Goal: Task Accomplishment & Management: Use online tool/utility

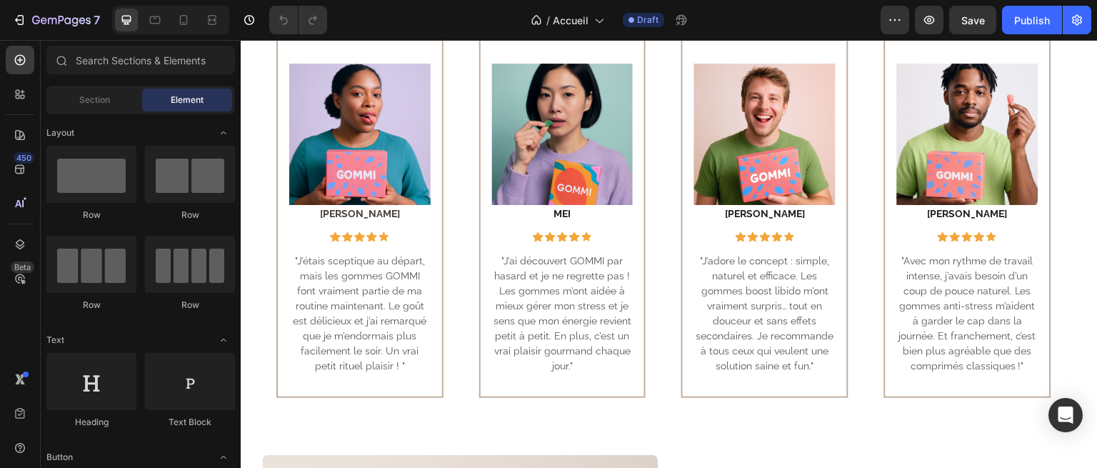
scroll to position [754, 0]
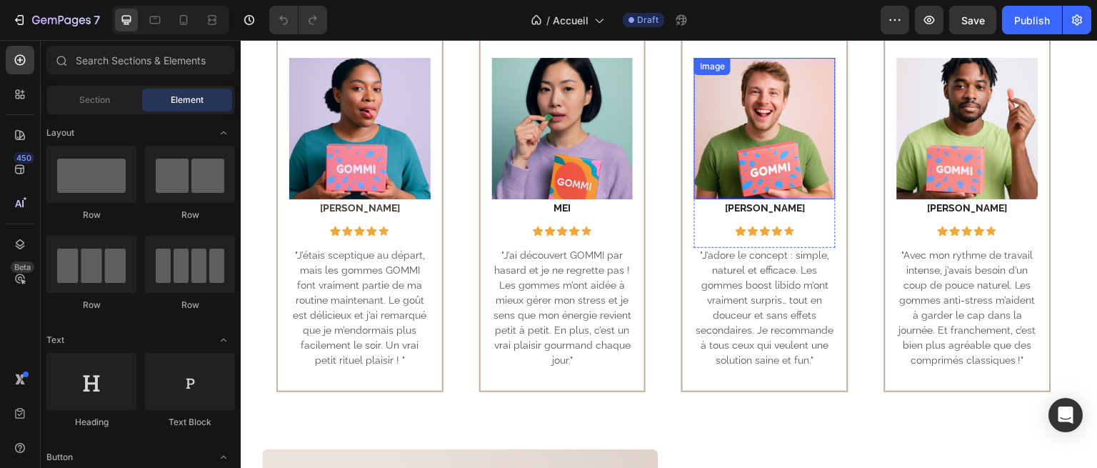
click at [748, 199] on img at bounding box center [764, 128] width 141 height 141
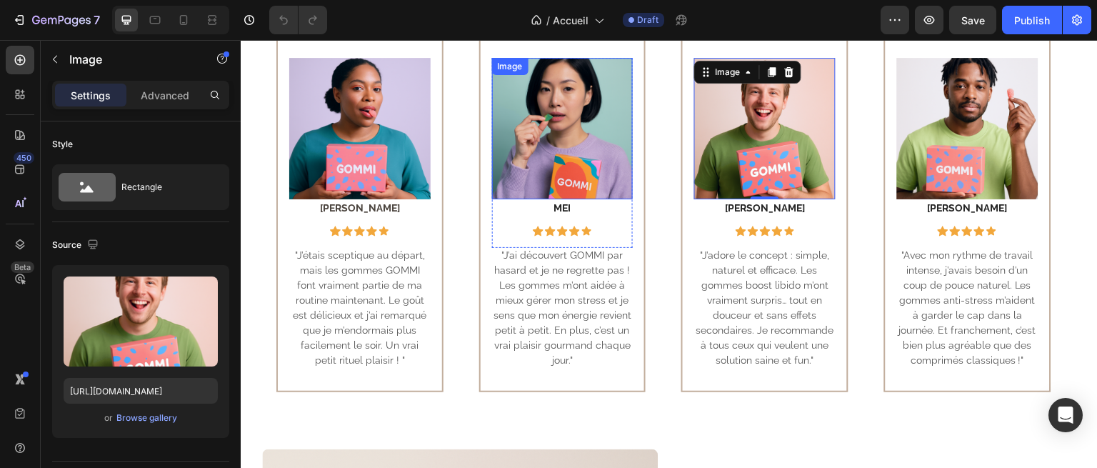
click at [564, 199] on img at bounding box center [562, 128] width 141 height 141
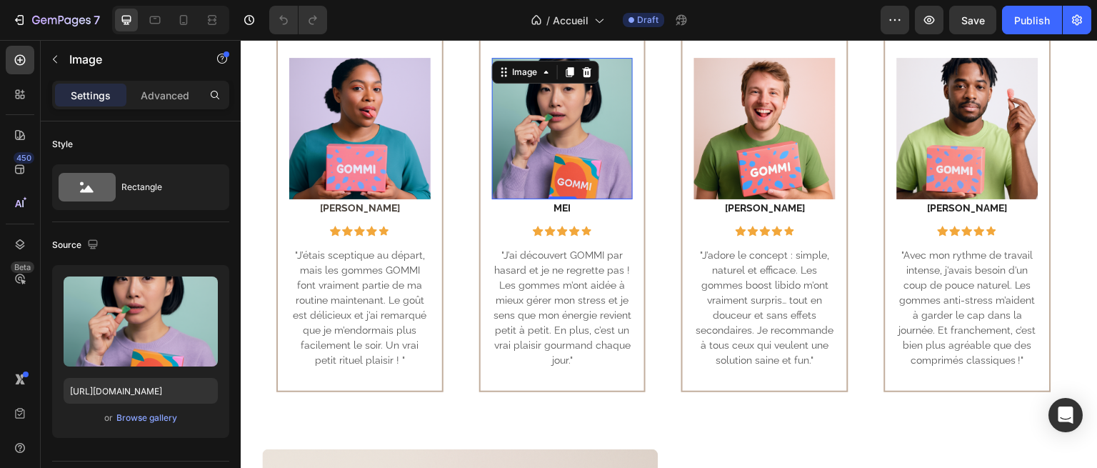
click at [598, 199] on img at bounding box center [562, 128] width 141 height 141
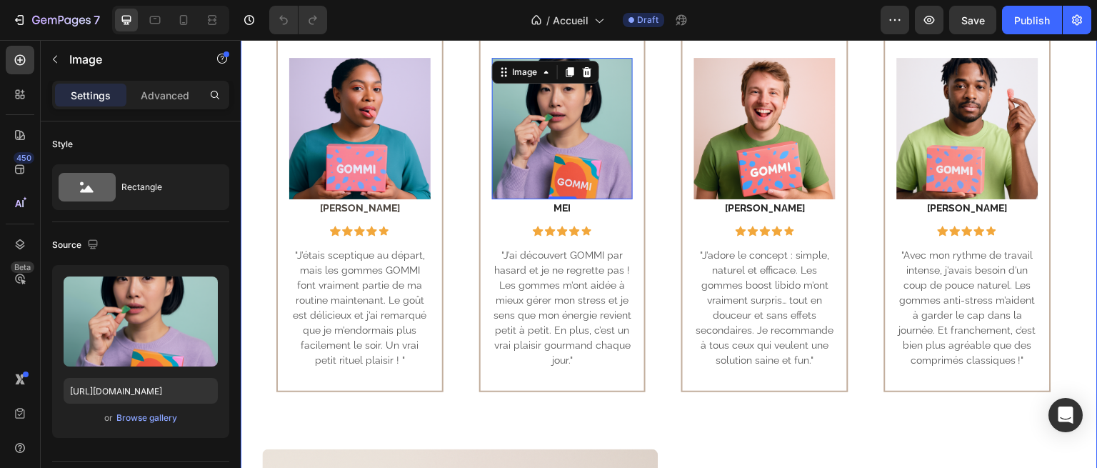
scroll to position [763, 0]
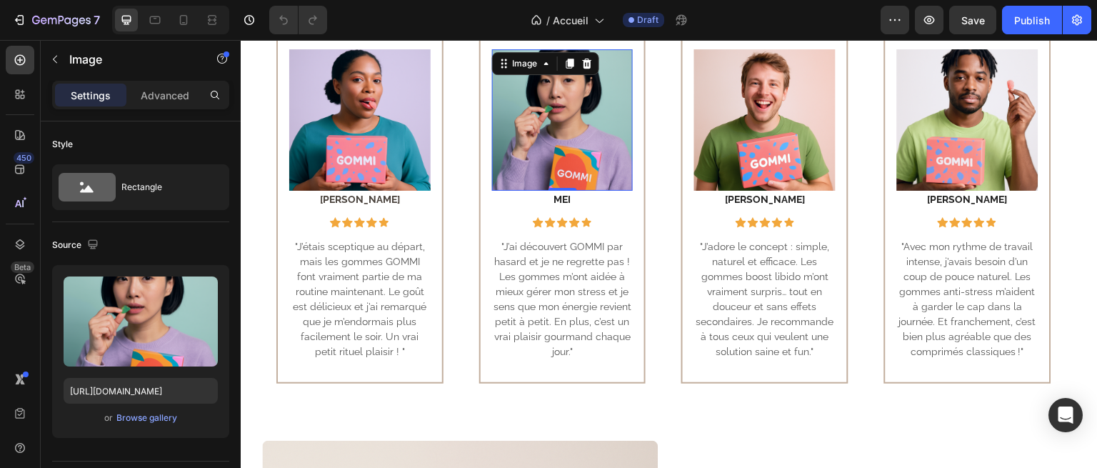
click at [569, 191] on img at bounding box center [562, 119] width 141 height 141
click at [591, 191] on img at bounding box center [562, 119] width 141 height 141
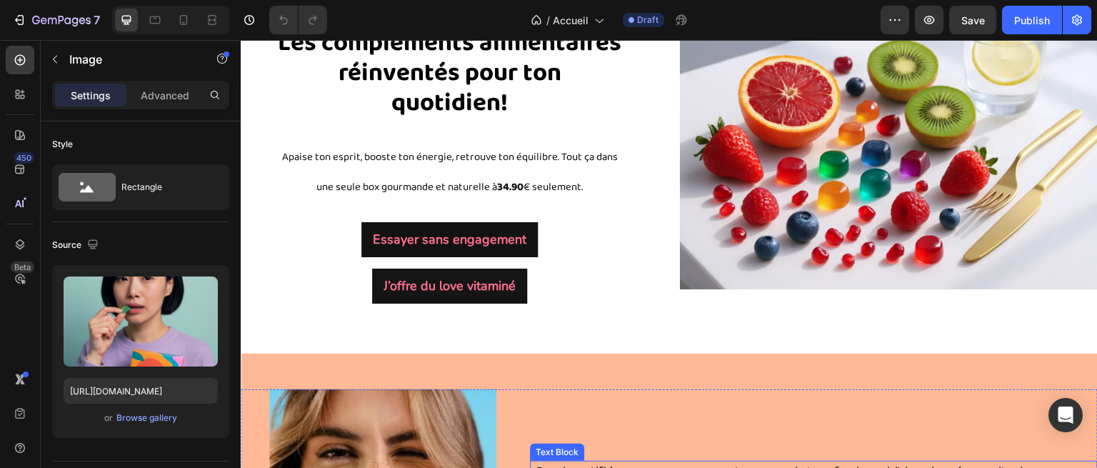
scroll to position [0, 0]
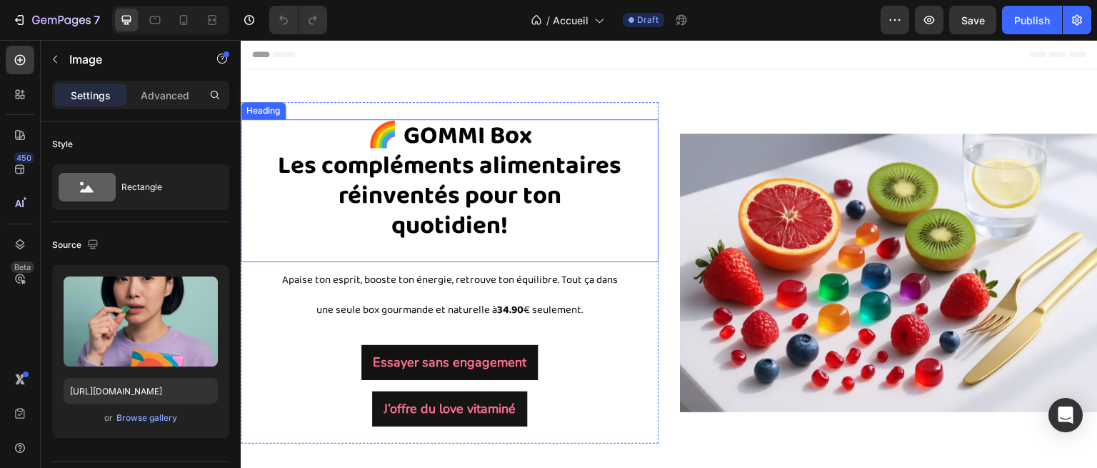
click at [471, 208] on strong "Les compléments alimentaires réinventés pour ton quotidien!" at bounding box center [450, 196] width 344 height 100
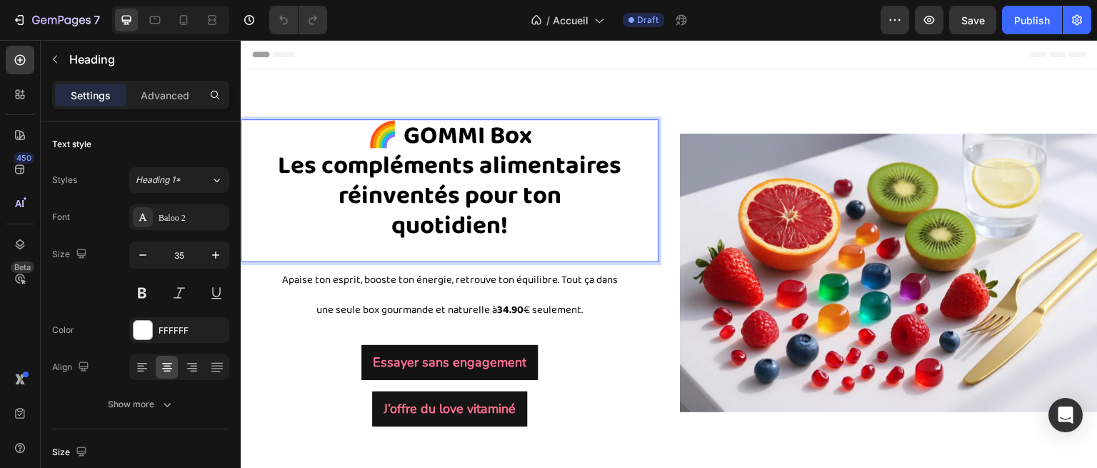
click at [494, 206] on strong "Les compléments alimentaires réinventés pour ton quotidien!" at bounding box center [450, 196] width 344 height 100
click at [523, 208] on strong "Les compléments alimentaires réinventés pour ton quotidien!" at bounding box center [450, 196] width 344 height 100
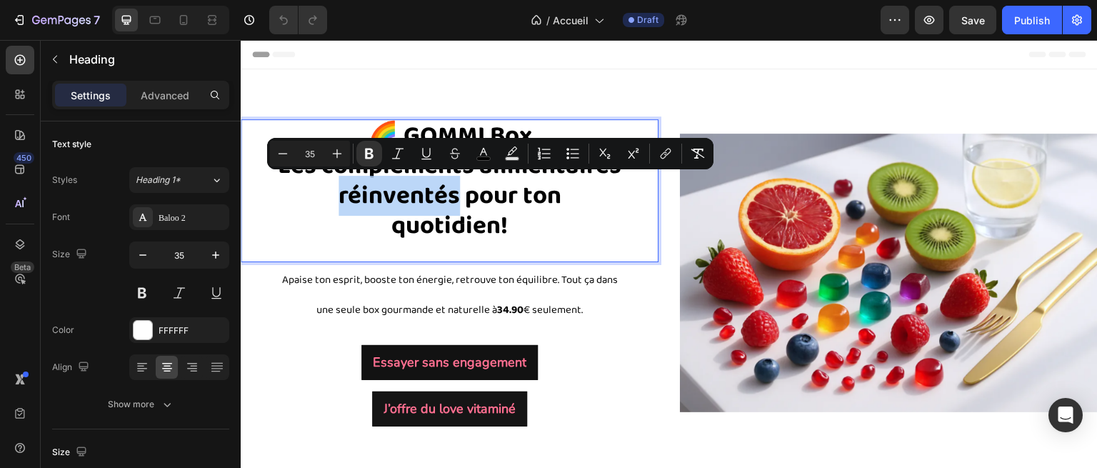
drag, startPoint x: 547, startPoint y: 198, endPoint x: 429, endPoint y: 194, distance: 118.6
click at [429, 194] on strong "Les compléments alimentaires réinventés pour ton quotidien!" at bounding box center [450, 196] width 344 height 100
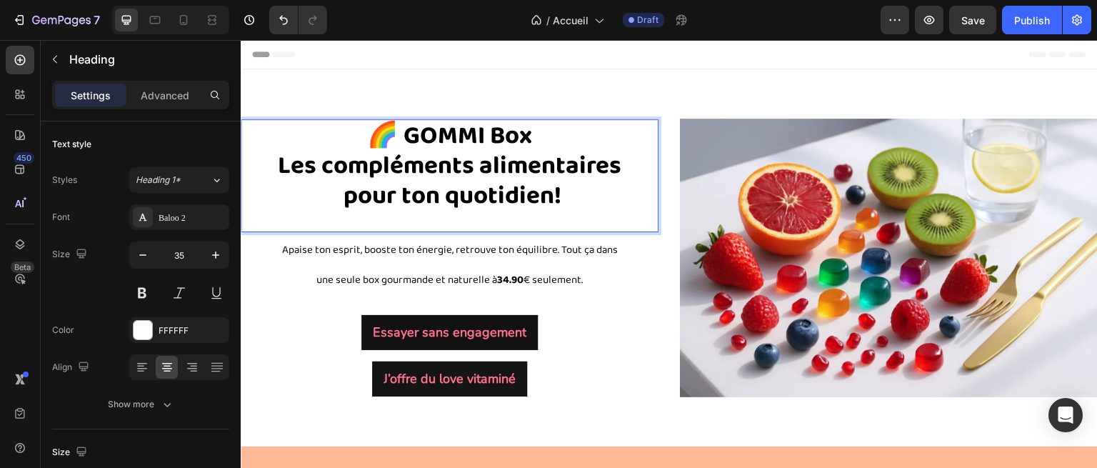
click at [571, 211] on p "🌈 GOMMI Box Les compléments alimentaires pour ton quotidien!" at bounding box center [450, 166] width 344 height 90
click at [578, 194] on p "🌈 GOMMI Box Les compléments alimentaires pour ton quotidien!" at bounding box center [450, 166] width 344 height 90
click at [492, 196] on strong "Les compléments alimentaires pour ton équilibre quotidien!" at bounding box center [450, 181] width 344 height 70
click at [480, 200] on strong "Les compléments alimentaires pour ton équilibre quotidien!" at bounding box center [450, 181] width 344 height 70
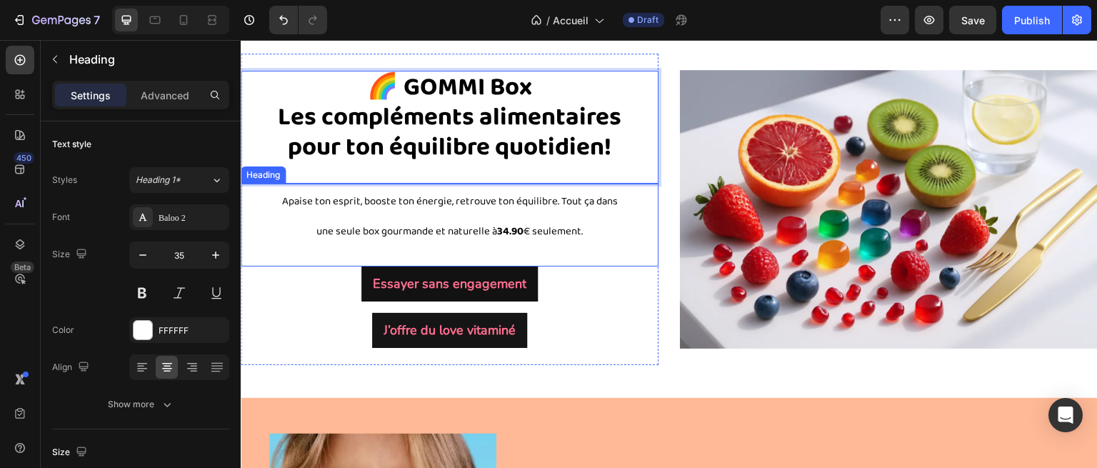
scroll to position [60, 0]
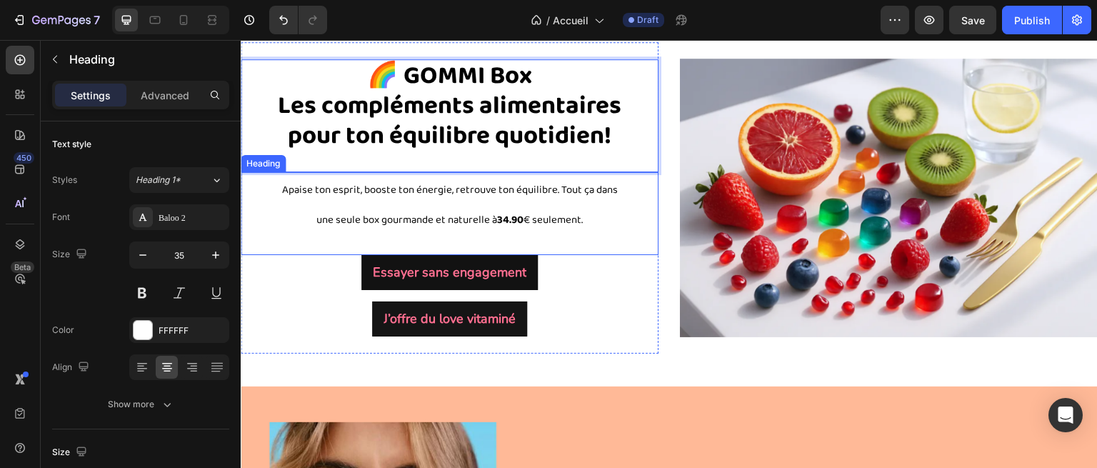
click at [434, 226] on span "Apaise ton esprit, booste ton énergie, retrouve ton équilibre. Tout ça dans une…" at bounding box center [450, 204] width 336 height 47
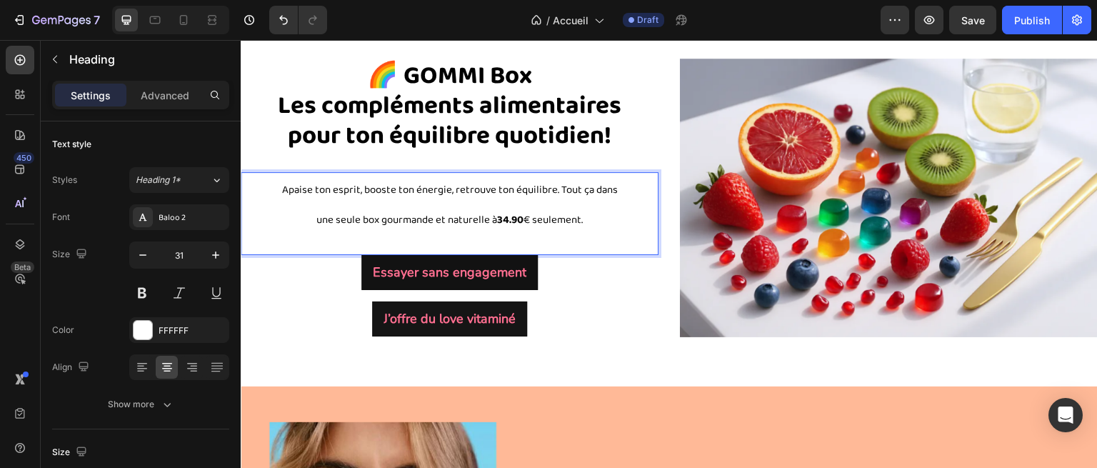
click at [481, 213] on span "Apaise ton esprit, booste ton énergie, retrouve ton équilibre. Tout ça dans une…" at bounding box center [450, 204] width 336 height 47
click at [512, 217] on span "Apaise ton esprit, booste ton énergie, retrouve ton équilibre. Tout ça dans une…" at bounding box center [450, 204] width 336 height 47
click at [551, 216] on span "Apaise ton esprit, booste ton énergie, retrouve ton équilibre. Tout ça dans une…" at bounding box center [450, 204] width 336 height 47
drag, startPoint x: 552, startPoint y: 217, endPoint x: 495, endPoint y: 219, distance: 57.2
click at [495, 219] on span "Apaise ton esprit, booste ton énergie, retrouve ton équilibre. Tout ça dans une…" at bounding box center [450, 204] width 336 height 47
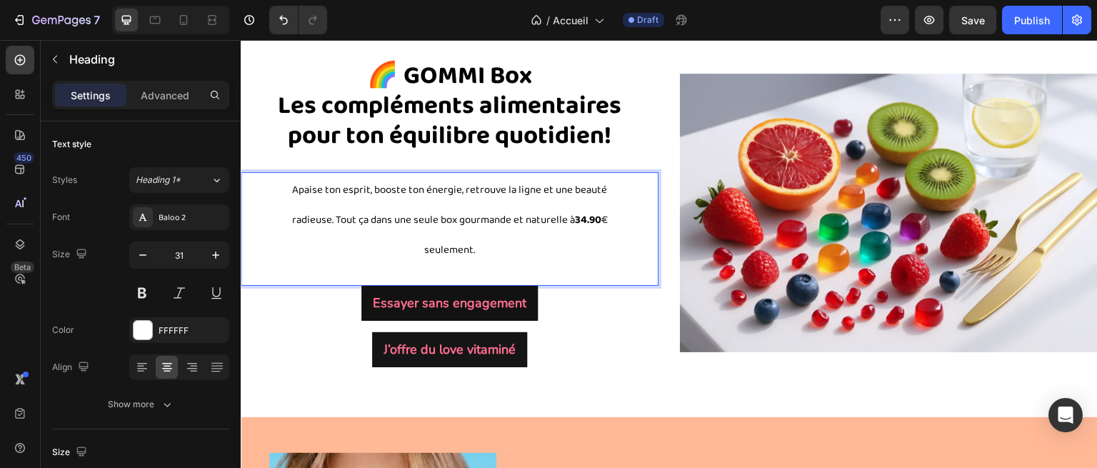
click at [611, 219] on p "Apaise ton esprit, booste ton énergie, retrouve la ligne et une beauté radieuse…" at bounding box center [450, 219] width 344 height 91
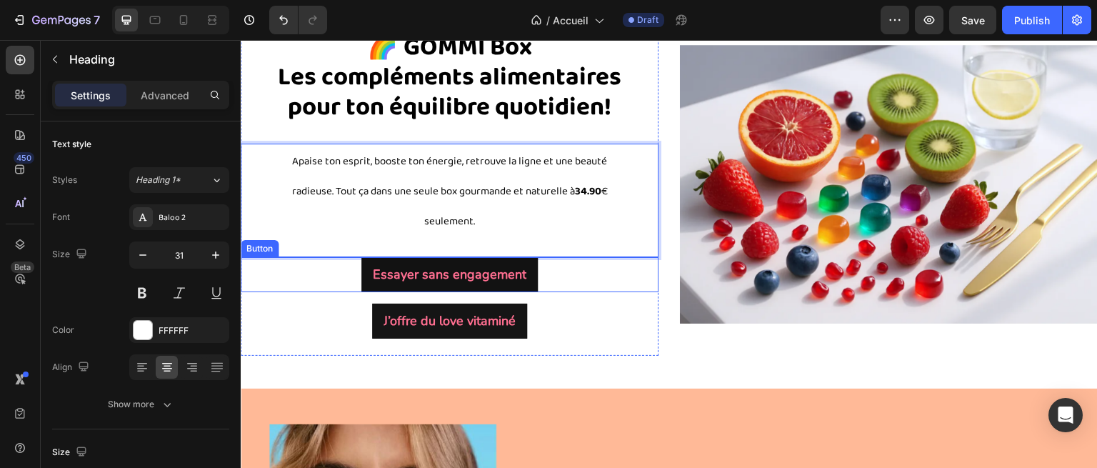
click at [596, 334] on div "J’offre du love vitaminé Button" at bounding box center [450, 321] width 418 height 35
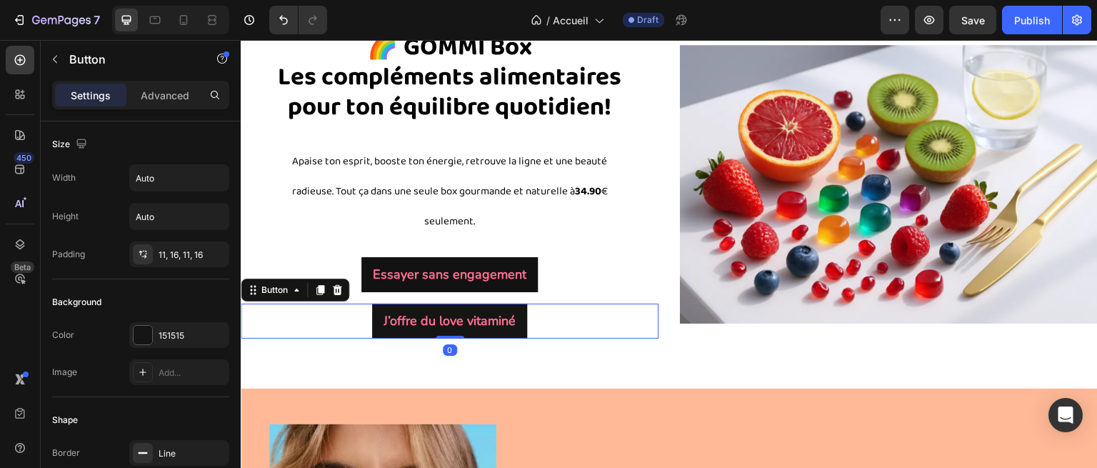
scroll to position [124, 0]
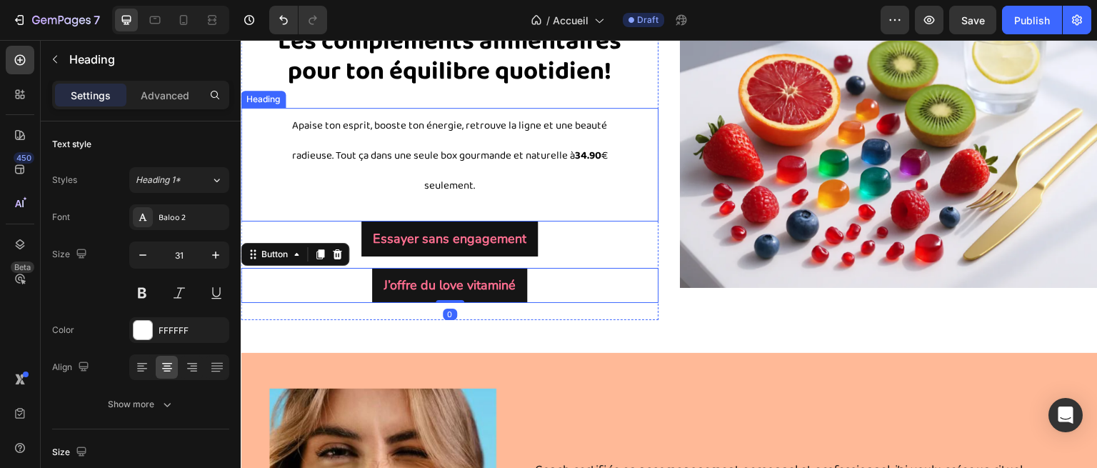
click at [431, 183] on span "Apaise ton esprit, booste ton énergie, retrouve la ligne et une beauté radieuse…" at bounding box center [450, 155] width 316 height 77
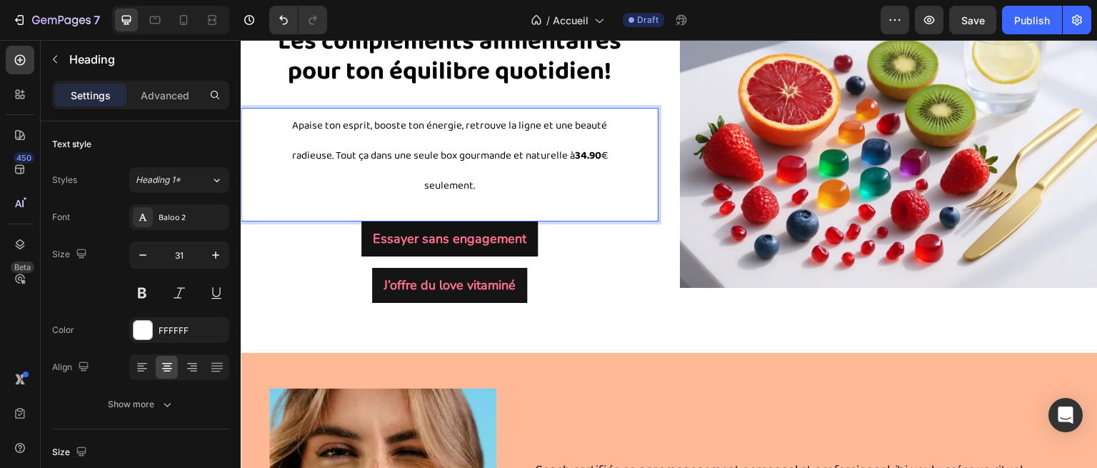
click at [452, 180] on span "Apaise ton esprit, booste ton énergie, retrouve la ligne et une beauté radieuse…" at bounding box center [450, 155] width 316 height 77
click at [396, 194] on span "Apaise ton esprit, booste ton énergie, retrouve la ligne et une beauté radieuse…" at bounding box center [449, 155] width 315 height 77
click at [452, 194] on span "Apaise ton esprit, booste ton énergie, retrouve la ligne et une beauté radieuse…" at bounding box center [449, 155] width 315 height 77
click at [546, 194] on span "Apaise ton esprit, booste ton énergie, retrouve la ligne et une beauté radieuse…" at bounding box center [449, 155] width 315 height 77
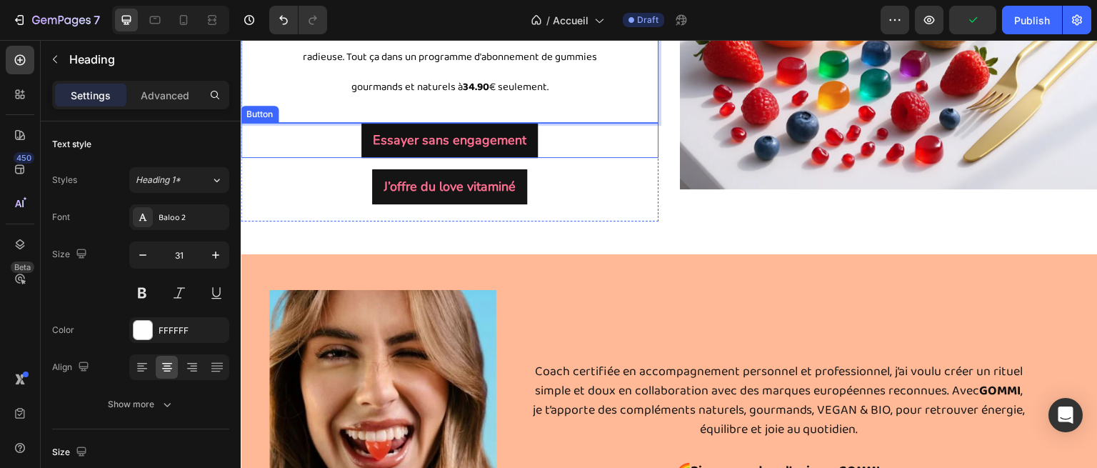
scroll to position [259, 0]
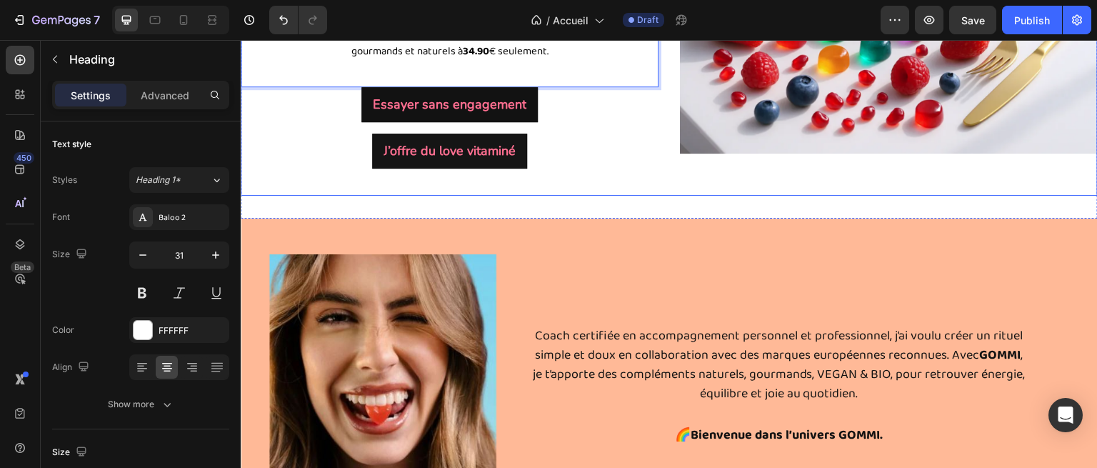
click at [691, 196] on div "⁠⁠⁠⁠⁠⁠⁠ 🌈 GOMMI Box Les compléments alimentaires pour ton équilibre quotidien! …" at bounding box center [669, 15] width 857 height 362
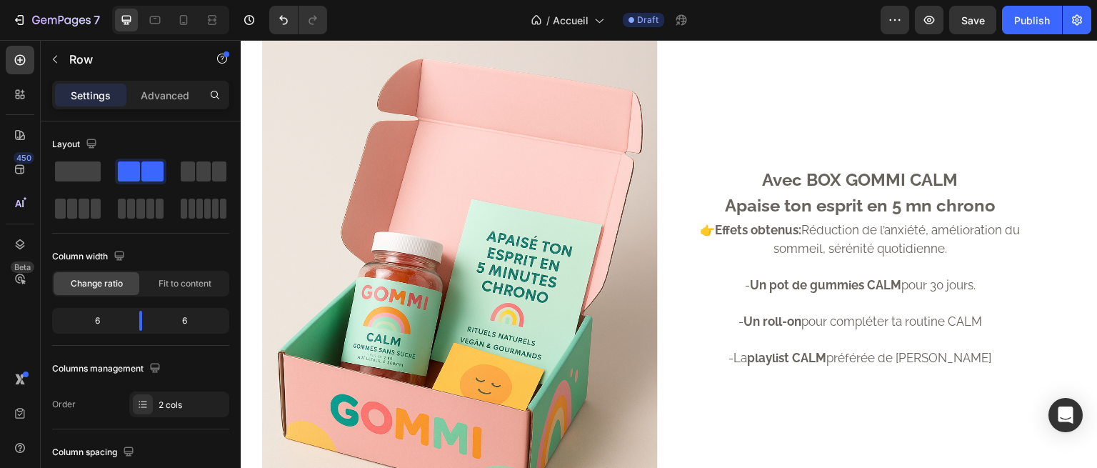
scroll to position [1384, 0]
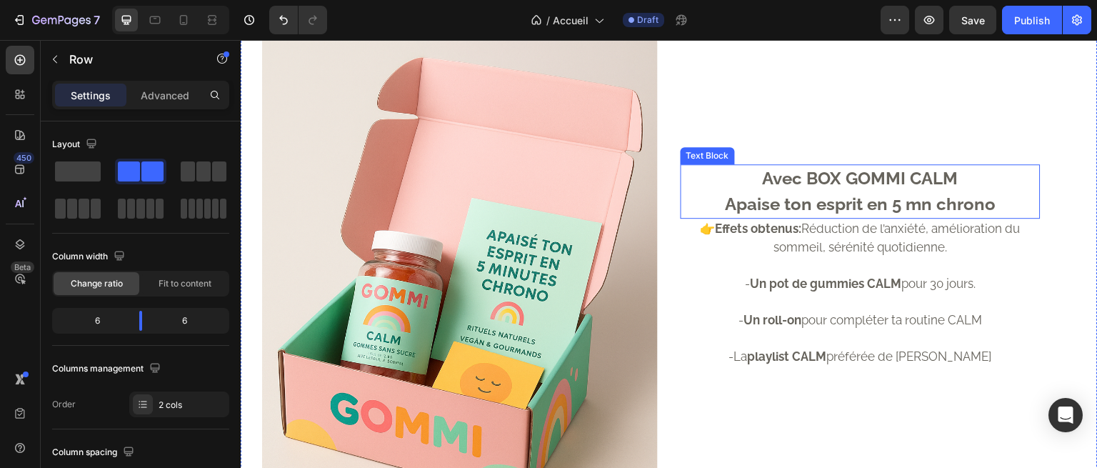
click at [848, 201] on p "Apaise ton esprit en 5 mn chrono" at bounding box center [860, 204] width 357 height 26
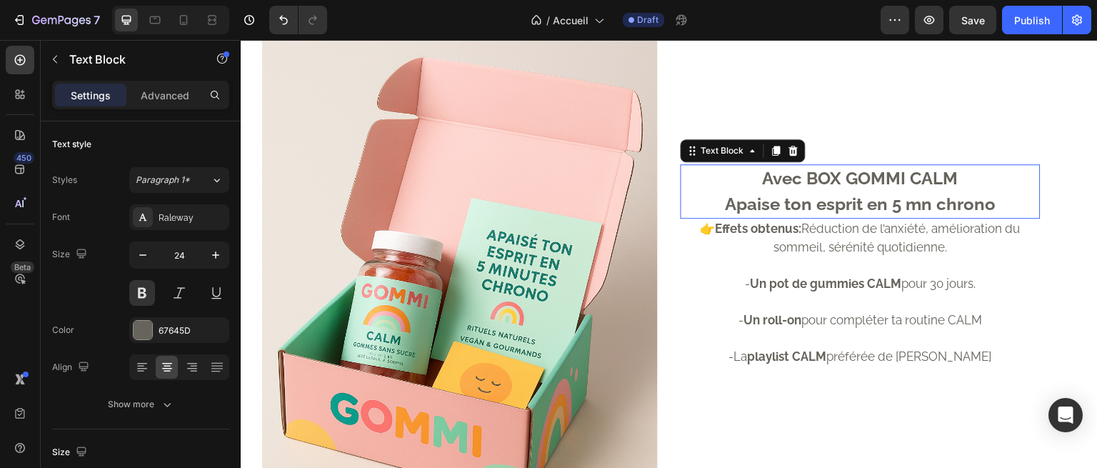
click at [848, 201] on p "Apaise ton esprit en 5 mn chrono" at bounding box center [860, 204] width 357 height 26
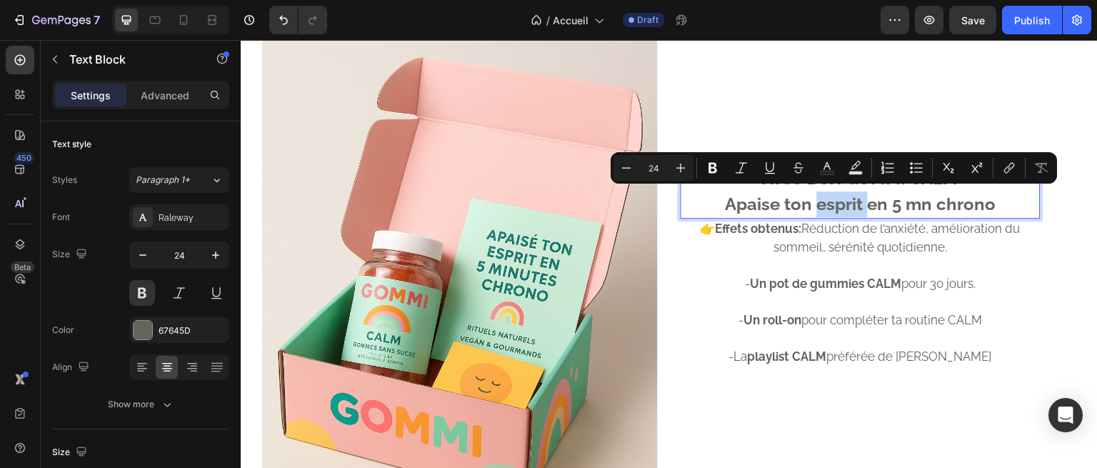
click at [811, 204] on p "Apaise ton esprit en 5 mn chrono" at bounding box center [860, 204] width 357 height 26
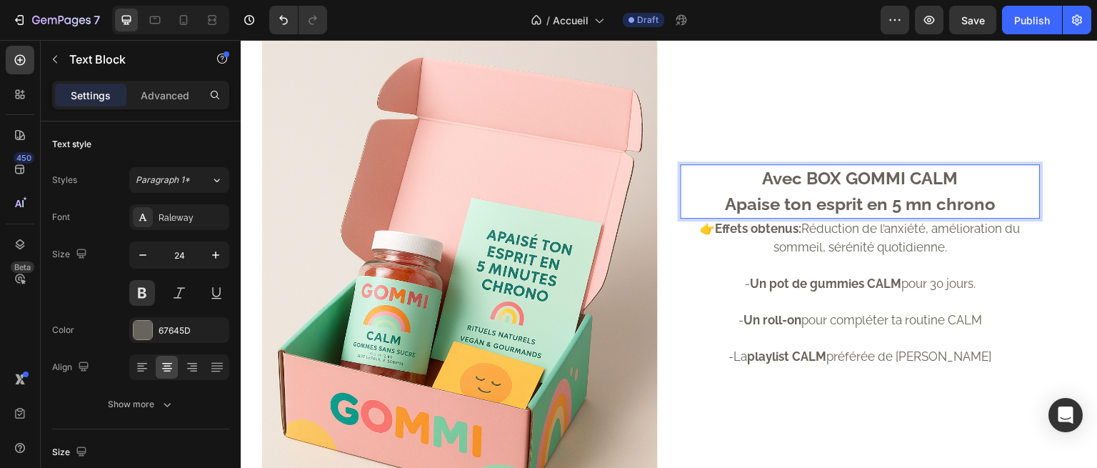
click at [783, 191] on p "Apaise ton esprit en 5 mn chrono" at bounding box center [860, 204] width 357 height 26
click at [791, 171] on p "Avec BOX GOMMI CALM" at bounding box center [860, 179] width 357 height 26
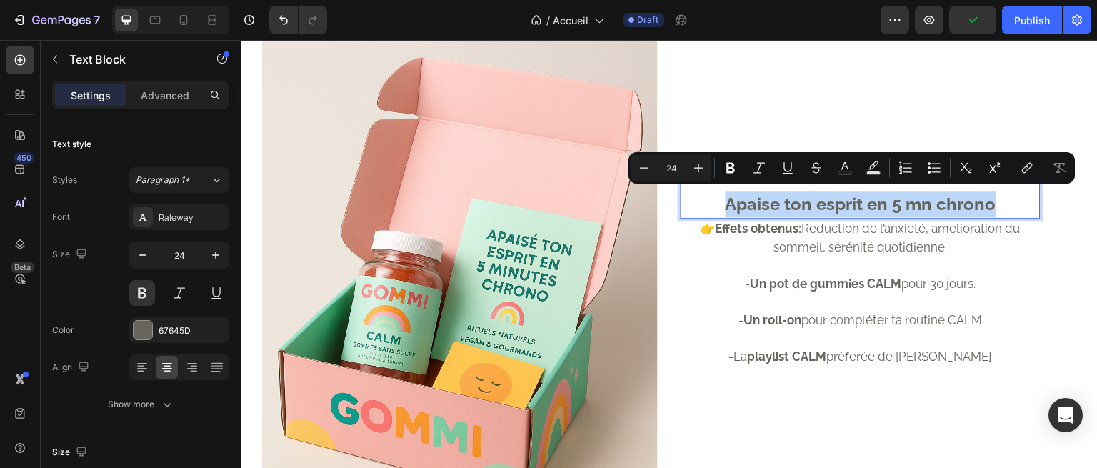
drag, startPoint x: 983, startPoint y: 195, endPoint x: 721, endPoint y: 202, distance: 261.5
click at [721, 202] on p "Apaise ton esprit en 5 mn chrono" at bounding box center [860, 204] width 357 height 26
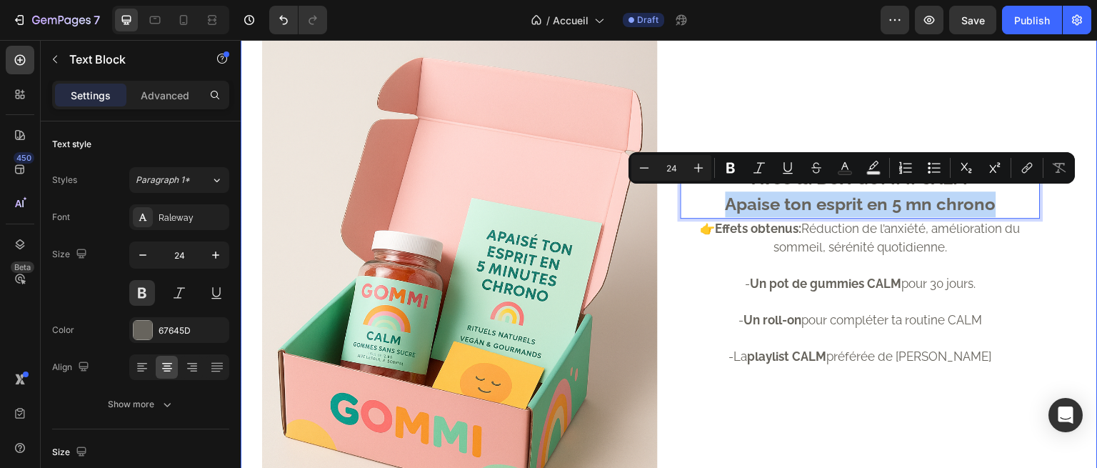
click at [913, 86] on div "Avec la BOX GOMMI CALM Apaise ton esprit en 5 mn chrono Text Block 0 👉 Effets o…" at bounding box center [889, 284] width 417 height 594
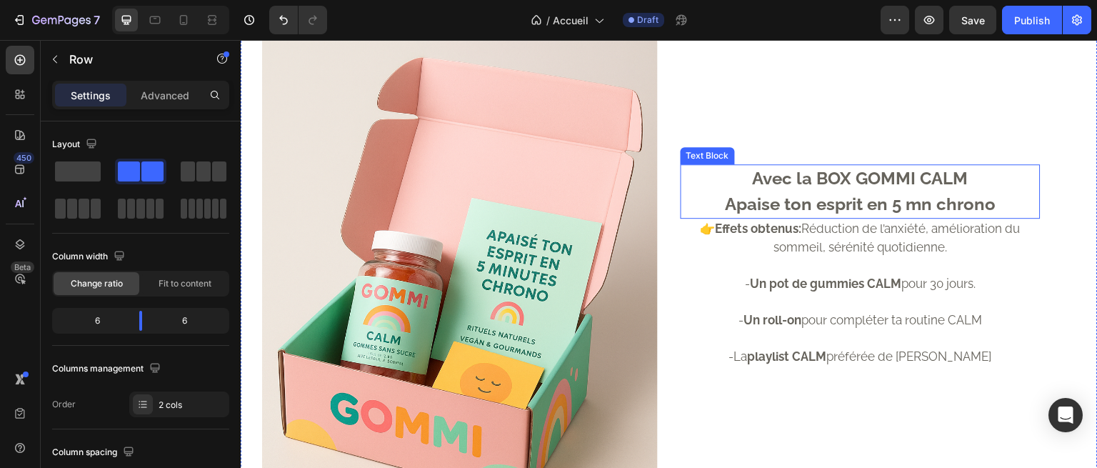
click at [976, 199] on p "Apaise ton esprit en 5 mn chrono" at bounding box center [860, 204] width 357 height 26
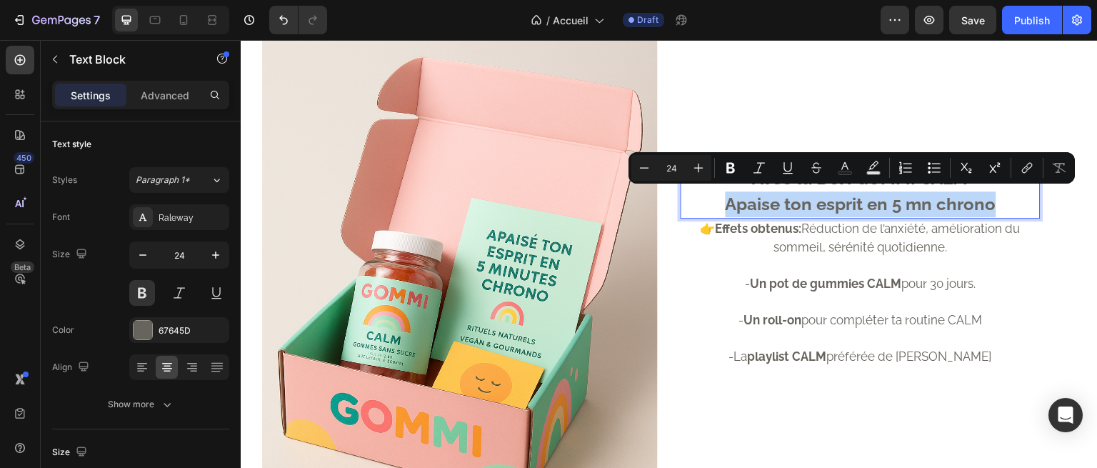
drag, startPoint x: 991, startPoint y: 194, endPoint x: 717, endPoint y: 190, distance: 274.3
click at [717, 191] on p "Apaise ton esprit en 5 mn chrono" at bounding box center [860, 204] width 357 height 26
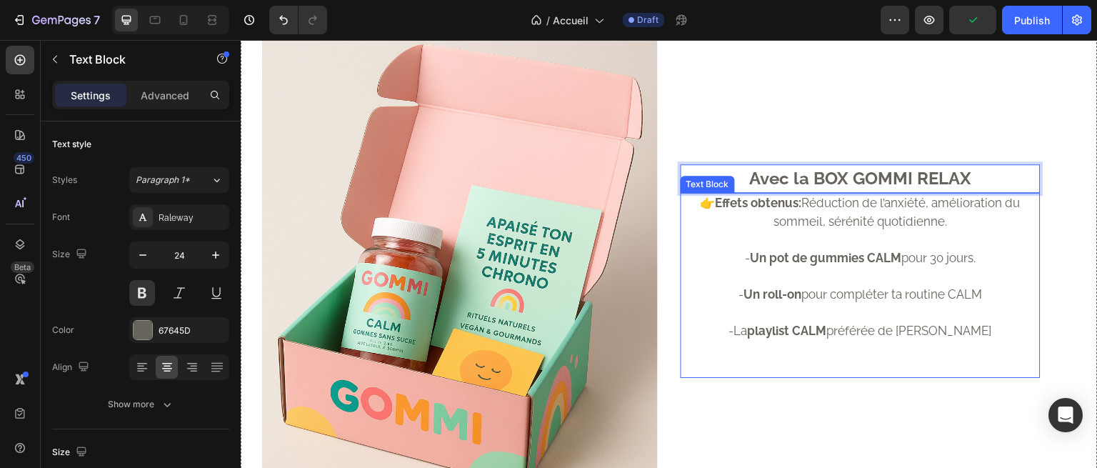
scroll to position [1400, 0]
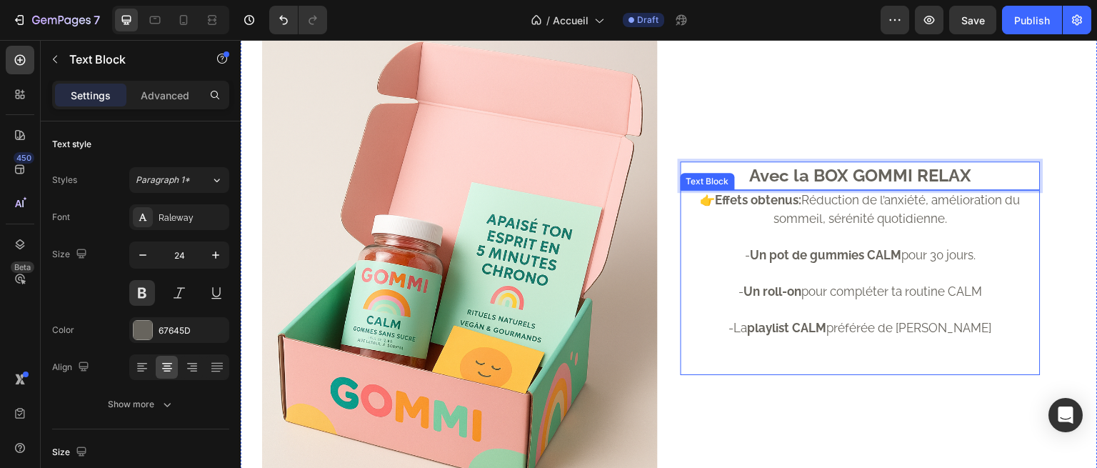
click at [873, 254] on strong "Un pot de gummies CALM" at bounding box center [826, 255] width 151 height 14
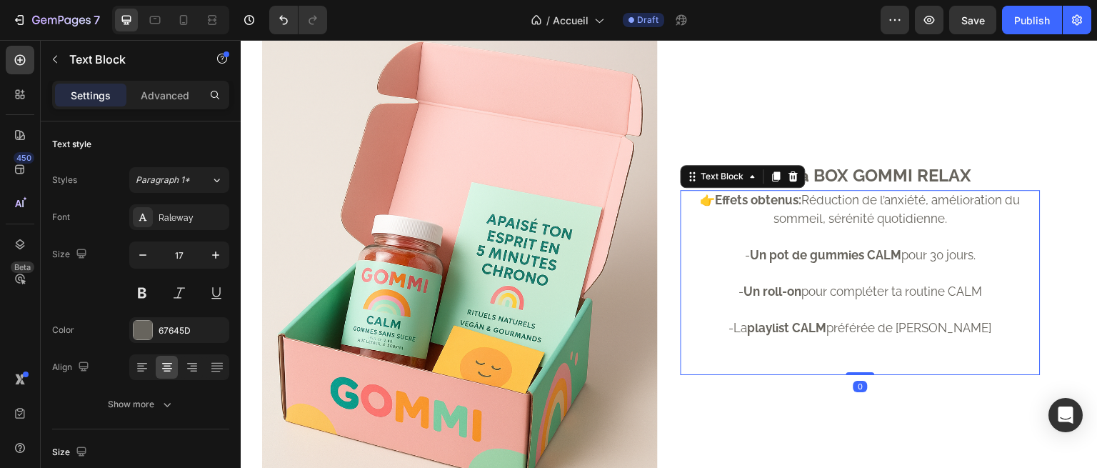
click at [873, 254] on strong "Un pot de gummies CALM" at bounding box center [826, 255] width 151 height 14
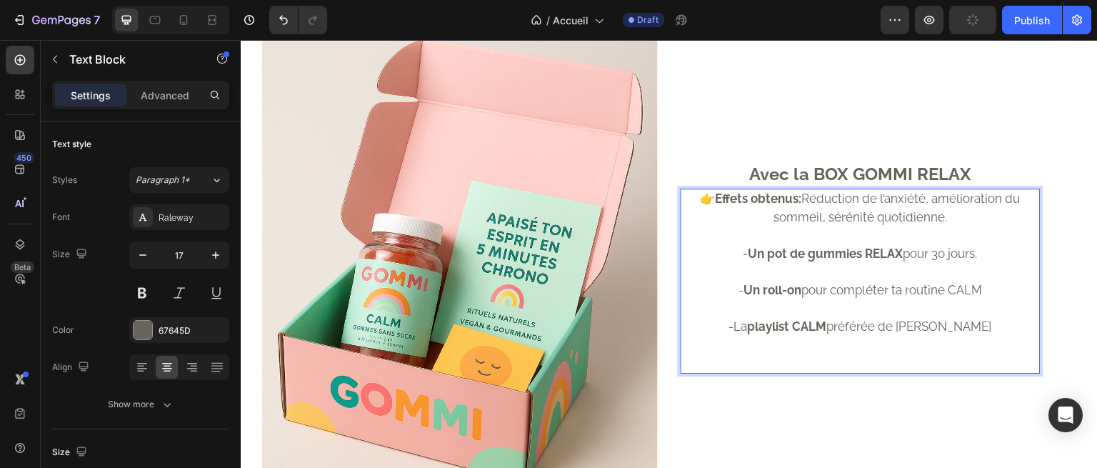
scroll to position [1403, 0]
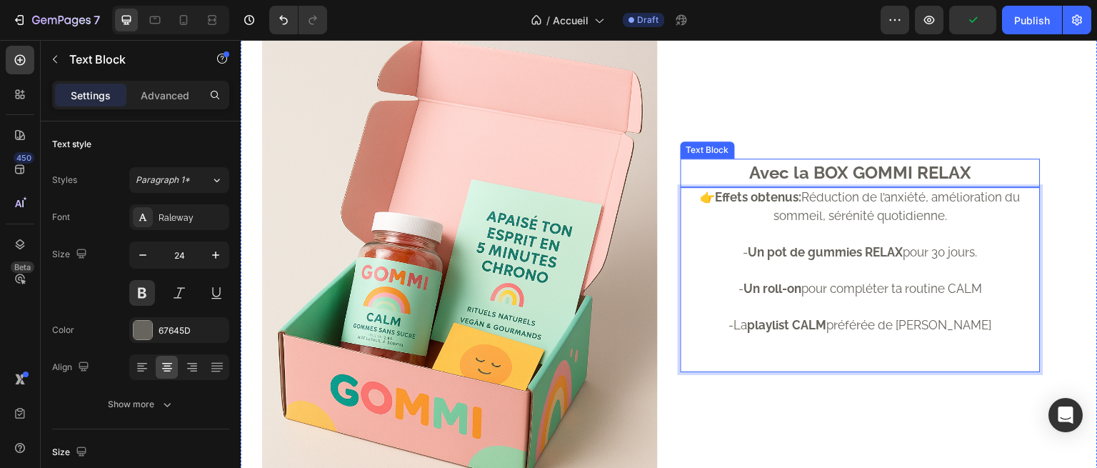
click at [889, 174] on p "Avec la BOX GOMMI RELAX" at bounding box center [860, 173] width 357 height 26
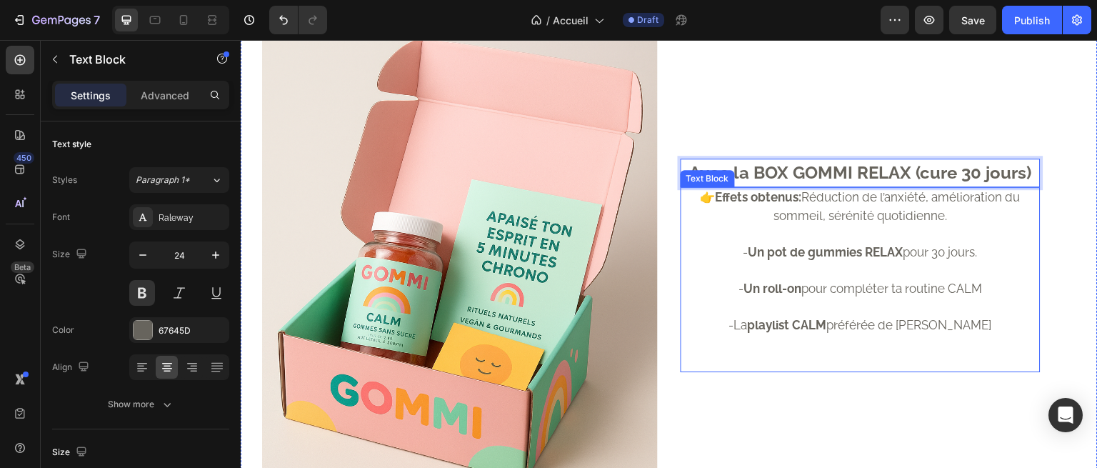
click at [1020, 306] on p "Rich Text Editor. Editing area: main" at bounding box center [860, 307] width 357 height 19
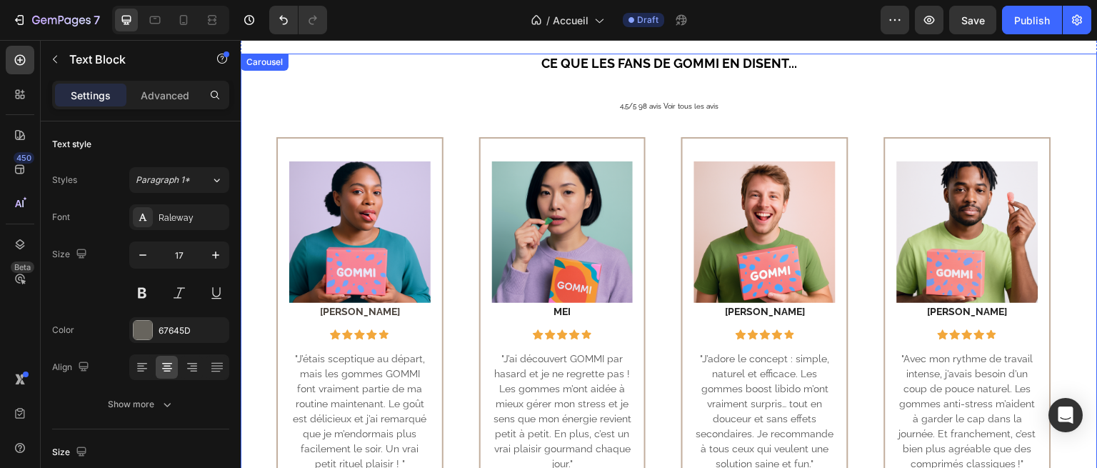
scroll to position [817, 0]
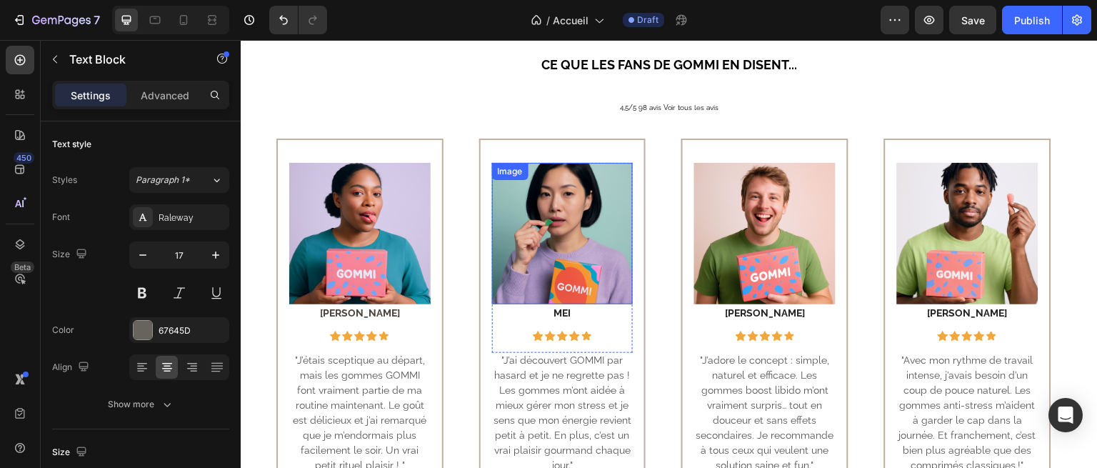
click at [576, 217] on img at bounding box center [562, 233] width 141 height 141
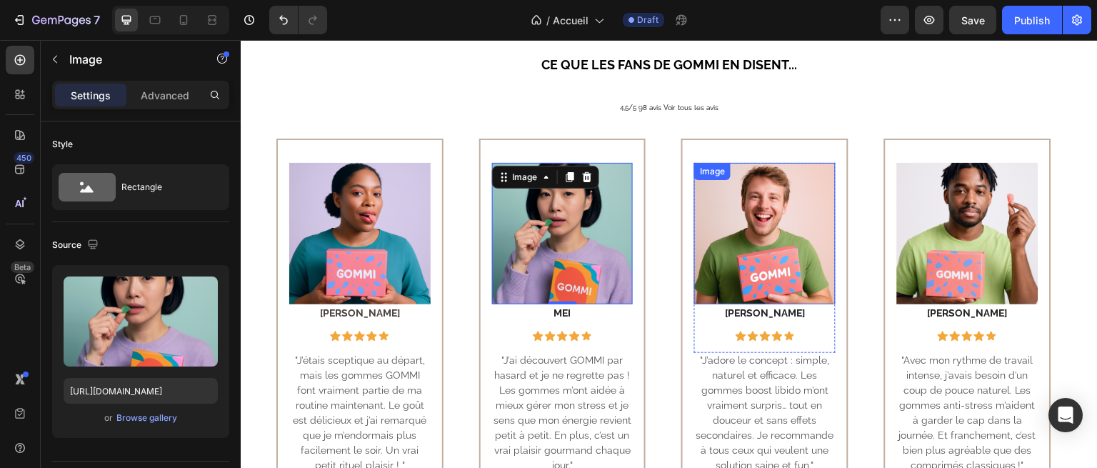
click at [716, 246] on img at bounding box center [764, 233] width 141 height 141
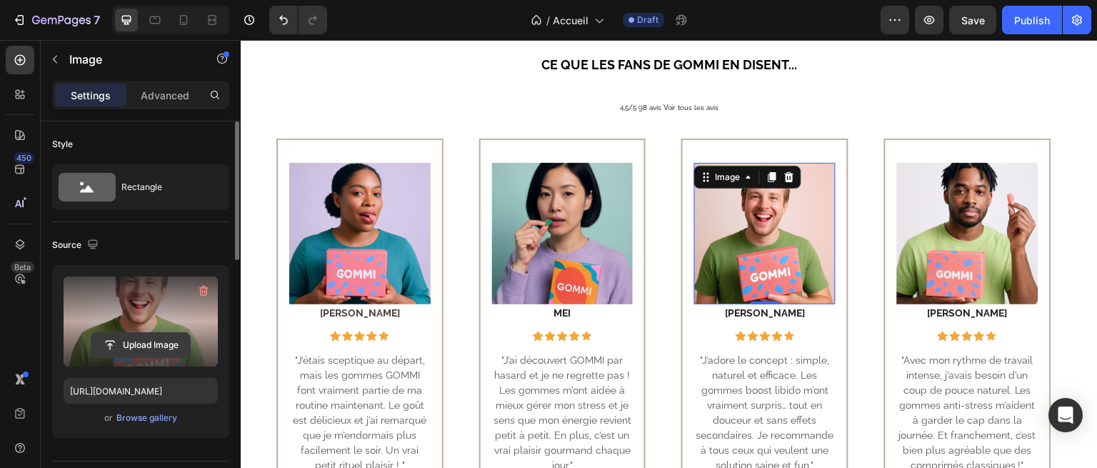
click at [163, 344] on input "file" at bounding box center [140, 345] width 99 height 24
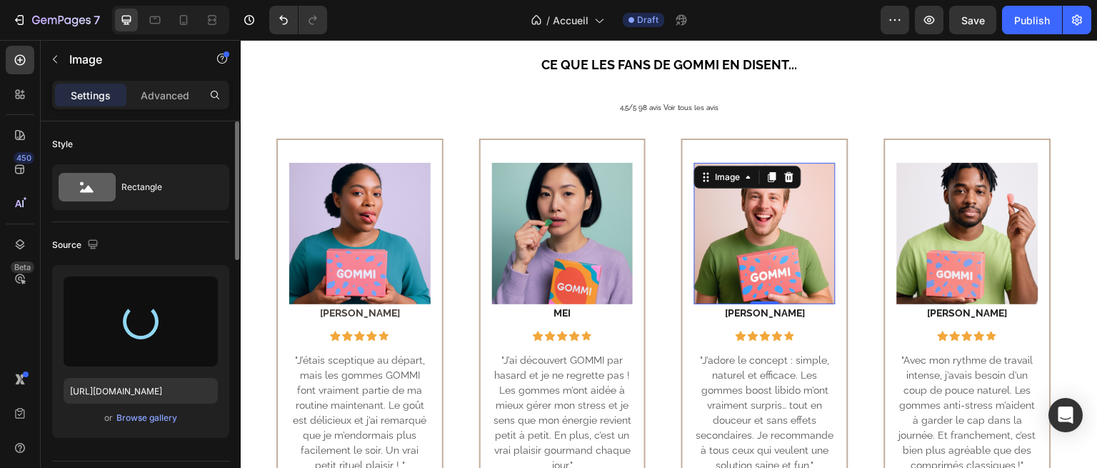
type input "[URL][DOMAIN_NAME]"
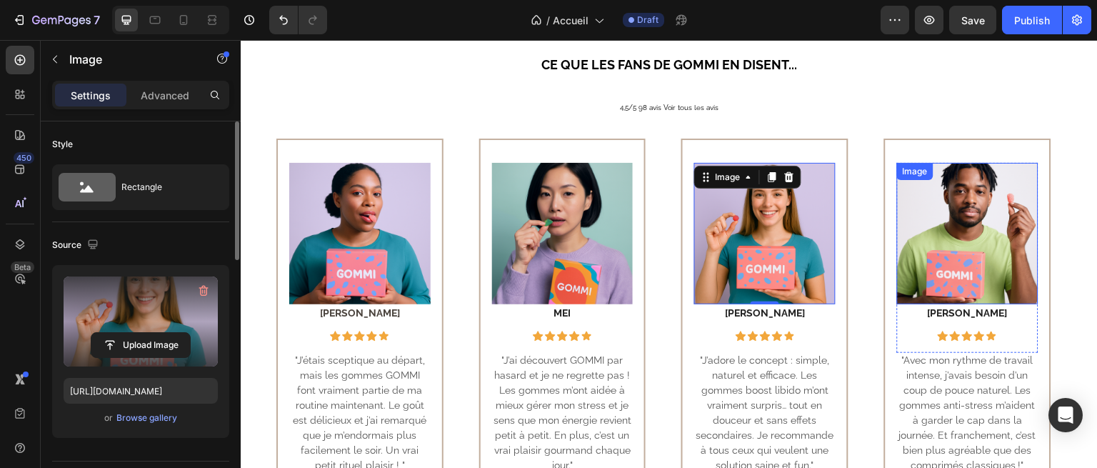
click at [949, 214] on img at bounding box center [967, 233] width 141 height 141
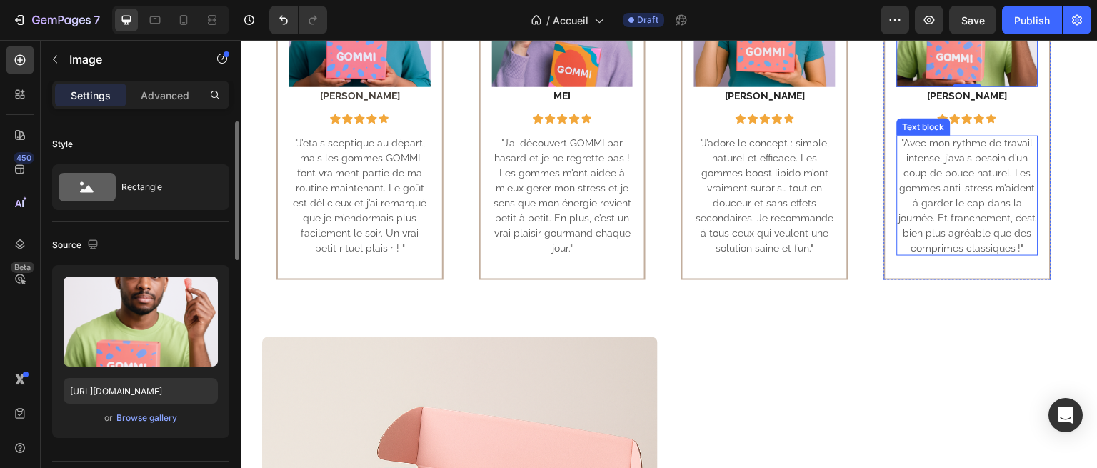
scroll to position [1035, 0]
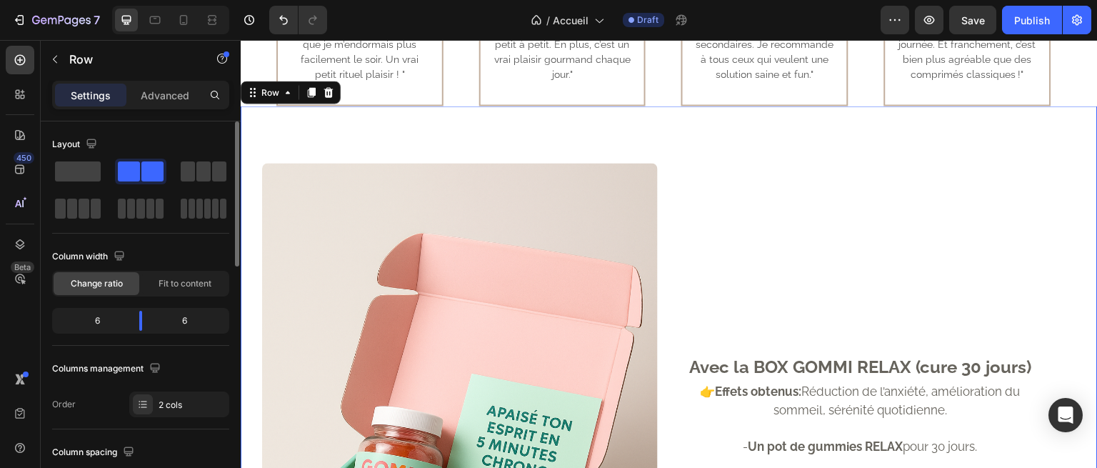
scroll to position [1238, 0]
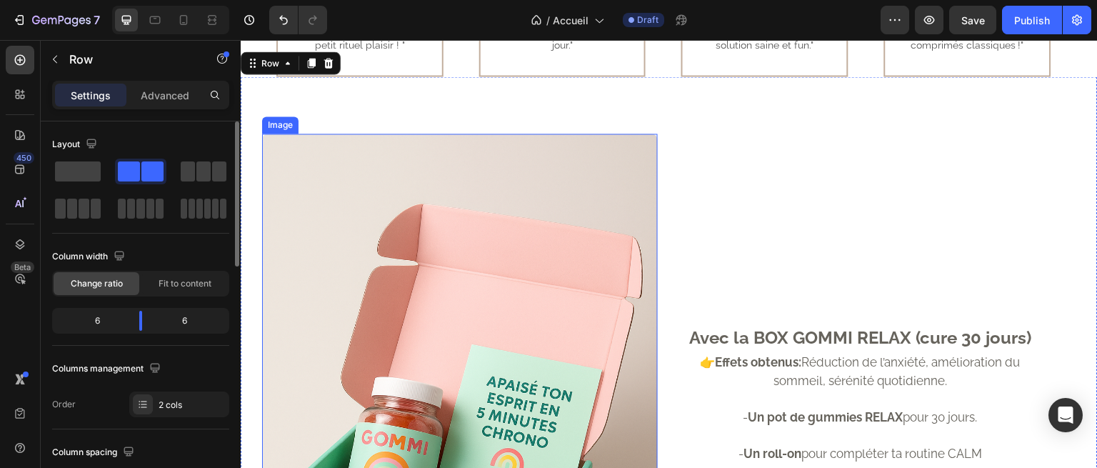
click at [521, 246] on img at bounding box center [460, 431] width 396 height 594
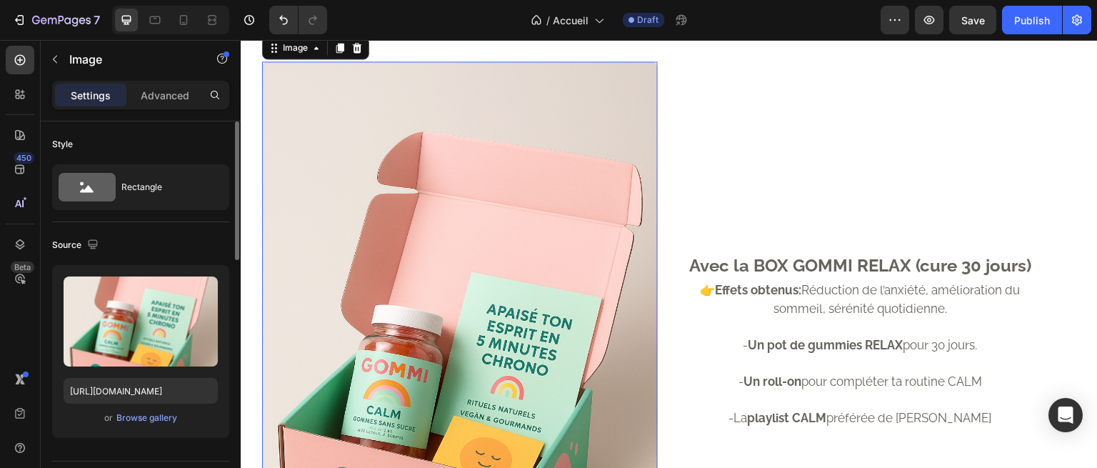
scroll to position [1311, 0]
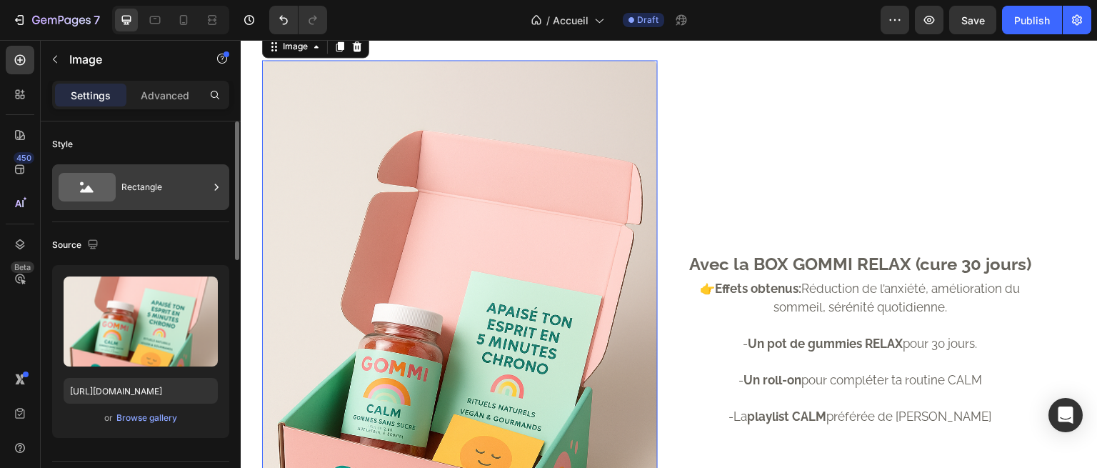
click at [141, 192] on div "Rectangle" at bounding box center [164, 187] width 87 height 33
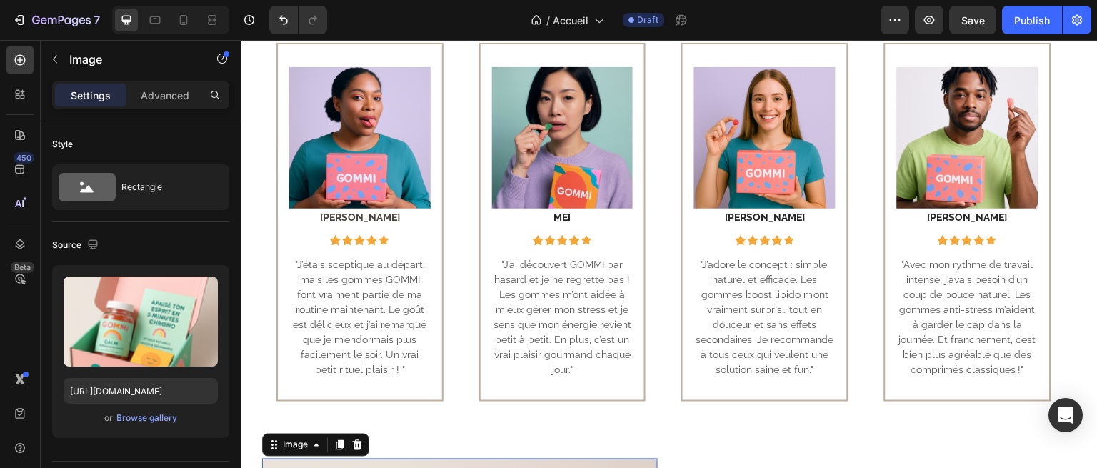
scroll to position [981, 0]
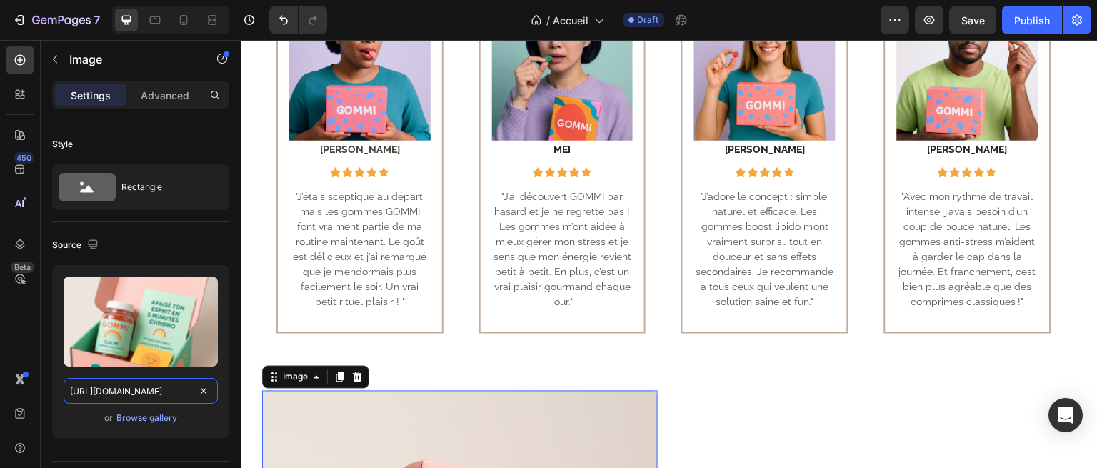
click at [140, 385] on input "[URL][DOMAIN_NAME]" at bounding box center [141, 391] width 154 height 26
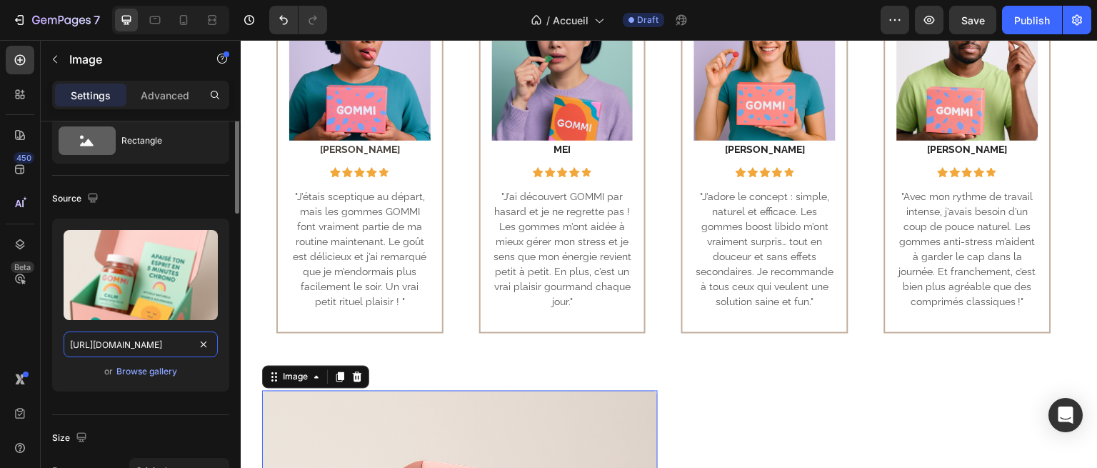
scroll to position [0, 0]
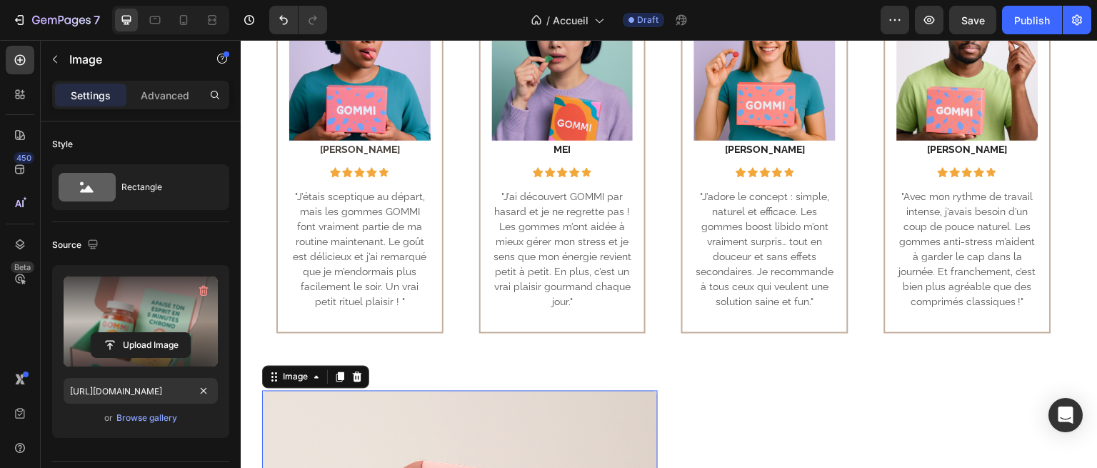
click at [146, 319] on label at bounding box center [141, 321] width 154 height 90
click at [146, 333] on input "file" at bounding box center [140, 345] width 99 height 24
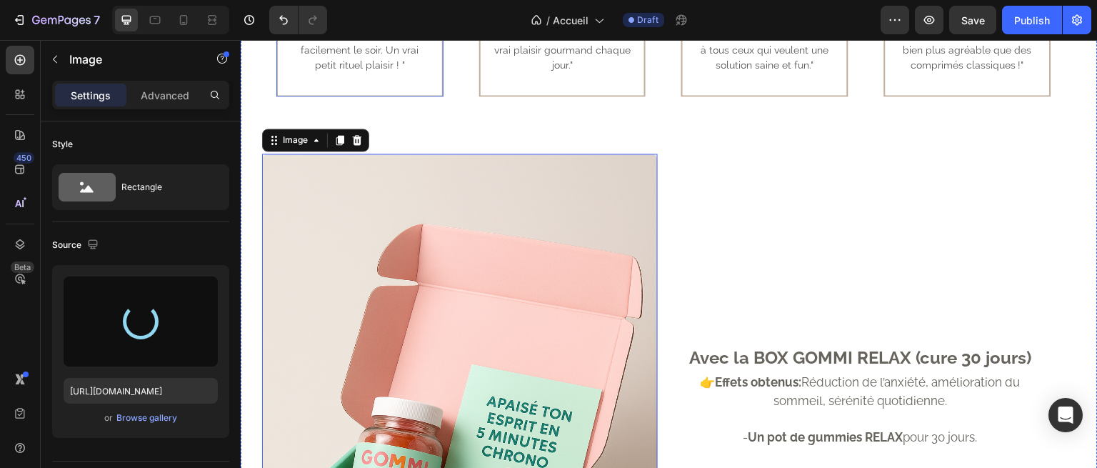
scroll to position [1238, 0]
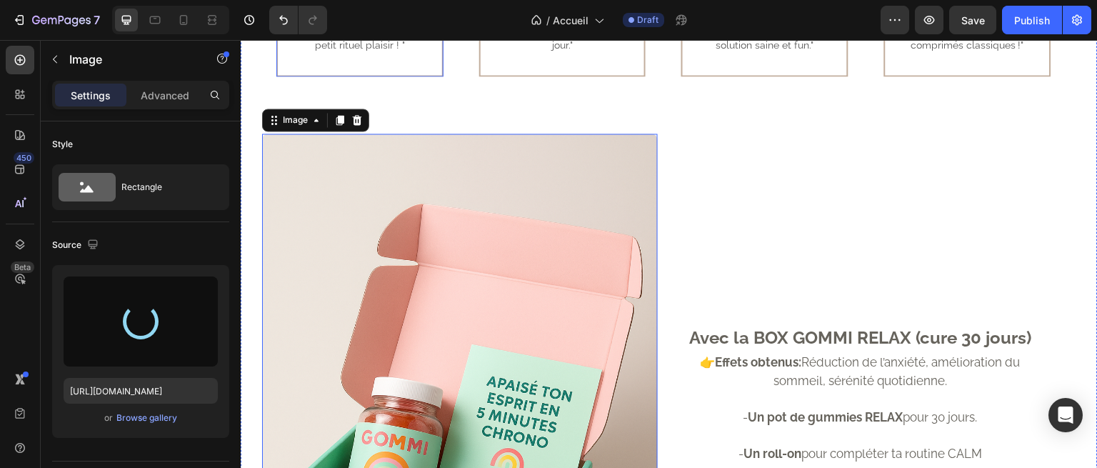
type input "[URL][DOMAIN_NAME]"
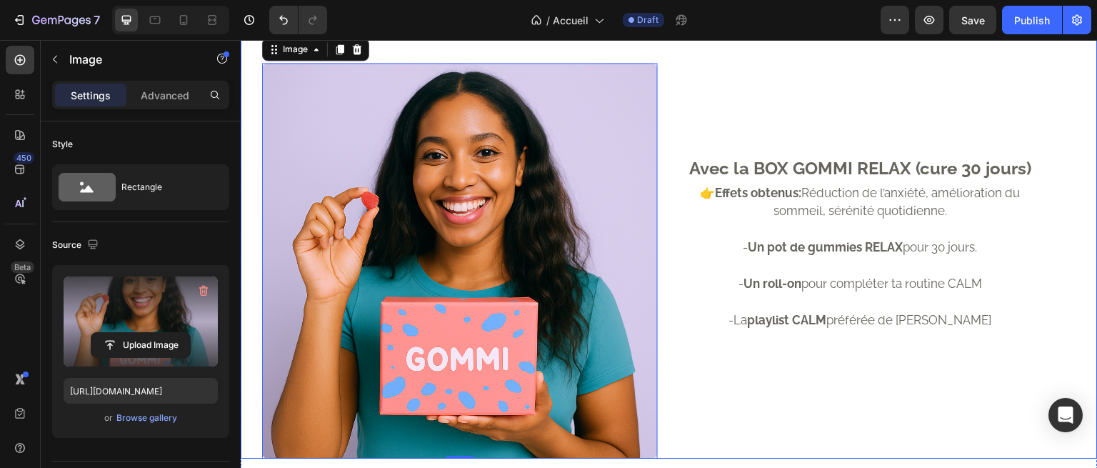
scroll to position [1308, 0]
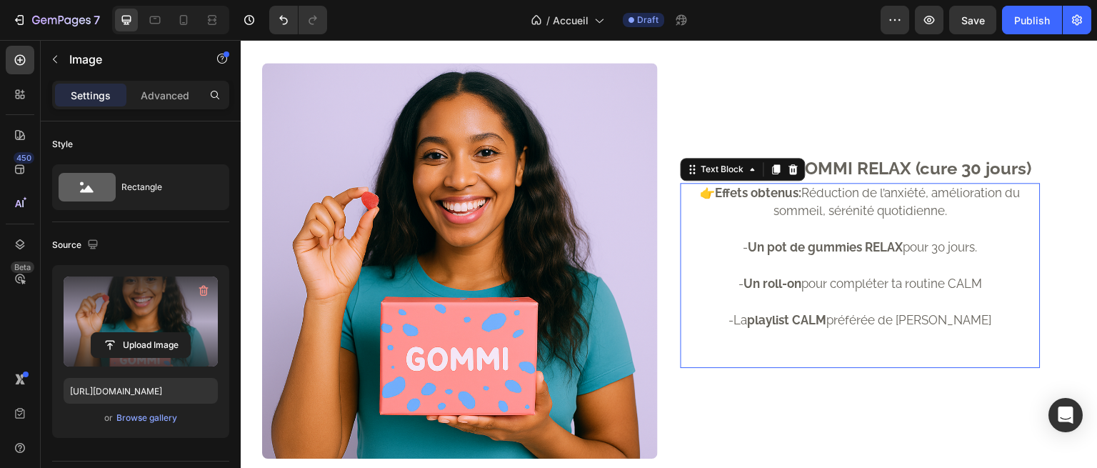
click at [868, 311] on p "-La playlist CALM préférée de Gommi" at bounding box center [860, 320] width 357 height 19
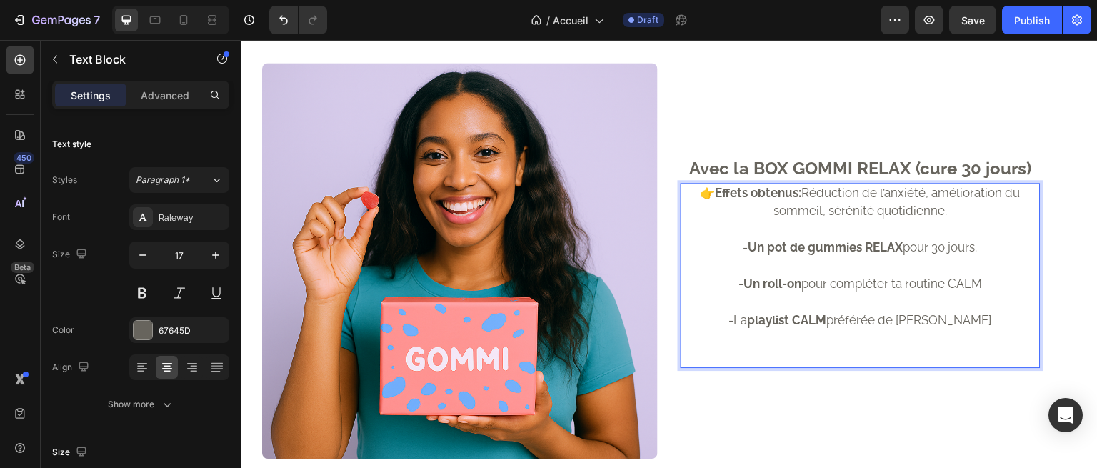
click at [957, 324] on p "-La playlist CALM préférée de Gommi" at bounding box center [860, 320] width 357 height 19
click at [968, 322] on p "-La playlist CALM préférée de Gommi" at bounding box center [860, 320] width 357 height 19
click at [969, 277] on p "- Un roll-on pour compléter ta routine CALM" at bounding box center [860, 284] width 357 height 19
click at [979, 276] on p "- Un roll-on pour compléter ta routine CALM" at bounding box center [860, 284] width 357 height 19
click at [775, 240] on strong "Un pot de gummies RELAX" at bounding box center [825, 247] width 155 height 14
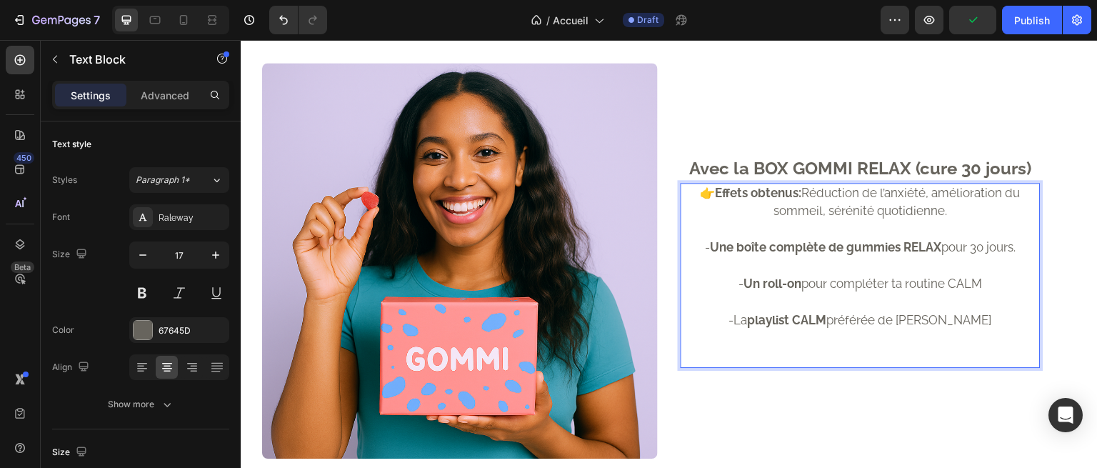
click at [796, 283] on p "- Un roll-on pour compléter ta routine CALM" at bounding box center [860, 284] width 357 height 19
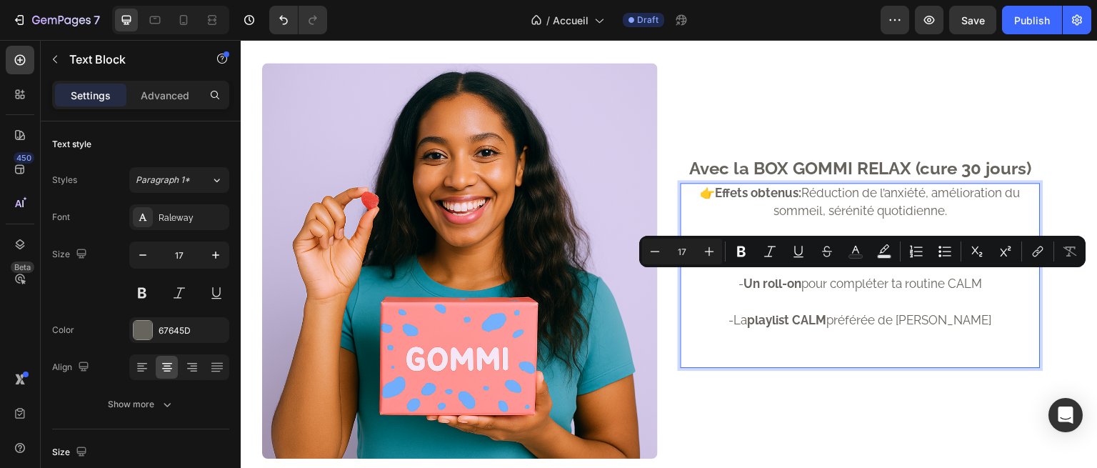
drag, startPoint x: 978, startPoint y: 280, endPoint x: 804, endPoint y: 286, distance: 173.6
click at [804, 286] on p "- Un roll-on pour compléter ta routine CALM" at bounding box center [860, 284] width 357 height 19
click at [862, 294] on p "Rich Text Editor. Editing area: main" at bounding box center [860, 303] width 357 height 19
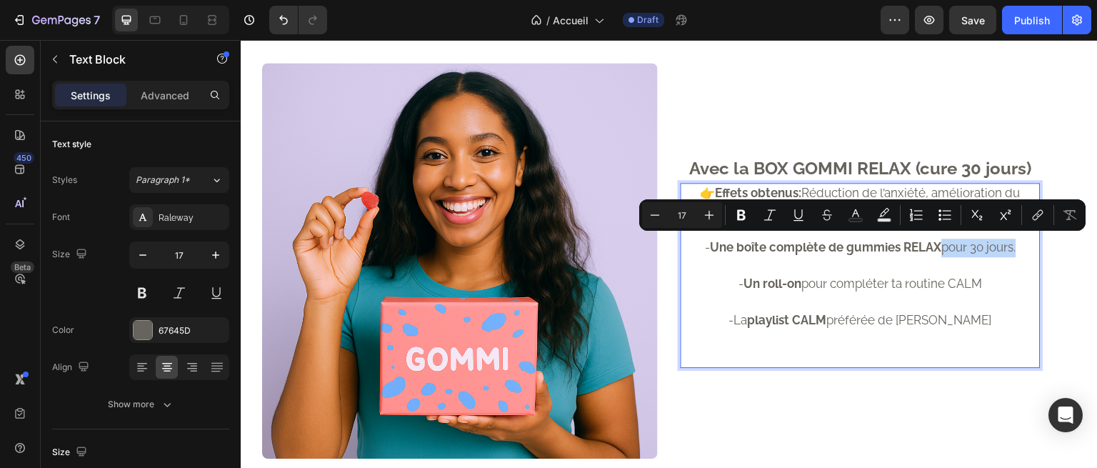
drag, startPoint x: 1011, startPoint y: 237, endPoint x: 936, endPoint y: 251, distance: 76.3
click at [936, 251] on p "- Une boîte complète de gummies RELAX pour 30 jours." at bounding box center [860, 248] width 357 height 19
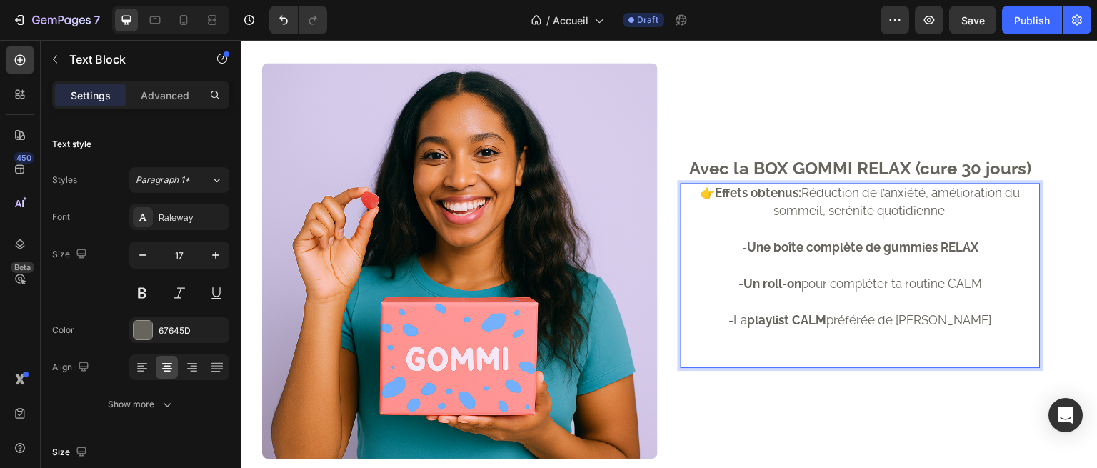
click at [966, 311] on p "-La playlist CALM préférée de Gommi" at bounding box center [860, 320] width 357 height 19
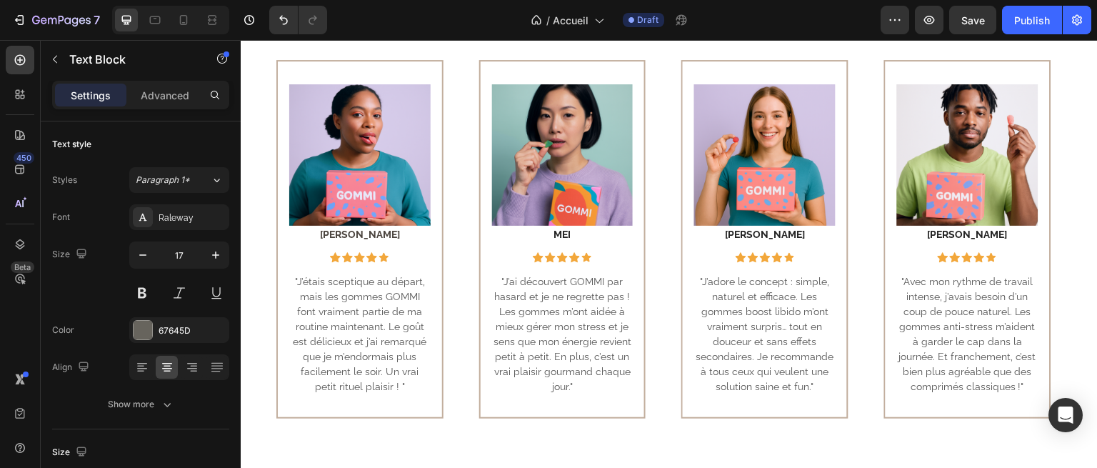
scroll to position [759, 0]
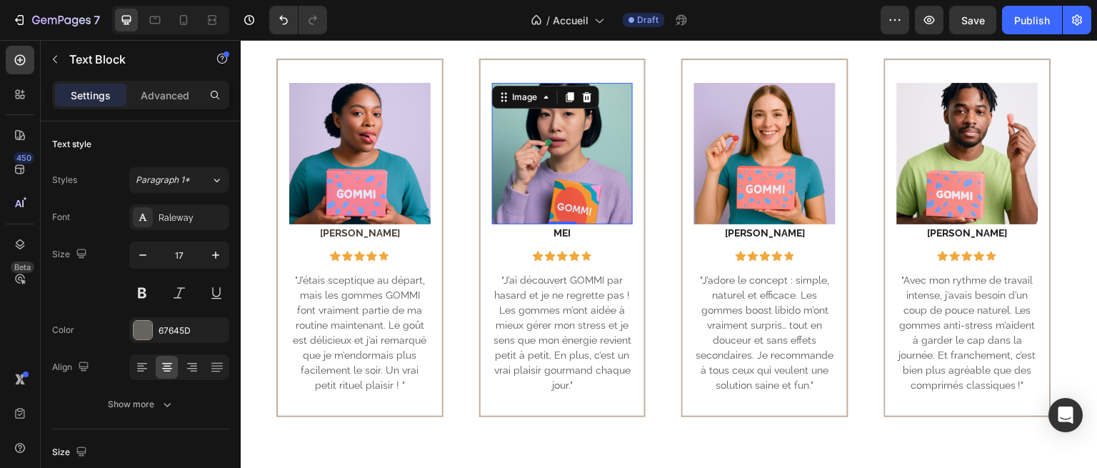
click at [607, 179] on img at bounding box center [562, 153] width 141 height 141
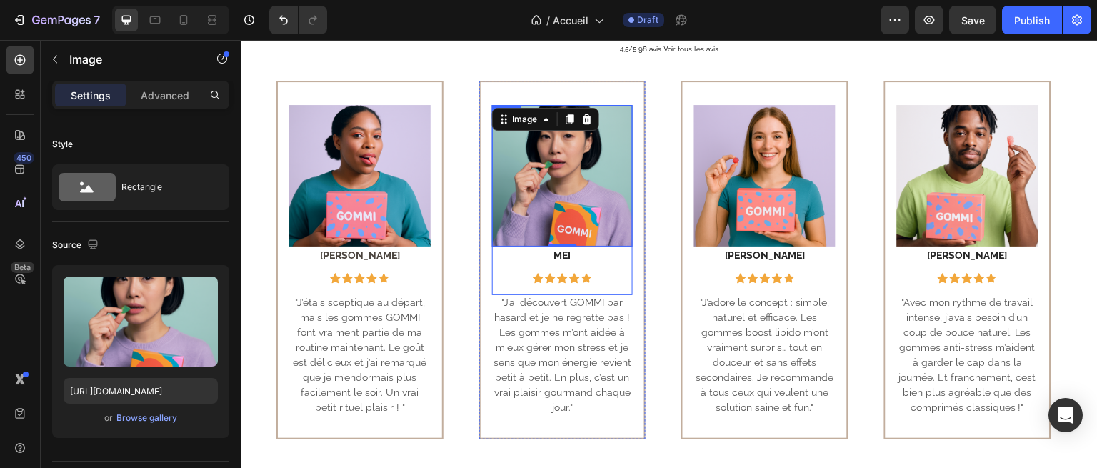
scroll to position [737, 0]
click at [593, 191] on img at bounding box center [562, 175] width 141 height 141
click at [131, 391] on input "[URL][DOMAIN_NAME]" at bounding box center [141, 391] width 154 height 26
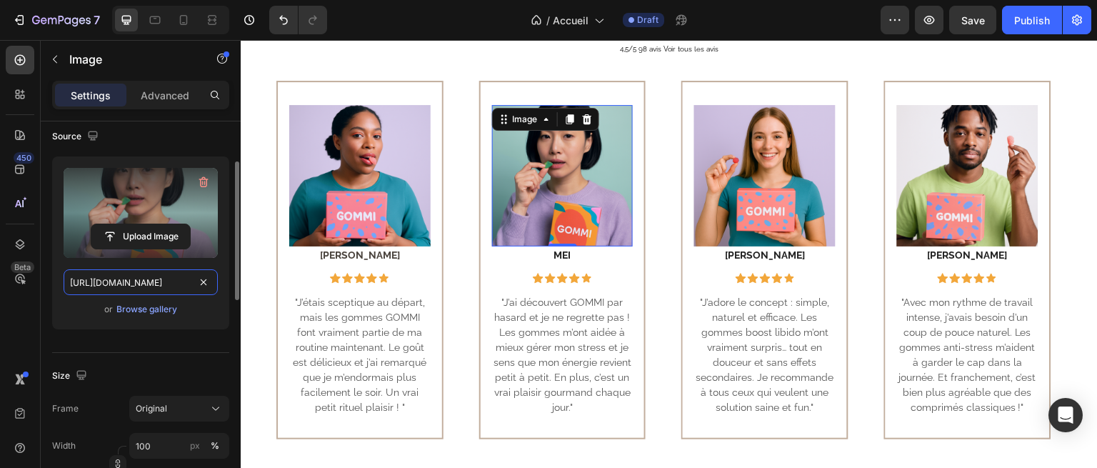
scroll to position [109, 0]
click at [136, 234] on input "file" at bounding box center [140, 236] width 99 height 24
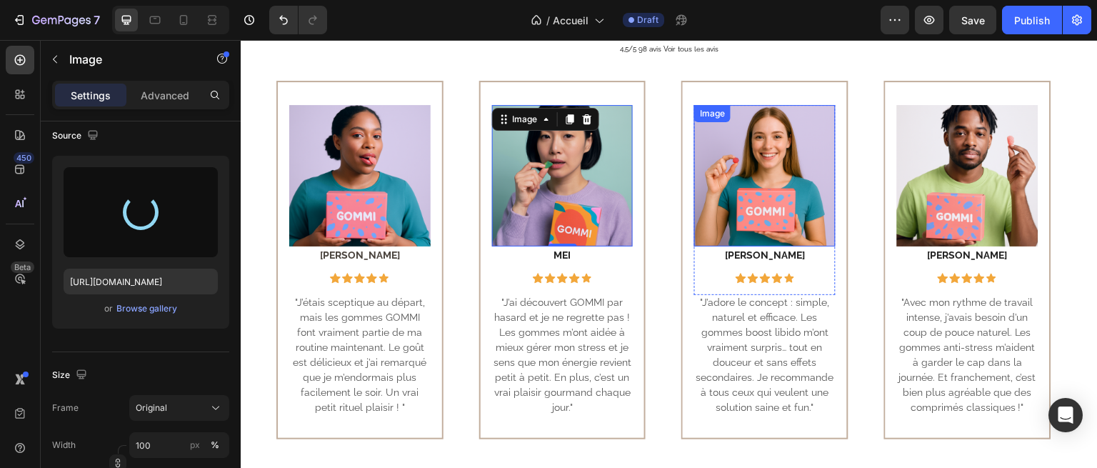
type input "[URL][DOMAIN_NAME]"
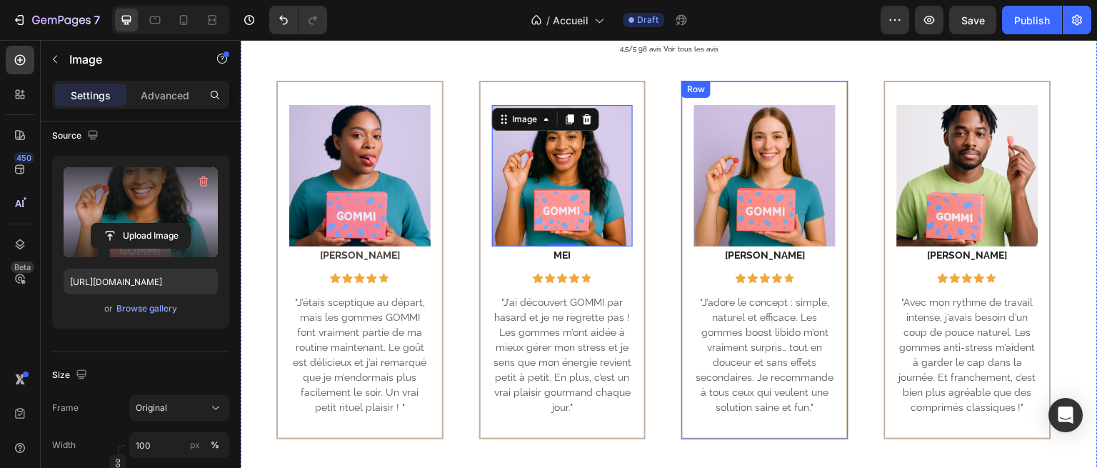
scroll to position [755, 0]
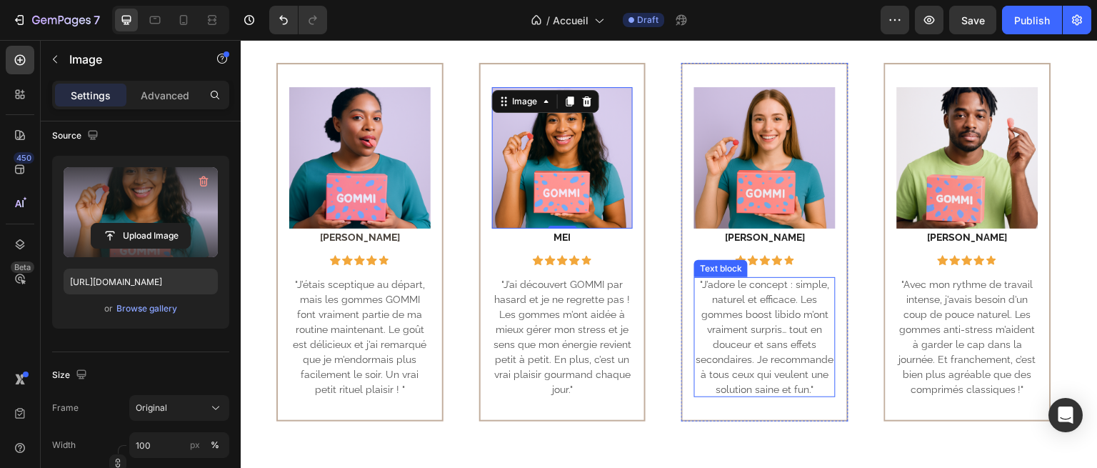
click at [808, 281] on p ""J’adore le concept : simple, naturel et efficace. Les gommes boost libido m’on…" at bounding box center [764, 337] width 141 height 120
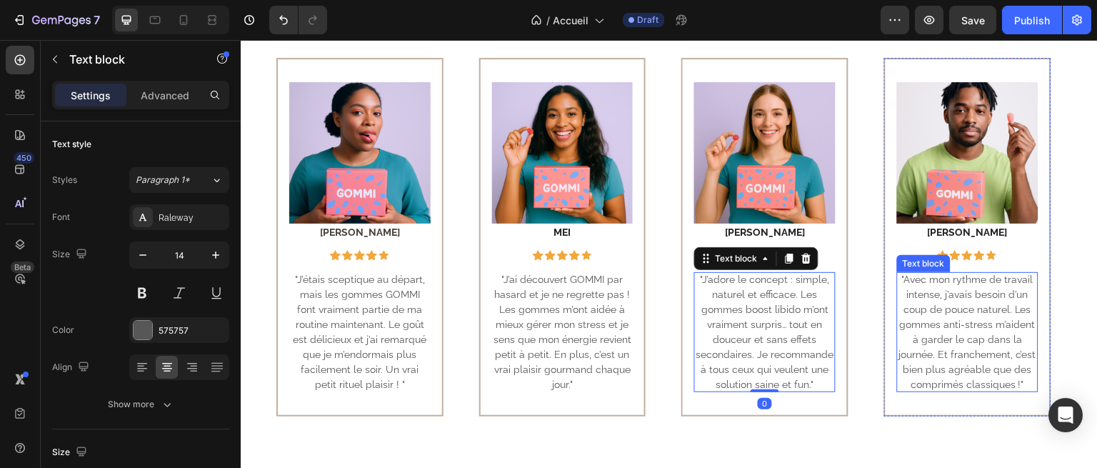
scroll to position [746, 0]
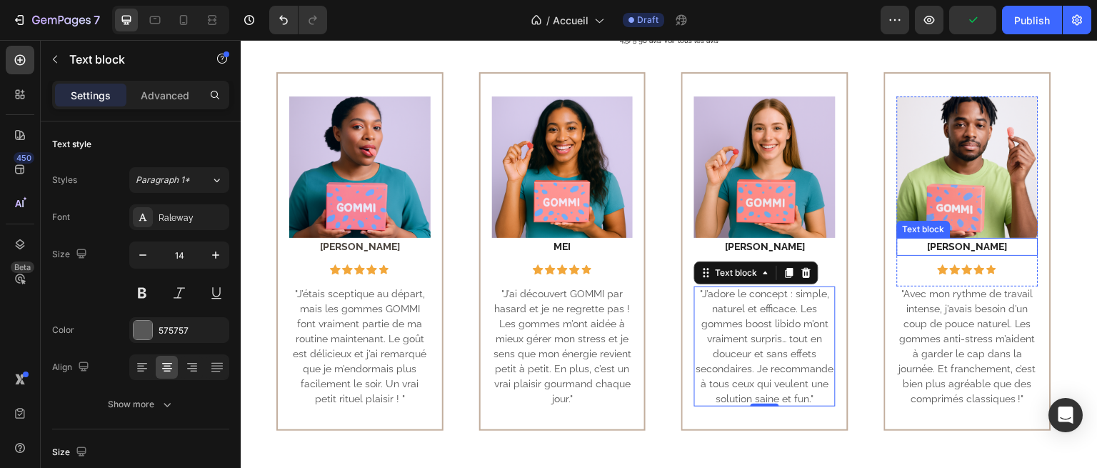
click at [968, 246] on p "[PERSON_NAME]" at bounding box center [967, 246] width 139 height 15
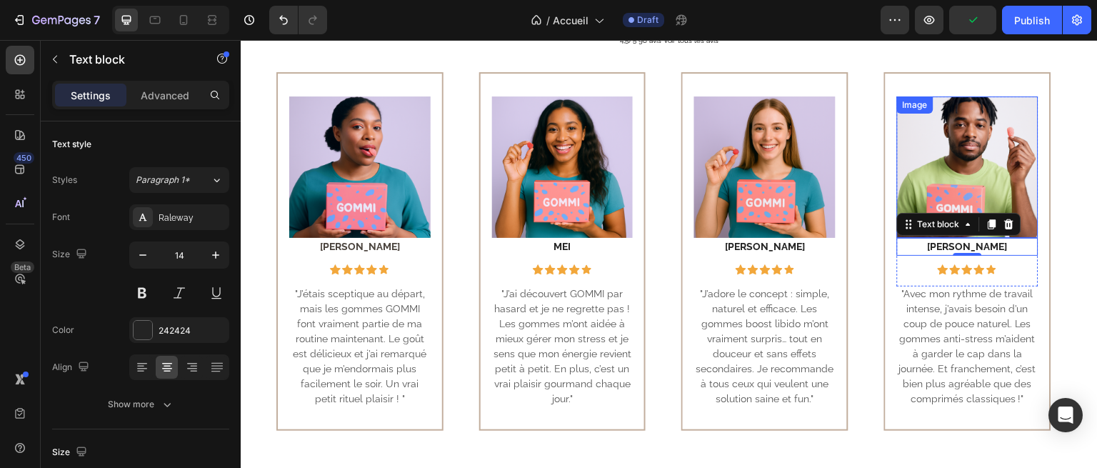
click at [948, 143] on img at bounding box center [967, 166] width 141 height 141
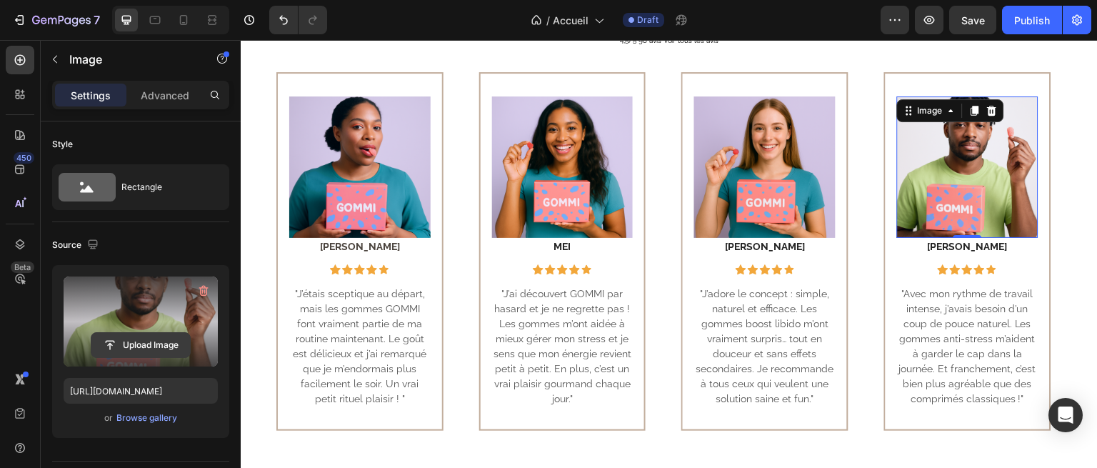
click at [156, 336] on input "file" at bounding box center [140, 345] width 99 height 24
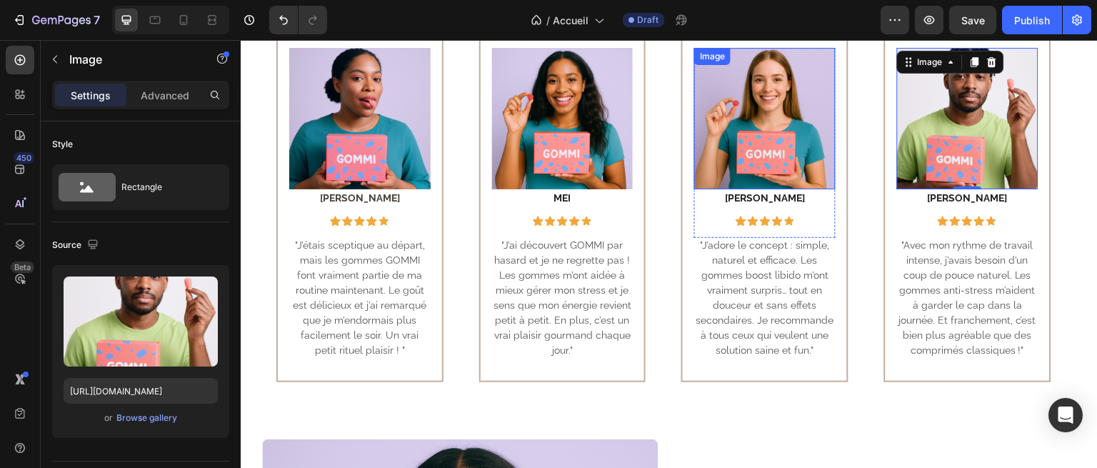
scroll to position [731, 0]
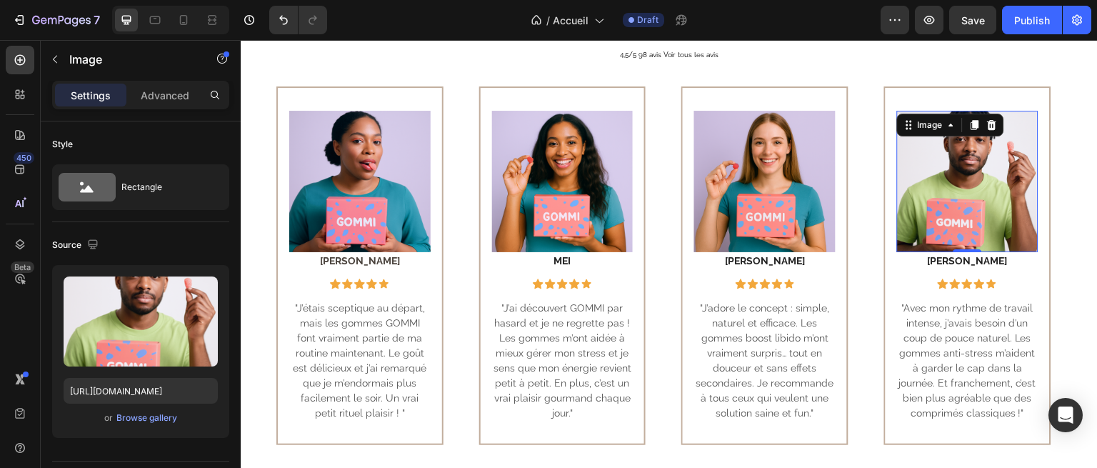
click at [1026, 211] on img at bounding box center [967, 181] width 141 height 141
click at [973, 192] on img at bounding box center [967, 181] width 141 height 141
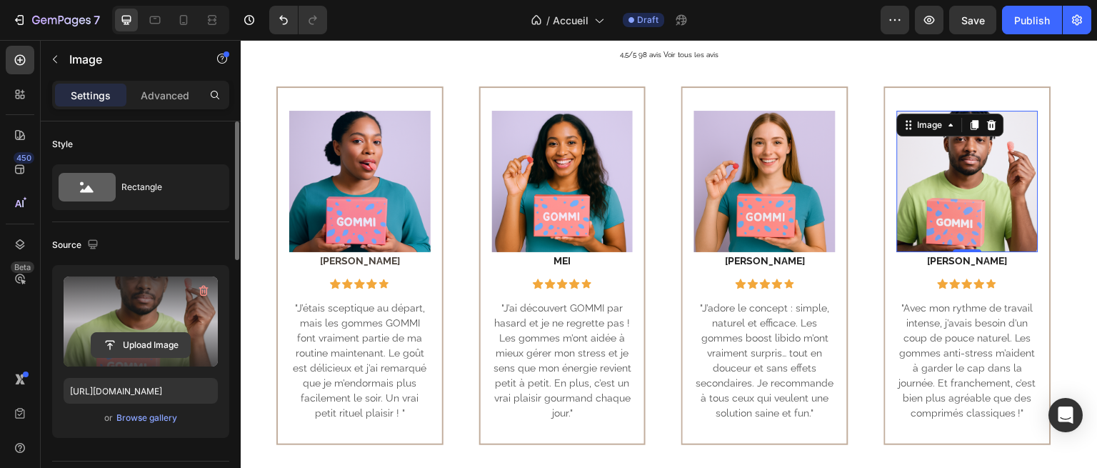
click at [158, 351] on input "file" at bounding box center [140, 345] width 99 height 24
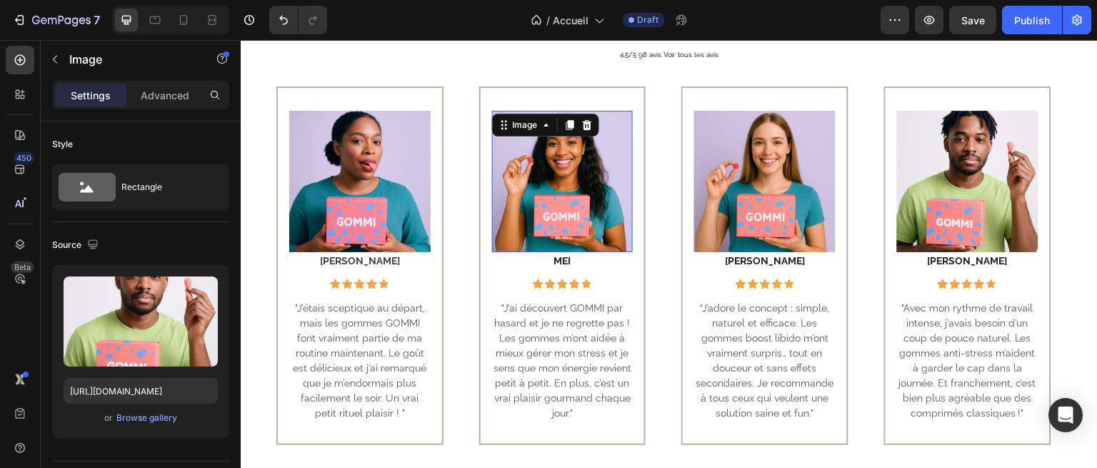
click at [549, 194] on img at bounding box center [562, 181] width 141 height 141
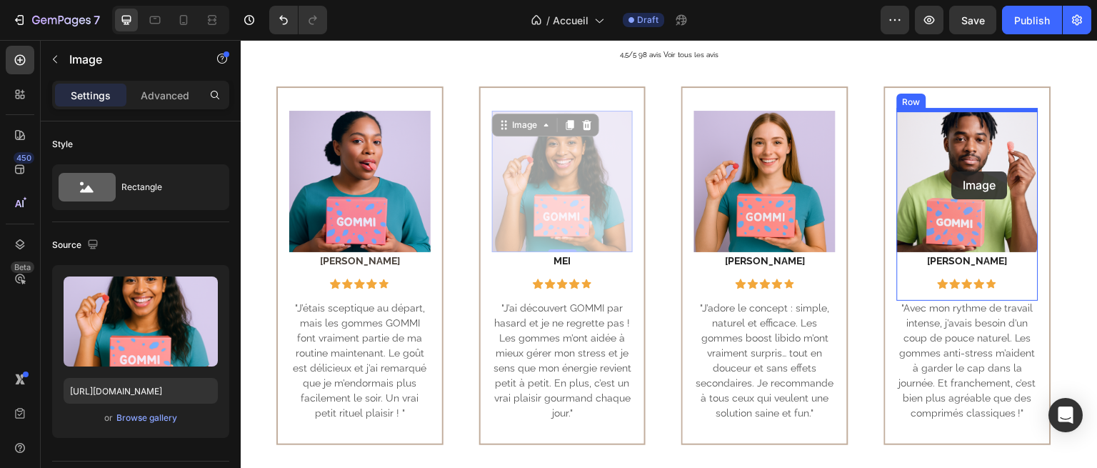
drag, startPoint x: 561, startPoint y: 155, endPoint x: 952, endPoint y: 171, distance: 391.7
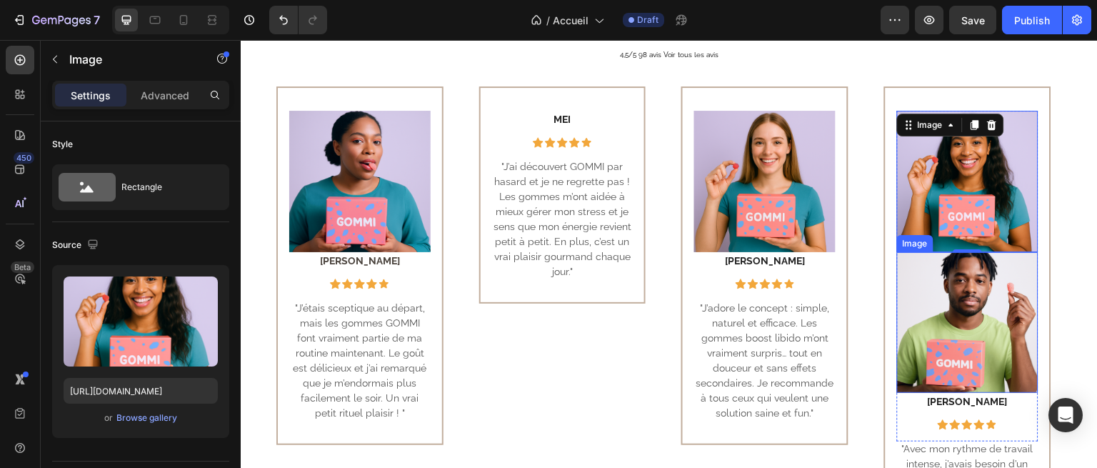
click at [953, 269] on img at bounding box center [967, 322] width 141 height 141
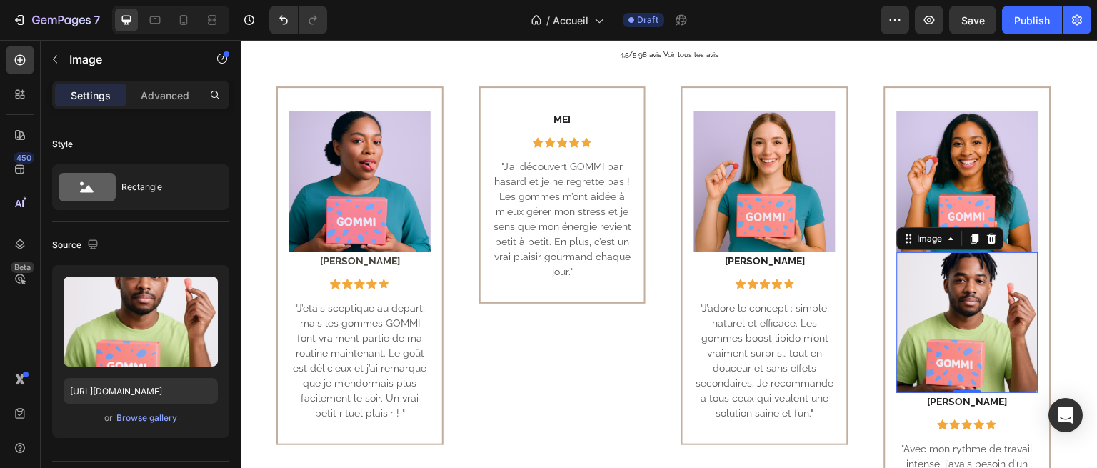
click at [981, 337] on img at bounding box center [967, 322] width 141 height 141
click at [988, 234] on icon at bounding box center [992, 238] width 9 height 10
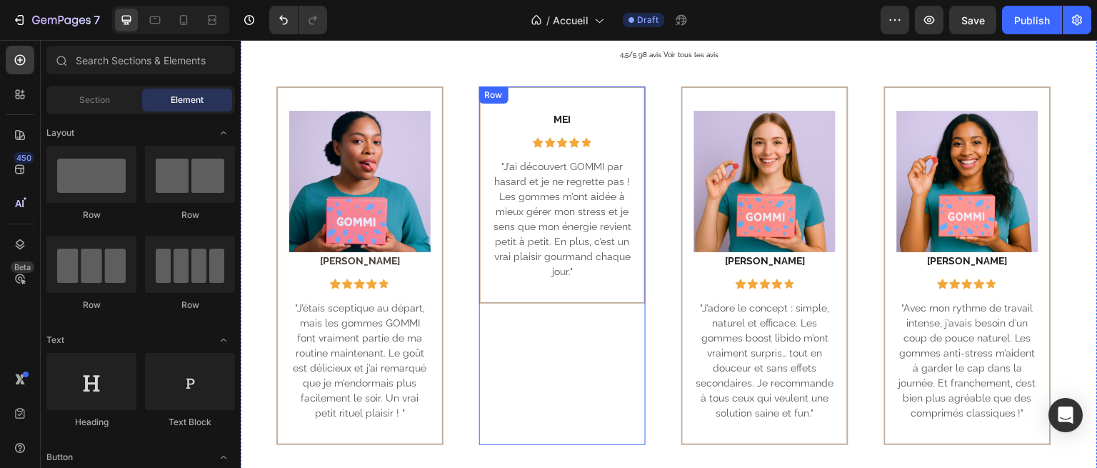
scroll to position [711, 0]
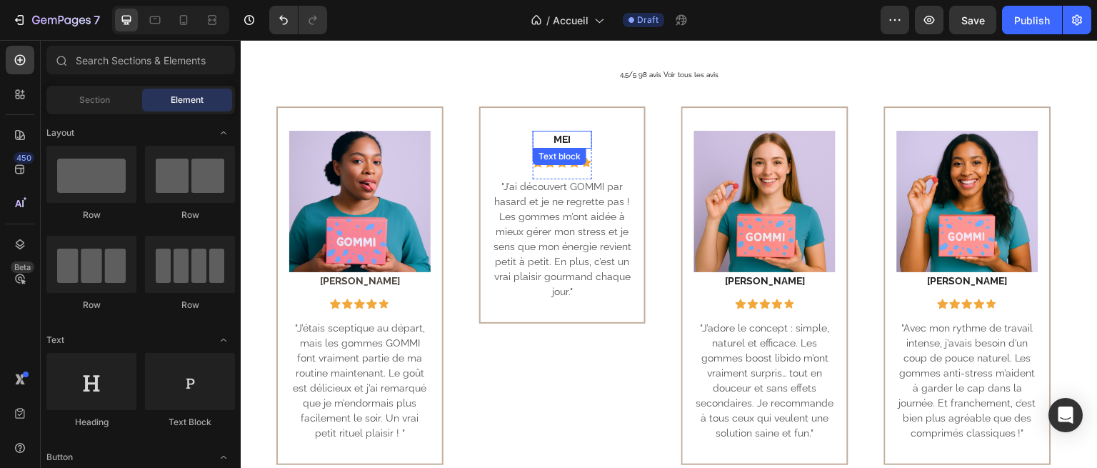
click at [551, 134] on p "MEI" at bounding box center [562, 139] width 56 height 15
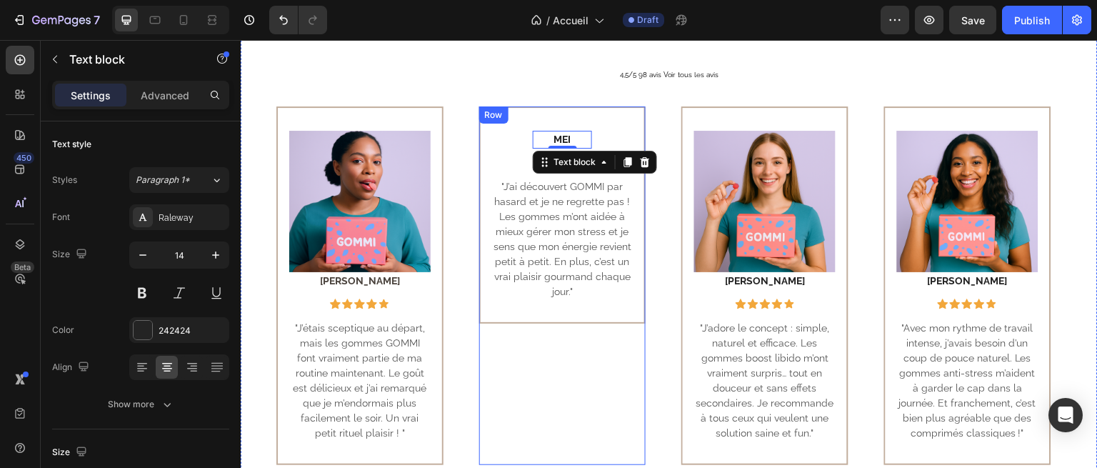
click at [515, 119] on div "MEI Text block 0 Icon Icon Icon Icon Icon Row Row "J’ai découvert GOMMI par has…" at bounding box center [562, 214] width 167 height 217
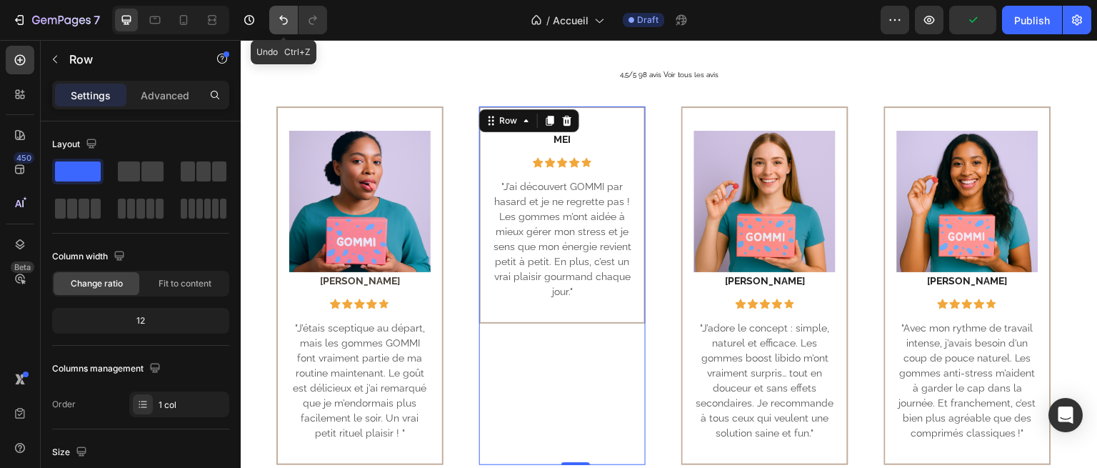
click at [282, 11] on button "Undo/Redo" at bounding box center [283, 20] width 29 height 29
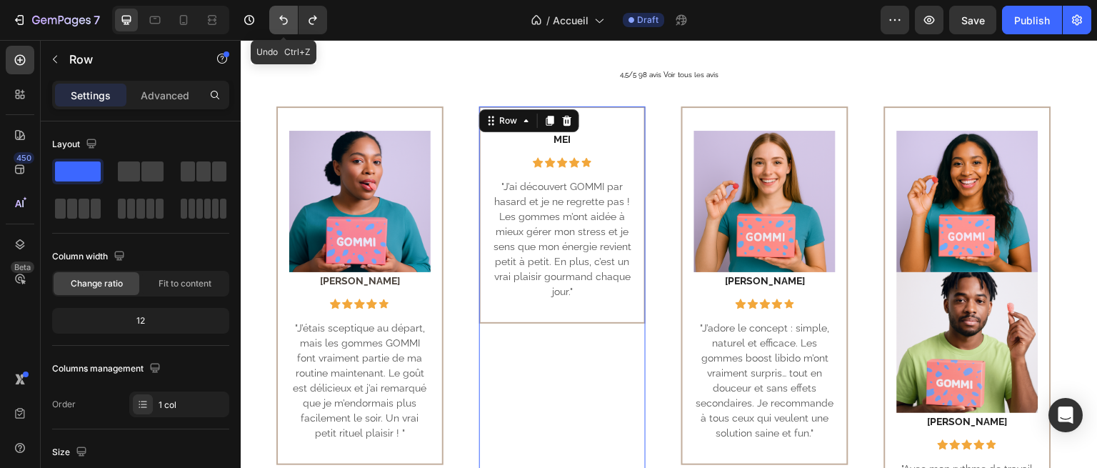
click at [282, 11] on button "Undo/Redo" at bounding box center [283, 20] width 29 height 29
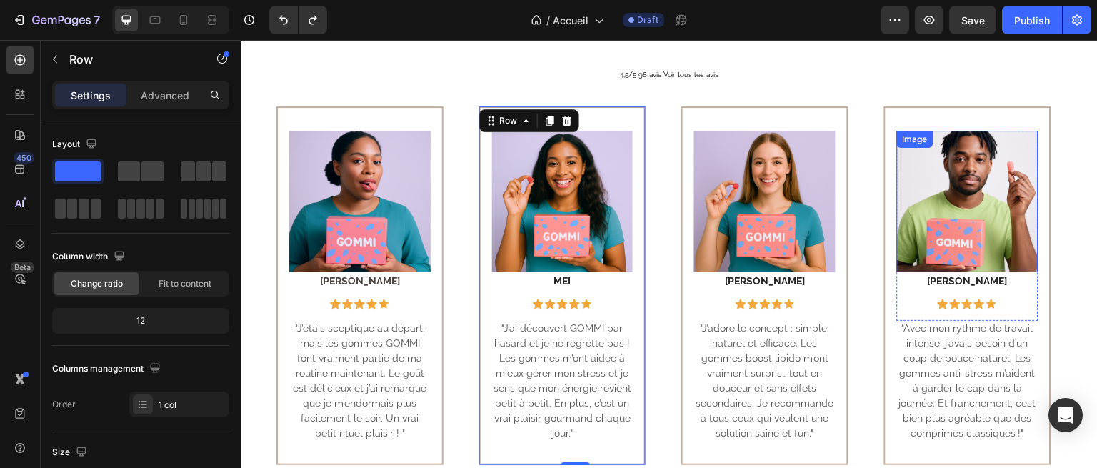
click at [966, 194] on img at bounding box center [967, 201] width 141 height 141
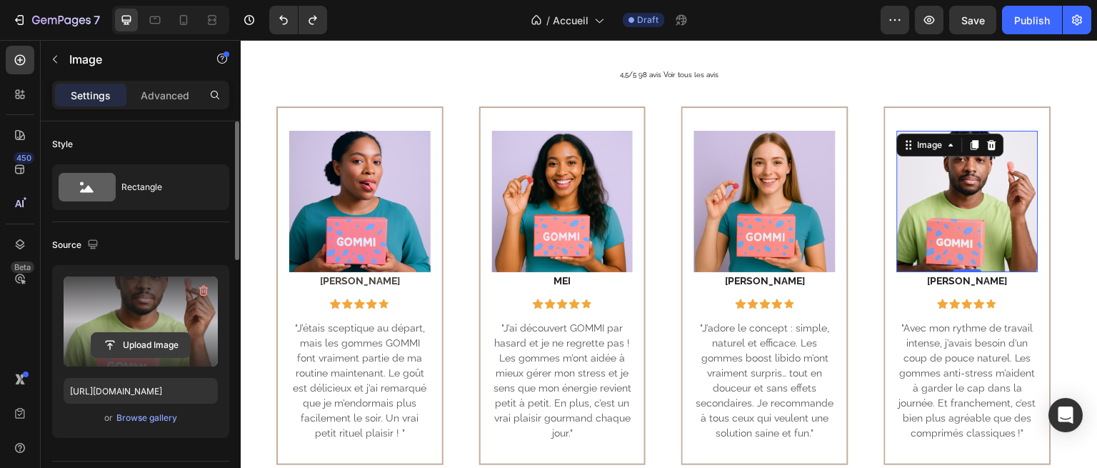
click at [145, 348] on input "file" at bounding box center [140, 345] width 99 height 24
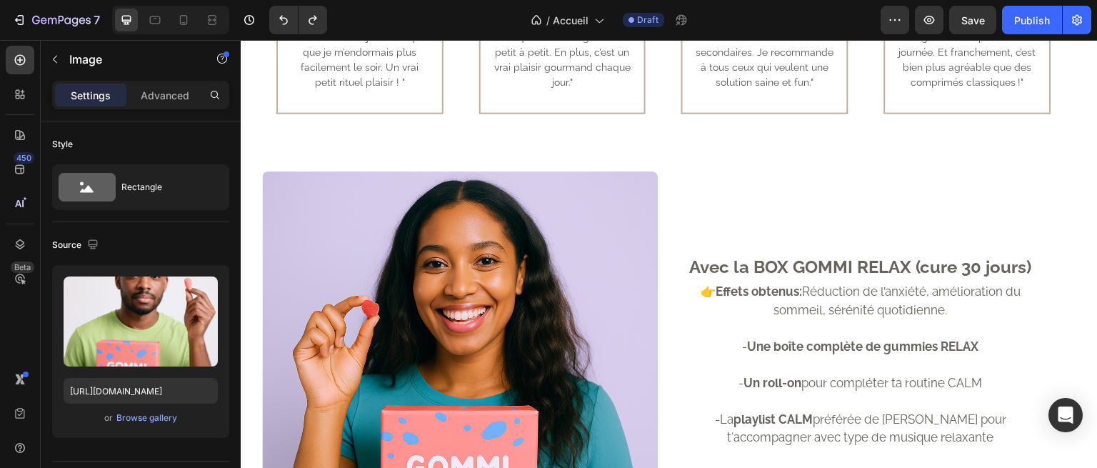
scroll to position [1113, 0]
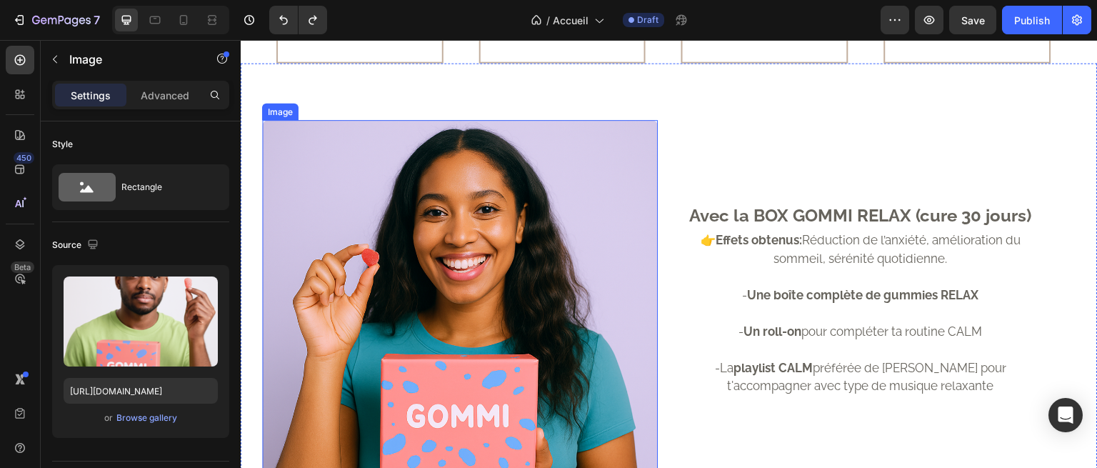
click at [520, 236] on img at bounding box center [460, 318] width 396 height 396
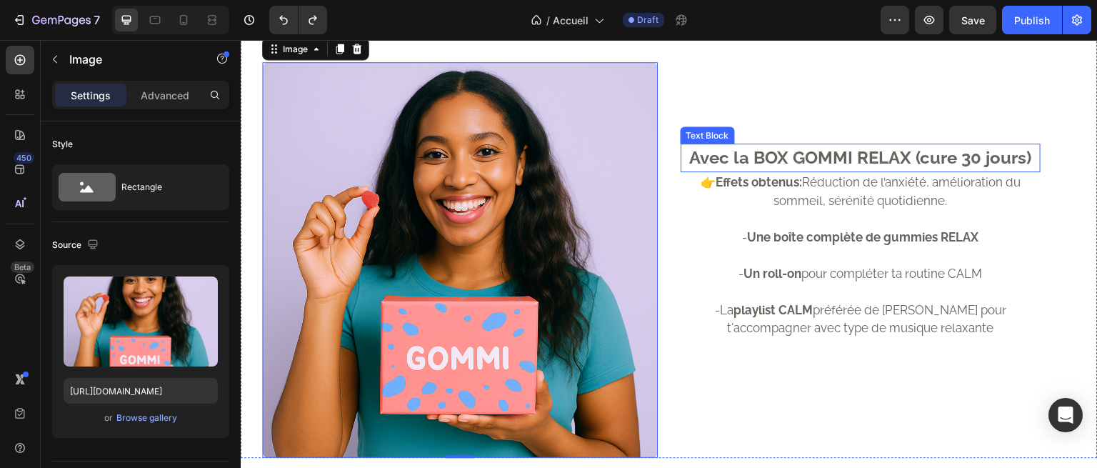
scroll to position [1173, 0]
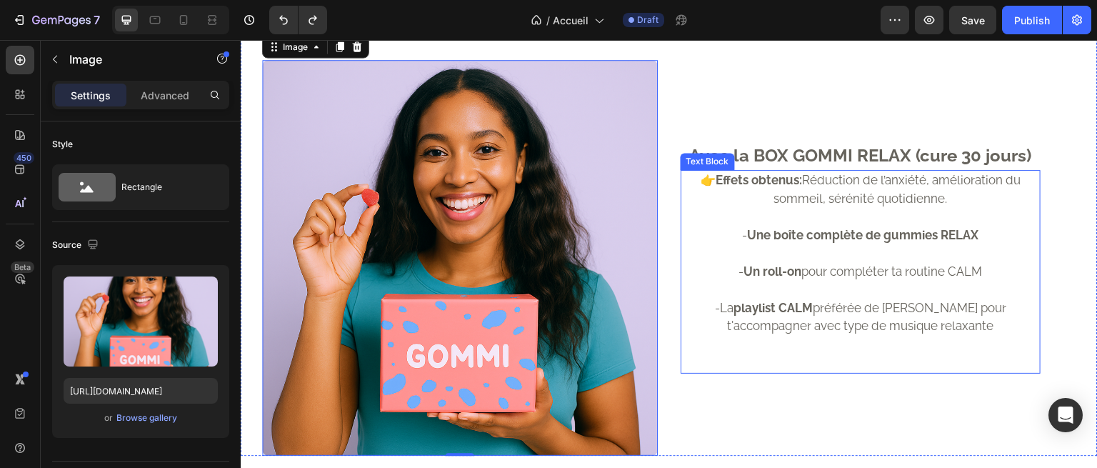
click at [862, 250] on p at bounding box center [860, 253] width 357 height 19
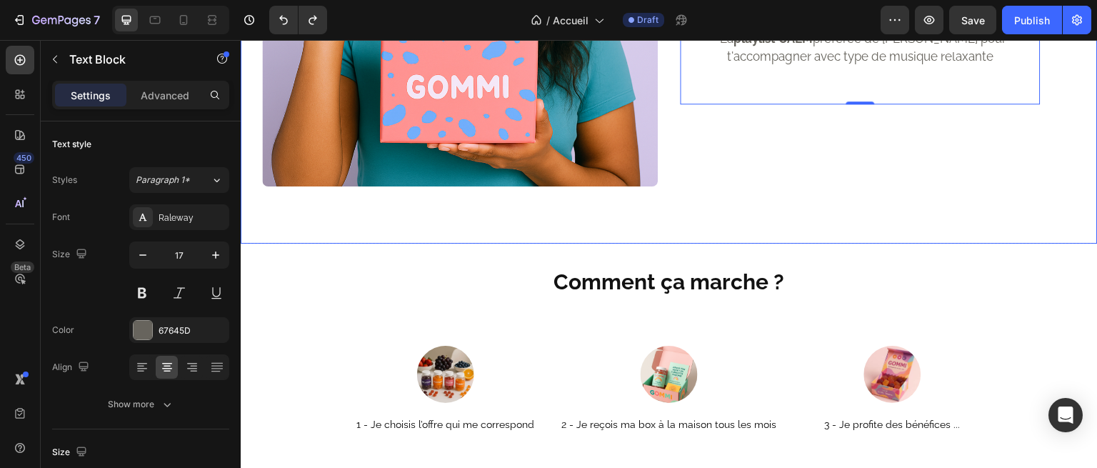
scroll to position [1512, 0]
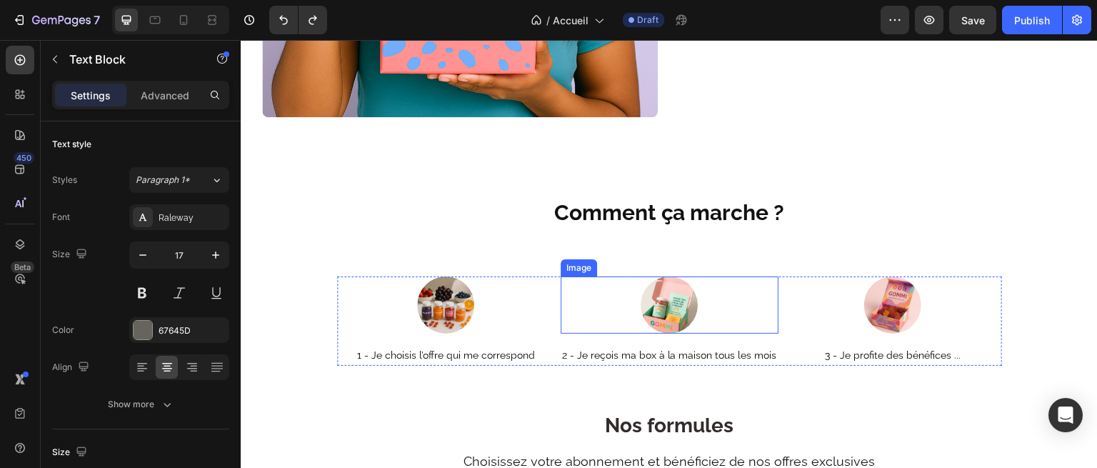
click at [667, 298] on img at bounding box center [669, 304] width 57 height 57
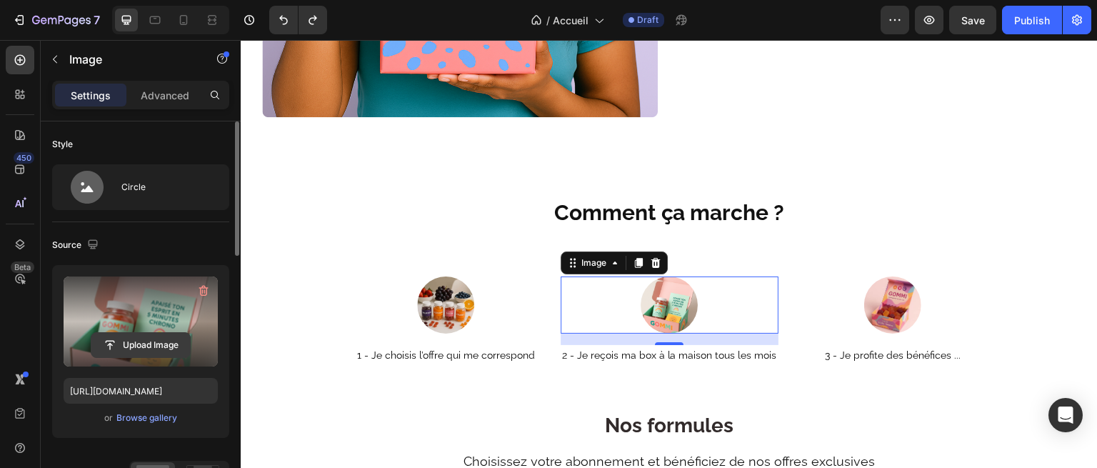
click at [136, 345] on input "file" at bounding box center [140, 345] width 99 height 24
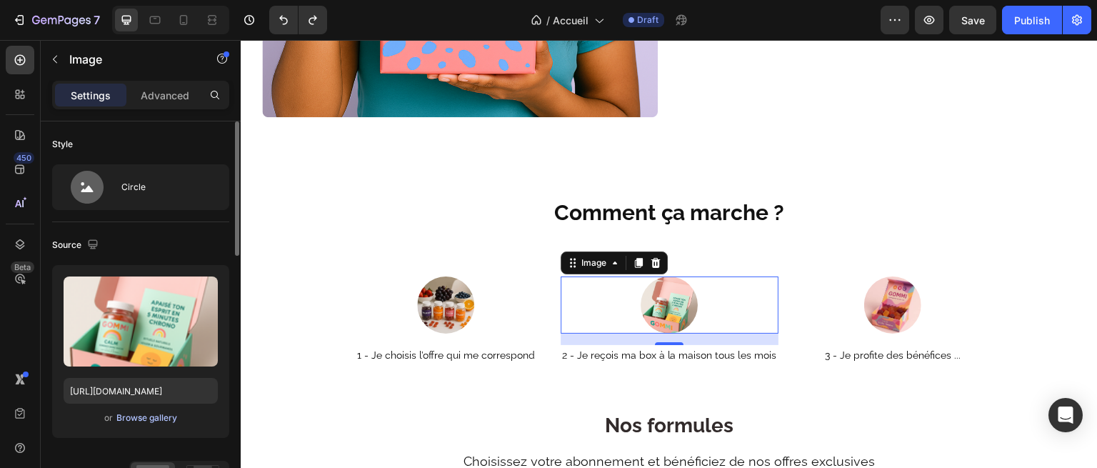
click at [131, 423] on div "Browse gallery" at bounding box center [146, 417] width 61 height 13
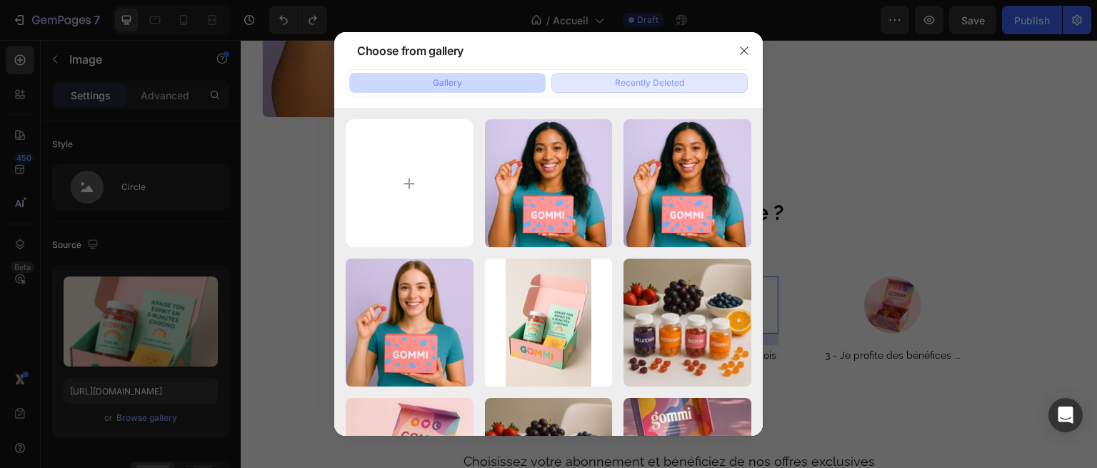
click at [647, 82] on div "Recently Deleted" at bounding box center [649, 82] width 69 height 13
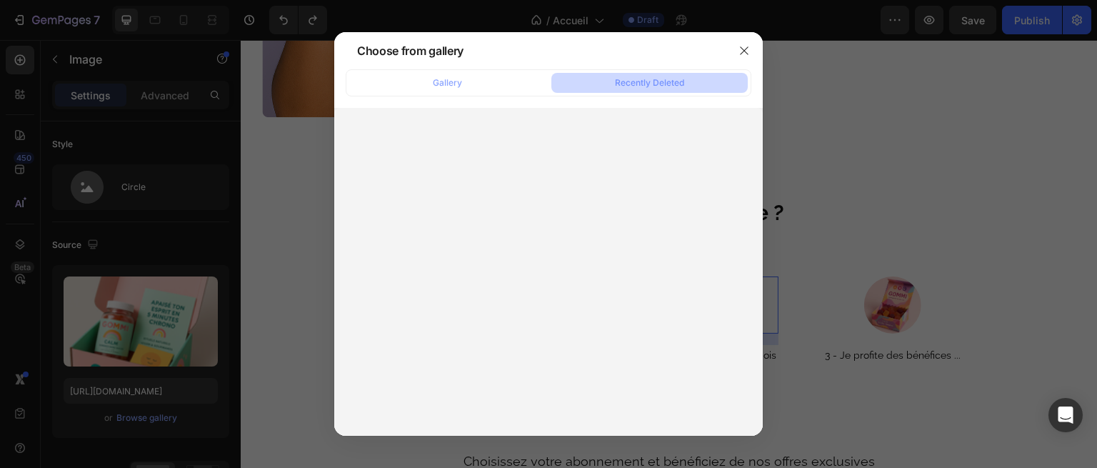
click at [497, 99] on div "Gallery Recently Deleted" at bounding box center [548, 252] width 429 height 366
click at [485, 85] on button "Gallery" at bounding box center [447, 83] width 196 height 20
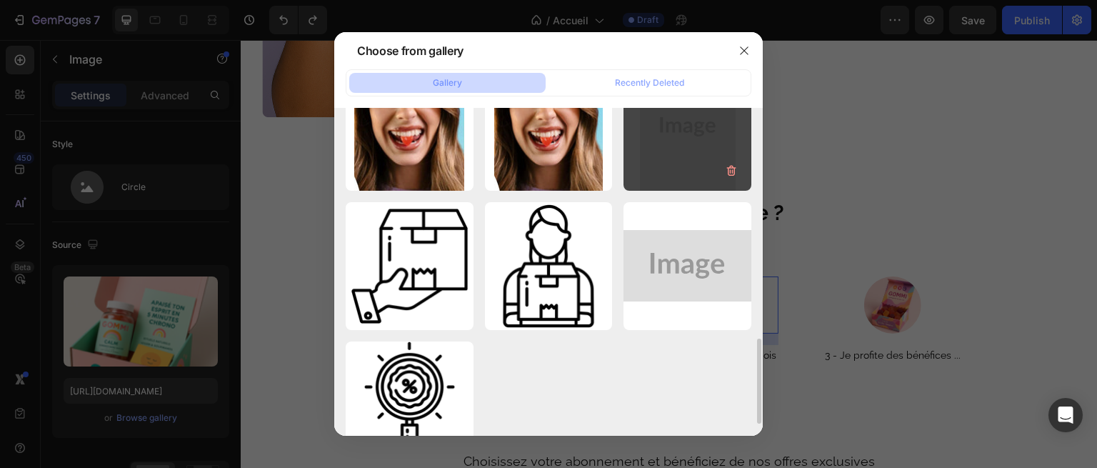
scroll to position [898, 0]
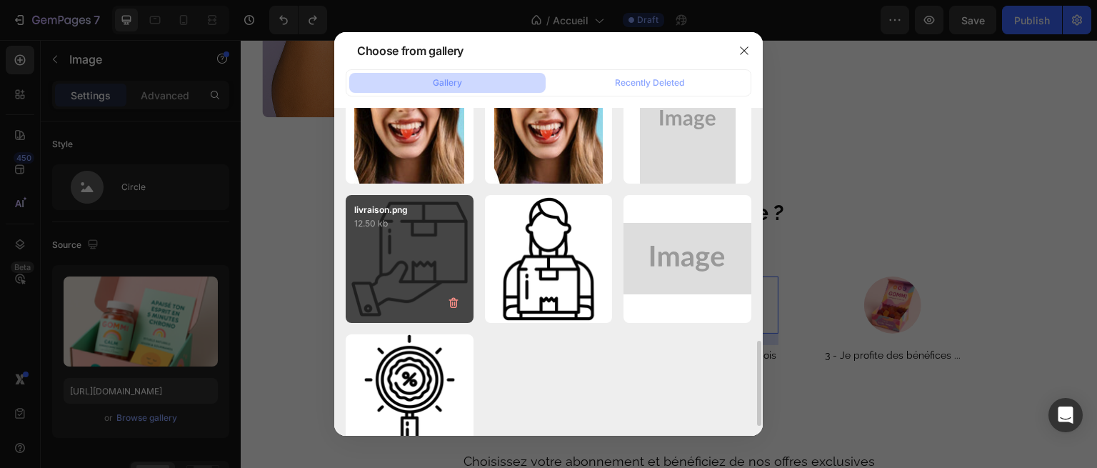
click at [443, 258] on div "livraison.png 12.50 kb" at bounding box center [410, 259] width 128 height 128
type input "[URL][DOMAIN_NAME]"
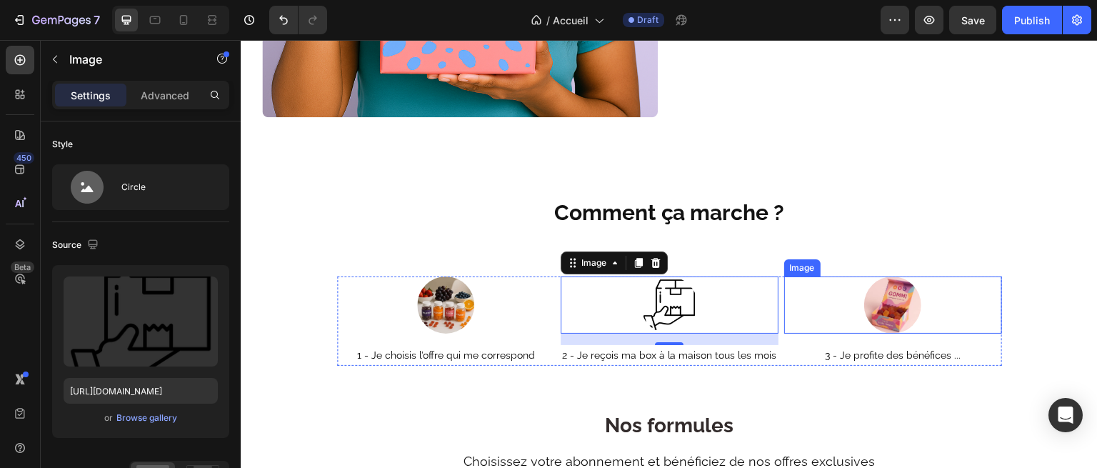
click at [898, 294] on img at bounding box center [892, 304] width 57 height 57
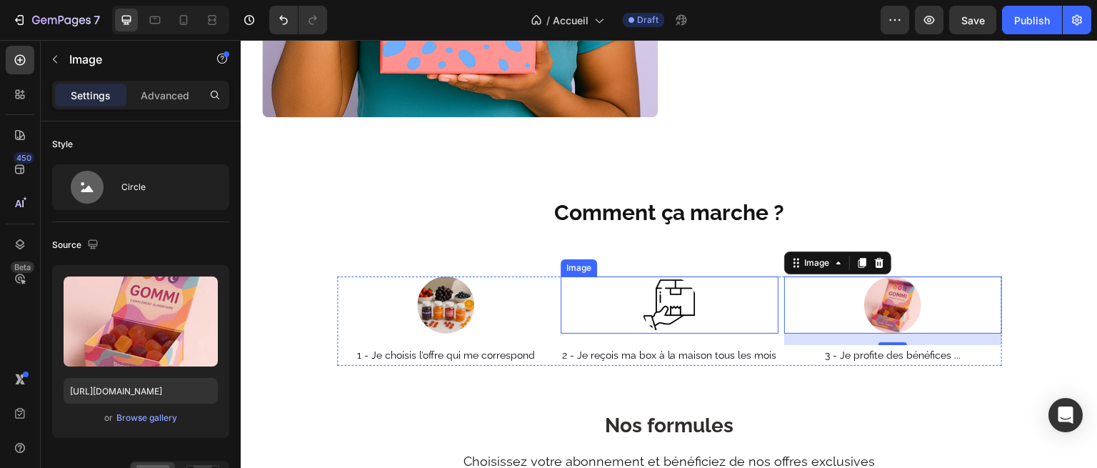
click at [673, 293] on img at bounding box center [669, 304] width 57 height 57
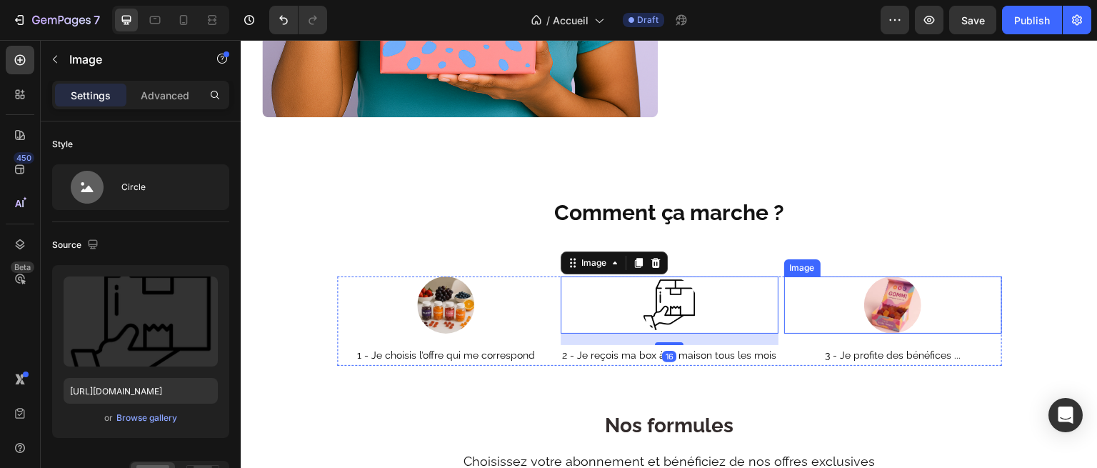
click at [864, 298] on img at bounding box center [892, 304] width 57 height 57
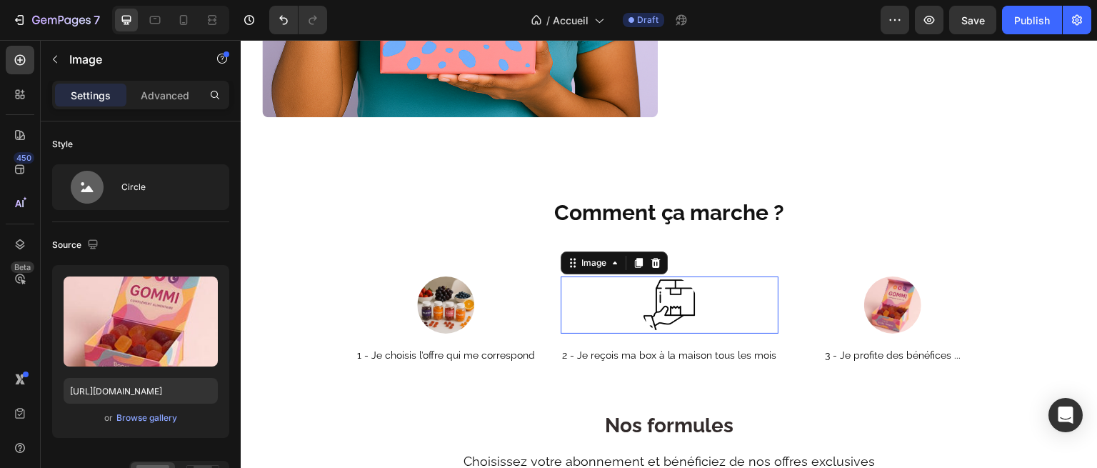
click at [698, 297] on div at bounding box center [670, 304] width 218 height 57
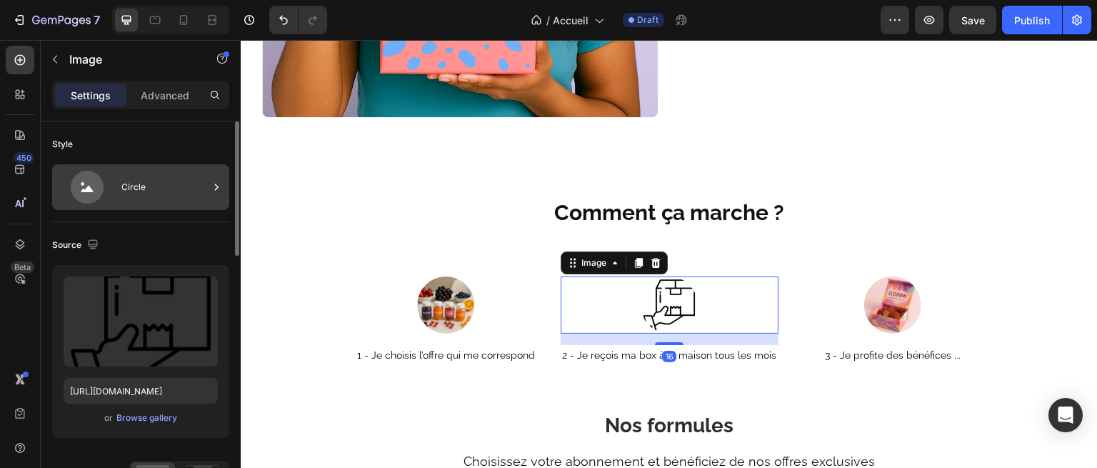
click at [171, 194] on div "Circle" at bounding box center [164, 187] width 87 height 33
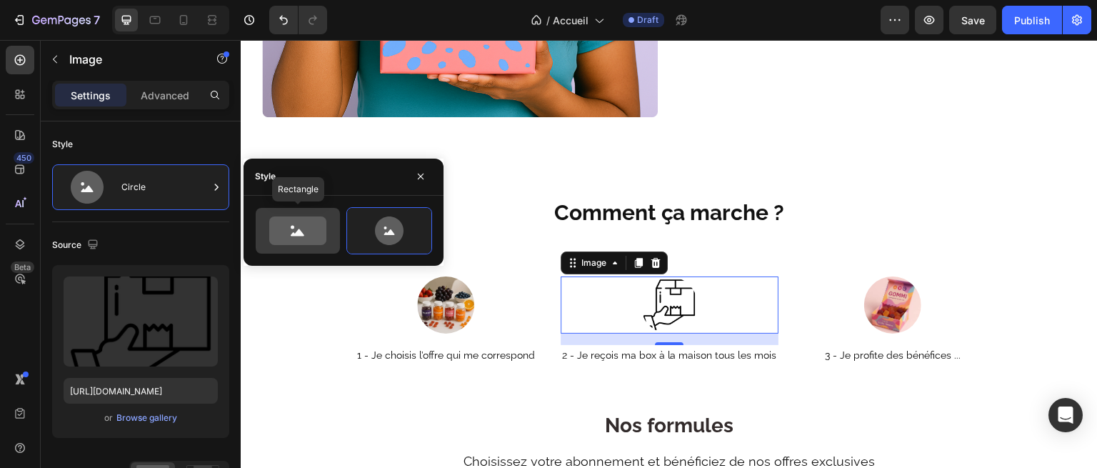
click at [309, 235] on icon at bounding box center [297, 230] width 57 height 29
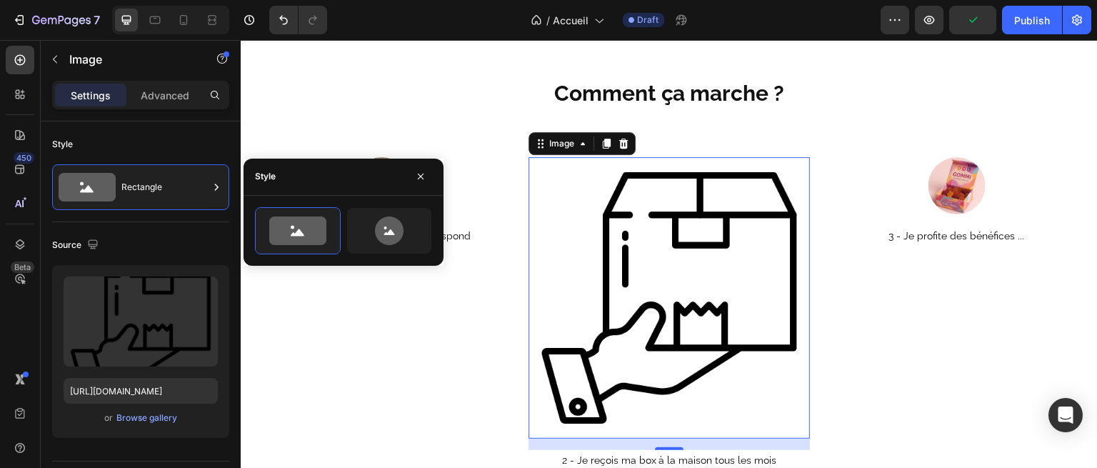
scroll to position [1666, 0]
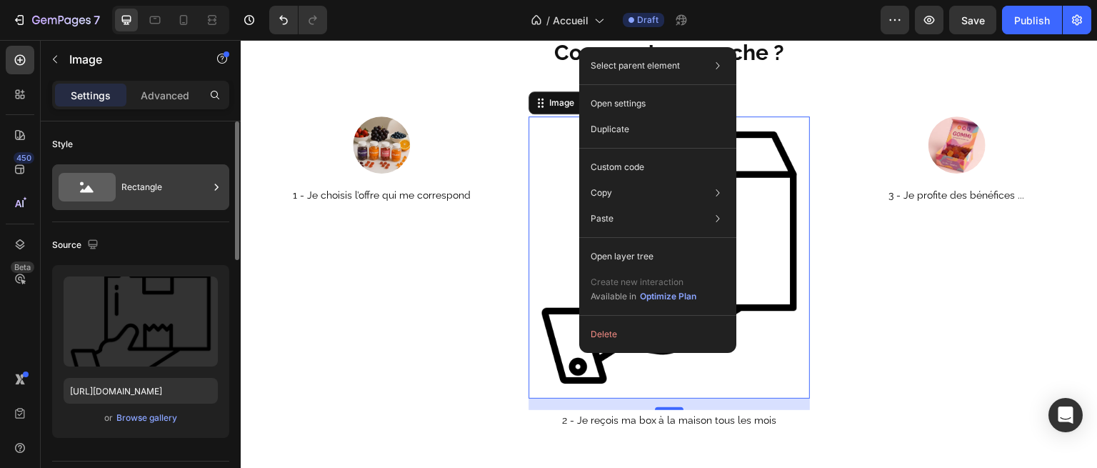
click at [186, 184] on div "Rectangle" at bounding box center [164, 187] width 87 height 33
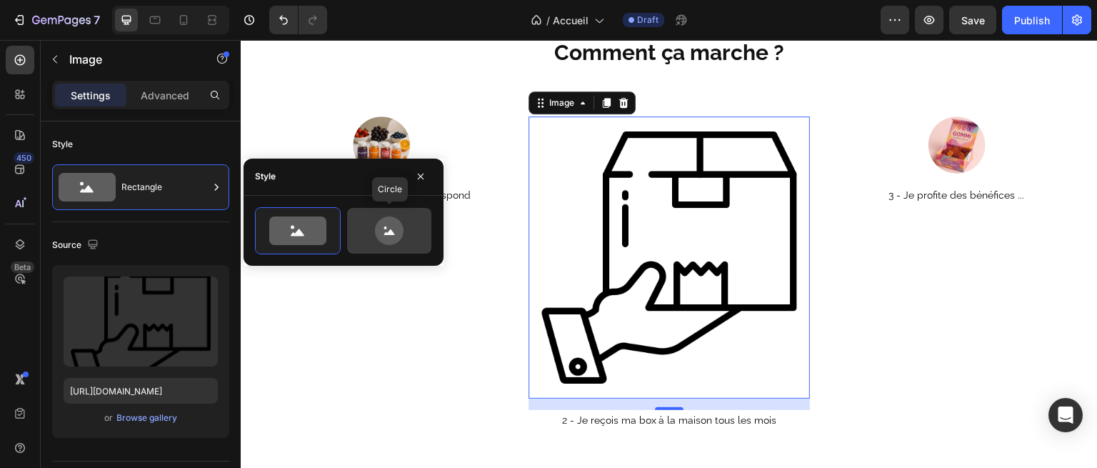
click at [374, 237] on icon at bounding box center [389, 230] width 67 height 29
type input "80"
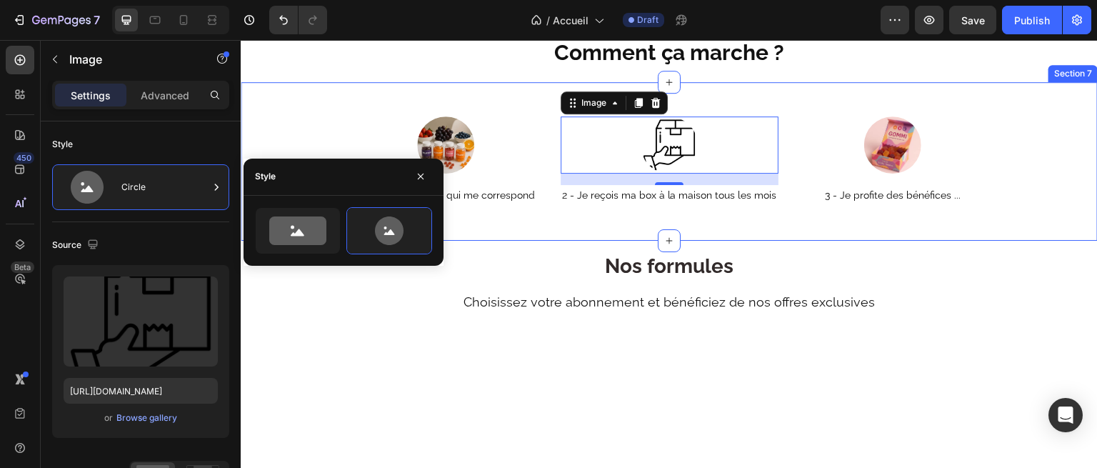
click at [742, 210] on div "Image 1 - Je choisis l’offre qui me correspond Text Block Image 16 2 - Je reçoi…" at bounding box center [669, 161] width 857 height 158
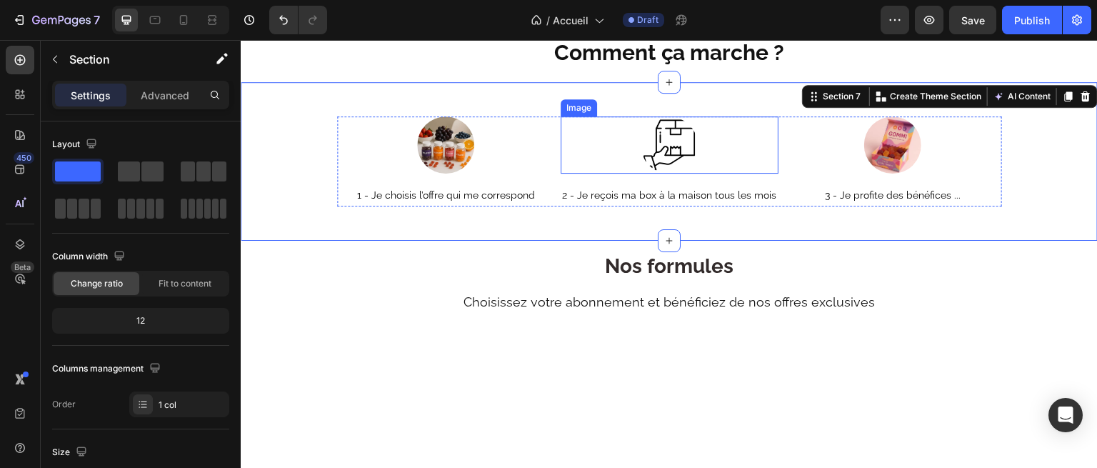
click at [653, 148] on img at bounding box center [669, 144] width 57 height 57
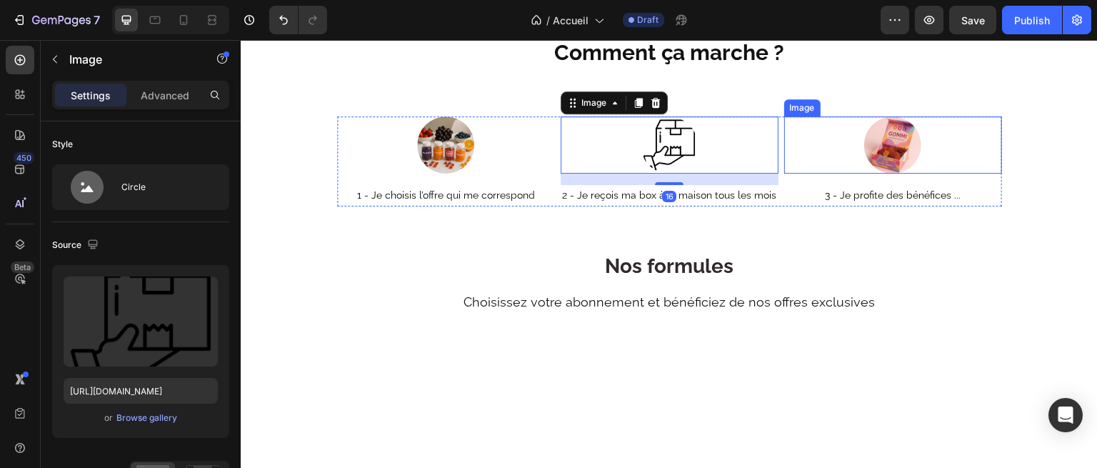
click at [864, 153] on img at bounding box center [892, 144] width 57 height 57
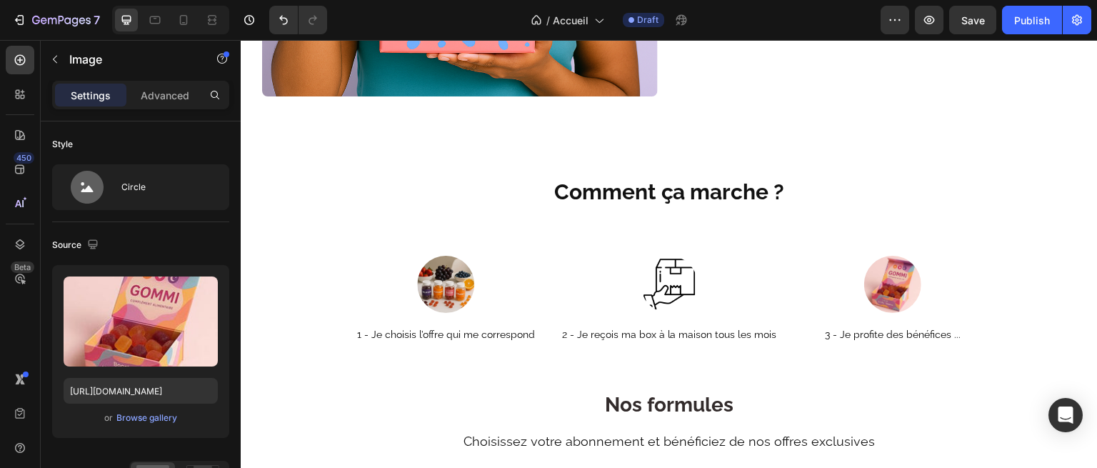
scroll to position [1671, 0]
click at [873, 289] on img at bounding box center [892, 283] width 57 height 57
click at [886, 274] on img at bounding box center [892, 283] width 57 height 57
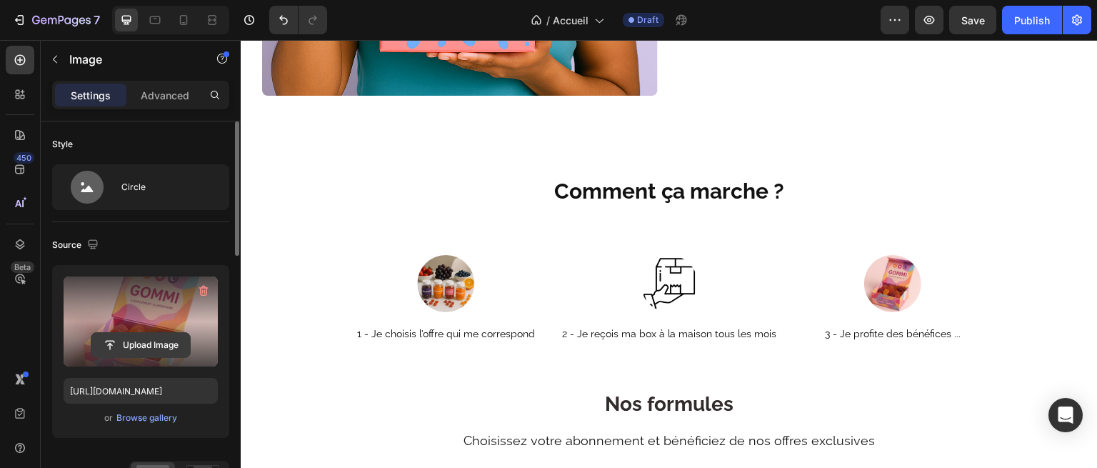
click at [129, 342] on input "file" at bounding box center [140, 345] width 99 height 24
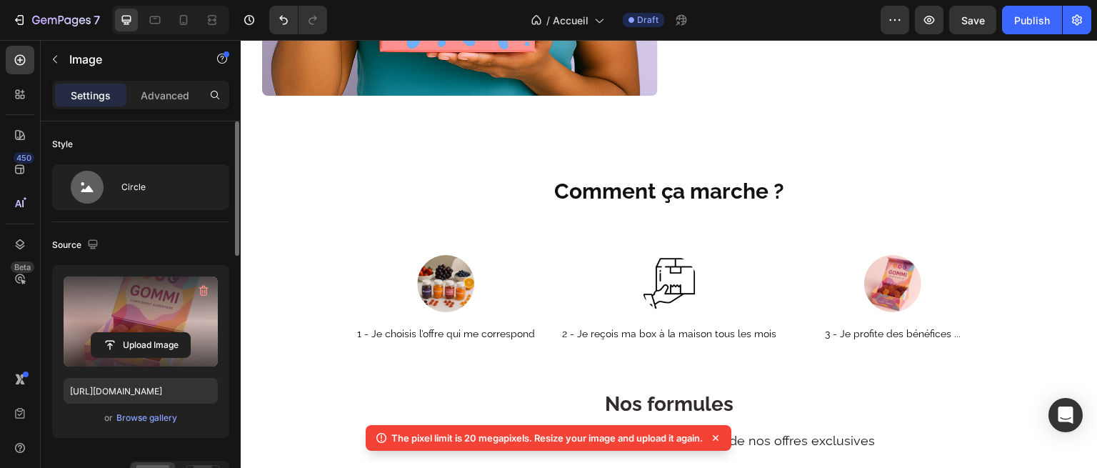
click at [151, 322] on label at bounding box center [141, 321] width 154 height 90
click at [151, 333] on input "file" at bounding box center [140, 345] width 99 height 24
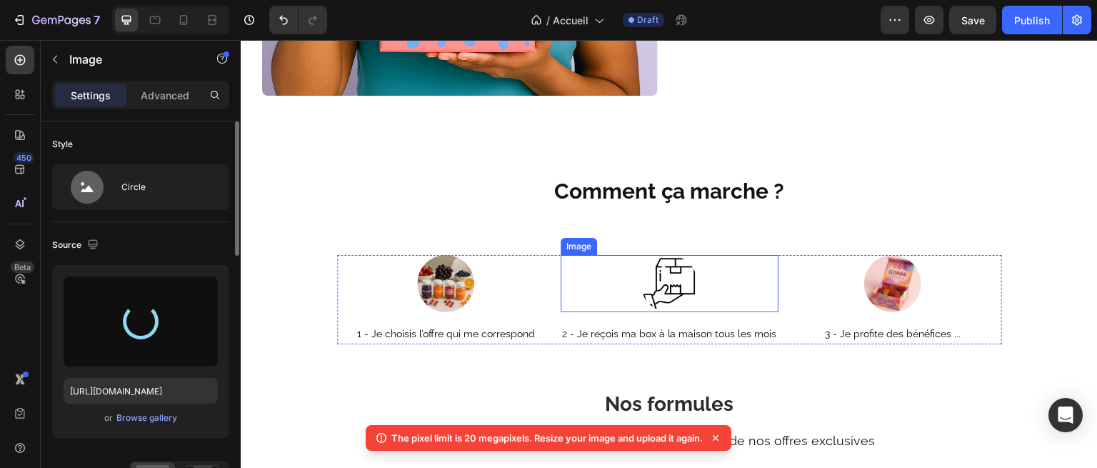
type input "[URL][DOMAIN_NAME]"
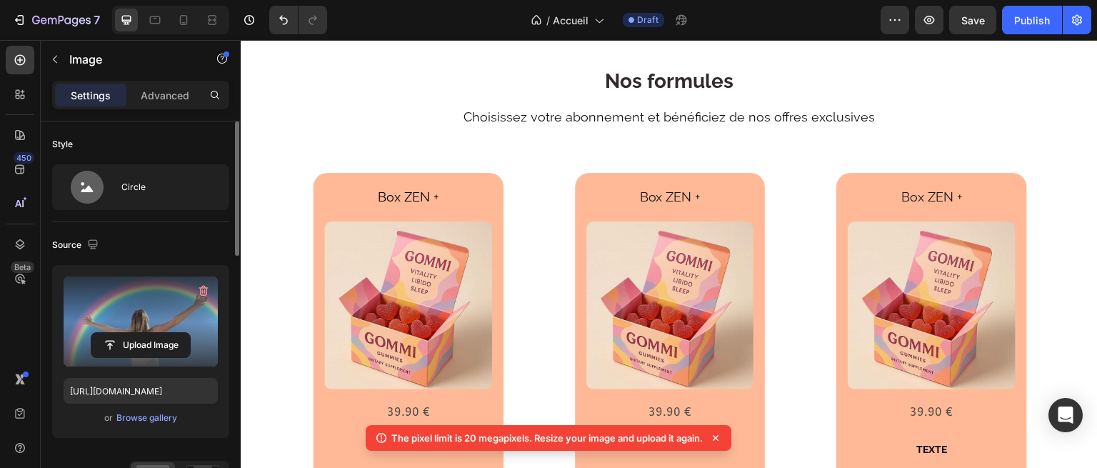
scroll to position [1933, 0]
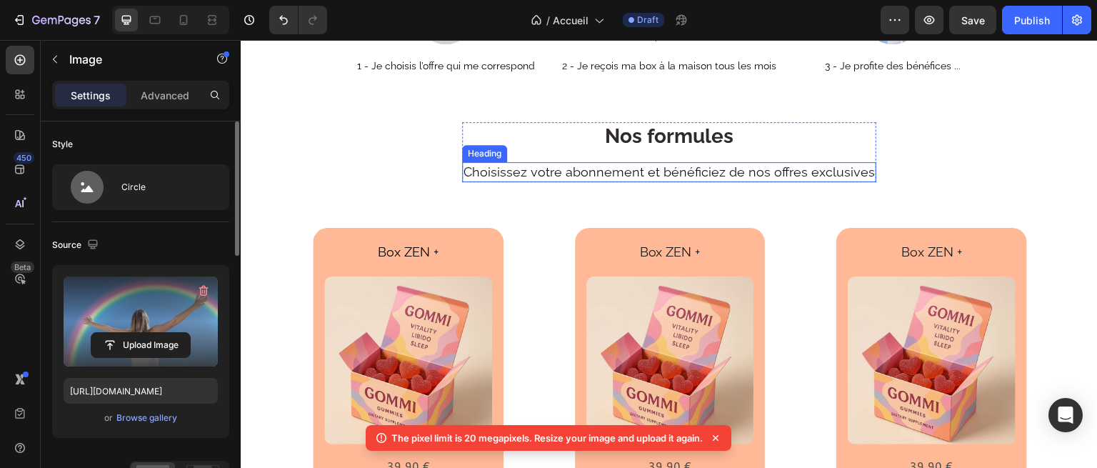
click at [745, 162] on h2 "Choisissez votre abonnement et bénéficiez de nos offres exclusives" at bounding box center [669, 171] width 414 height 19
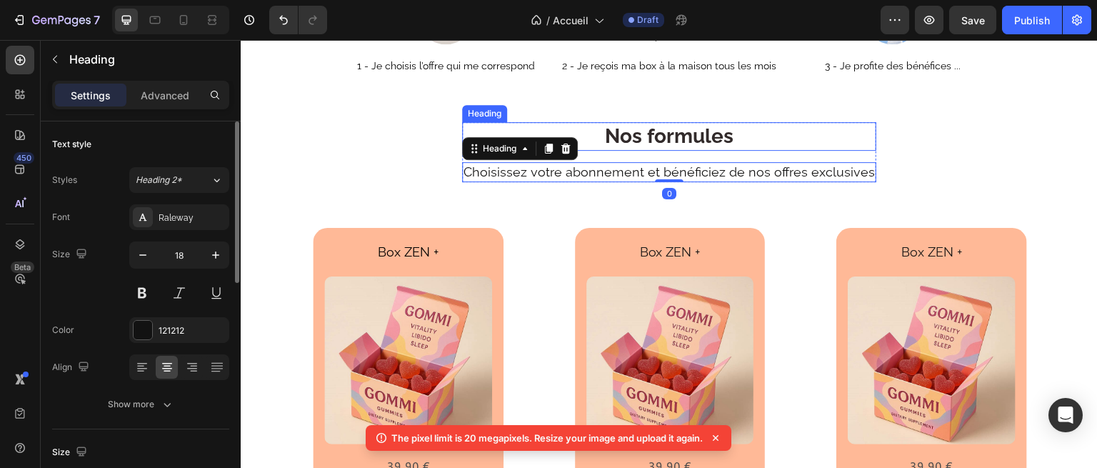
click at [746, 139] on h2 "Nos formules" at bounding box center [669, 136] width 414 height 29
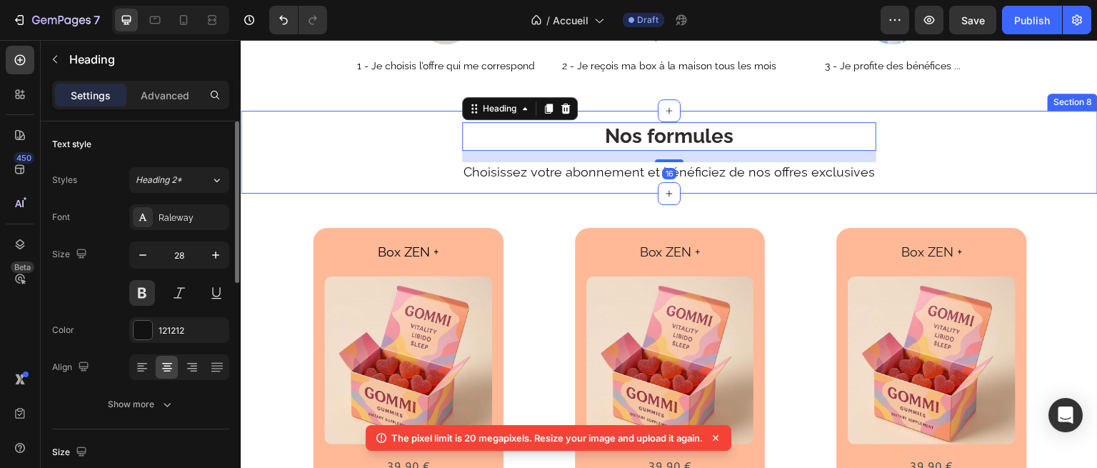
click at [788, 186] on div "Nos formules Heading 16 Choisissez votre abonnement et bénéficiez de nos offres…" at bounding box center [669, 157] width 857 height 71
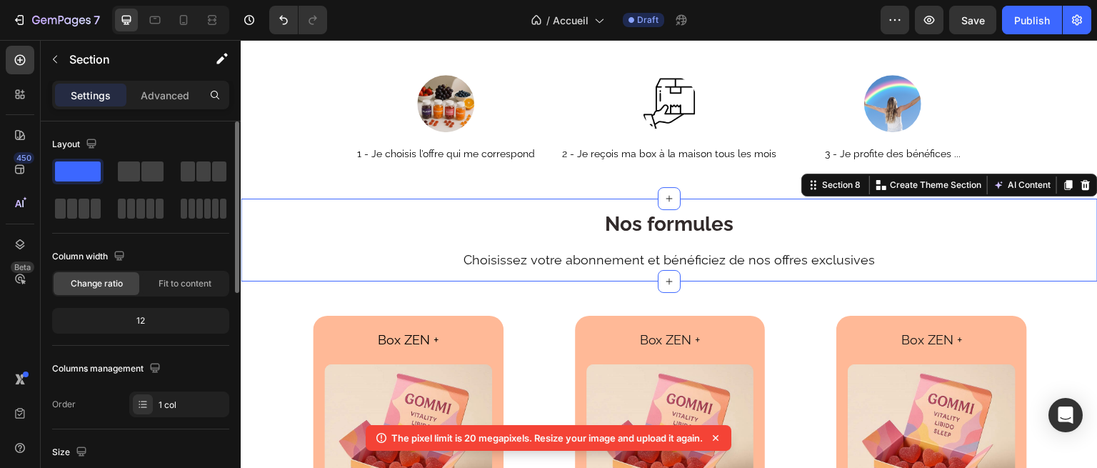
scroll to position [1783, 0]
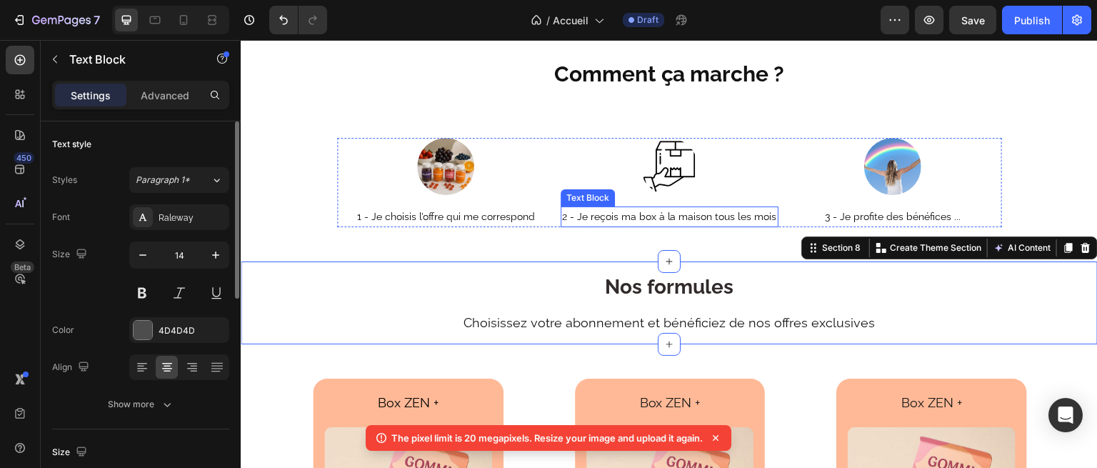
click at [713, 209] on p "2 - Je reçois ma box à la maison tous les mois" at bounding box center [669, 217] width 215 height 18
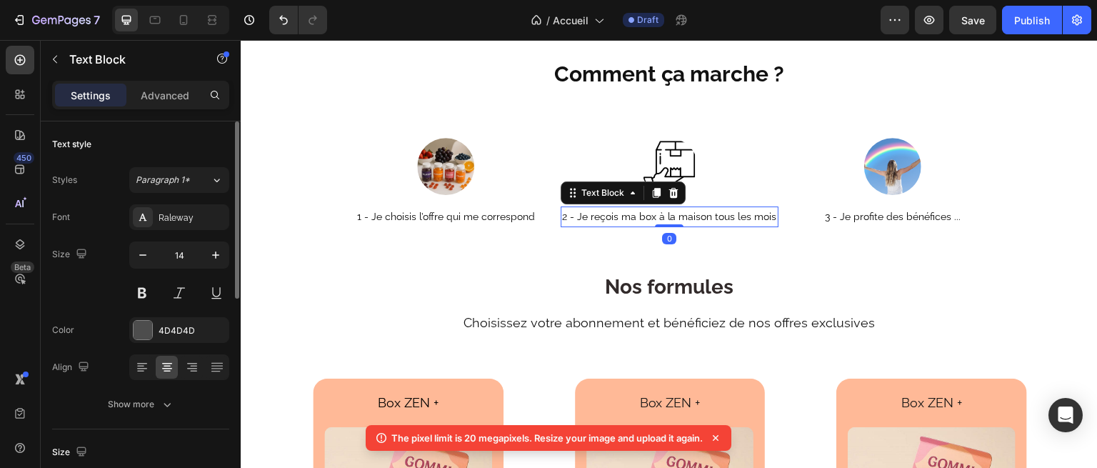
click at [706, 211] on span "2 - Je reçois ma box à la maison tous les mois" at bounding box center [669, 216] width 215 height 11
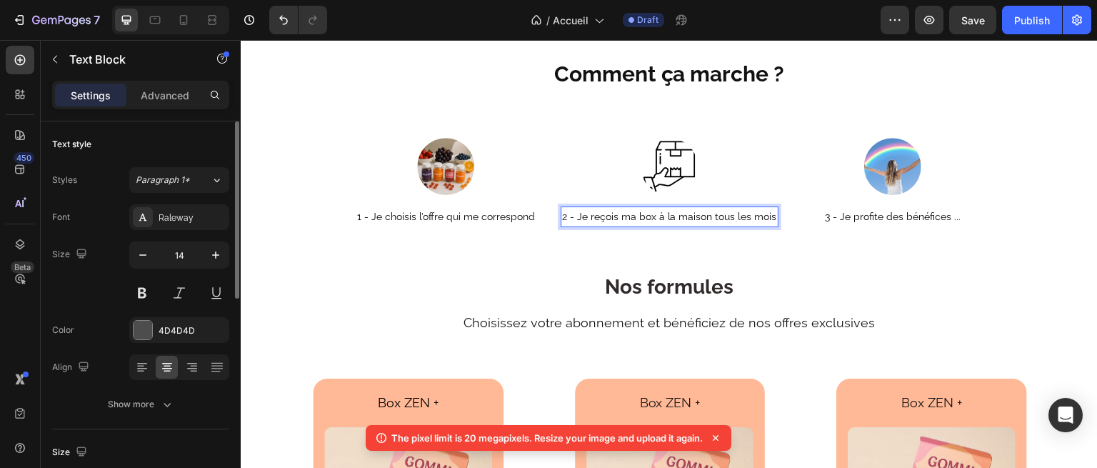
click at [706, 211] on span "2 - Je reçois ma box à la maison tous les mois" at bounding box center [669, 216] width 215 height 11
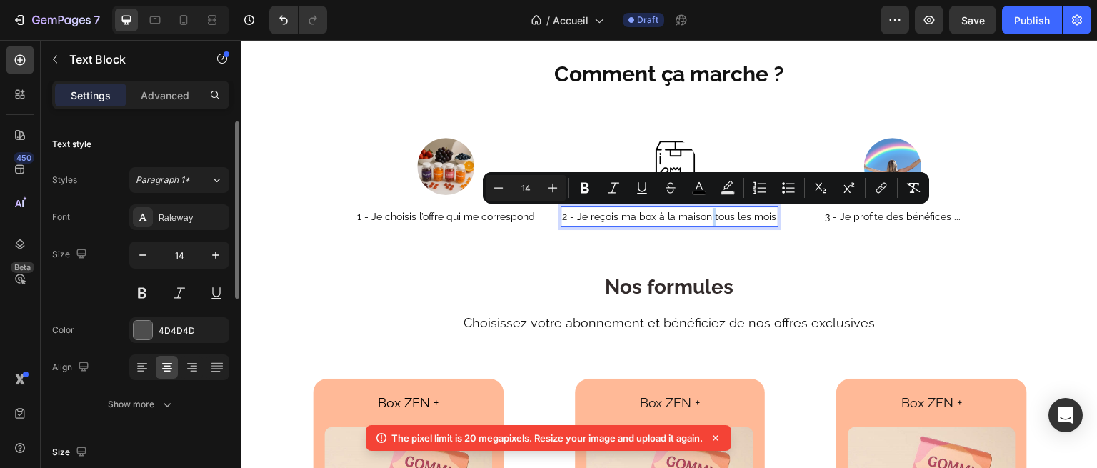
click at [646, 211] on span "2 - Je reçois ma box à la maison tous les mois" at bounding box center [669, 216] width 215 height 11
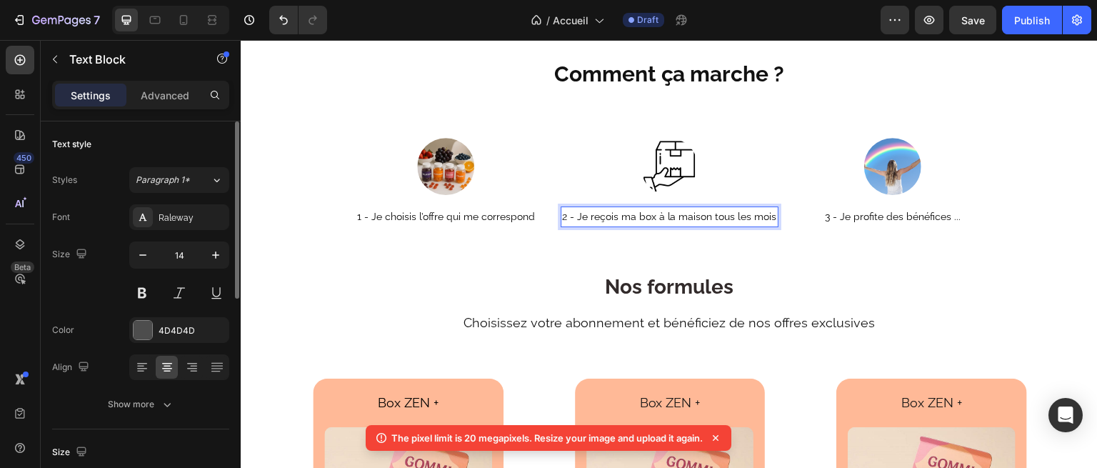
click at [647, 217] on span "2 - Je reçois ma box à la maison tous les mois" at bounding box center [669, 216] width 215 height 11
click at [630, 219] on span "2 - Je reçois ma box à la maison tous les mois" at bounding box center [669, 216] width 215 height 11
click at [654, 216] on span "2 - Je reçois une box à la maison tous les mois" at bounding box center [669, 216] width 217 height 11
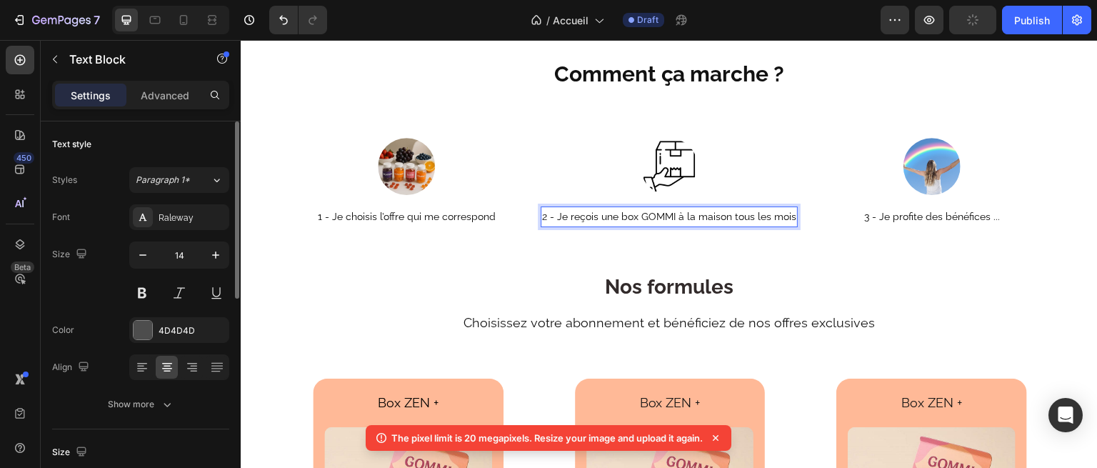
click at [612, 217] on span "2 - Je reçois une box GOMMI à la maison tous les mois" at bounding box center [669, 216] width 254 height 11
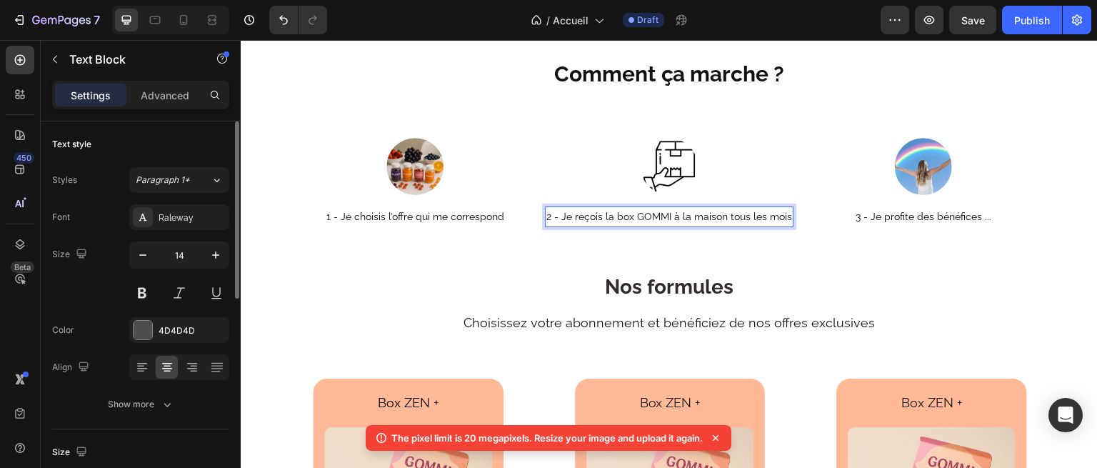
click at [669, 214] on span "2 - Je reçois la box GOMMI à la maison tous les mois" at bounding box center [669, 216] width 246 height 11
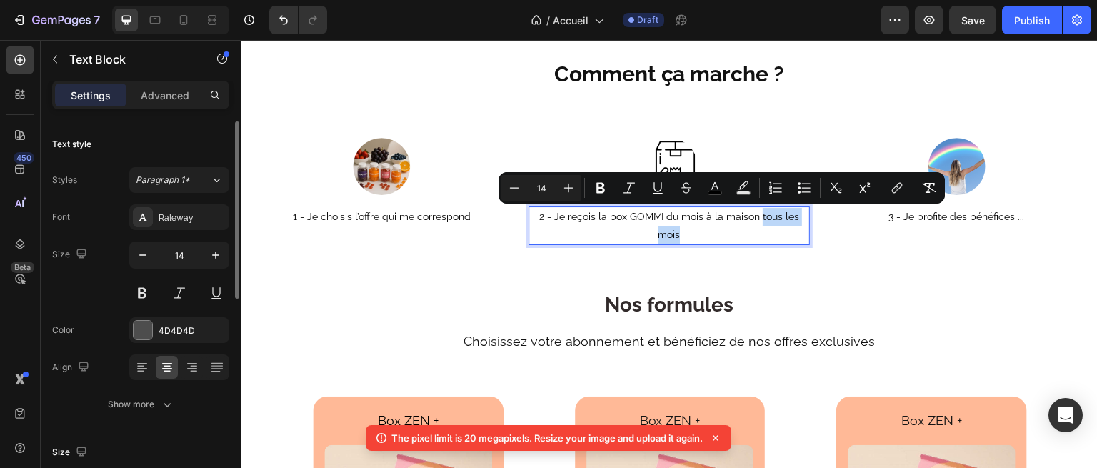
drag, startPoint x: 756, startPoint y: 211, endPoint x: 789, endPoint y: 237, distance: 42.2
click at [789, 237] on p "2 - Je reçois la box GOMMI du mois à la maison tous les mois" at bounding box center [669, 226] width 279 height 36
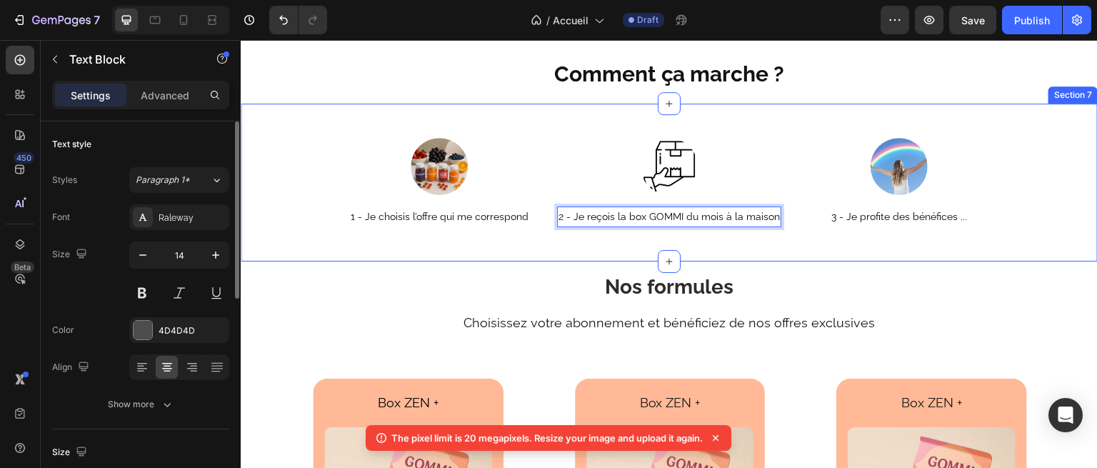
click at [801, 254] on div "Image 1 - Je choisis l’offre qui me correspond Text Block Image 2 - Je reçois l…" at bounding box center [669, 183] width 857 height 158
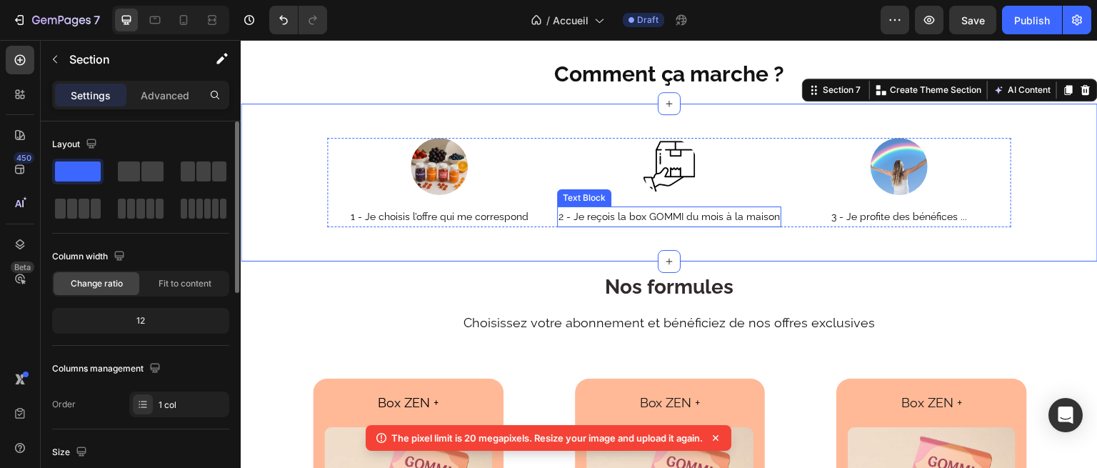
click at [711, 208] on p "2 - Je reçois la box GOMMI du mois à la maison" at bounding box center [669, 217] width 221 height 18
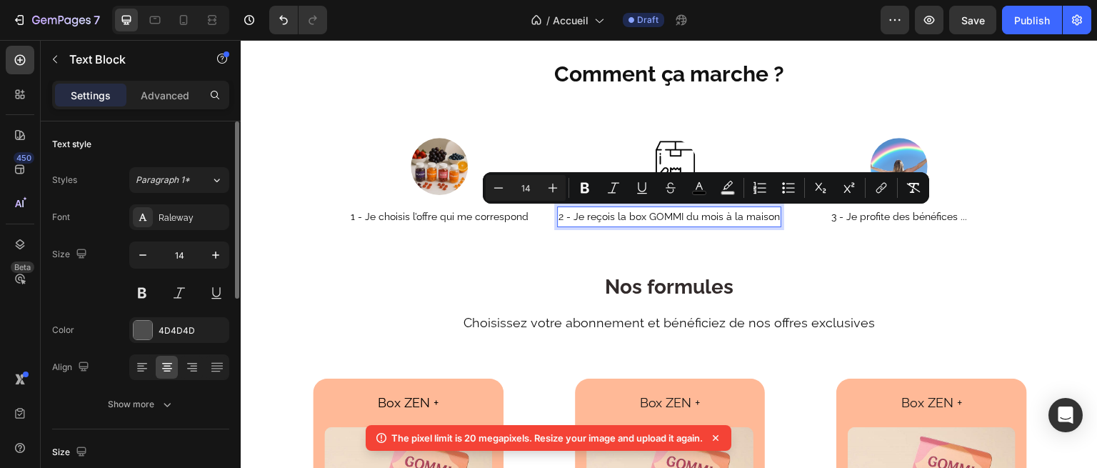
click at [620, 211] on span "2 - Je reçois la box GOMMI du mois à la maison" at bounding box center [669, 216] width 221 height 11
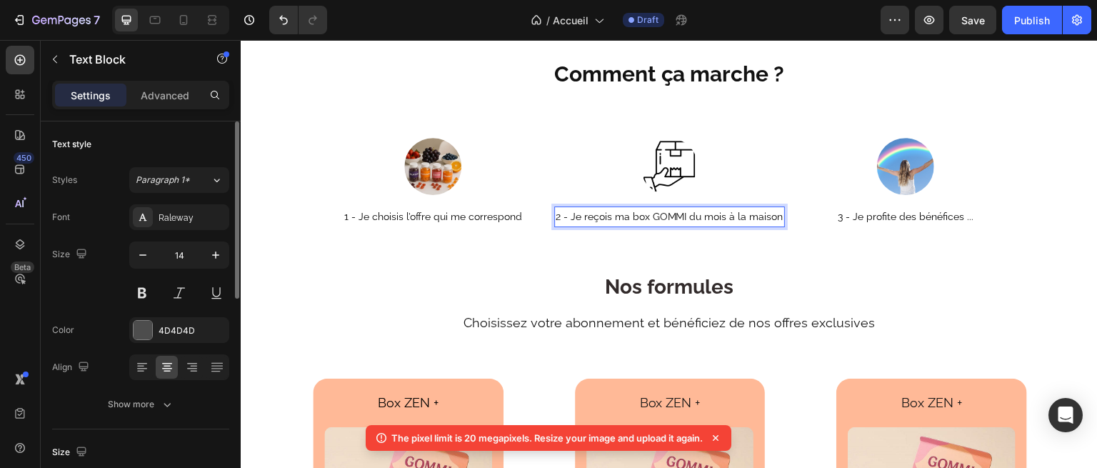
click at [687, 216] on span "2 - Je reçois ma box GOMMI du mois à la maison" at bounding box center [670, 216] width 228 height 11
drag, startPoint x: 684, startPoint y: 214, endPoint x: 717, endPoint y: 216, distance: 33.0
click at [717, 216] on span "2 - Je reçois ma box GOMMI du mois à la maison" at bounding box center [670, 216] width 228 height 11
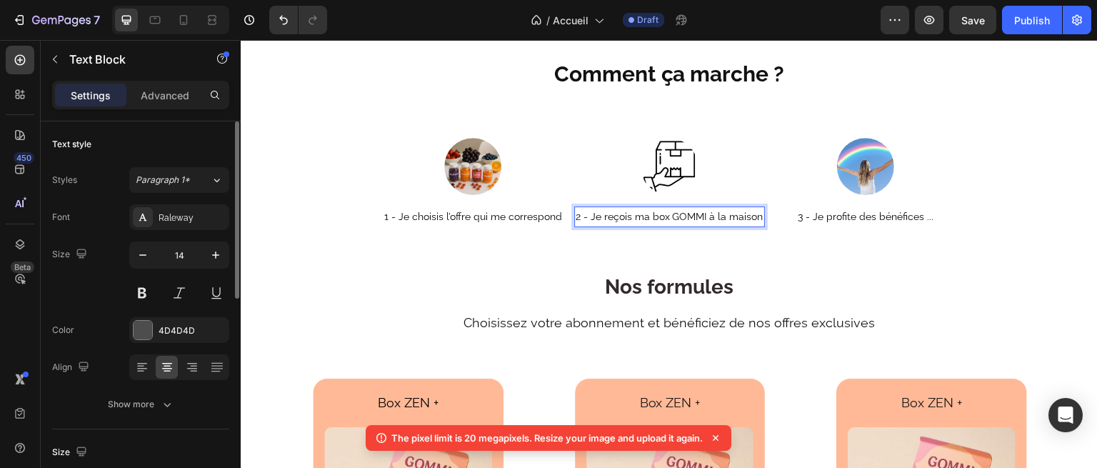
click at [753, 211] on span "2 - Je reçois ma box GOMMI à la maison" at bounding box center [670, 216] width 188 height 11
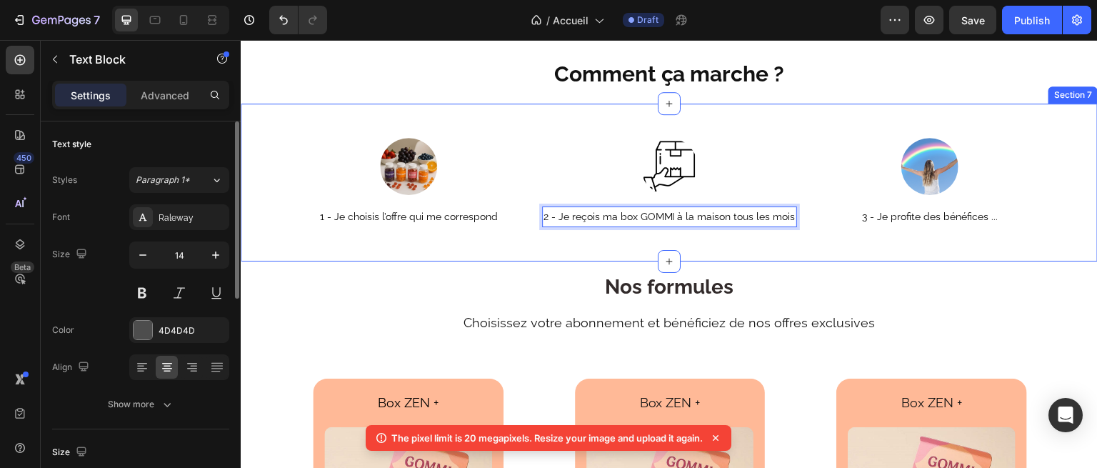
click at [836, 234] on div "Image 1 - Je choisis l’offre qui me correspond Text Block Image 2 - Je reçois m…" at bounding box center [669, 183] width 857 height 158
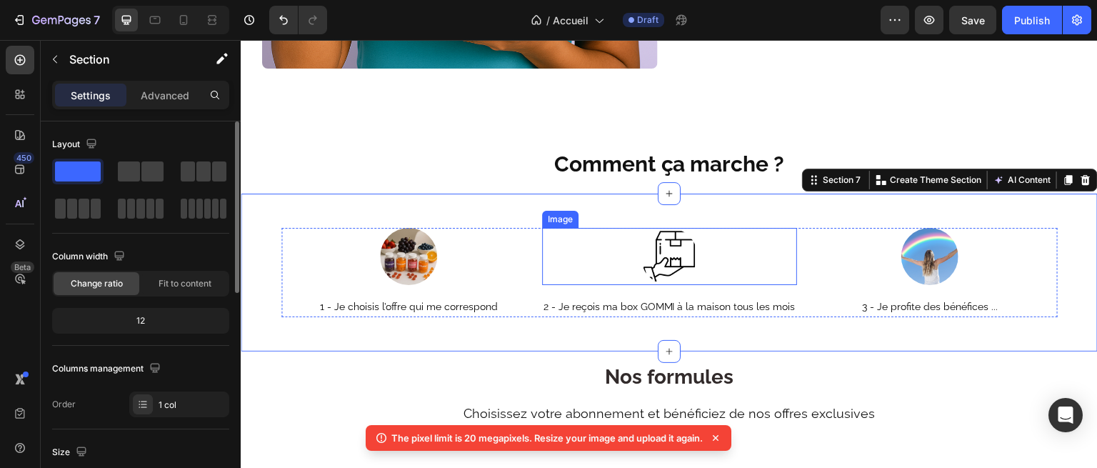
scroll to position [1697, 0]
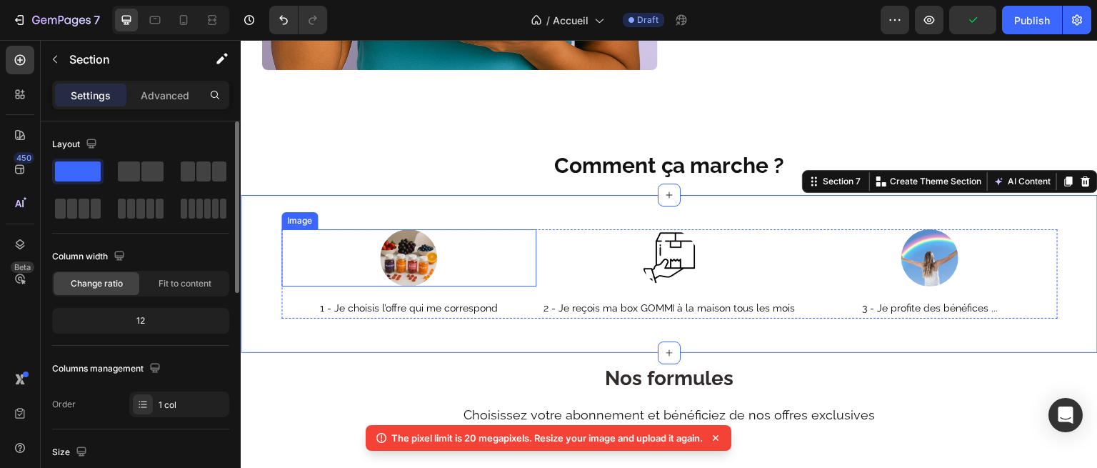
click at [403, 254] on img at bounding box center [408, 257] width 57 height 57
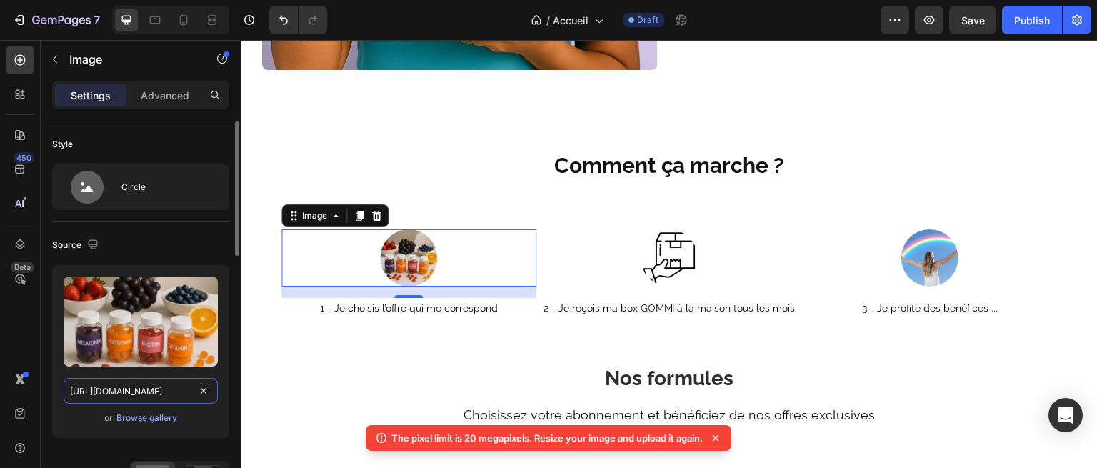
click at [152, 391] on input "[URL][DOMAIN_NAME]" at bounding box center [141, 391] width 154 height 26
click at [159, 417] on div "Browse gallery" at bounding box center [146, 417] width 61 height 13
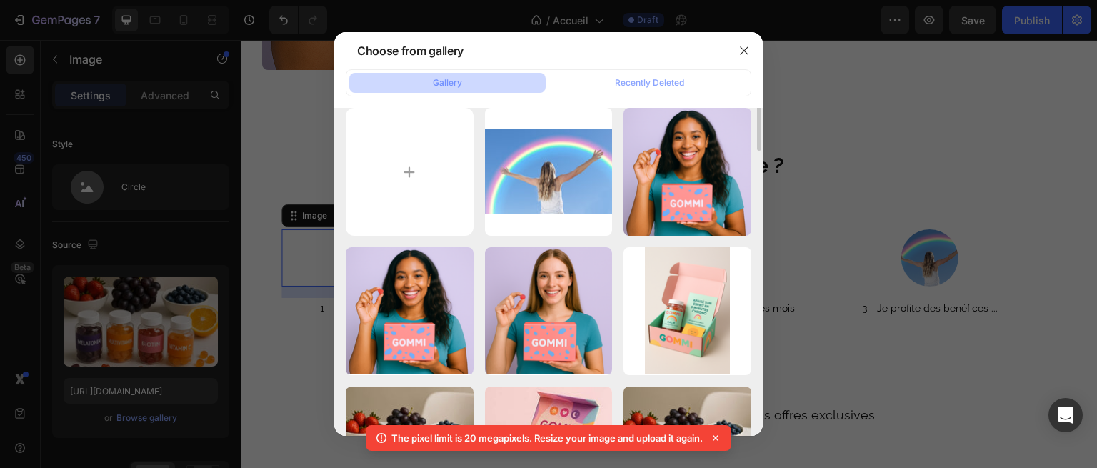
scroll to position [0, 0]
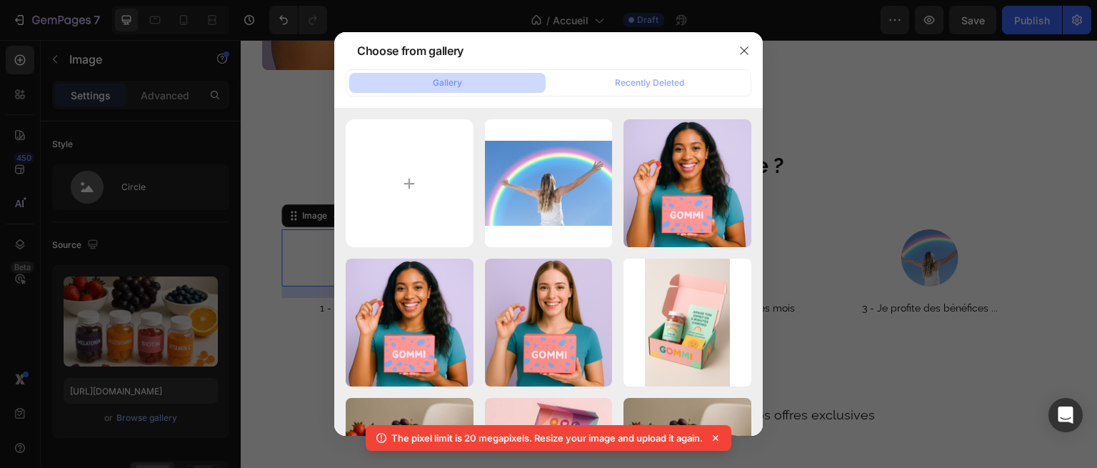
click at [826, 151] on div at bounding box center [548, 234] width 1097 height 468
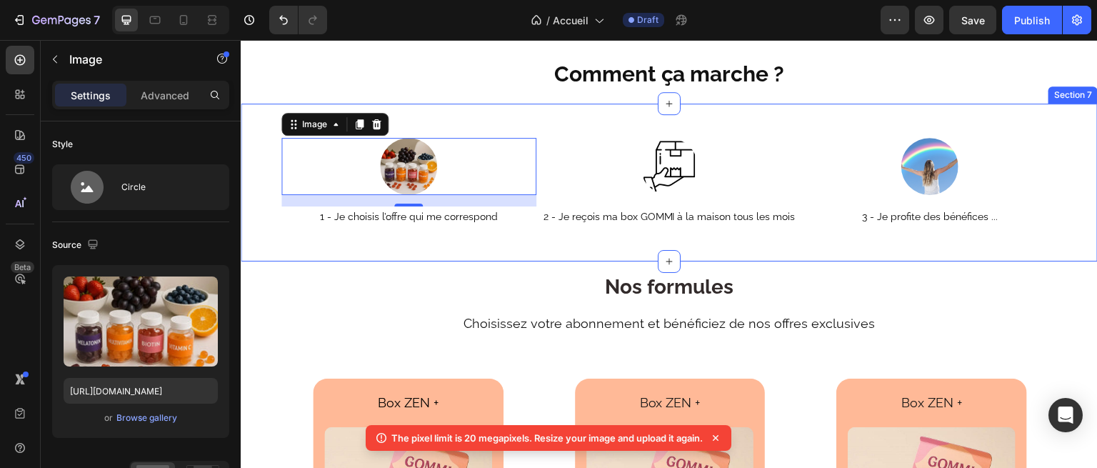
scroll to position [1737, 0]
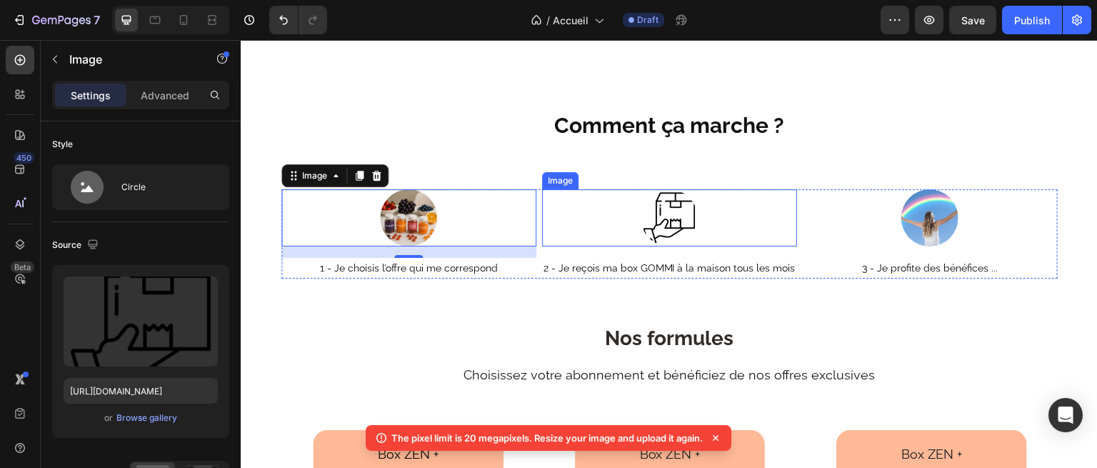
click at [676, 205] on img at bounding box center [669, 217] width 57 height 57
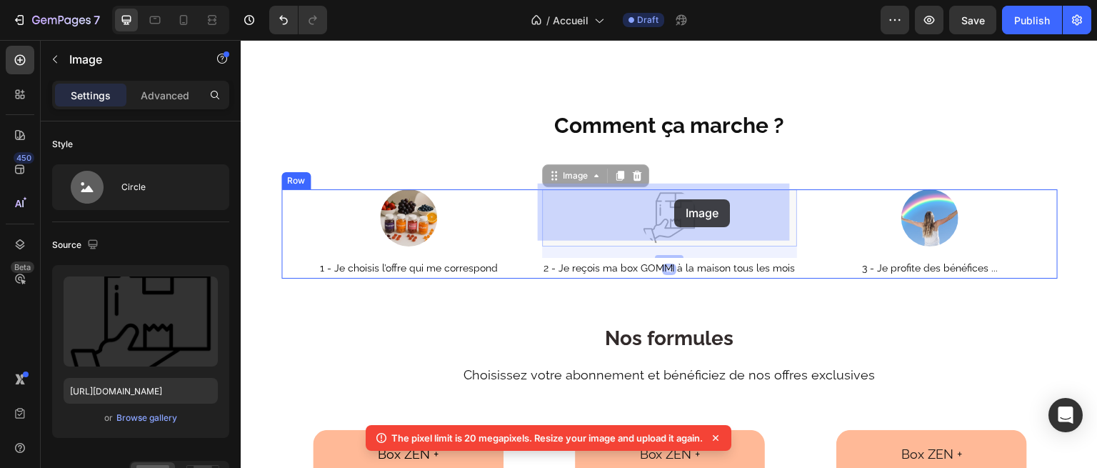
drag, startPoint x: 687, startPoint y: 198, endPoint x: 674, endPoint y: 199, distance: 12.9
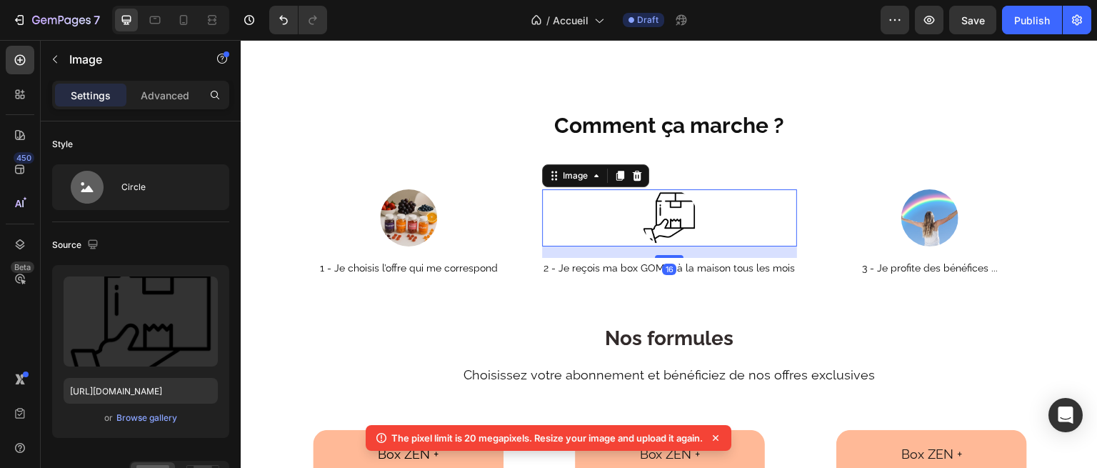
click at [674, 199] on img at bounding box center [669, 217] width 57 height 57
click at [671, 208] on img at bounding box center [669, 217] width 57 height 57
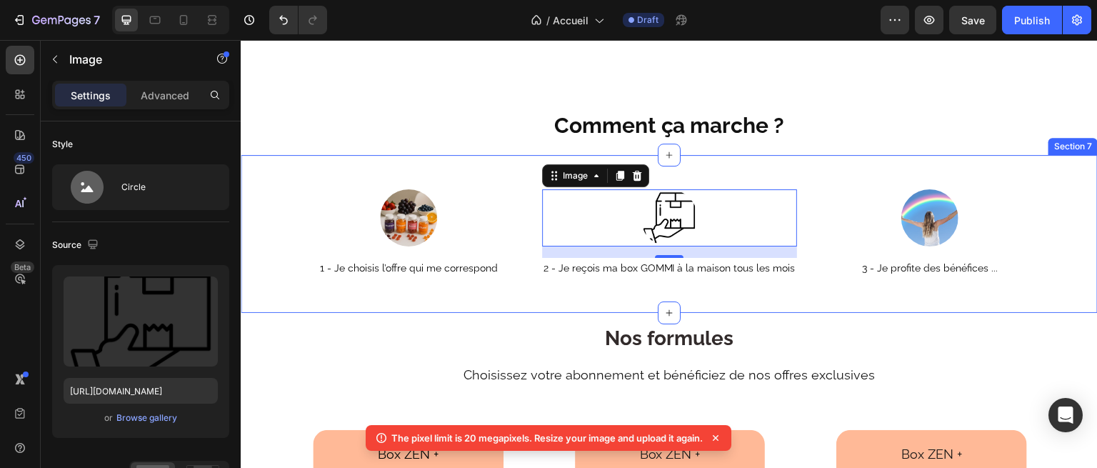
click at [673, 179] on div "Image 1 - Je choisis l’offre qui me correspond Text Block Image 16 2 - Je reçoi…" at bounding box center [669, 234] width 857 height 158
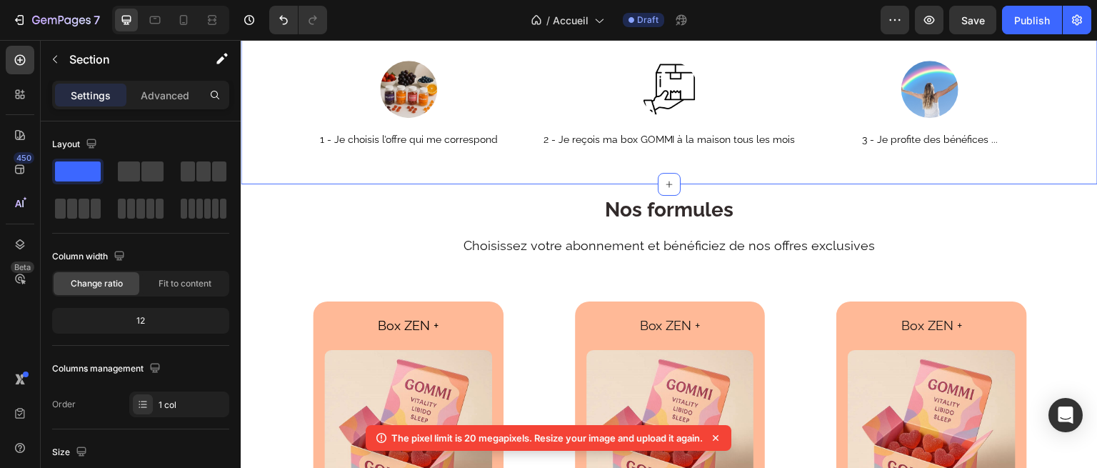
scroll to position [1916, 0]
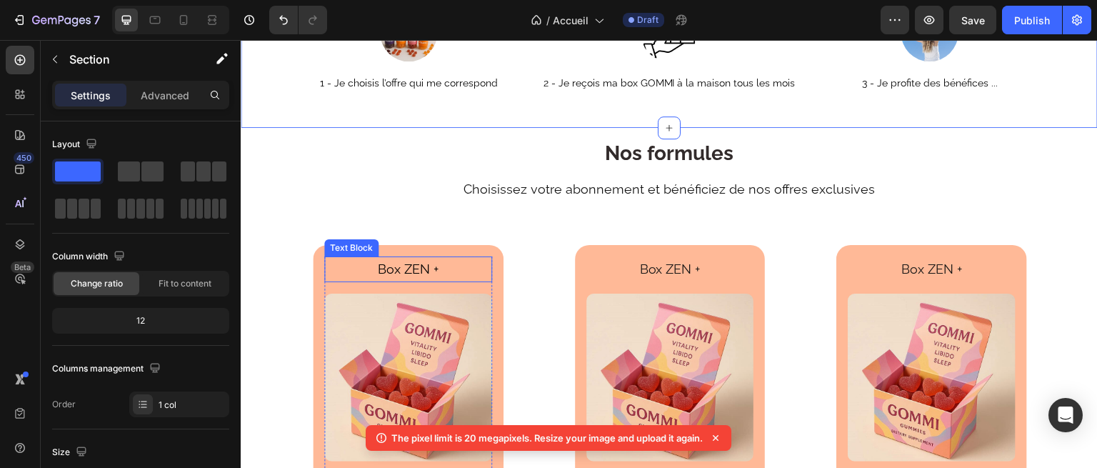
click at [407, 269] on span "Box ZEN +" at bounding box center [408, 268] width 61 height 15
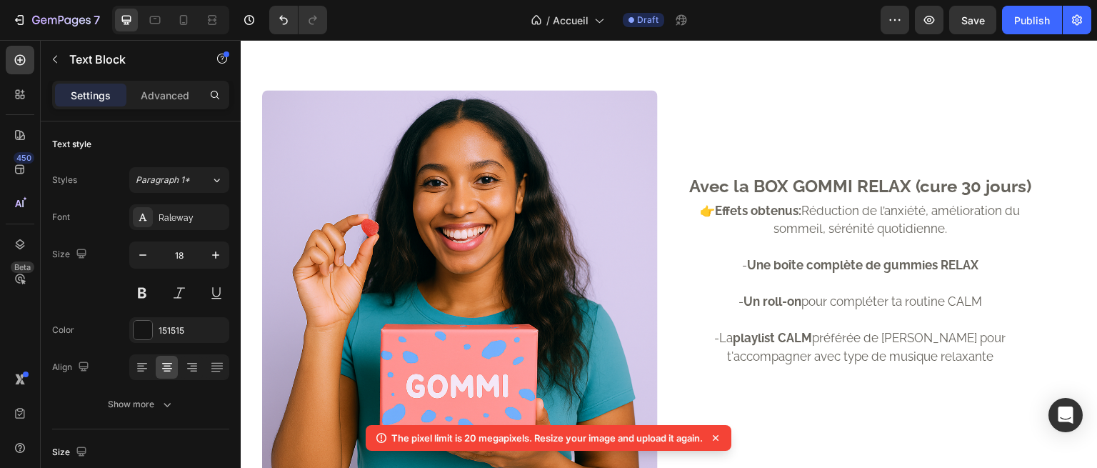
scroll to position [1279, 0]
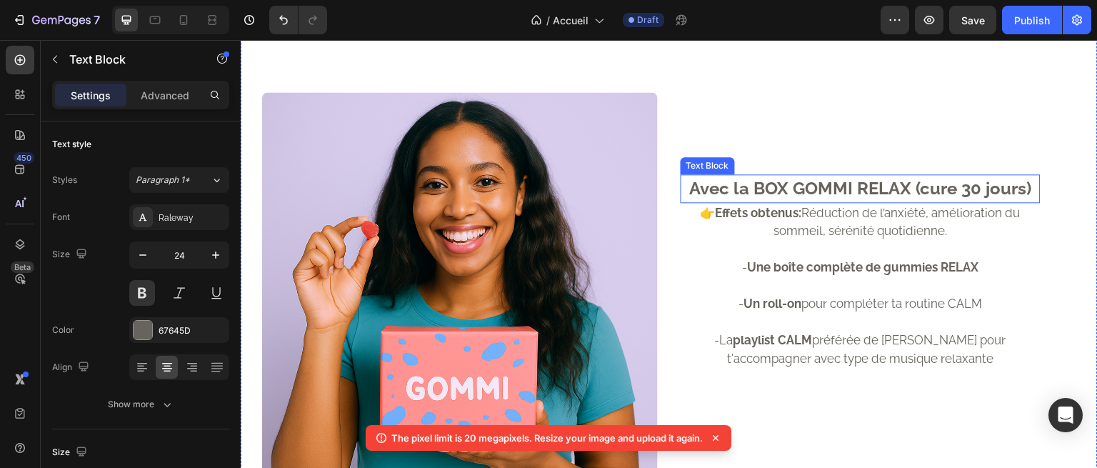
click at [781, 190] on p "Avec la BOX GOMMI RELAX (cure 30 jours)" at bounding box center [860, 189] width 357 height 26
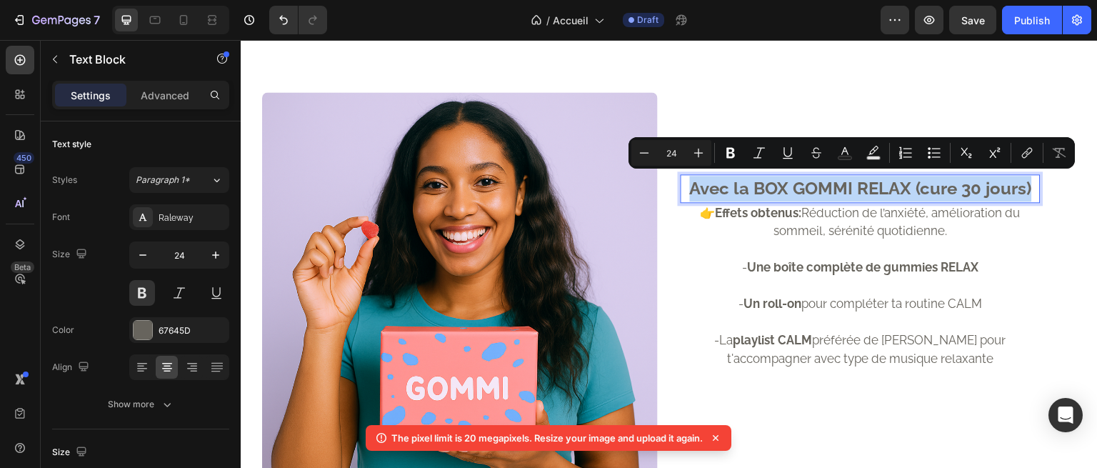
drag, startPoint x: 686, startPoint y: 181, endPoint x: 1027, endPoint y: 197, distance: 341.1
click at [1027, 197] on p "Avec la BOX GOMMI RELAX (cure 30 jours)" at bounding box center [860, 189] width 357 height 26
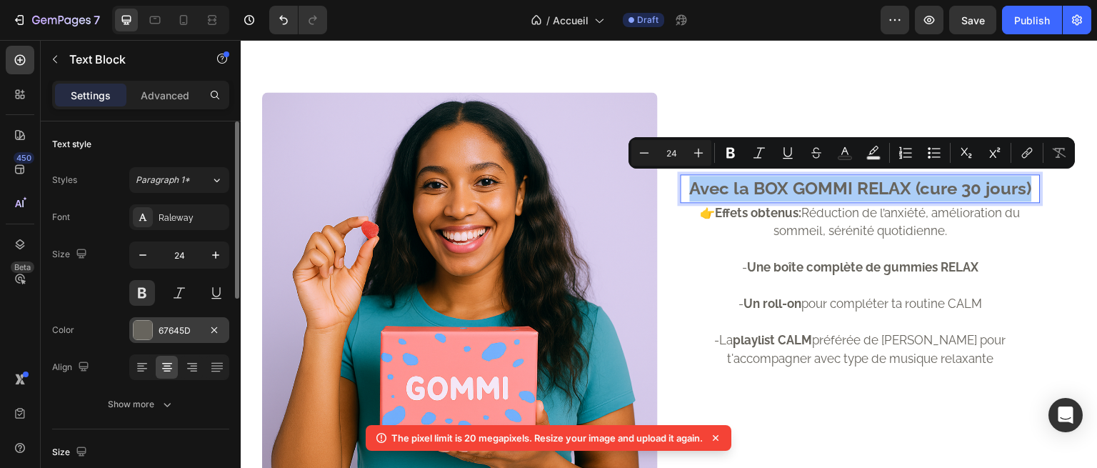
click at [164, 329] on div "67645D" at bounding box center [179, 330] width 41 height 13
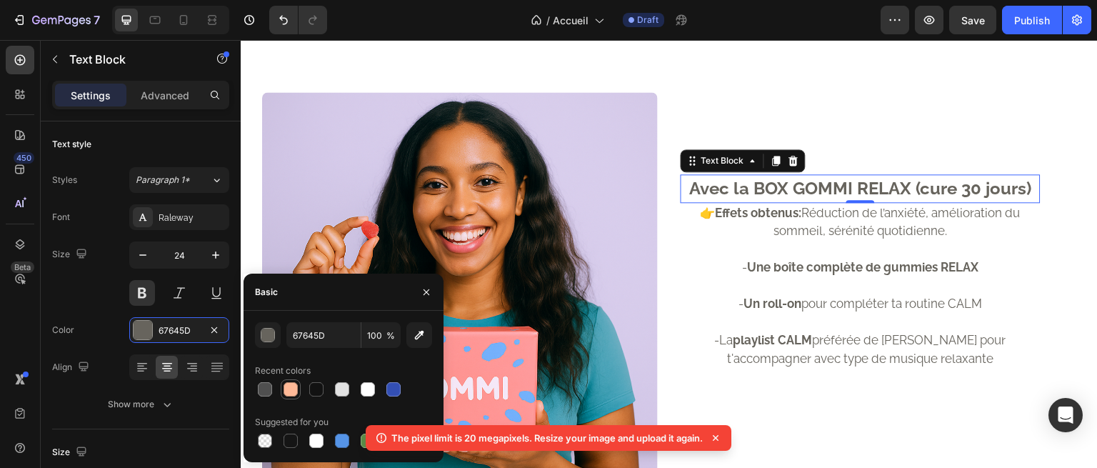
click at [294, 388] on div at bounding box center [291, 389] width 14 height 14
type input "FFB997"
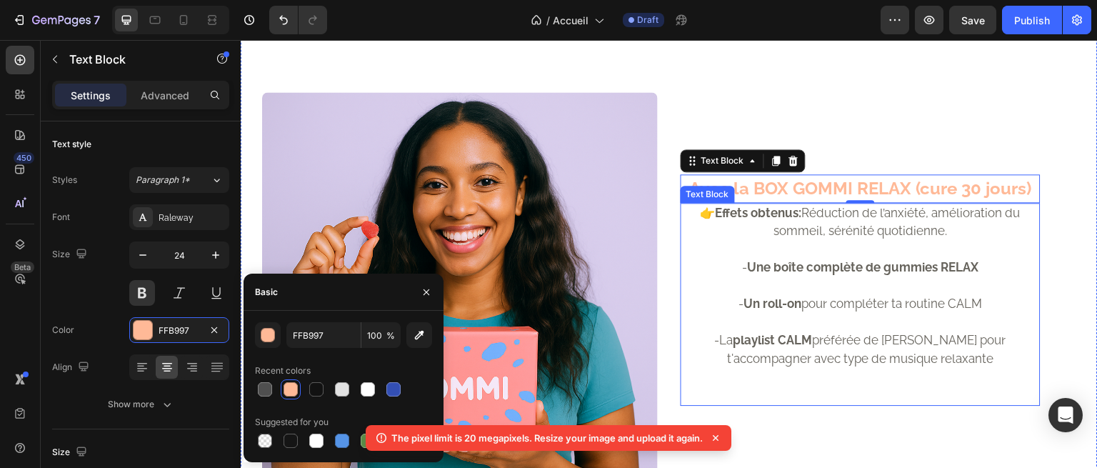
click at [790, 296] on strong "Un roll-on" at bounding box center [773, 303] width 58 height 14
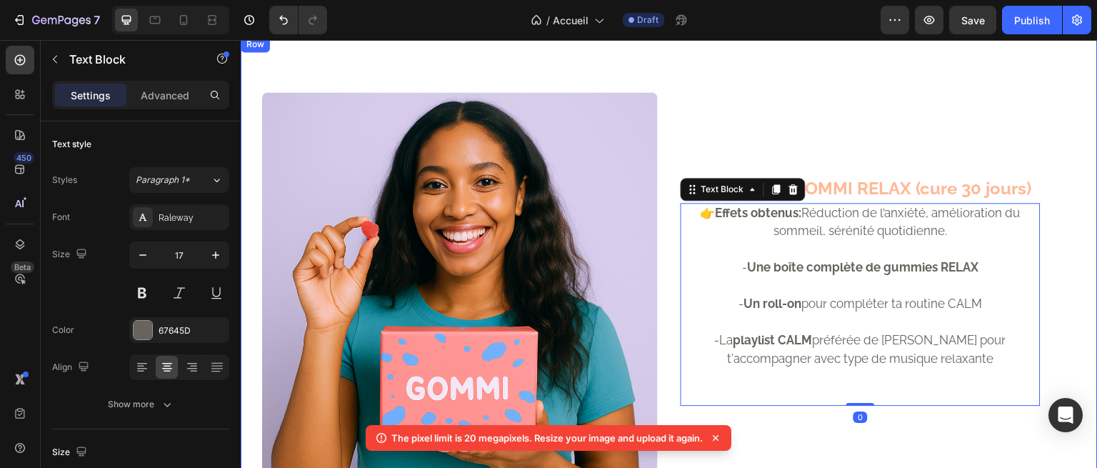
click at [912, 127] on div "Avec la BOX GOMMI RELAX (cure 30 jours) Text Block 👉 Effets obtenus: Réduction …" at bounding box center [889, 290] width 417 height 396
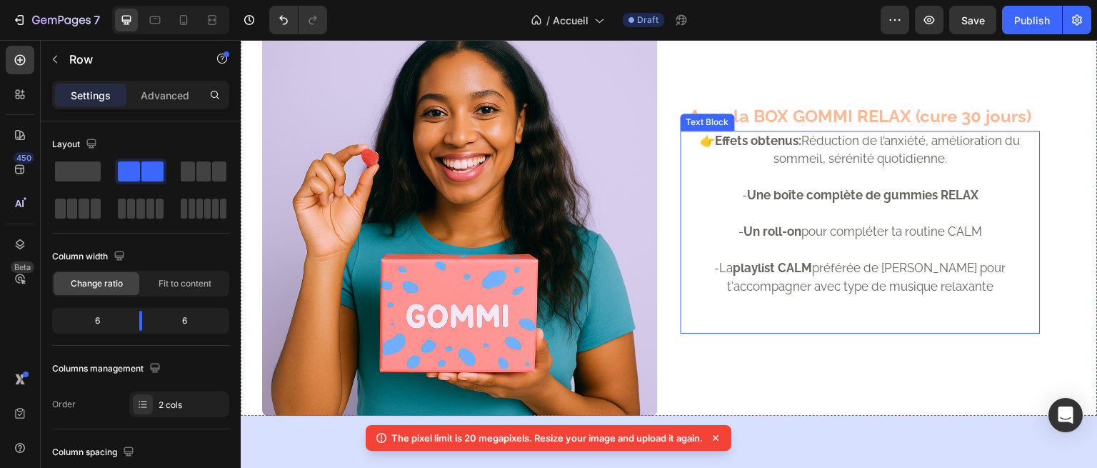
scroll to position [1358, 0]
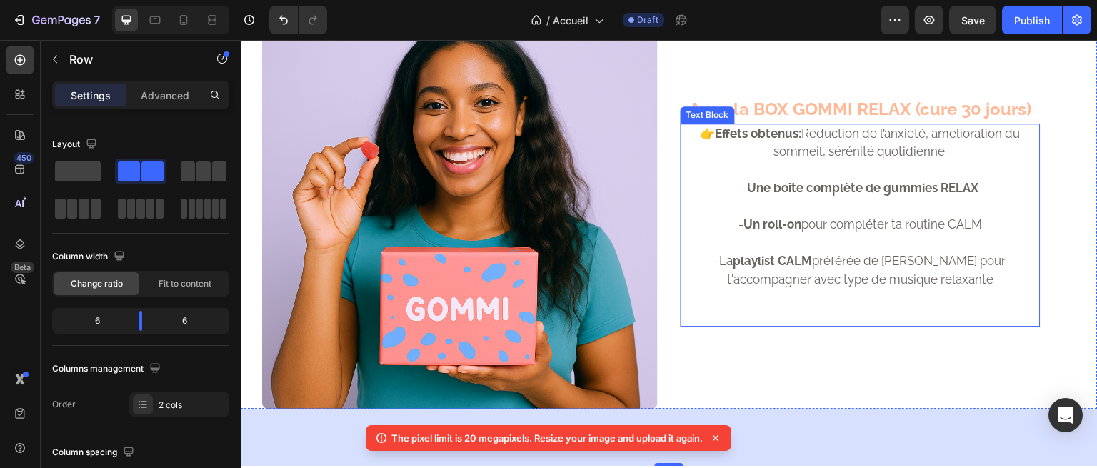
click at [968, 181] on strong "Une boîte complète de gummies RELAX" at bounding box center [863, 188] width 231 height 14
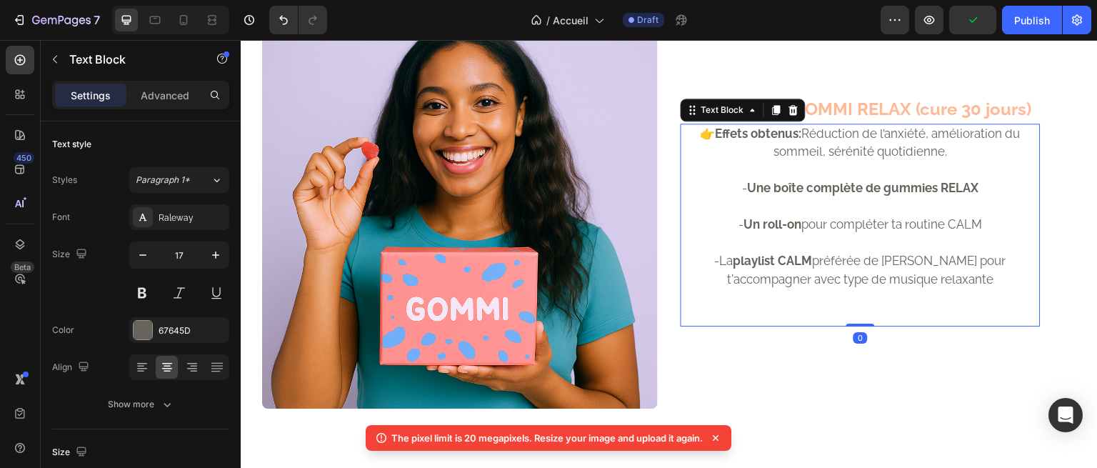
click at [970, 181] on strong "Une boîte complète de gummies RELAX" at bounding box center [863, 188] width 231 height 14
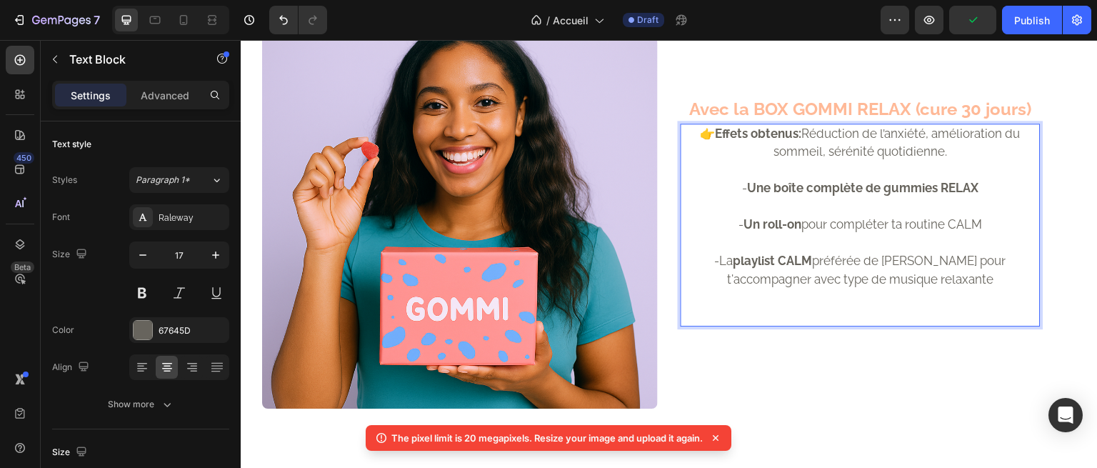
click at [970, 181] on strong "Une boîte complète de gummies RELAX" at bounding box center [863, 188] width 231 height 14
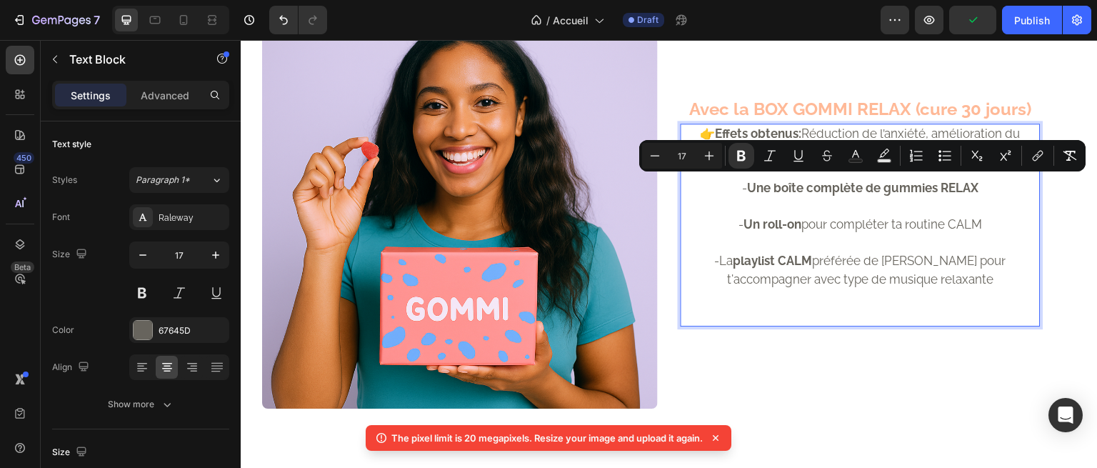
click at [970, 181] on strong "Une boîte complète de gummies RELAX" at bounding box center [863, 188] width 231 height 14
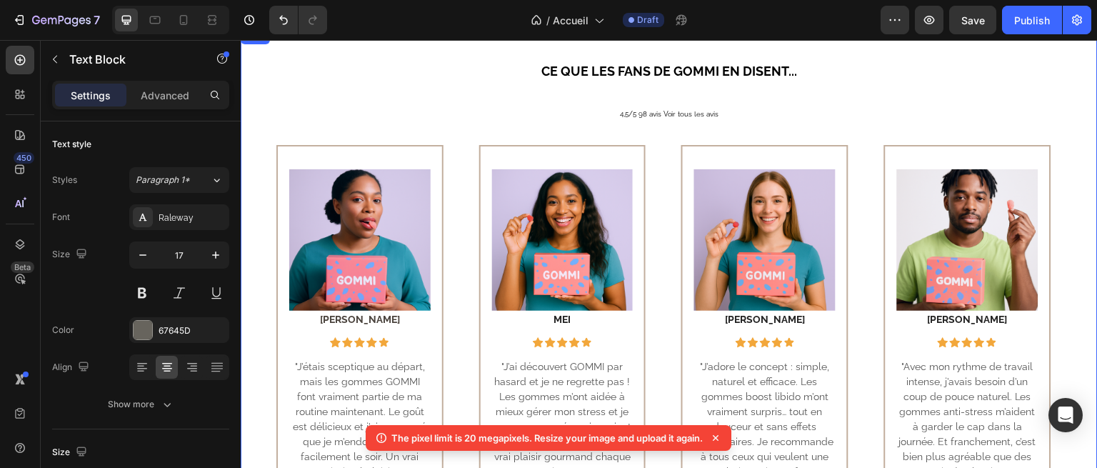
scroll to position [817, 0]
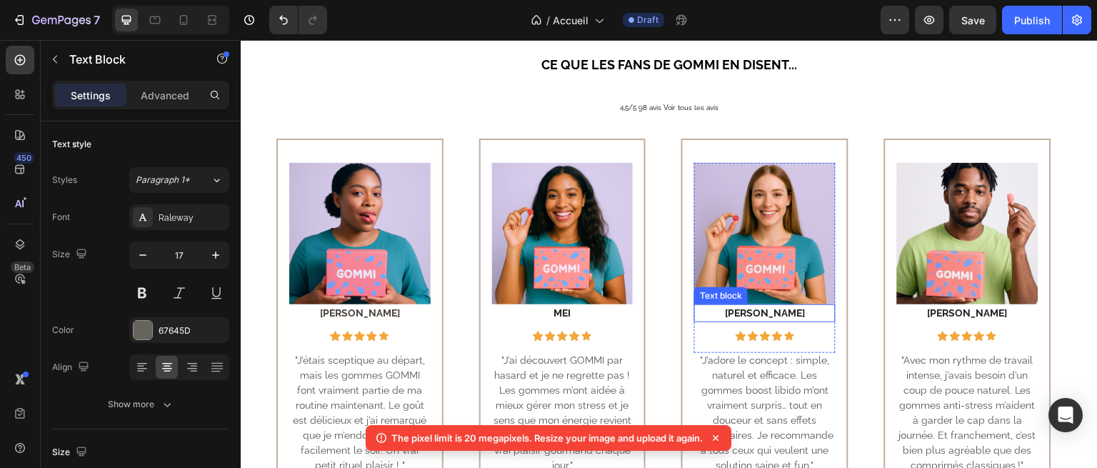
click at [773, 311] on p "[PERSON_NAME]" at bounding box center [765, 313] width 139 height 15
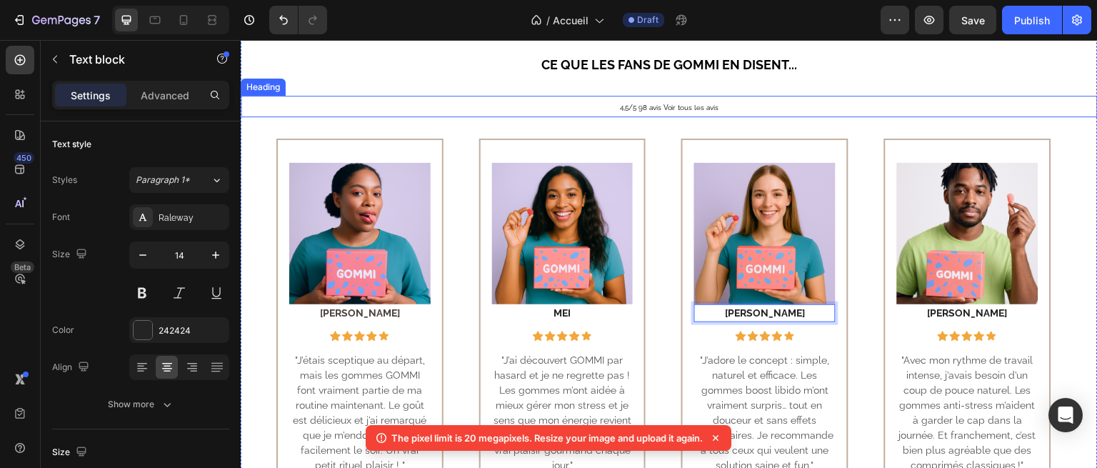
click at [856, 102] on h2 "4,5/5 98 avis Voir tous les avis" at bounding box center [669, 106] width 857 height 21
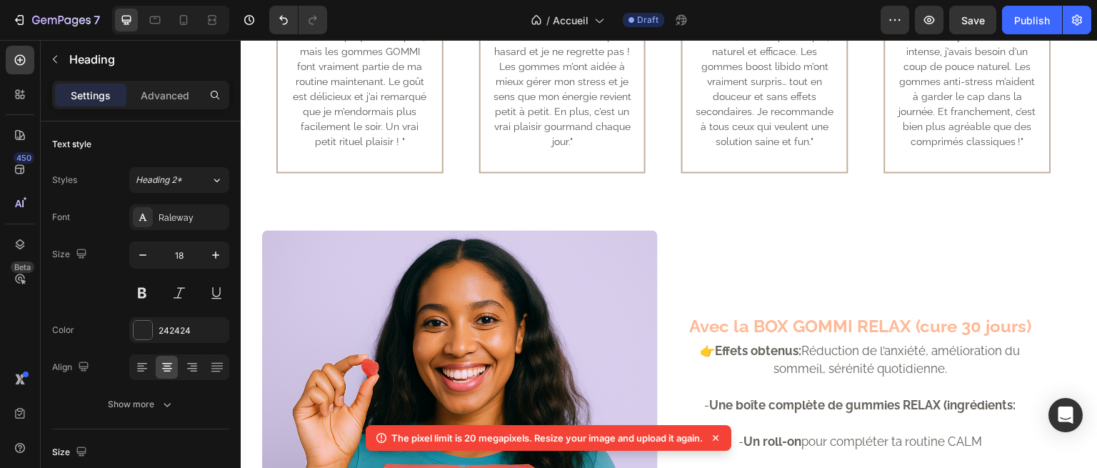
scroll to position [1340, 0]
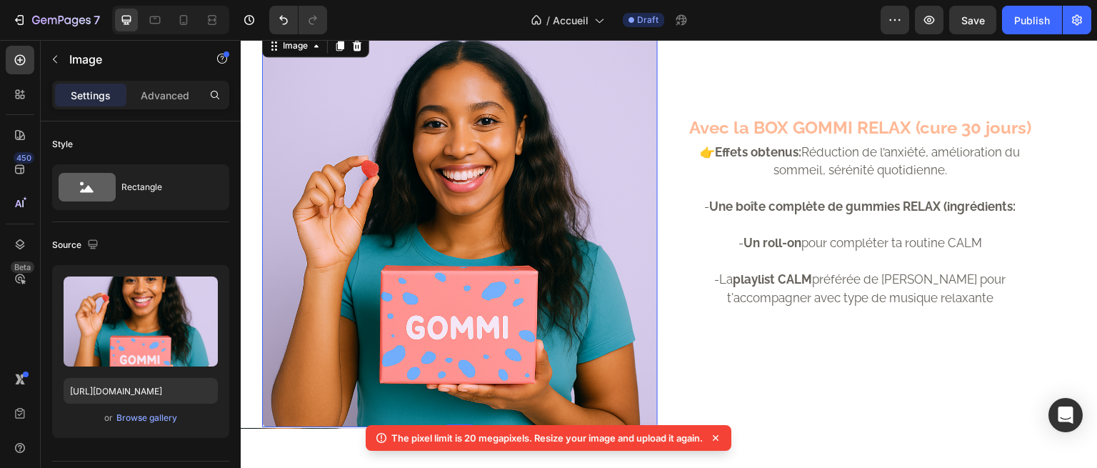
click at [507, 185] on img at bounding box center [460, 229] width 396 height 396
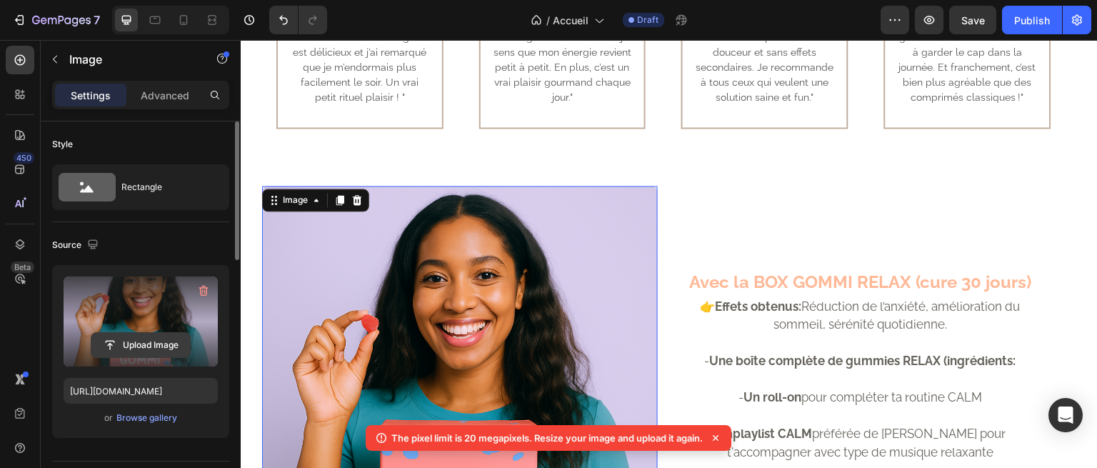
click at [139, 341] on input "file" at bounding box center [140, 345] width 99 height 24
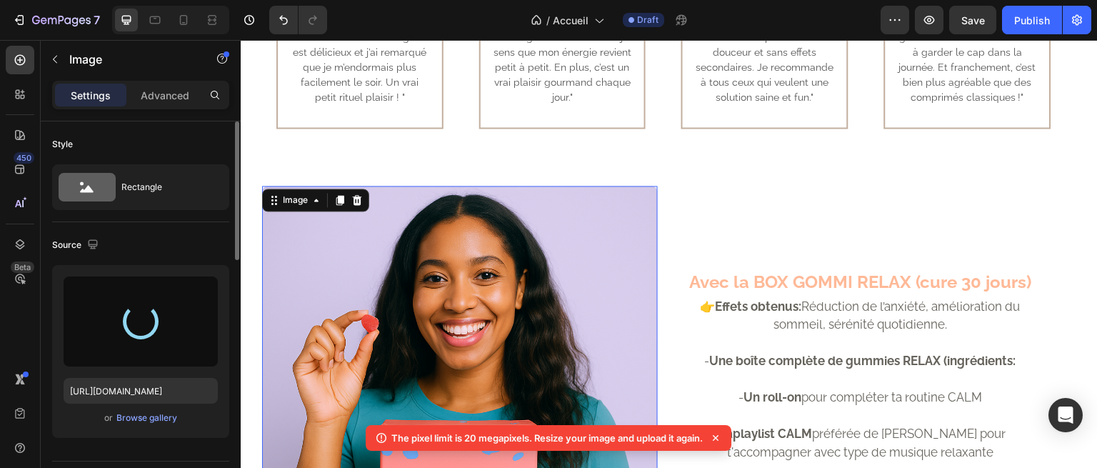
type input "[URL][DOMAIN_NAME]"
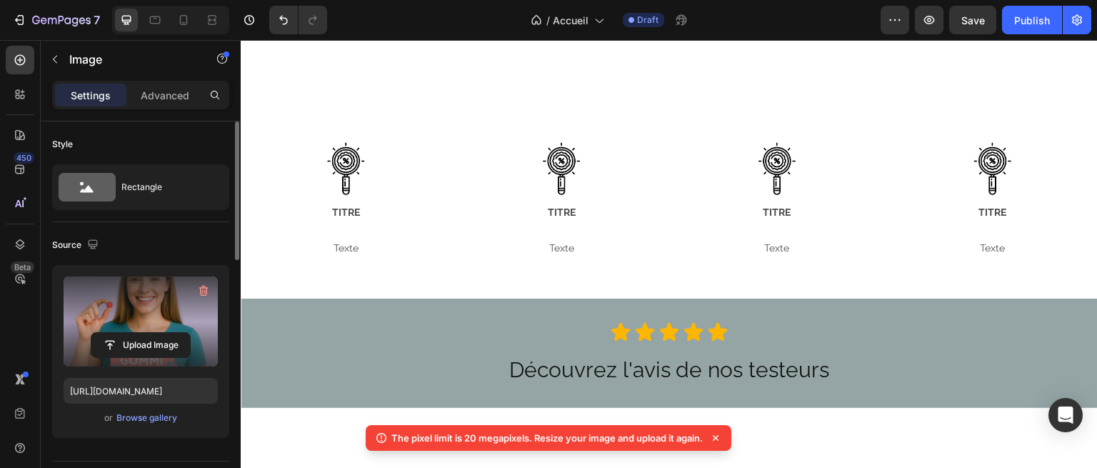
scroll to position [2493, 0]
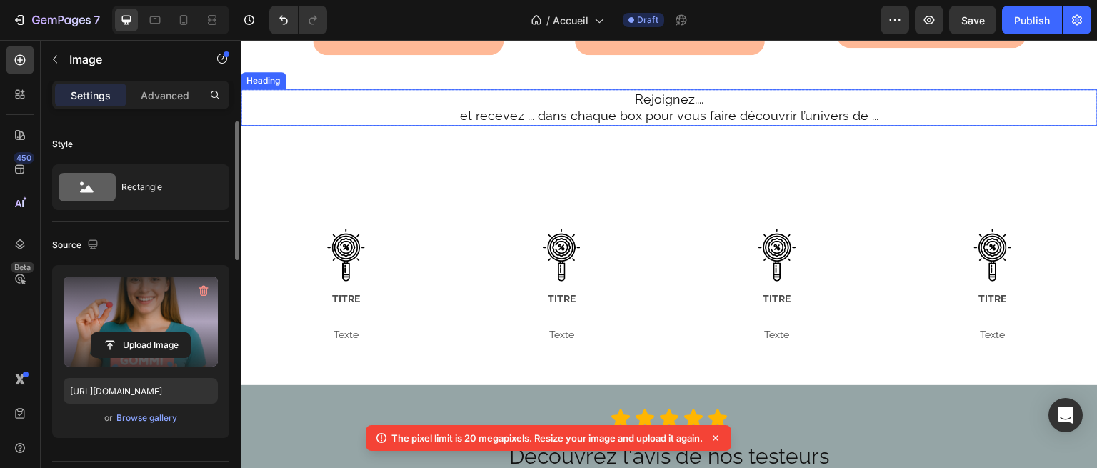
click at [643, 120] on h2 "Rejoignez.... et recevez ... dans chaque box pour vous faire découvrir l’univer…" at bounding box center [669, 107] width 788 height 36
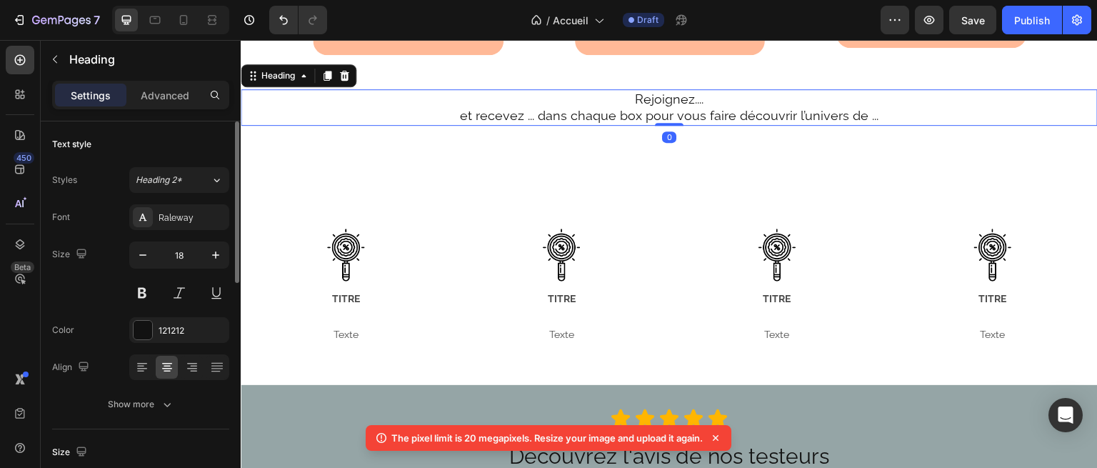
click at [643, 120] on h2 "Rejoignez.... et recevez ... dans chaque box pour vous faire découvrir l’univer…" at bounding box center [669, 107] width 788 height 36
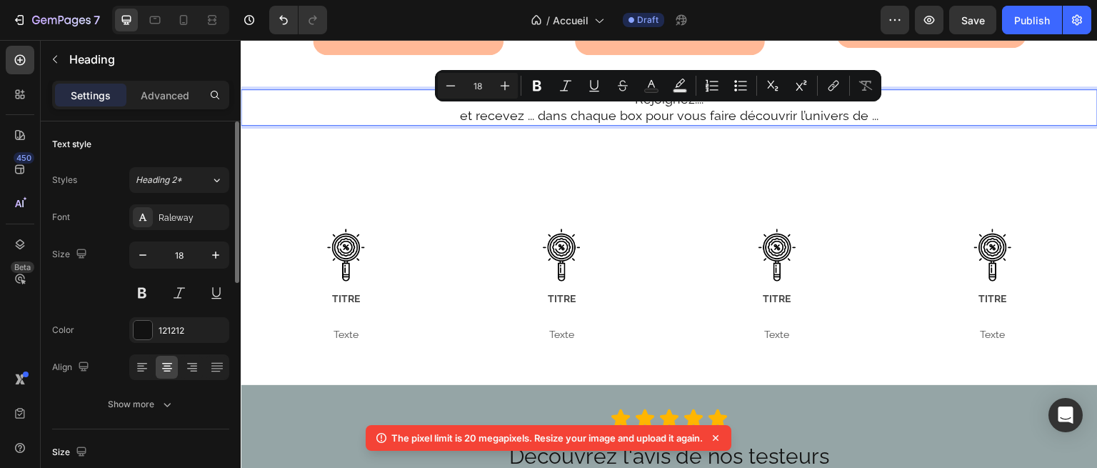
click at [683, 124] on p "Rejoignez.... et recevez ... dans chaque box pour vous faire découvrir l’univer…" at bounding box center [669, 108] width 786 height 34
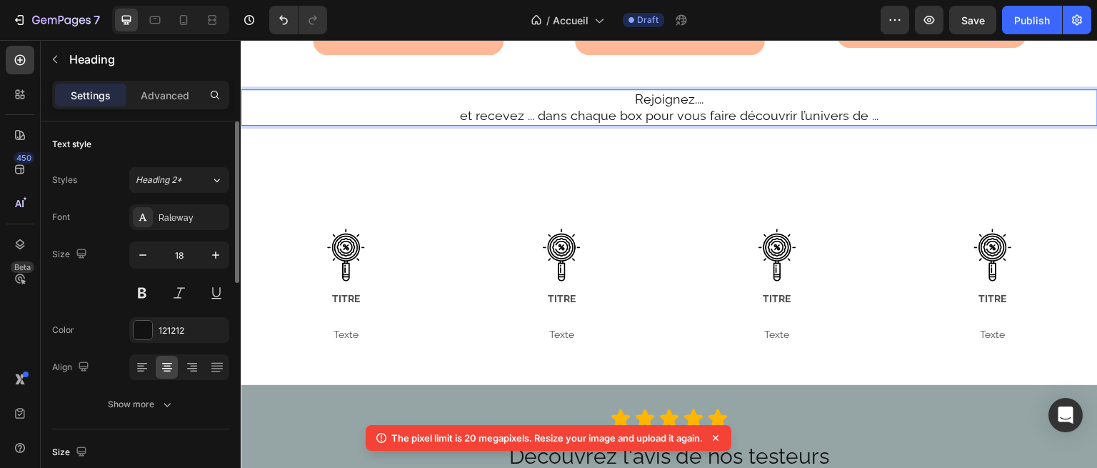
click at [856, 124] on p "Rejoignez.... et recevez ... dans chaque box pour vous faire découvrir l’univer…" at bounding box center [669, 108] width 786 height 34
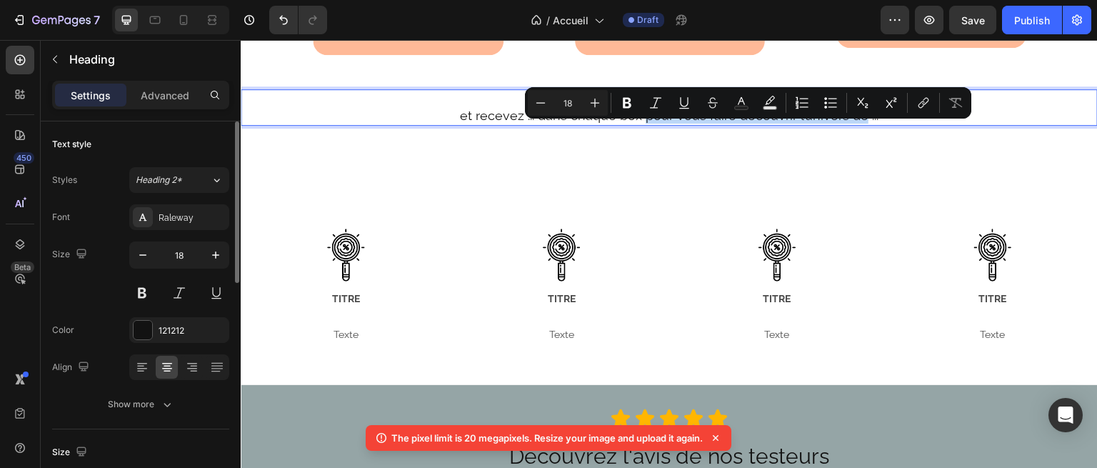
drag, startPoint x: 854, startPoint y: 130, endPoint x: 644, endPoint y: 131, distance: 210.7
click at [644, 124] on p "Rejoignez.... et recevez ... dans chaque box pour vous faire découvrir l’univer…" at bounding box center [669, 108] width 786 height 34
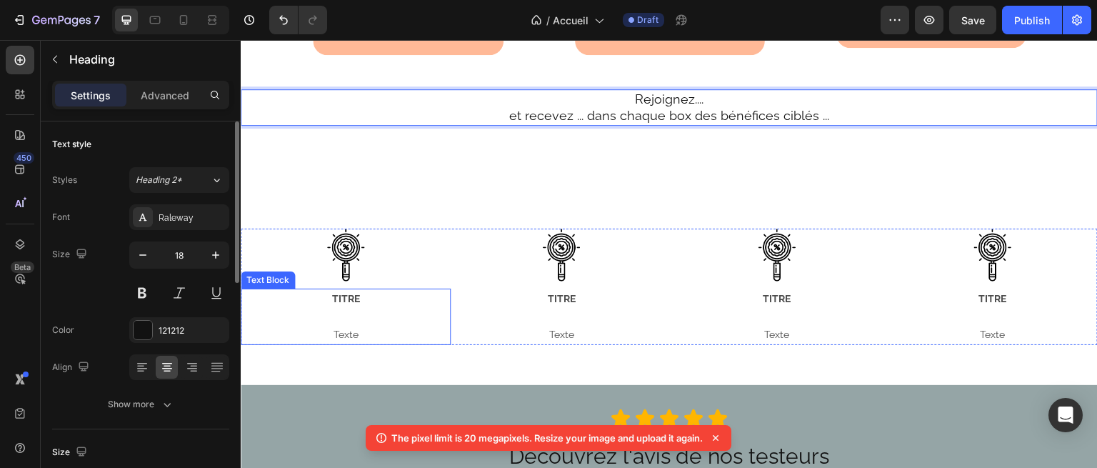
click at [339, 304] on strong "TITRE" at bounding box center [346, 298] width 28 height 11
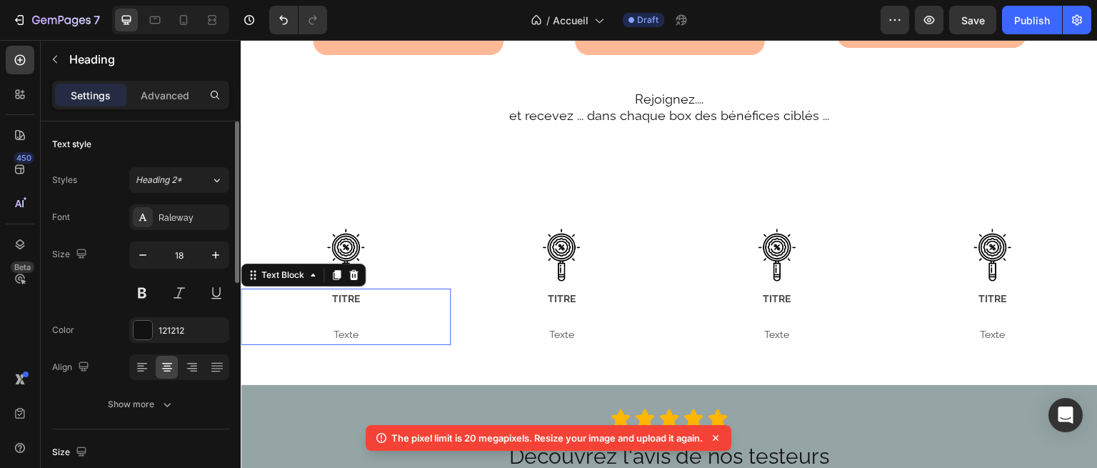
click at [339, 304] on strong "TITRE" at bounding box center [346, 298] width 28 height 11
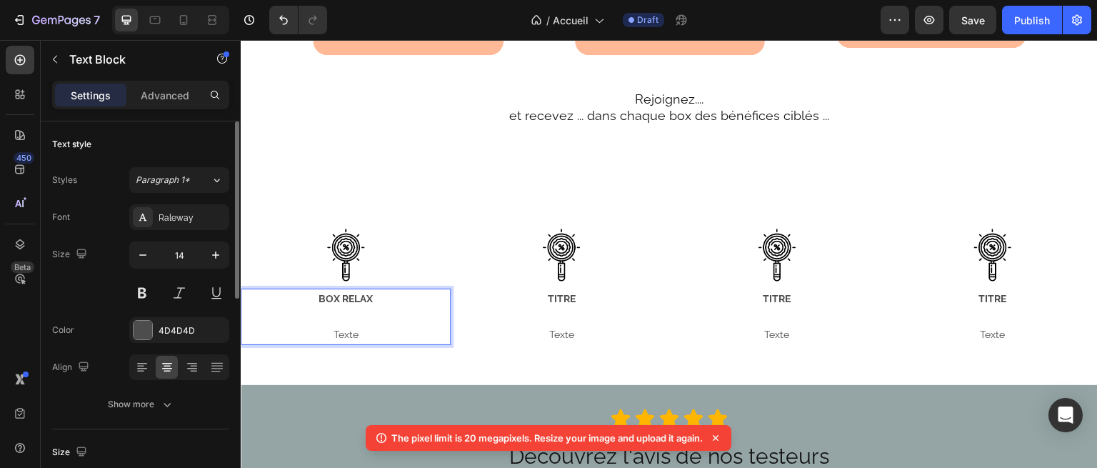
click at [364, 344] on p "Texte" at bounding box center [345, 335] width 207 height 18
click at [552, 304] on strong "TITRE" at bounding box center [562, 298] width 28 height 11
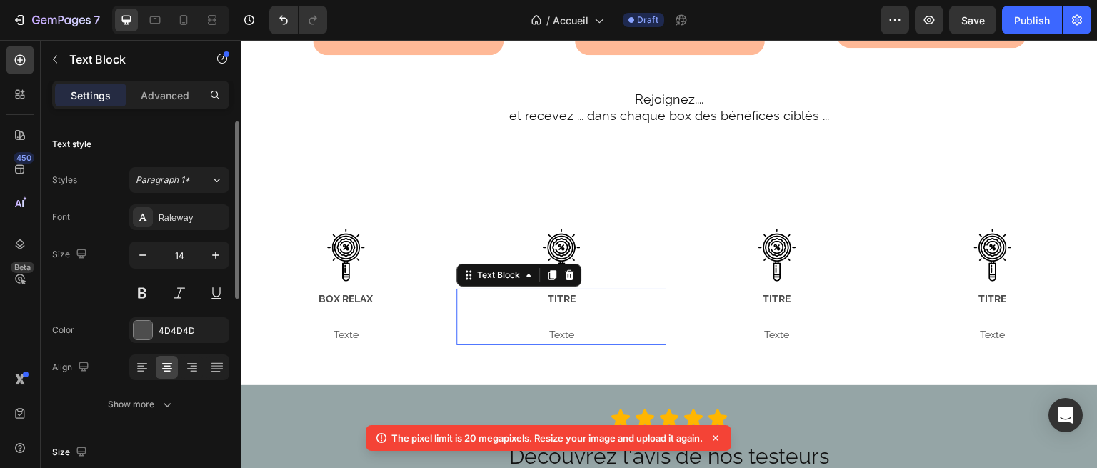
click at [552, 304] on strong "TITRE" at bounding box center [562, 298] width 28 height 11
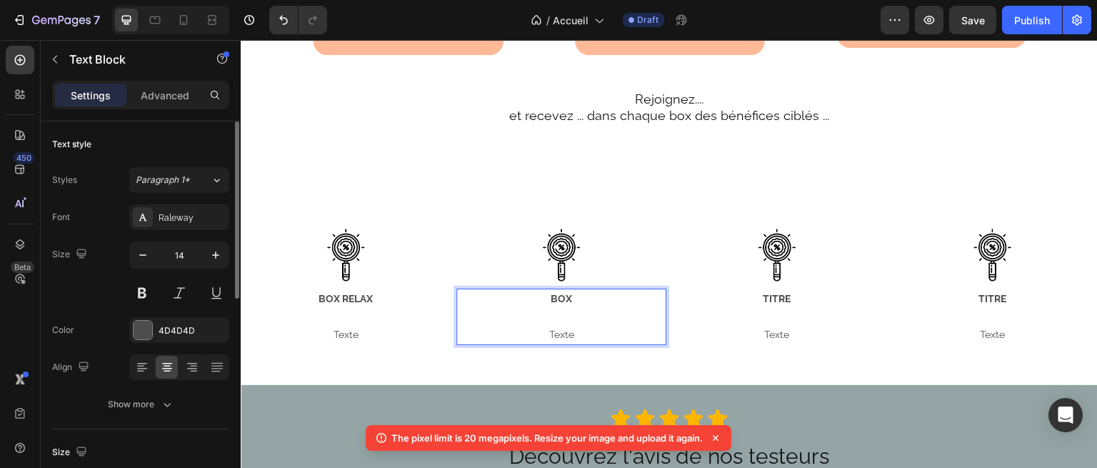
click at [569, 308] on p "BOX" at bounding box center [561, 299] width 207 height 18
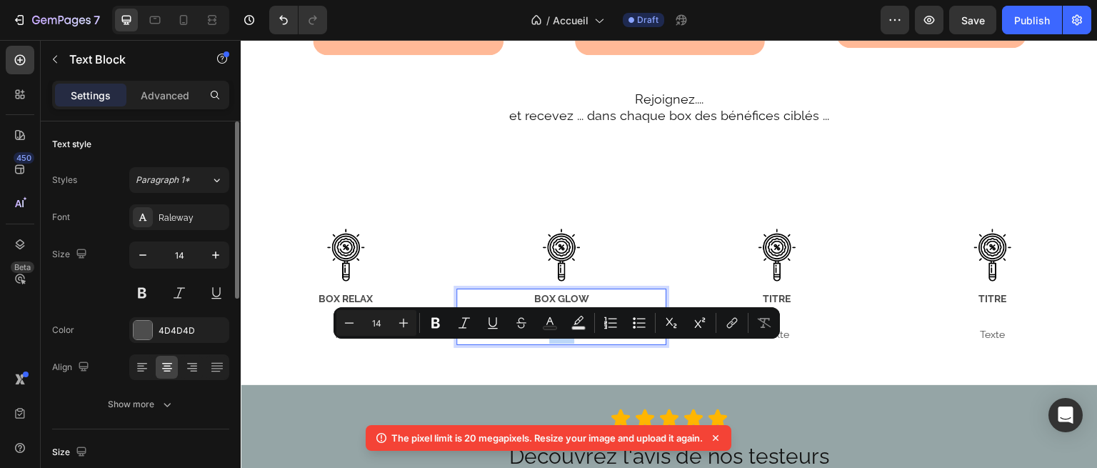
drag, startPoint x: 569, startPoint y: 346, endPoint x: 531, endPoint y: 346, distance: 37.1
click at [531, 344] on p "Texte" at bounding box center [561, 335] width 207 height 18
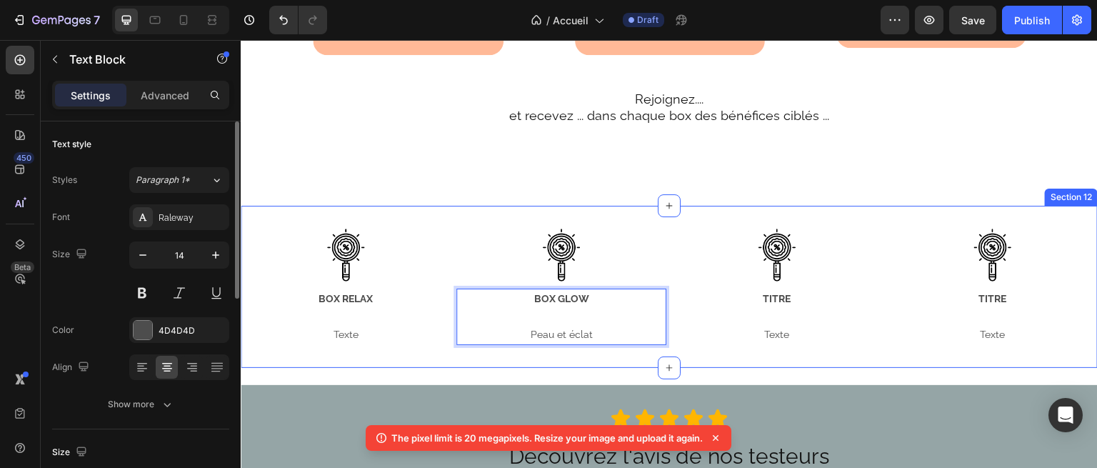
click at [359, 346] on div "BOX RELAX Texte" at bounding box center [346, 317] width 210 height 57
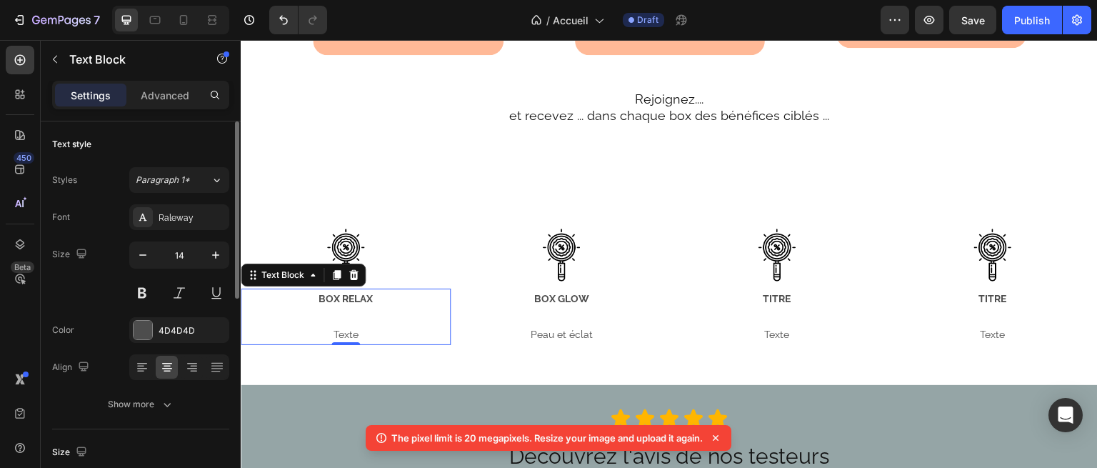
click at [359, 346] on div "BOX RELAX Texte" at bounding box center [346, 317] width 210 height 57
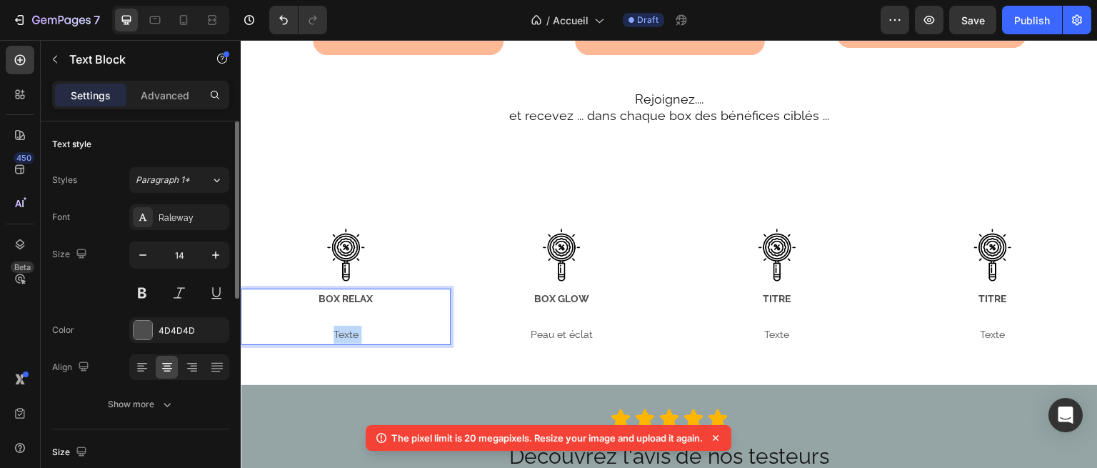
drag, startPoint x: 360, startPoint y: 357, endPoint x: 330, endPoint y: 354, distance: 30.1
click at [330, 344] on p "Texte" at bounding box center [345, 335] width 207 height 18
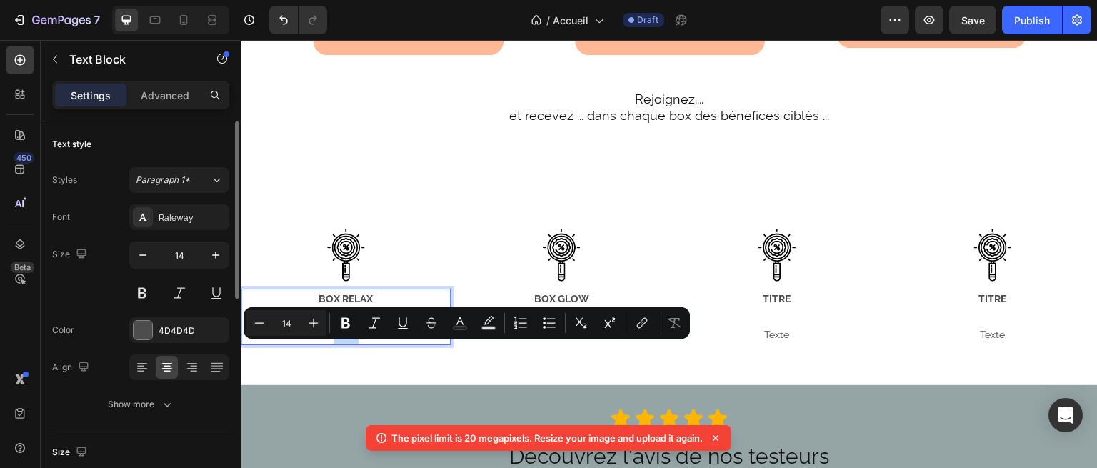
drag, startPoint x: 354, startPoint y: 346, endPoint x: 331, endPoint y: 346, distance: 22.9
click at [331, 344] on p "Texte" at bounding box center [345, 335] width 207 height 18
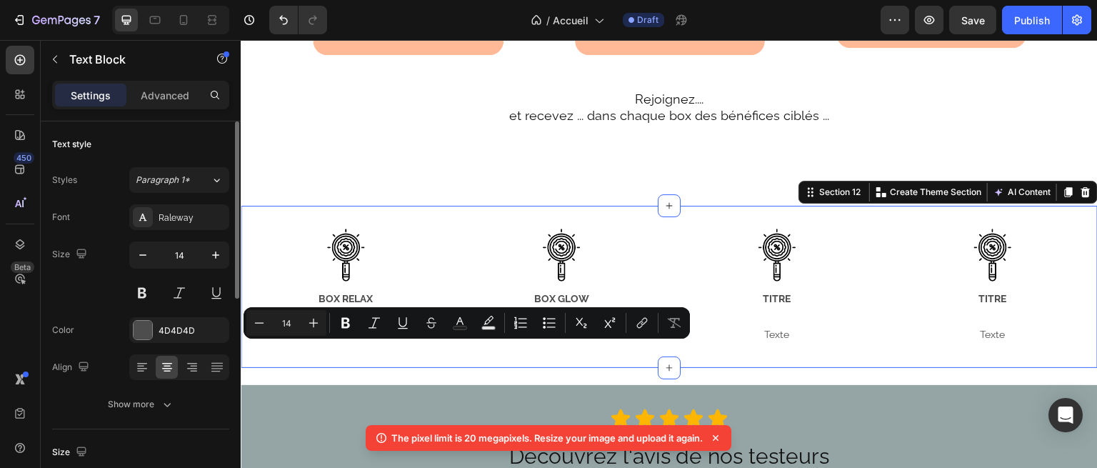
click at [447, 368] on div "Image BOX RELAX Texte Text Block Image BOX GLOW Peau et éclat Text Block Image …" at bounding box center [669, 287] width 857 height 162
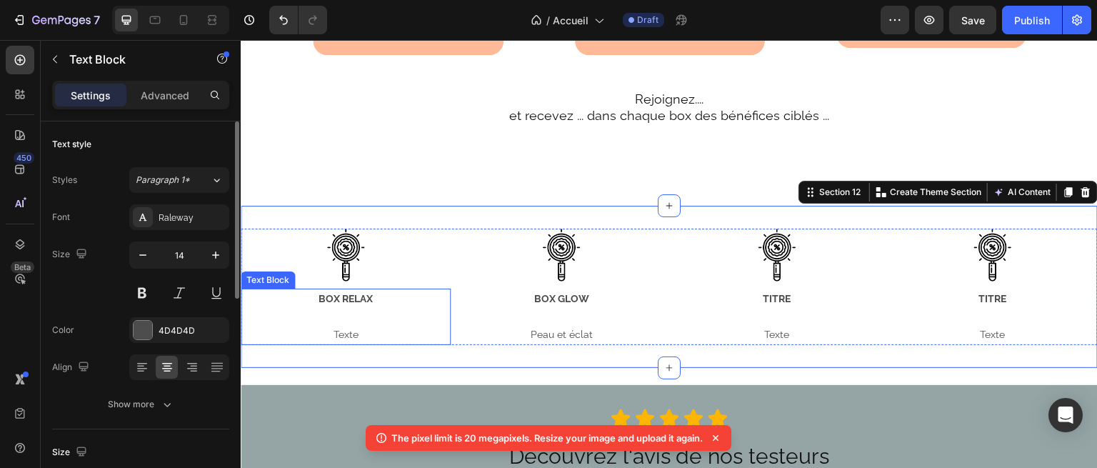
click at [354, 344] on p "Texte" at bounding box center [345, 335] width 207 height 18
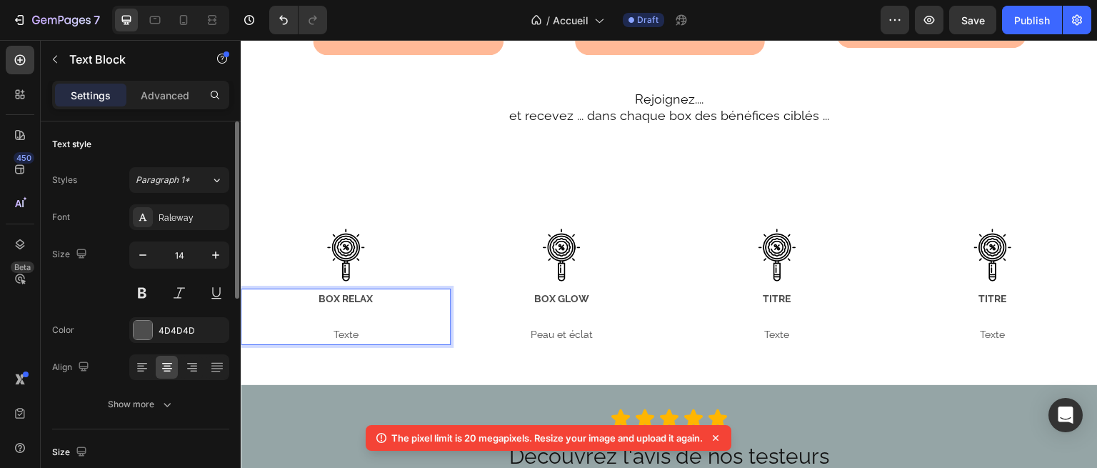
click at [351, 344] on p "Texte" at bounding box center [345, 335] width 207 height 18
click at [376, 344] on p "Détente et relaxation assurée" at bounding box center [345, 335] width 207 height 18
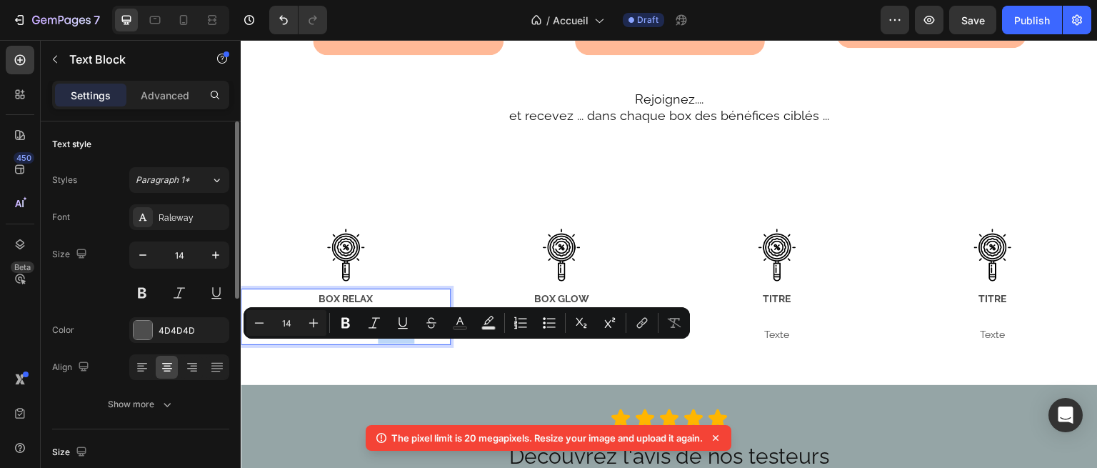
drag, startPoint x: 374, startPoint y: 350, endPoint x: 424, endPoint y: 351, distance: 49.3
click at [424, 344] on p "Détente et relaxation assurée" at bounding box center [345, 335] width 207 height 18
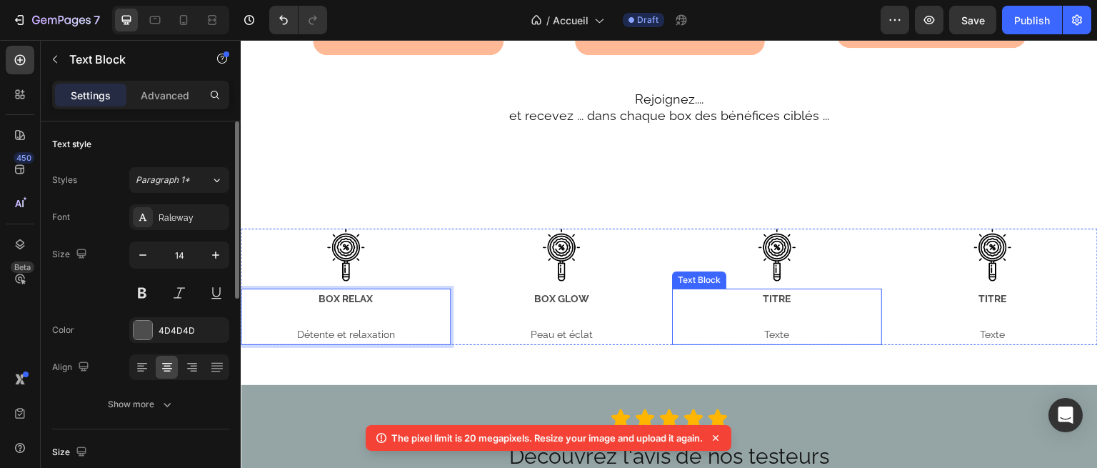
click at [764, 344] on p "Texte" at bounding box center [777, 335] width 207 height 18
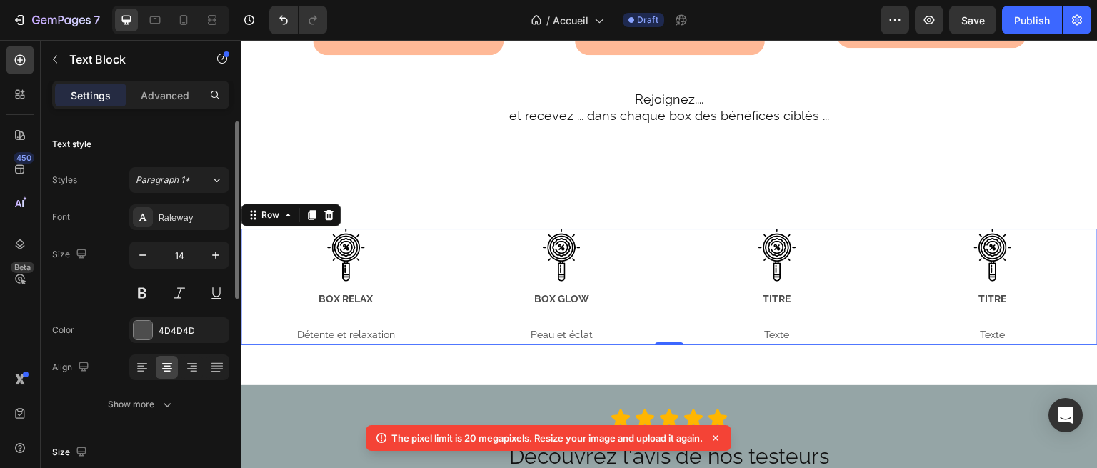
click at [766, 303] on div "Image TITRE Texte Text Block" at bounding box center [777, 287] width 210 height 116
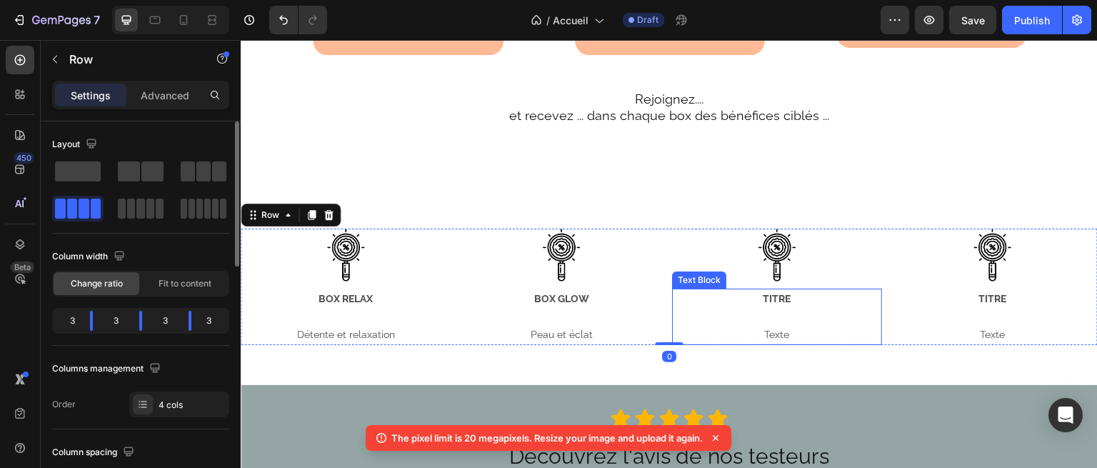
click at [763, 304] on strong "TITRE" at bounding box center [777, 298] width 28 height 11
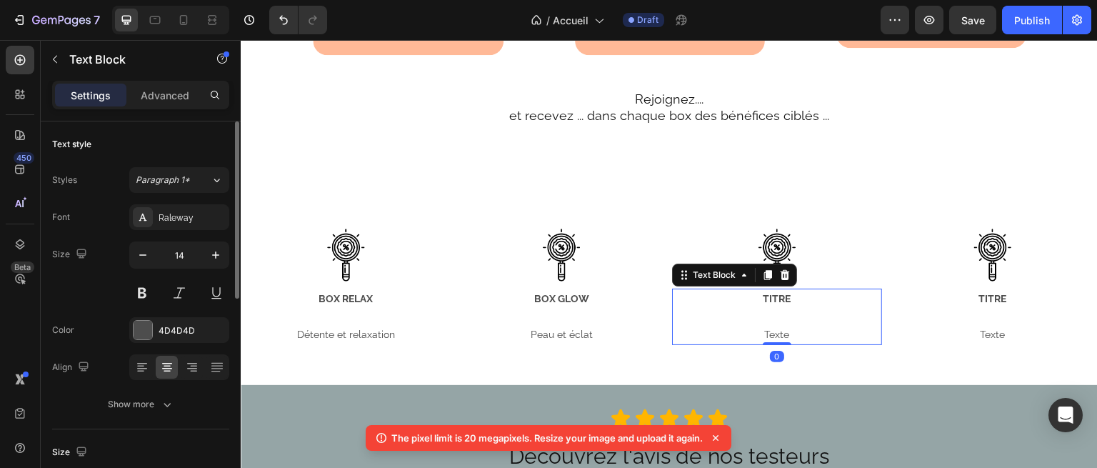
click at [763, 304] on strong "TITRE" at bounding box center [777, 298] width 28 height 11
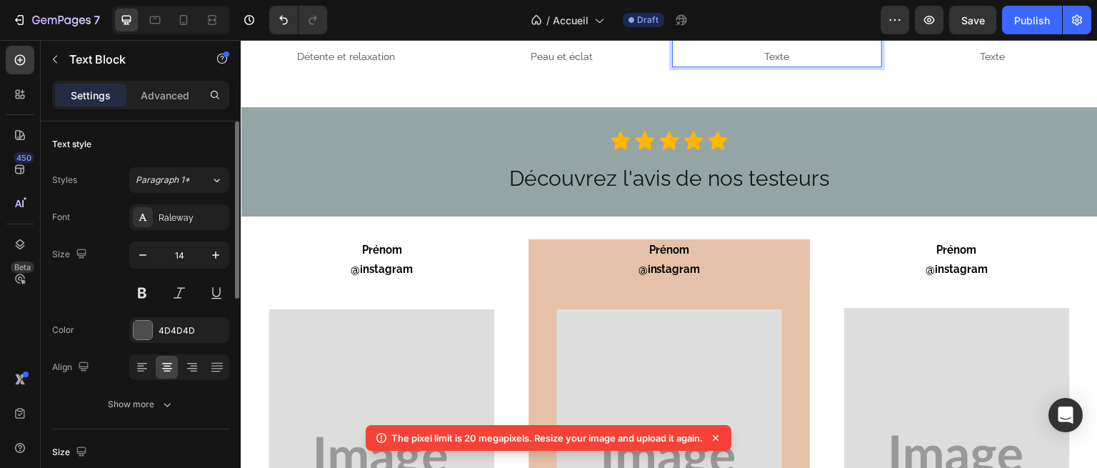
scroll to position [2574, 0]
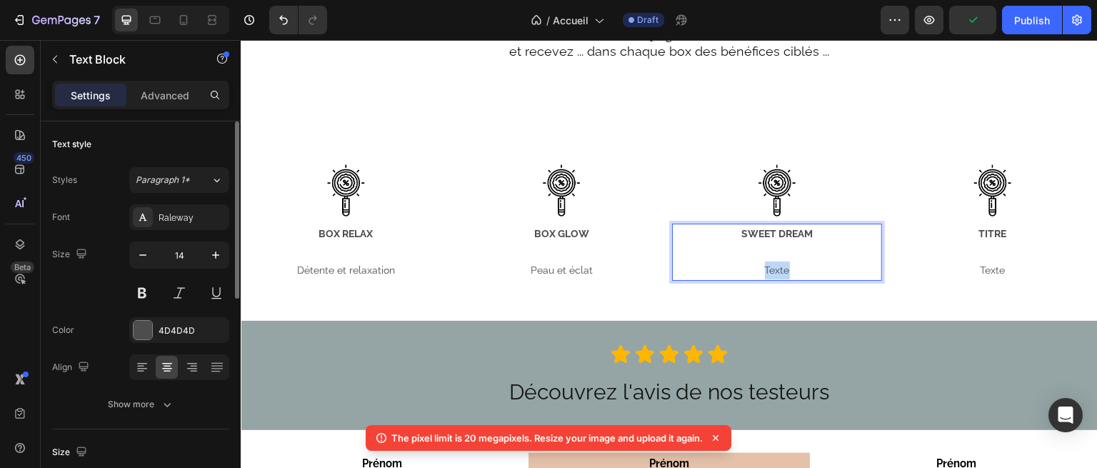
drag, startPoint x: 781, startPoint y: 269, endPoint x: 753, endPoint y: 269, distance: 28.6
click at [753, 269] on p "Texte" at bounding box center [777, 270] width 207 height 18
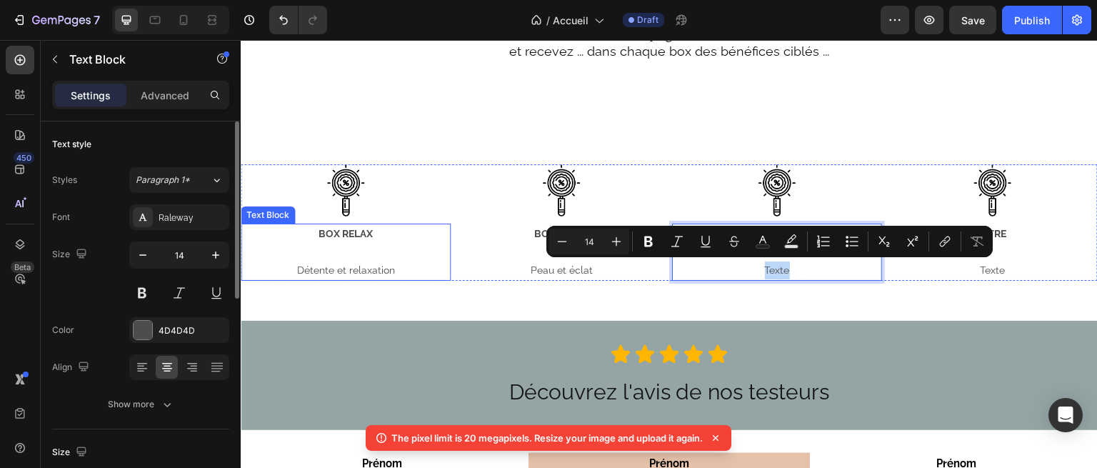
click at [374, 269] on p "Détente et relaxation" at bounding box center [345, 270] width 207 height 18
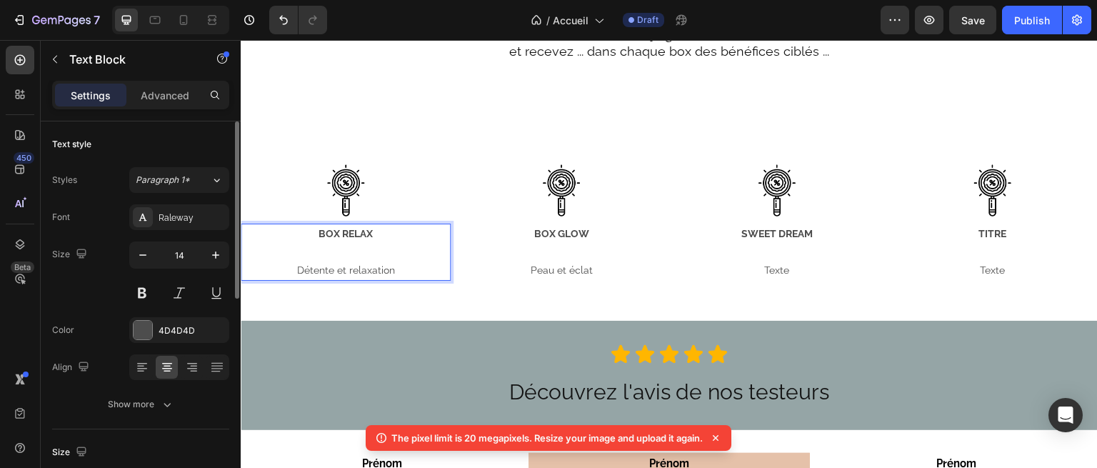
click at [388, 269] on p "Détente et relaxation" at bounding box center [345, 270] width 207 height 18
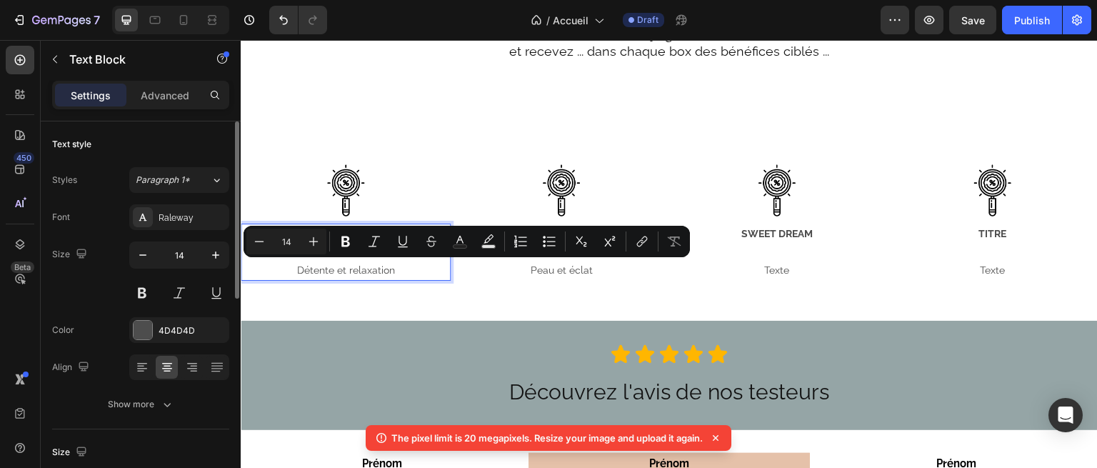
click at [383, 274] on p "Détente et relaxation" at bounding box center [345, 270] width 207 height 18
drag, startPoint x: 392, startPoint y: 269, endPoint x: 529, endPoint y: 294, distance: 139.5
click at [289, 254] on div "BOX RELAX Détente et relaxation" at bounding box center [346, 252] width 210 height 57
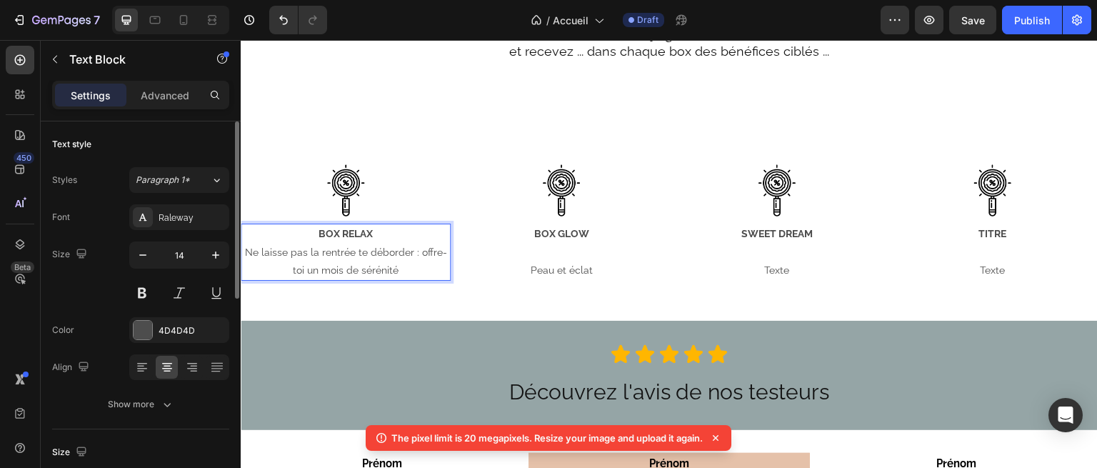
click at [377, 236] on p "BOX RELAX" at bounding box center [345, 234] width 207 height 18
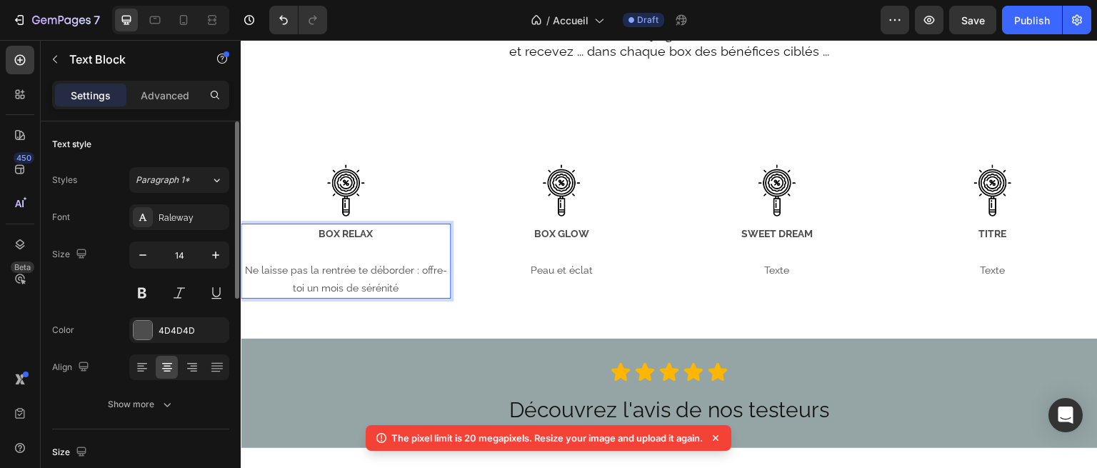
click at [277, 270] on p "Ne laisse pas la rentrée te déborder : offre-toi un mois de sérénité" at bounding box center [345, 279] width 207 height 36
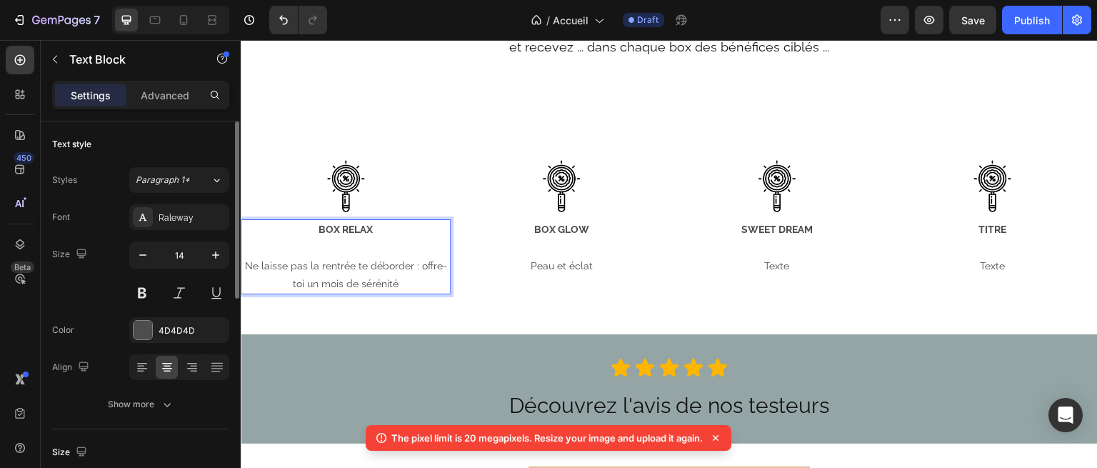
scroll to position [2579, 0]
click at [334, 276] on p "Ne laisse pas la rentrée te déborder : offre-toi un mois de sérénité" at bounding box center [345, 274] width 207 height 36
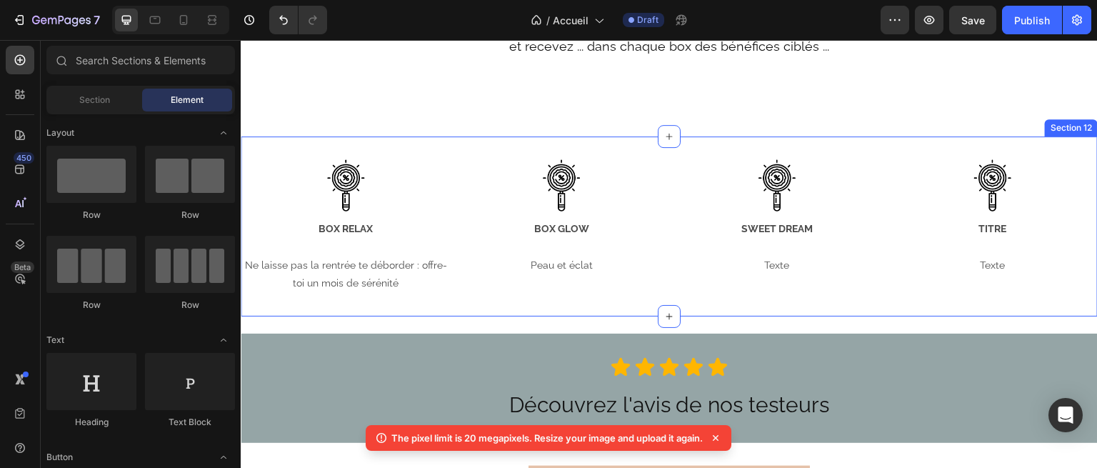
click at [346, 277] on p "Ne laisse pas la rentrée te déborder : offre-toi un mois de sérénité" at bounding box center [345, 274] width 207 height 36
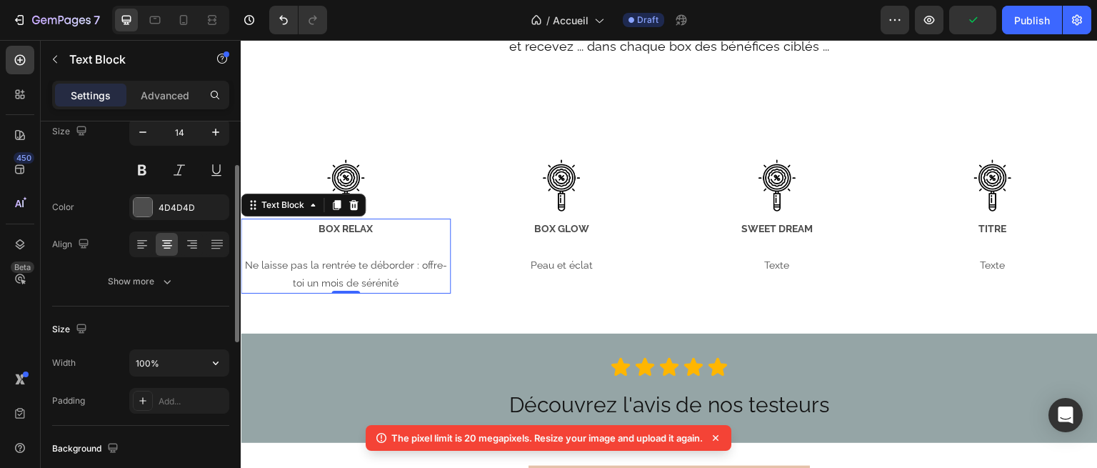
scroll to position [107, 0]
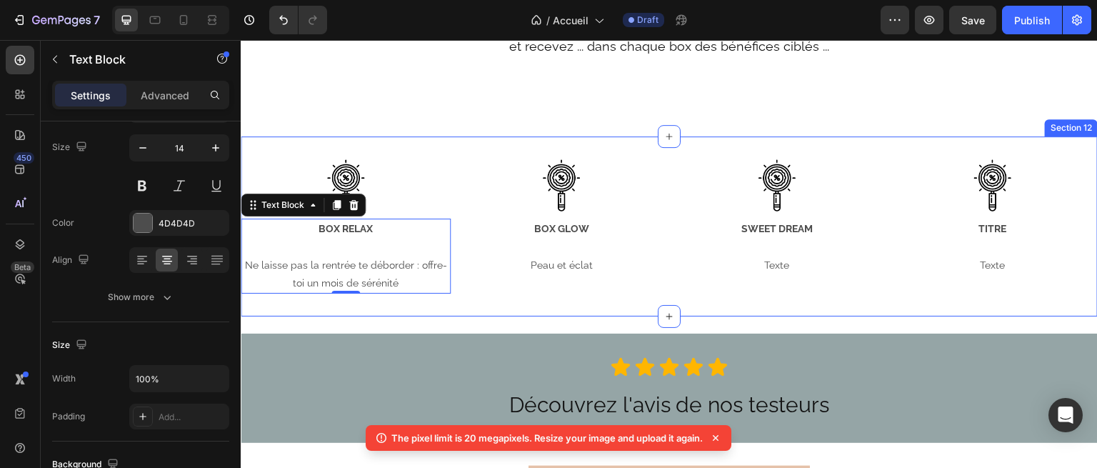
click at [432, 311] on div "Image BOX RELAX Ne laisse pas la rentrée te déborder : offre-toi un mois de sér…" at bounding box center [669, 226] width 857 height 180
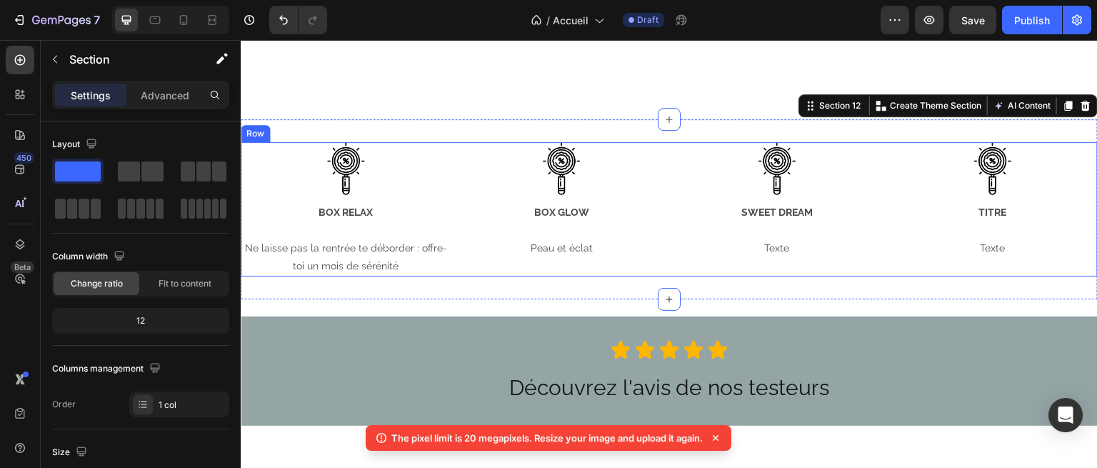
scroll to position [2531, 0]
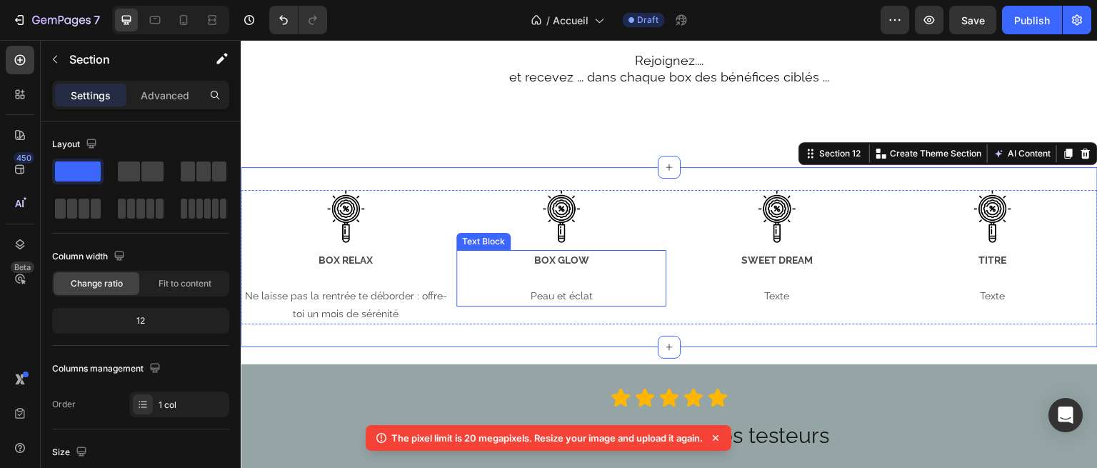
click at [576, 305] on p "Peau et éclat" at bounding box center [561, 296] width 207 height 18
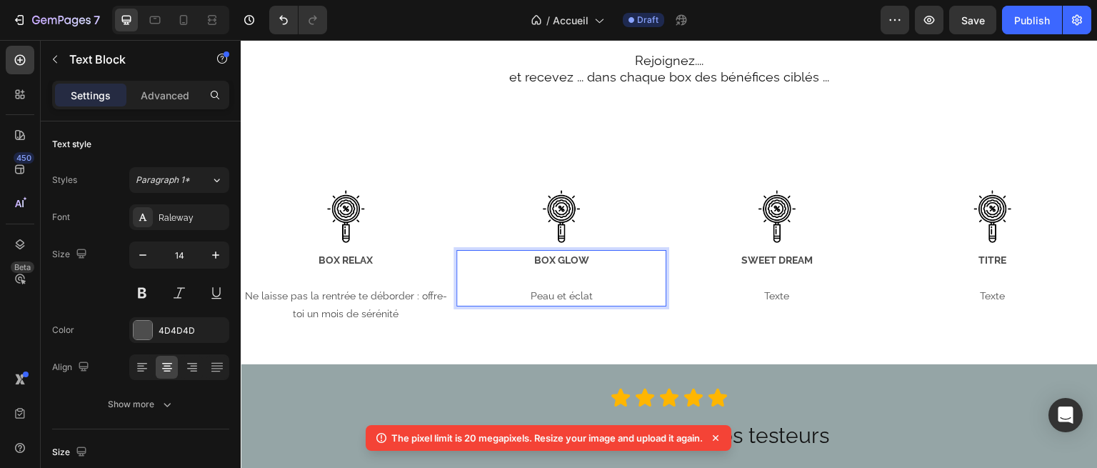
click at [597, 305] on p "Peau et éclat" at bounding box center [561, 296] width 207 height 18
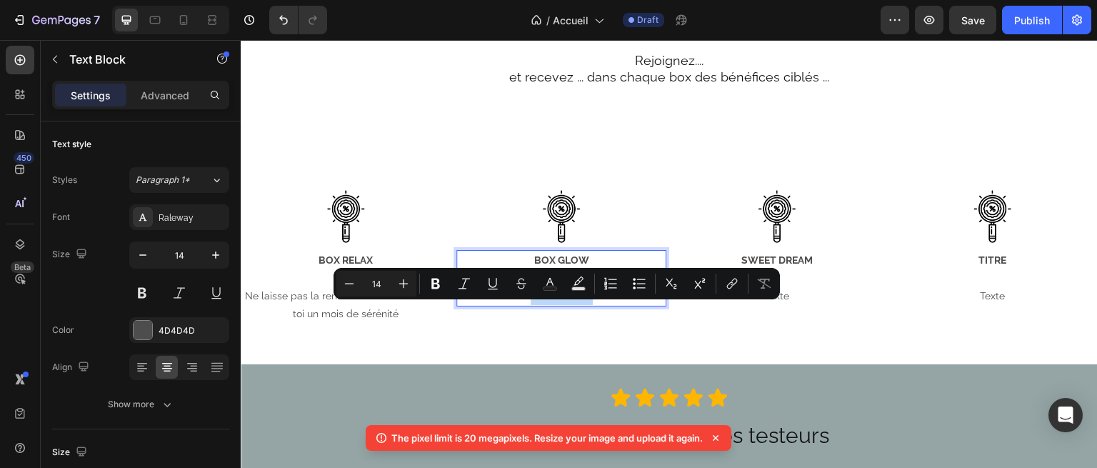
drag, startPoint x: 597, startPoint y: 311, endPoint x: 500, endPoint y: 306, distance: 97.3
click at [500, 305] on p "Peau et éclat" at bounding box center [561, 296] width 207 height 18
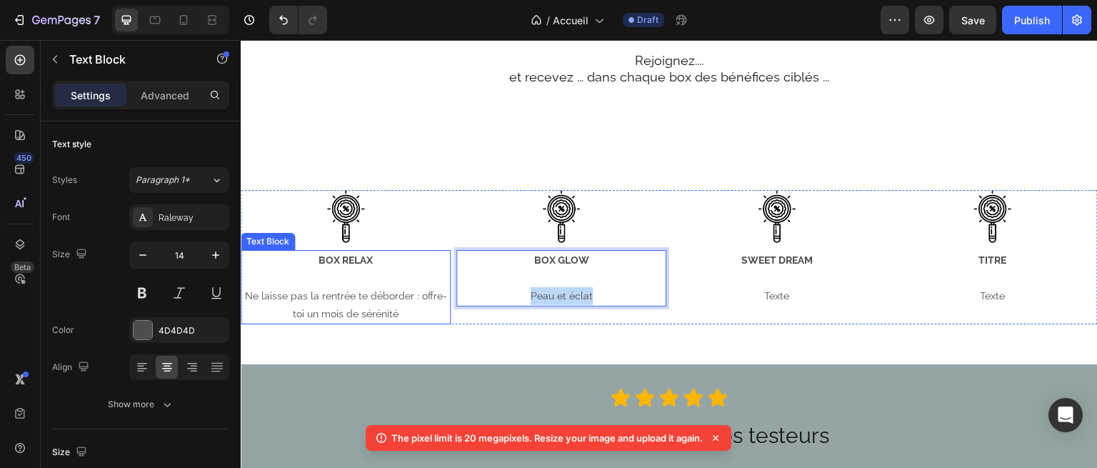
click at [390, 323] on p "Ne laisse pas la rentrée te déborder : offre-toi un mois de sérénité" at bounding box center [345, 305] width 207 height 36
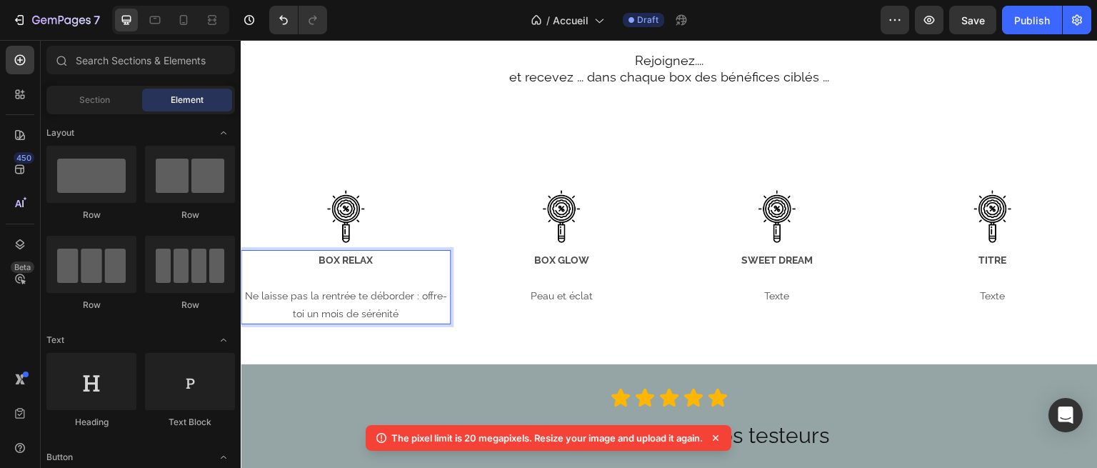
click at [384, 323] on p "Ne laisse pas la rentrée te déborder : offre-toi un mois de sérénité" at bounding box center [345, 305] width 207 height 36
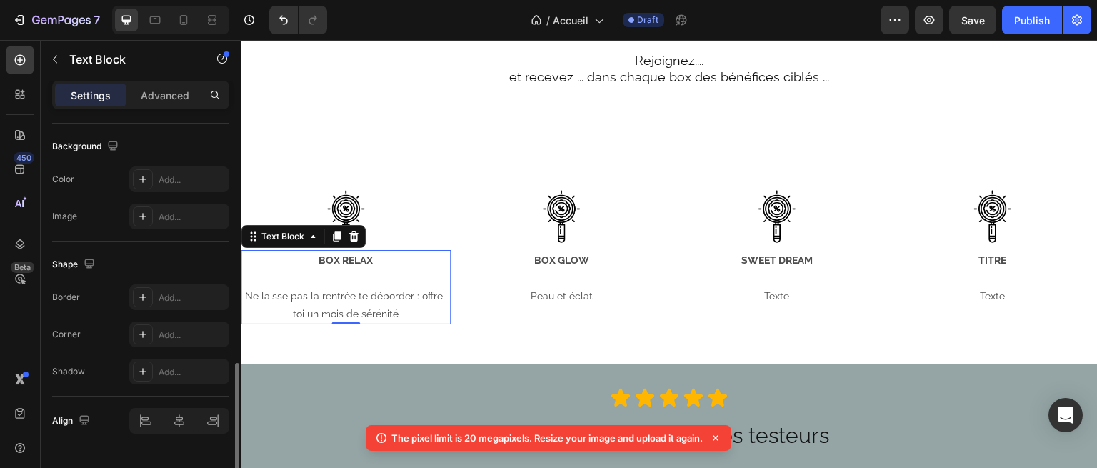
scroll to position [457, 0]
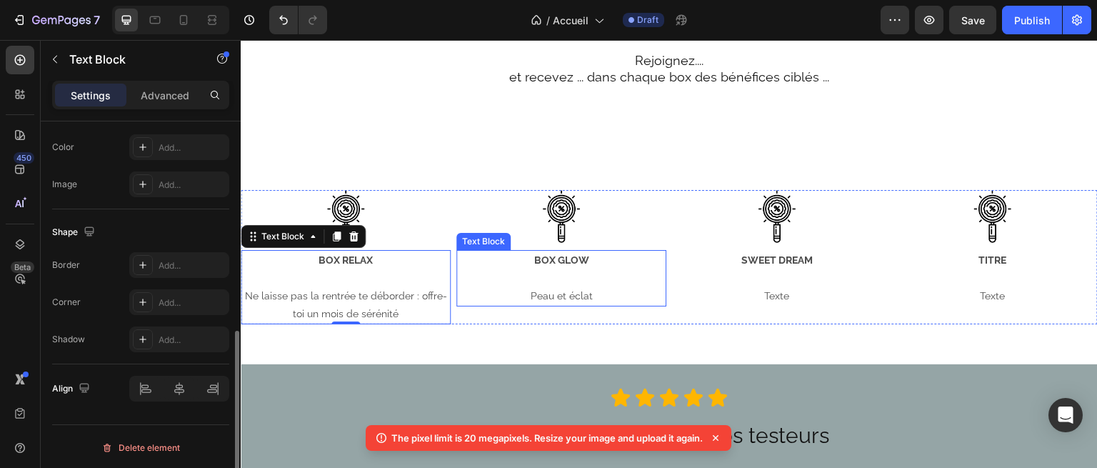
click at [578, 287] on p "Rich Text Editor. Editing area: main" at bounding box center [561, 278] width 207 height 18
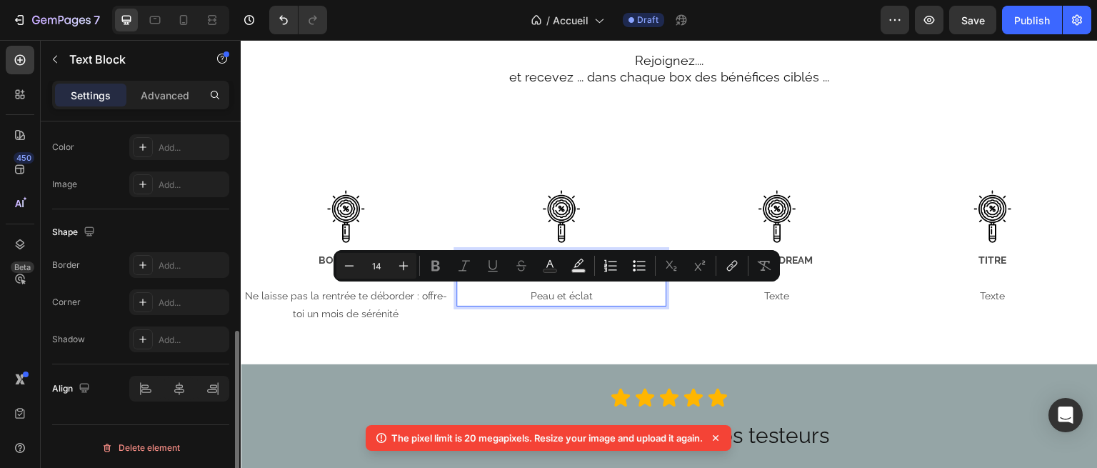
click at [594, 305] on p "Peau et éclat" at bounding box center [561, 296] width 207 height 18
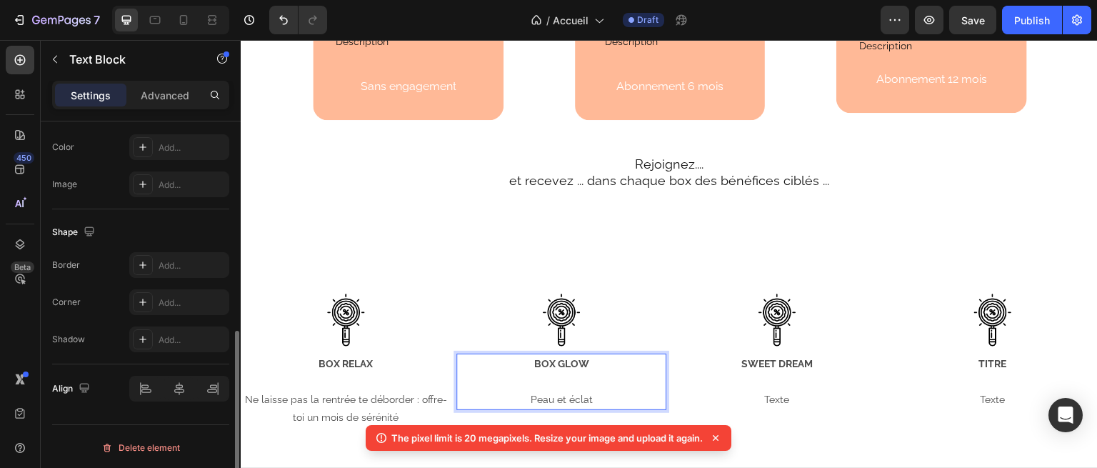
scroll to position [2485, 0]
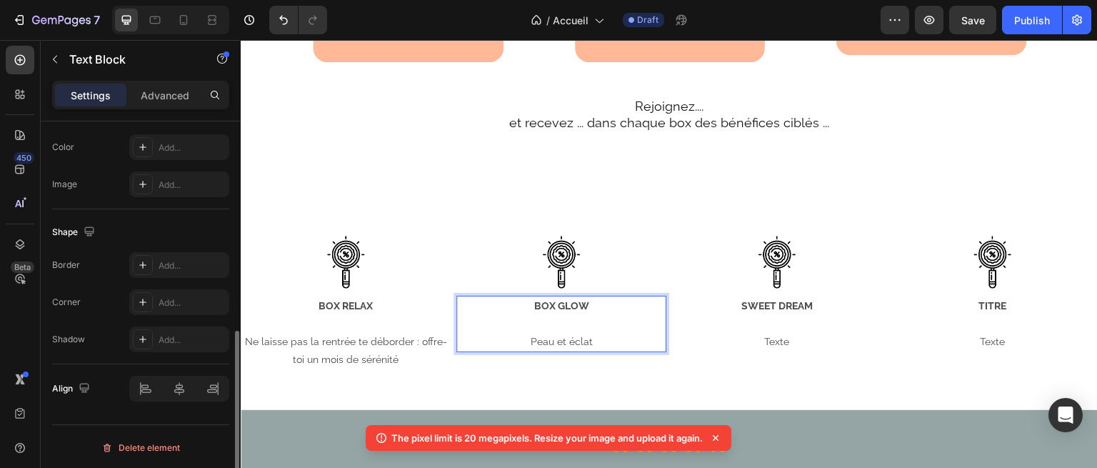
drag, startPoint x: 555, startPoint y: 316, endPoint x: 588, endPoint y: 323, distance: 33.6
click at [588, 315] on p "BOX GLOW" at bounding box center [561, 306] width 207 height 18
click at [587, 351] on p "Peau et éclat" at bounding box center [561, 342] width 207 height 18
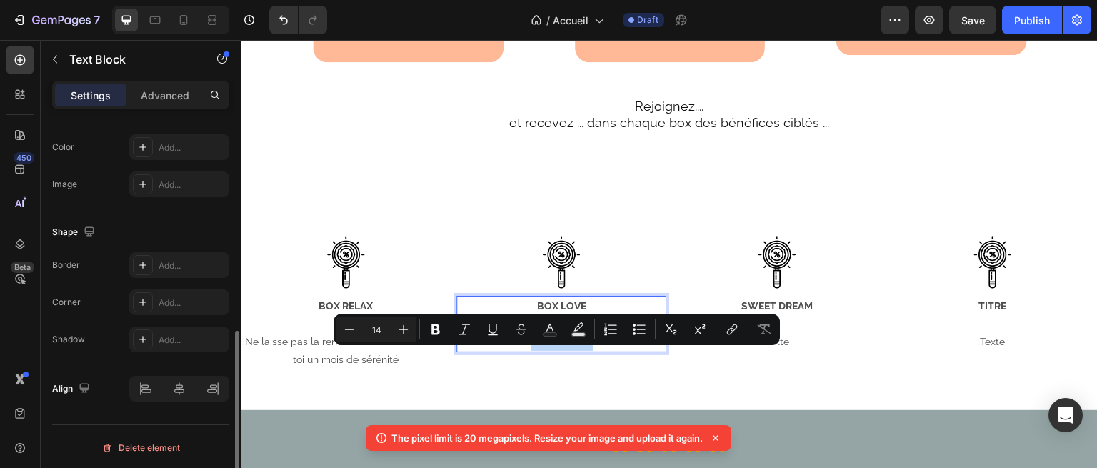
drag, startPoint x: 591, startPoint y: 353, endPoint x: 512, endPoint y: 354, distance: 79.3
click at [512, 351] on p "Peau et éclat" at bounding box center [561, 342] width 207 height 18
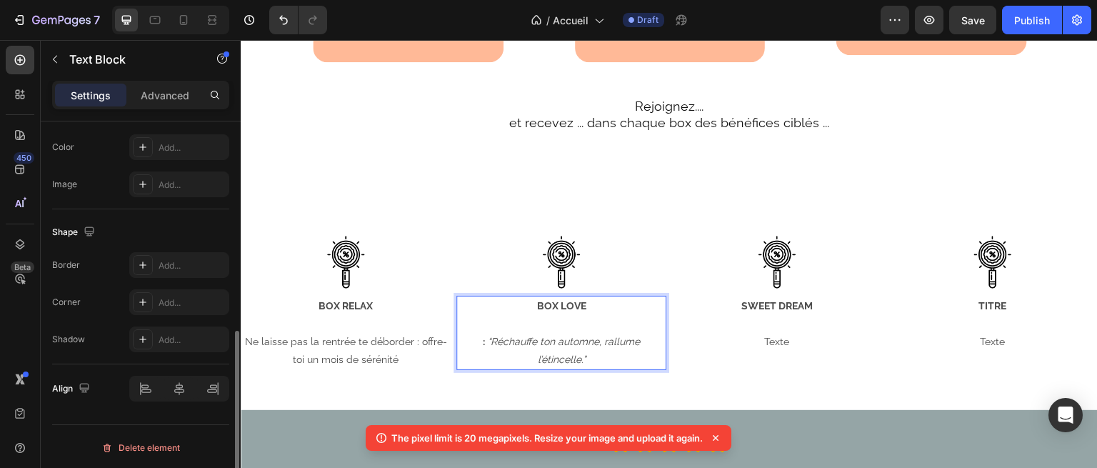
click at [483, 360] on p ": “Réchauffe ton automne, rallume l’étincelle.”" at bounding box center [561, 351] width 207 height 36
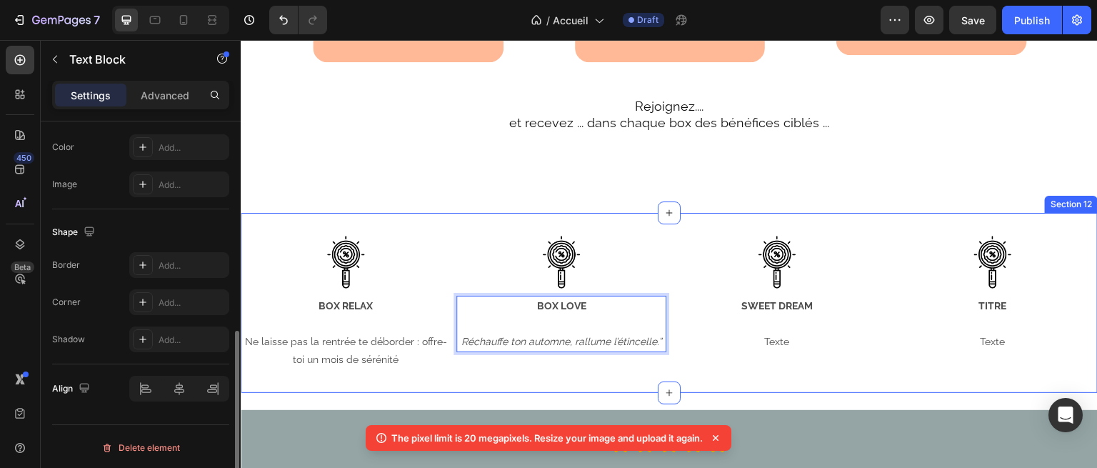
click at [462, 393] on div "Image BOX RELAX Ne laisse pas la rentrée te déborder : offre-toi un mois de sér…" at bounding box center [669, 303] width 857 height 180
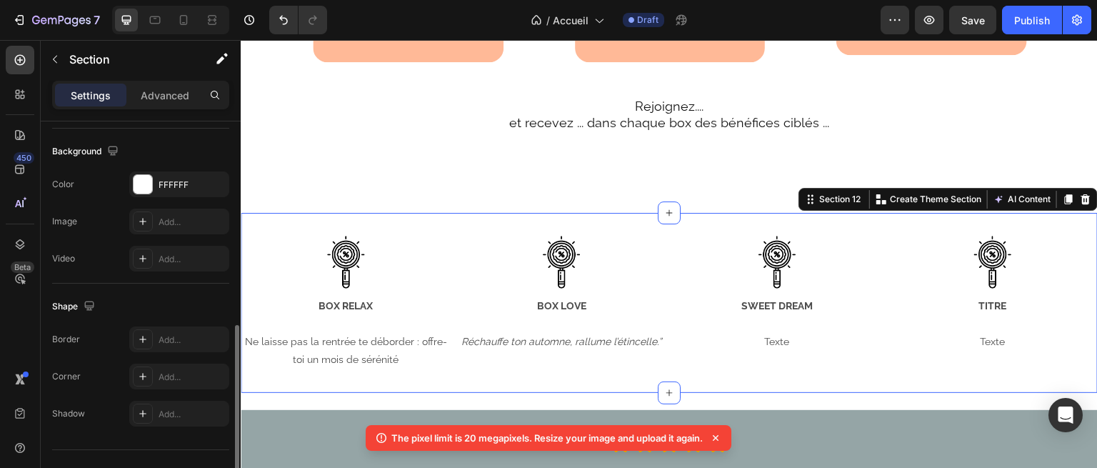
scroll to position [0, 0]
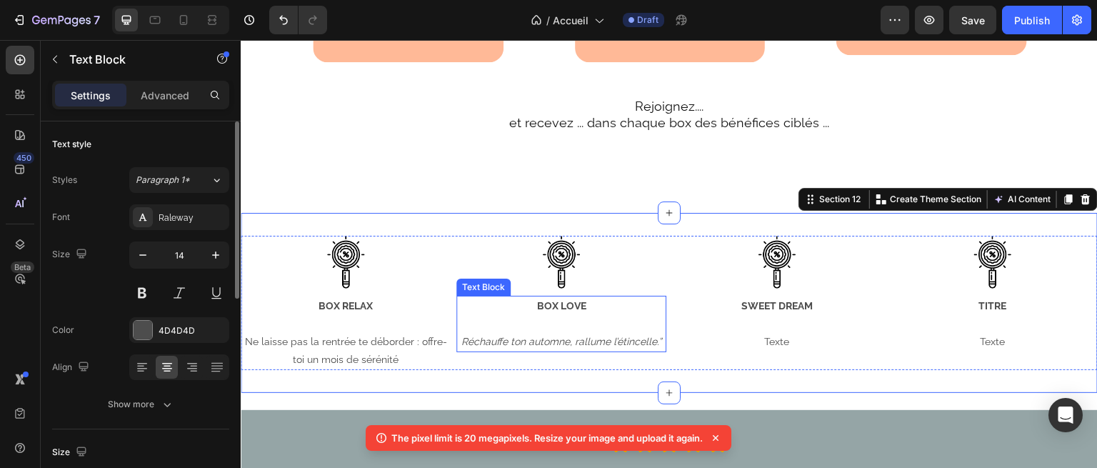
click at [569, 347] on icon "Réchauffe ton automne, rallume l’étincelle.”" at bounding box center [561, 341] width 200 height 11
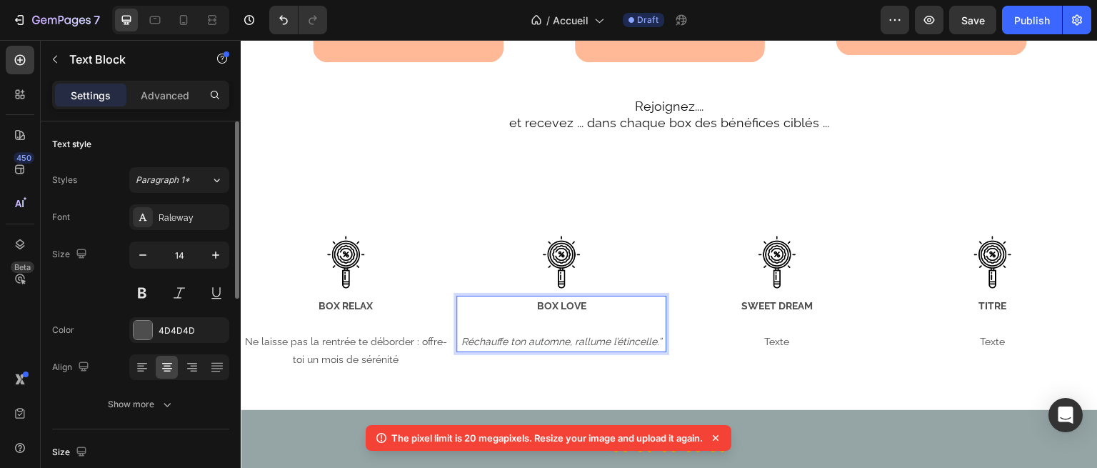
click at [656, 347] on icon "Réchauffe ton automne, rallume l’étincelle.”" at bounding box center [561, 341] width 200 height 11
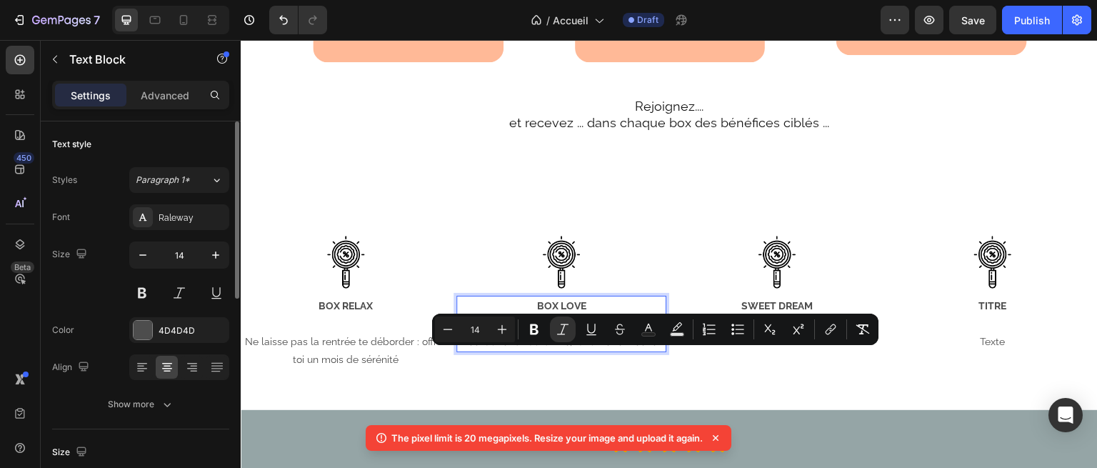
click at [658, 351] on p "Réchauffe ton automne, rallume l’étincelle.”" at bounding box center [561, 342] width 207 height 18
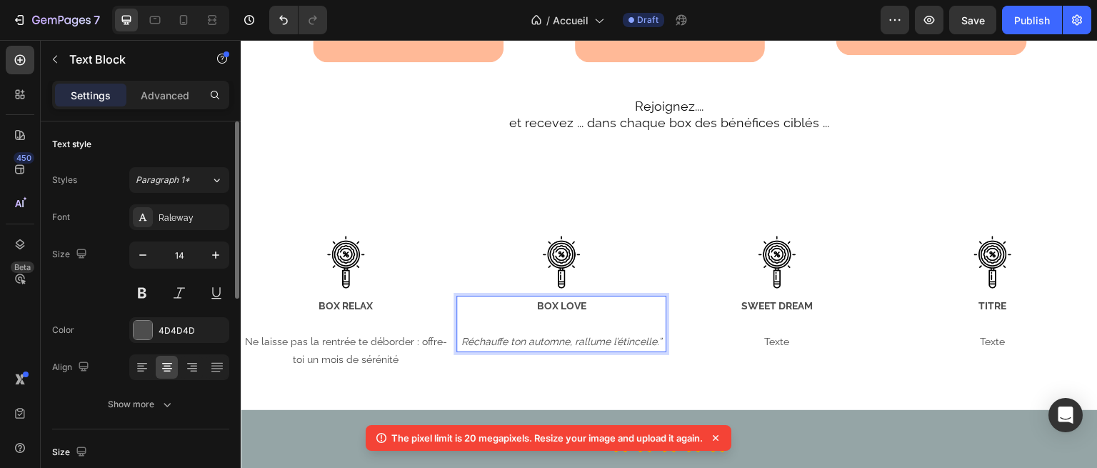
click at [658, 351] on p "Réchauffe ton automne, rallume l’étincelle.”" at bounding box center [561, 342] width 207 height 18
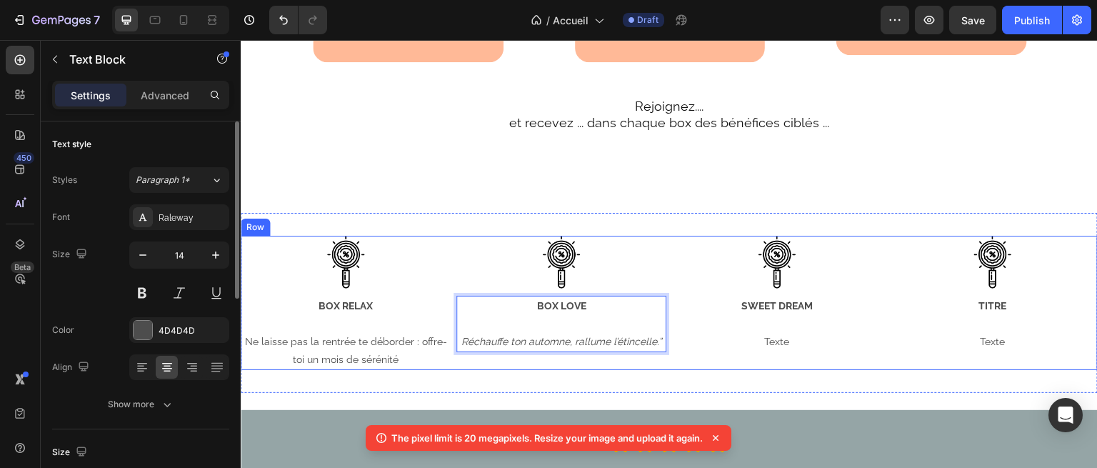
click at [663, 354] on div "Image BOX RELAX Ne laisse pas la rentrée te déborder : offre-toi un mois de sér…" at bounding box center [669, 303] width 857 height 134
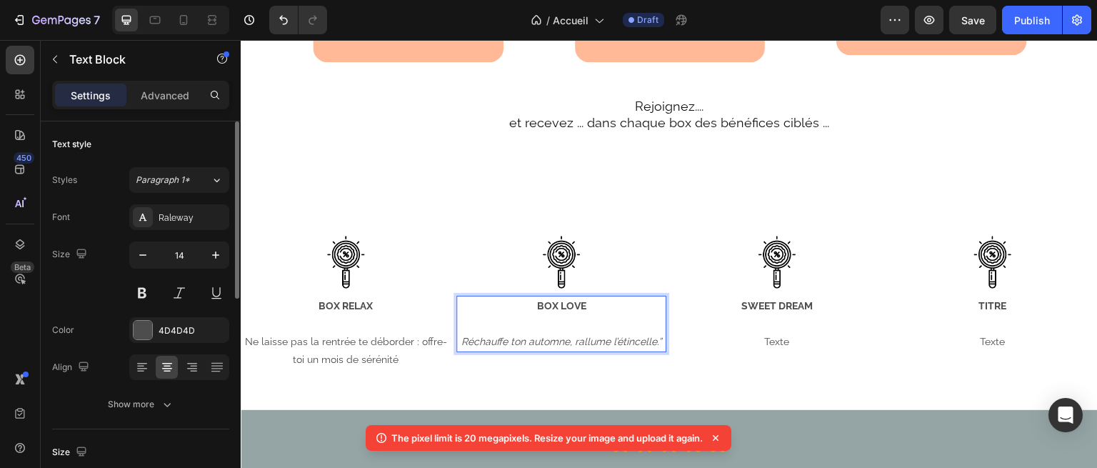
click at [650, 347] on icon "Réchauffe ton automne, rallume l’étincelle.”" at bounding box center [561, 341] width 200 height 11
click at [656, 347] on icon "Réchauffe ton automne, rallume l’étincelle.”" at bounding box center [561, 341] width 200 height 11
click at [461, 347] on icon "Réchauffe ton automne, rallume l’étincelle.”" at bounding box center [561, 341] width 200 height 11
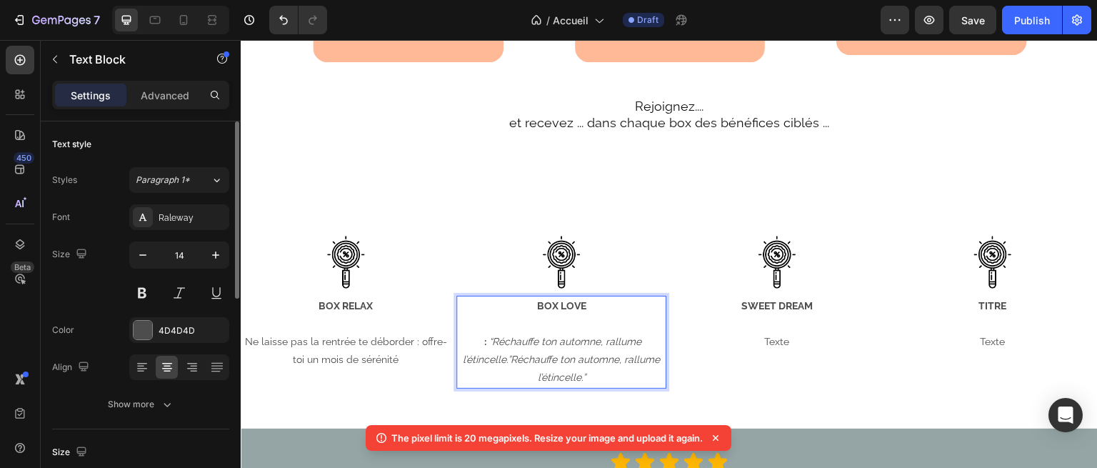
click at [486, 361] on icon "“Réchauffe ton automne, rallume l’étincelle.”Réchauffe ton automne, rallume l’é…" at bounding box center [561, 359] width 197 height 47
click at [351, 364] on p "Ne laisse pas la rentrée te déborder : offre-toi un mois de sérénité" at bounding box center [345, 351] width 207 height 36
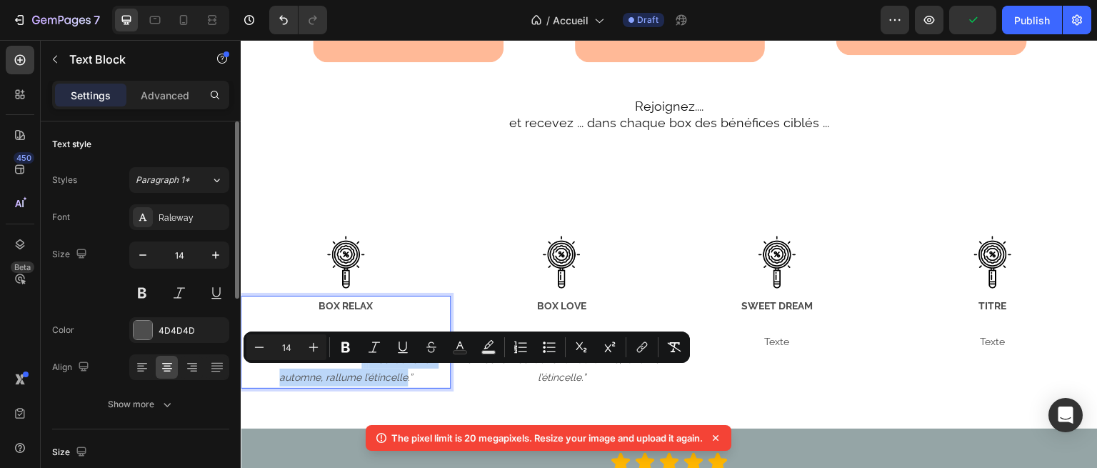
drag, startPoint x: 359, startPoint y: 374, endPoint x: 406, endPoint y: 396, distance: 51.1
click at [406, 387] on p "Ne laisse pas la rentrée te déborder : offre-toi un mois de sérénité. : “Réchau…" at bounding box center [345, 360] width 207 height 54
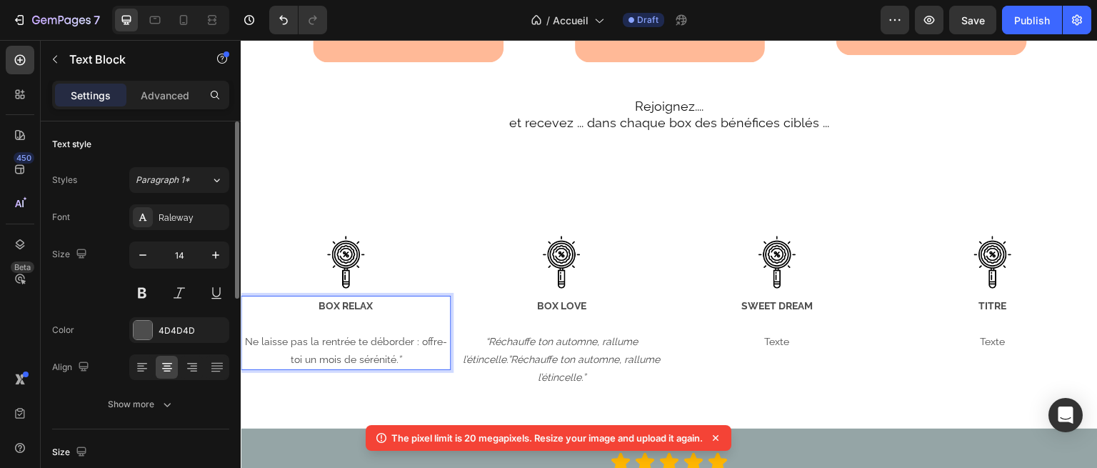
drag, startPoint x: 409, startPoint y: 367, endPoint x: 397, endPoint y: 373, distance: 12.8
click at [397, 369] on p "Ne laisse pas la rentrée te déborder : offre-toi un mois de sérénité .”" at bounding box center [345, 351] width 207 height 36
click at [397, 365] on icon ".”" at bounding box center [398, 359] width 4 height 11
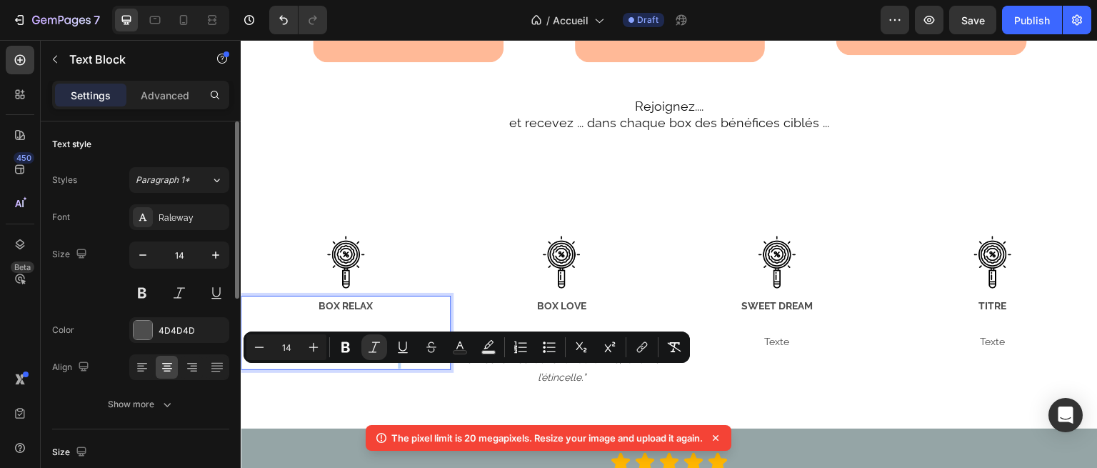
copy icon "”"
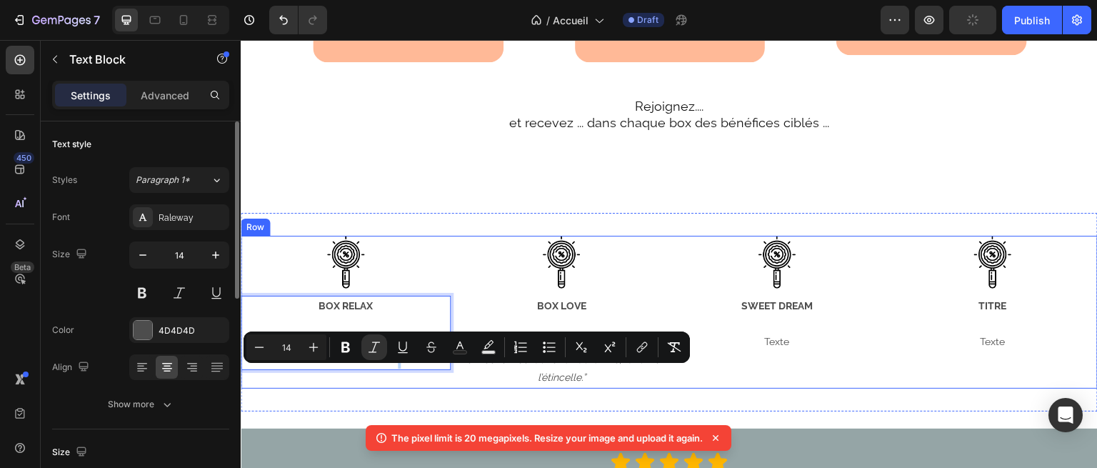
click at [282, 369] on p "Ne laisse pas la rentrée te déborder : offre-toi un mois de sérénité .”" at bounding box center [345, 351] width 207 height 36
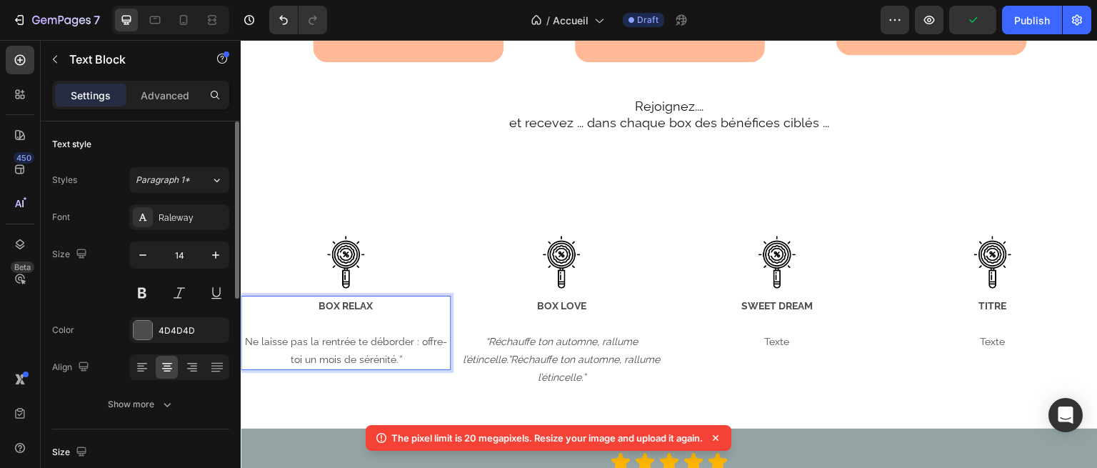
click at [249, 351] on p "Ne laisse pas la rentrée te déborder : offre-toi un mois de sérénité .”" at bounding box center [345, 351] width 207 height 36
click at [243, 351] on p "Ne laisse pas la rentrée te déborder : offre-toi un mois de sérénité .”" at bounding box center [345, 351] width 207 height 36
click at [674, 333] on p "Rich Text Editor. Editing area: main" at bounding box center [777, 324] width 207 height 18
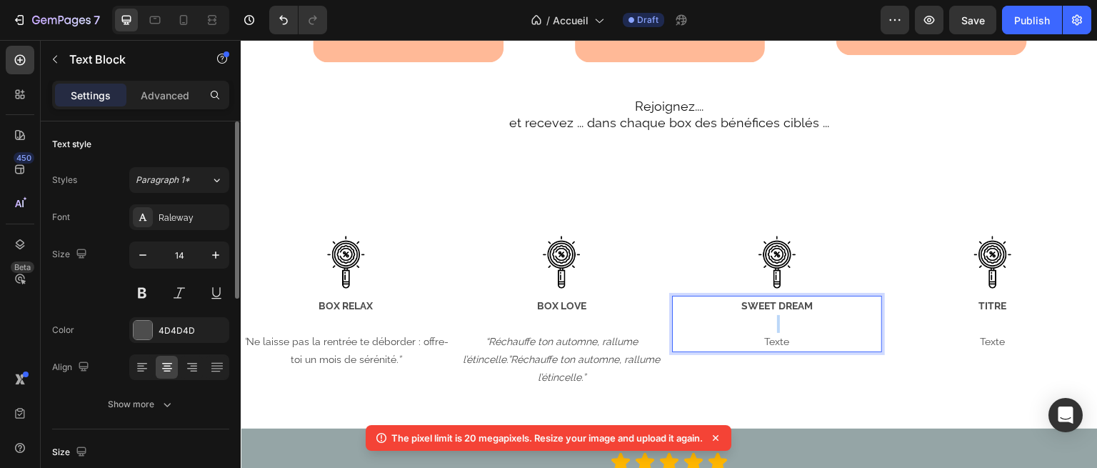
click at [774, 333] on p "Rich Text Editor. Editing area: main" at bounding box center [777, 324] width 207 height 18
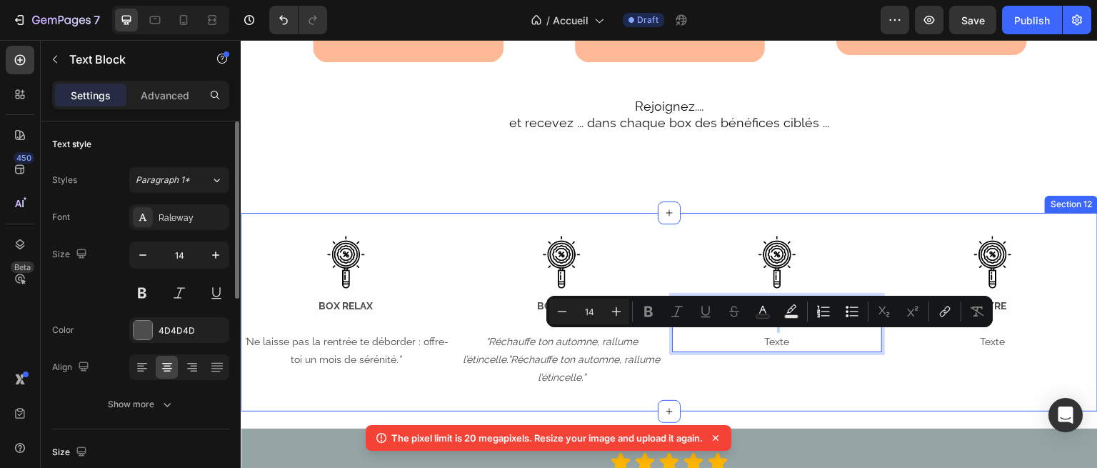
click at [486, 231] on div "Image BOX RELAX ” Ne laisse pas la rentrée te déborder : offre-toi un mois de s…" at bounding box center [669, 312] width 857 height 199
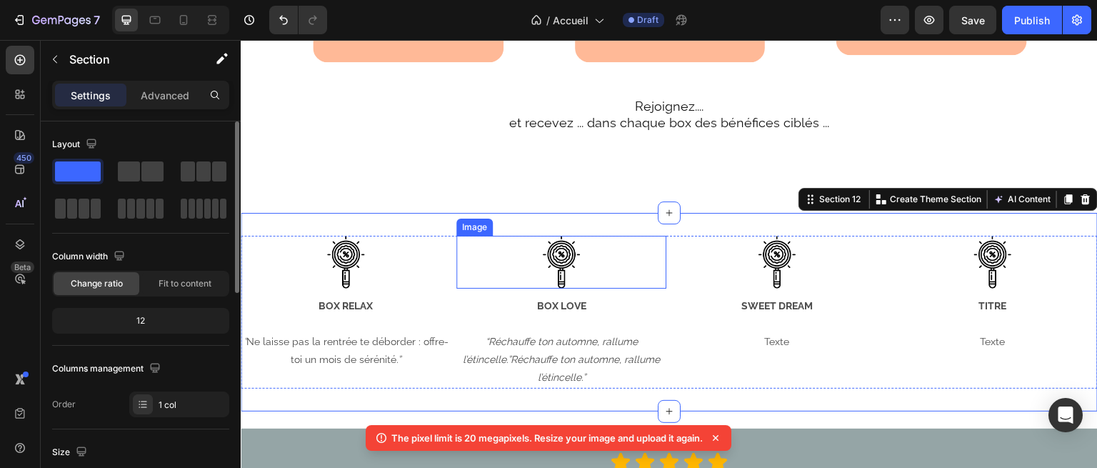
click at [566, 274] on img at bounding box center [561, 262] width 53 height 53
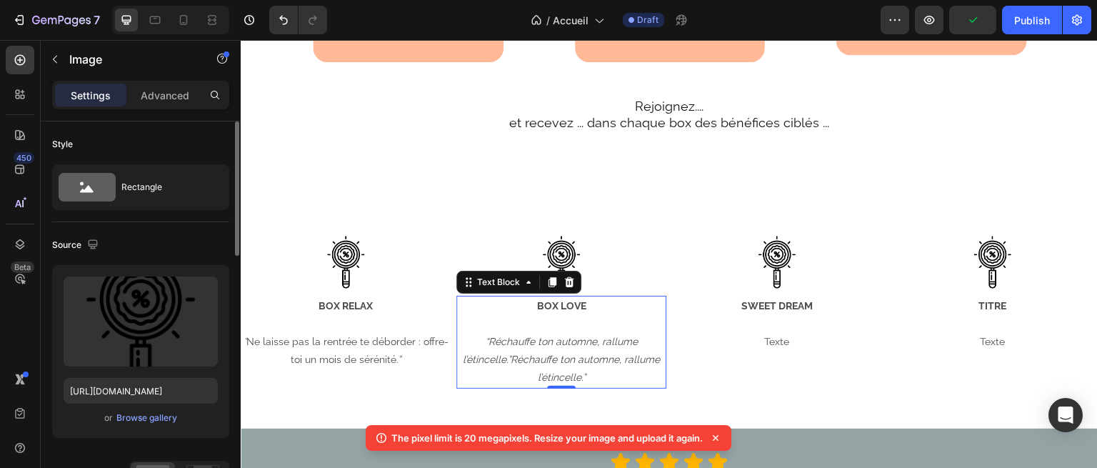
click at [561, 362] on icon "“Réchauffe ton automne, rallume l’étincelle.”Réchauffe ton automne, rallume l’é…" at bounding box center [561, 359] width 197 height 47
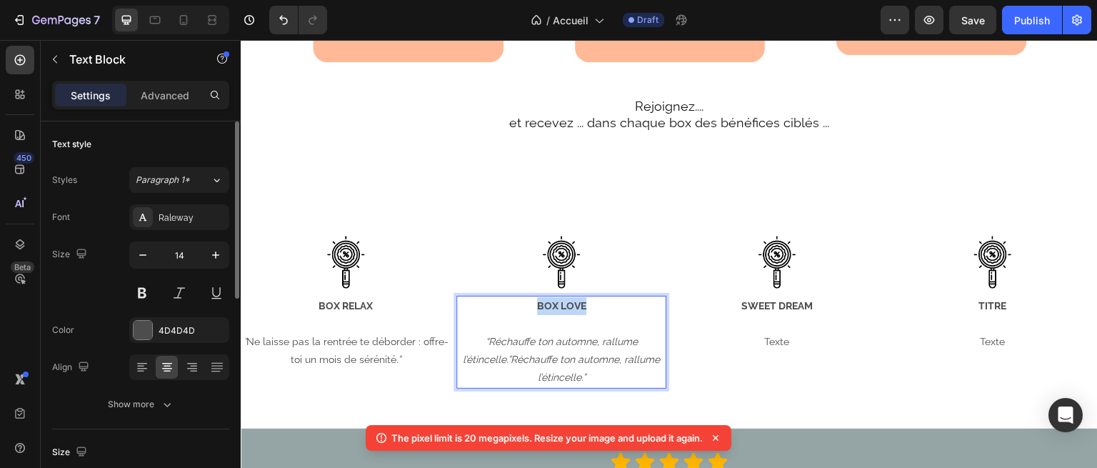
drag, startPoint x: 526, startPoint y: 317, endPoint x: 586, endPoint y: 319, distance: 60.0
click at [586, 315] on p "BOX LOVE" at bounding box center [561, 306] width 207 height 18
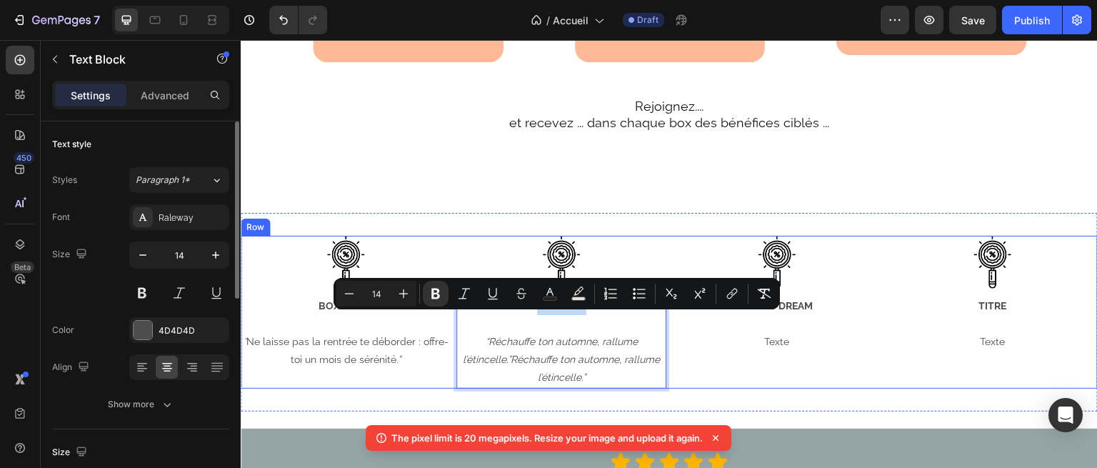
click at [761, 351] on p "Texte" at bounding box center [777, 342] width 207 height 18
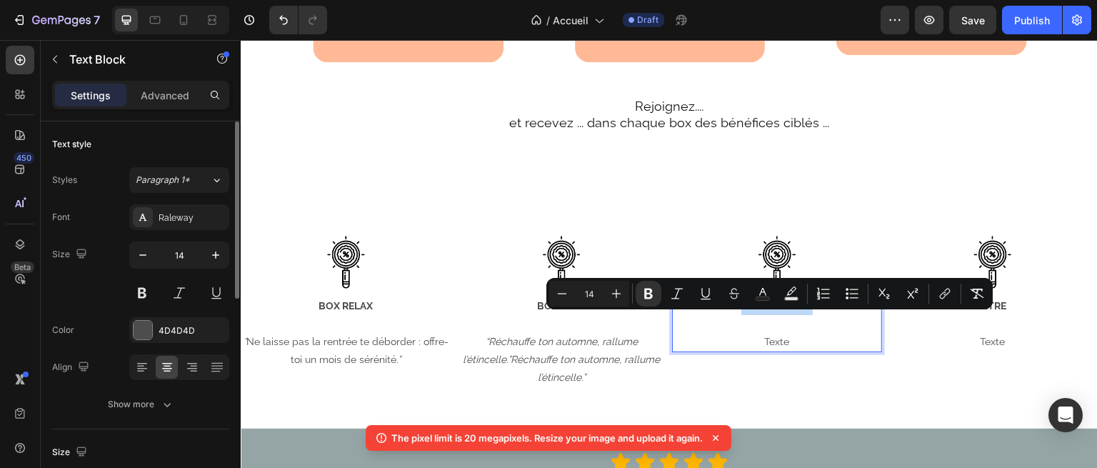
drag, startPoint x: 733, startPoint y: 316, endPoint x: 814, endPoint y: 315, distance: 81.4
click at [814, 315] on p "SWEET DREAM" at bounding box center [777, 306] width 207 height 18
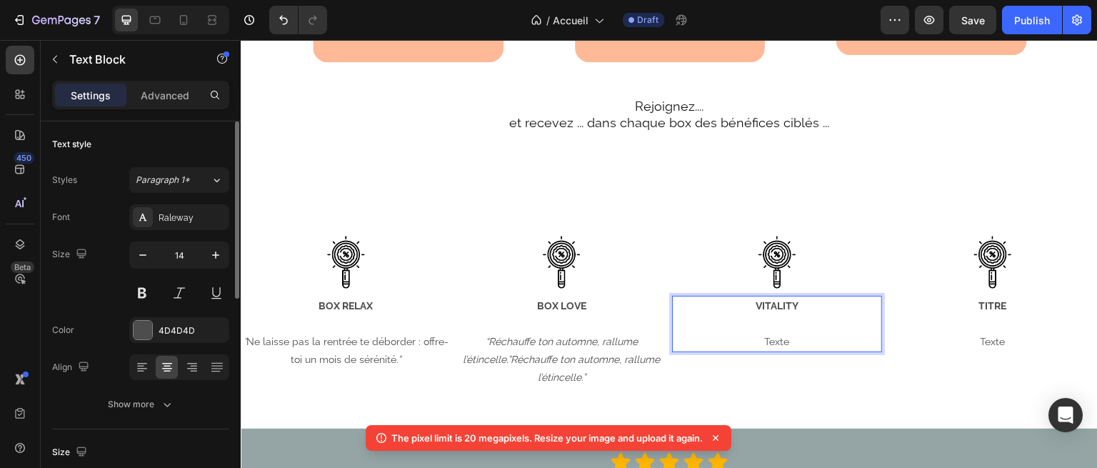
click at [733, 315] on p "VITALITY" at bounding box center [777, 306] width 207 height 18
drag, startPoint x: 746, startPoint y: 319, endPoint x: 794, endPoint y: 319, distance: 47.9
click at [794, 315] on p "VITALITY" at bounding box center [777, 306] width 207 height 18
click at [779, 351] on p "Texte" at bounding box center [777, 342] width 207 height 18
click at [755, 351] on p "Texte" at bounding box center [777, 342] width 207 height 18
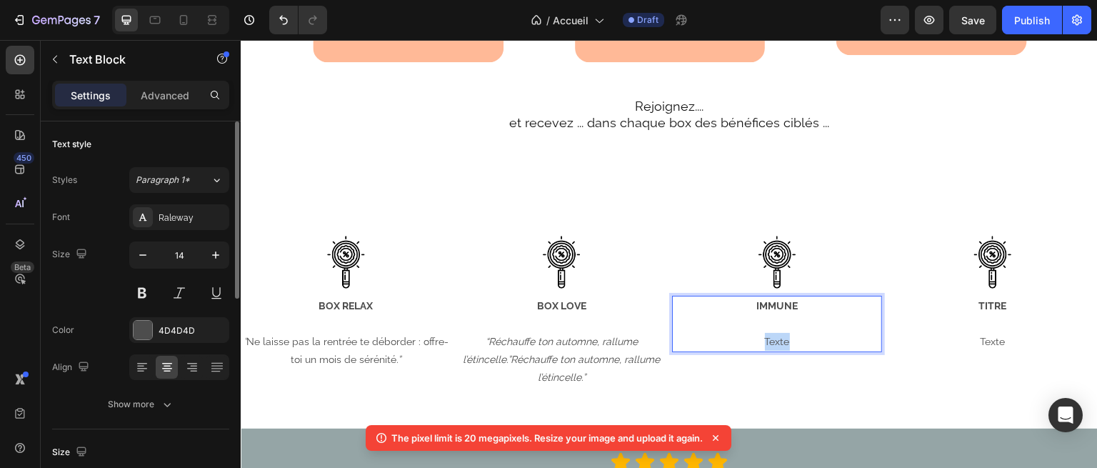
drag, startPoint x: 747, startPoint y: 354, endPoint x: 832, endPoint y: 366, distance: 85.8
click at [832, 351] on p "Texte" at bounding box center [777, 342] width 207 height 18
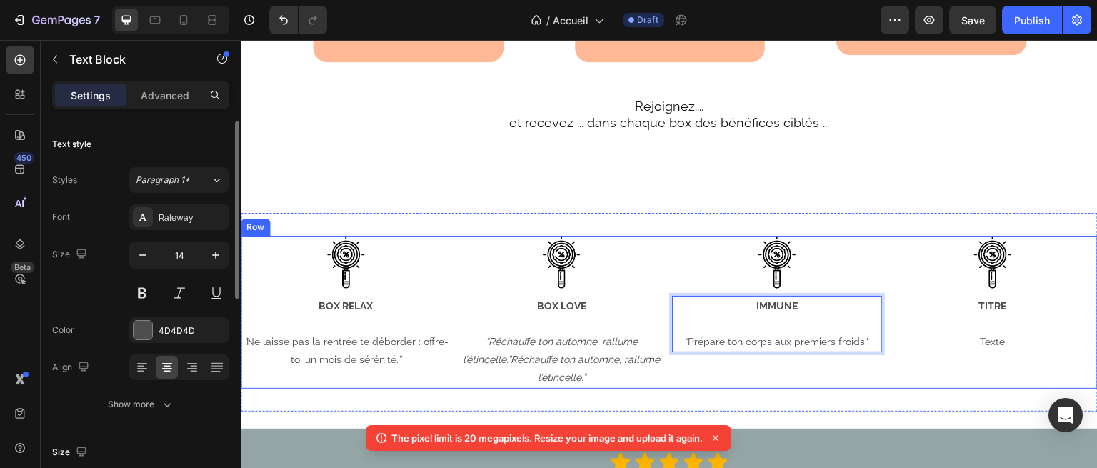
click at [891, 380] on div "Image TITRE Texte Text Block" at bounding box center [993, 312] width 210 height 153
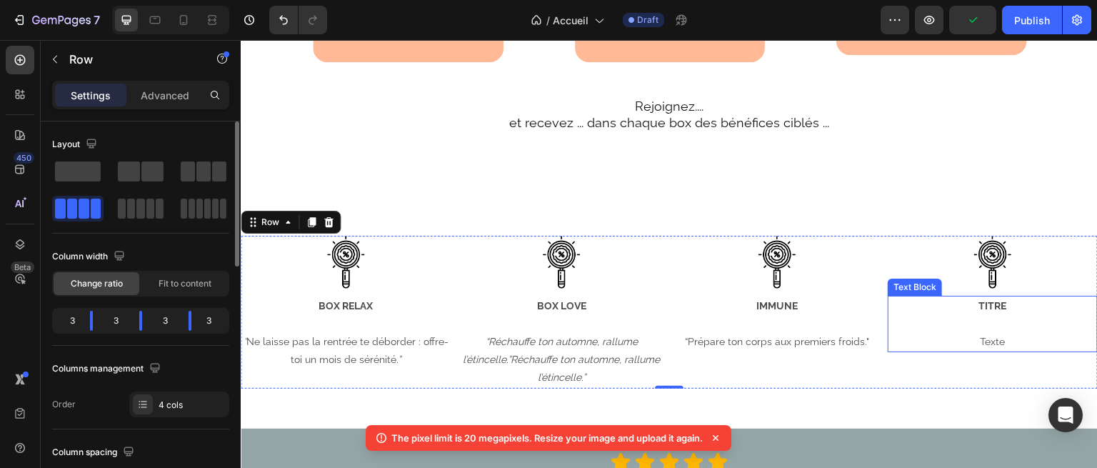
click at [966, 315] on p "TITRE" at bounding box center [992, 306] width 207 height 18
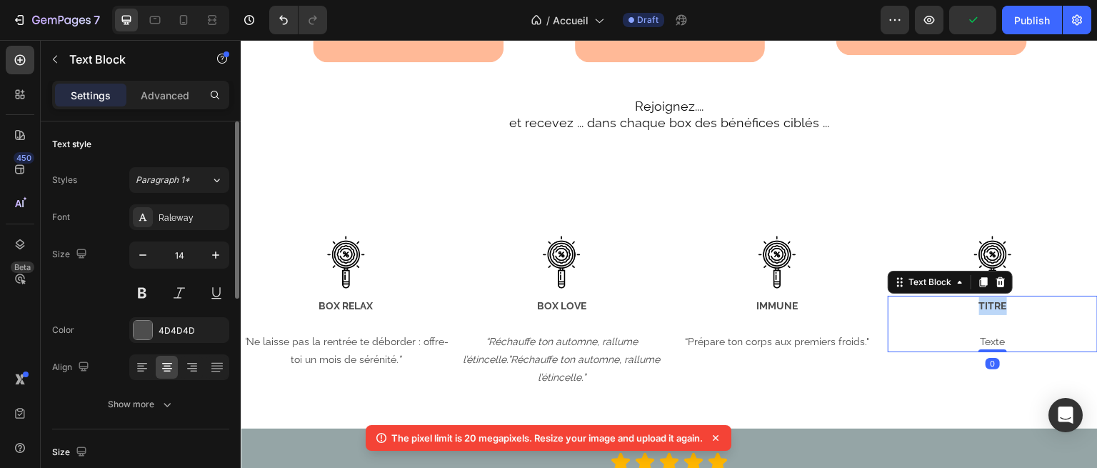
click at [966, 315] on p "TITRE" at bounding box center [992, 306] width 207 height 18
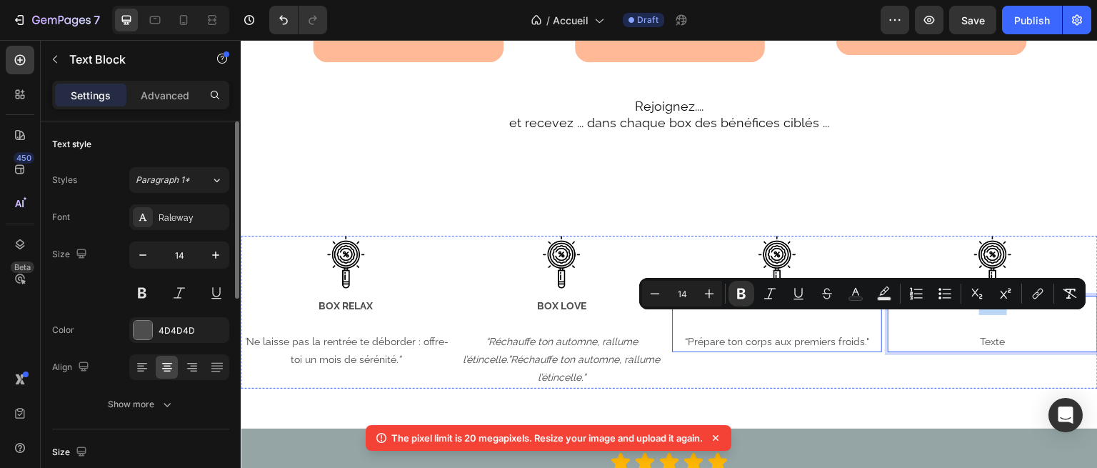
click at [743, 330] on p "Rich Text Editor. Editing area: main" at bounding box center [777, 324] width 207 height 18
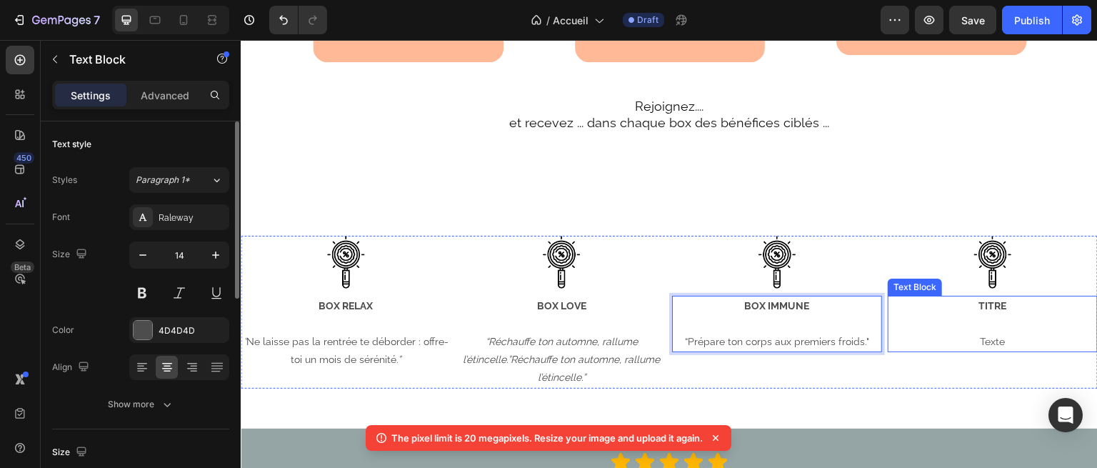
click at [979, 311] on strong "TITRE" at bounding box center [993, 305] width 28 height 11
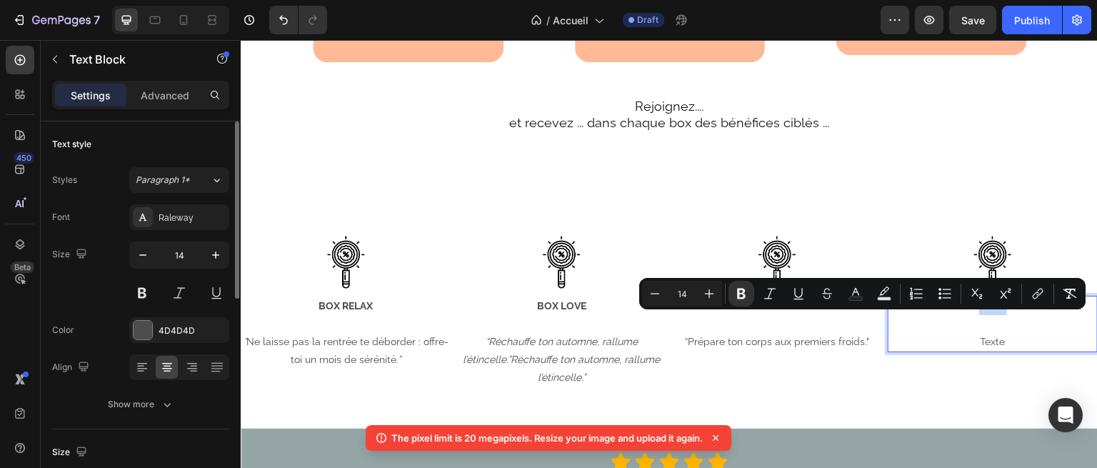
drag, startPoint x: 963, startPoint y: 321, endPoint x: 1002, endPoint y: 321, distance: 38.6
click at [1002, 315] on p "TITRE" at bounding box center [992, 306] width 207 height 18
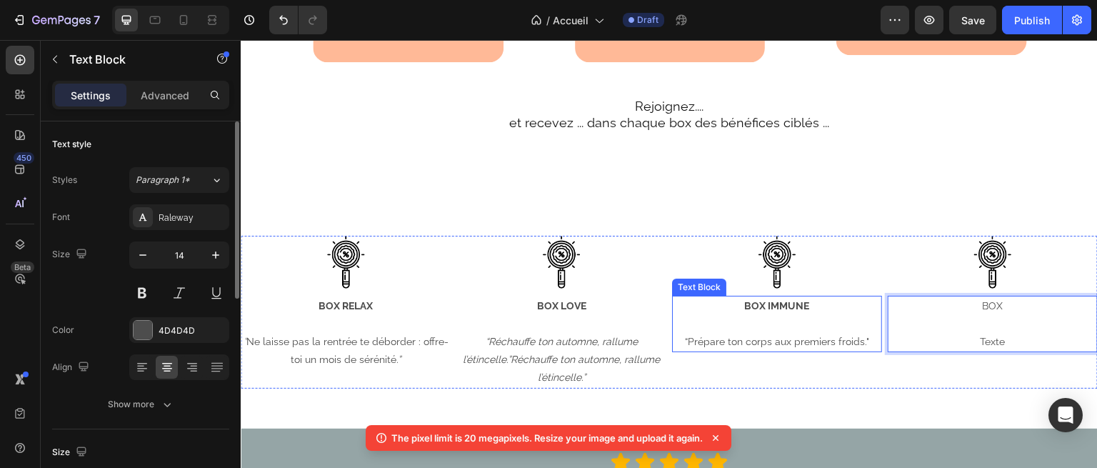
click at [816, 315] on p "BOX IMMUNE" at bounding box center [777, 306] width 207 height 18
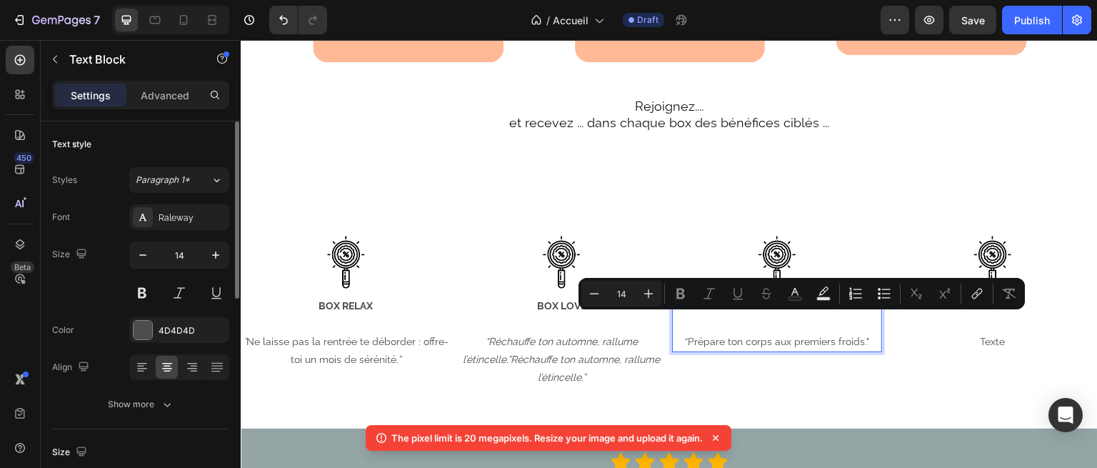
click at [808, 315] on p "BOX IMMUNE" at bounding box center [777, 306] width 207 height 18
drag, startPoint x: 802, startPoint y: 320, endPoint x: 762, endPoint y: 318, distance: 40.1
click at [762, 311] on strong "BOX IMMUNE" at bounding box center [777, 305] width 65 height 11
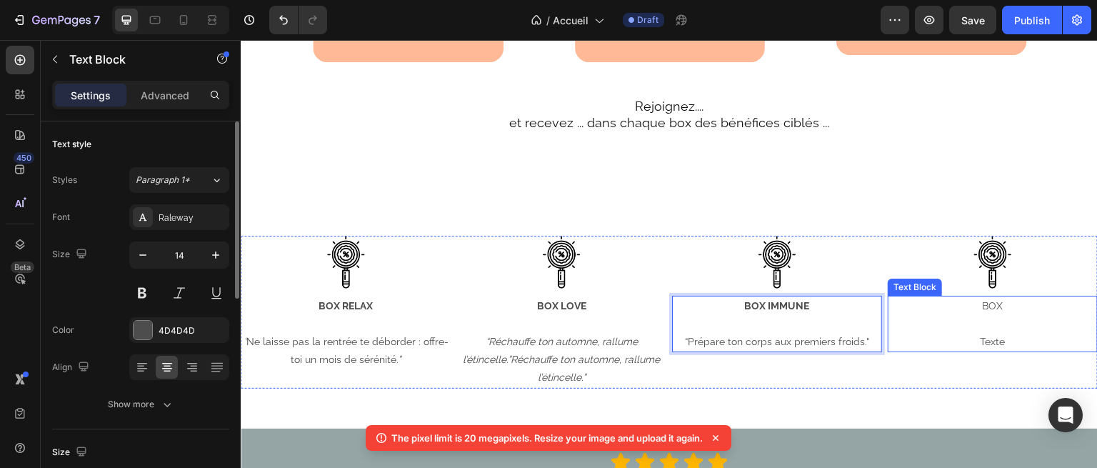
click at [988, 315] on p "BOX" at bounding box center [992, 306] width 207 height 18
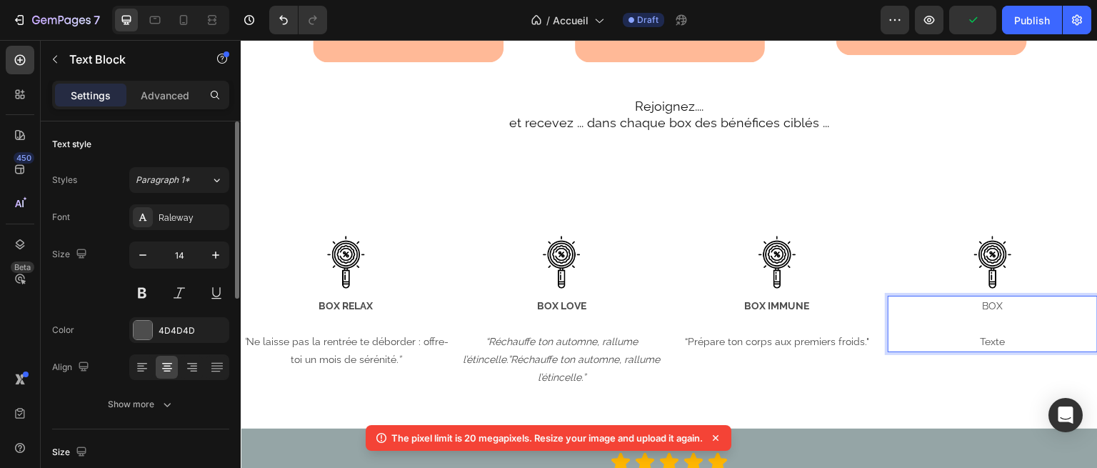
click at [993, 315] on p "BOX" at bounding box center [992, 306] width 207 height 18
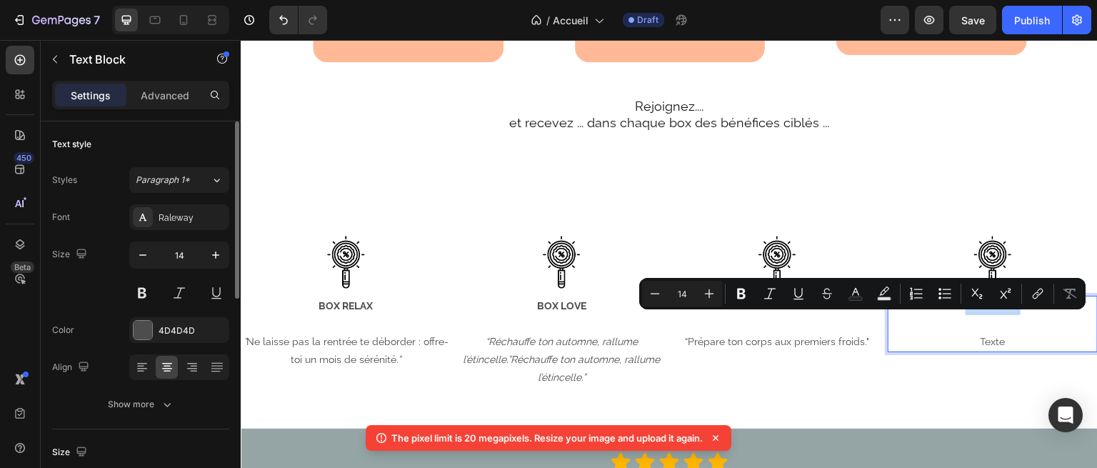
drag, startPoint x: 1022, startPoint y: 324, endPoint x: 954, endPoint y: 322, distance: 67.9
click at [954, 315] on p "BOX GLOW" at bounding box center [992, 306] width 207 height 18
click at [739, 294] on icon "Editor contextual toolbar" at bounding box center [741, 294] width 9 height 11
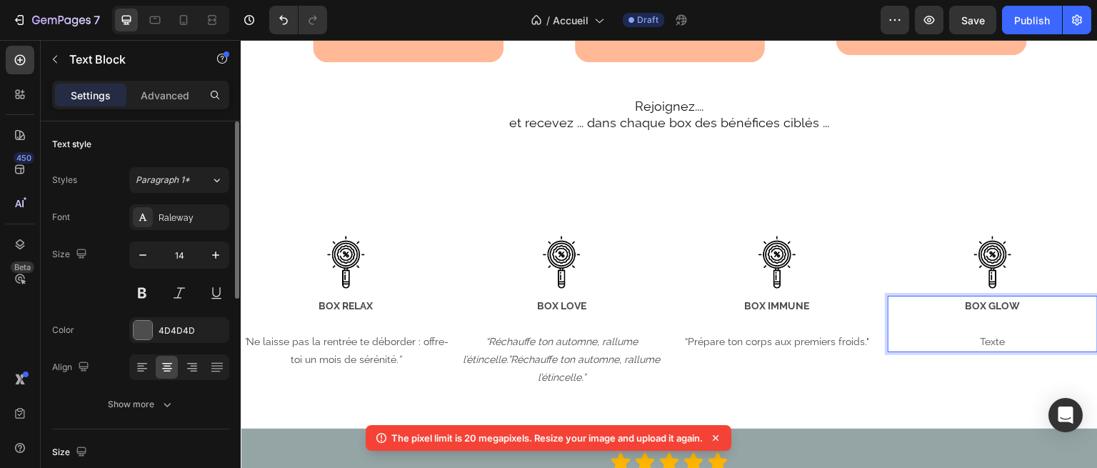
click at [1003, 351] on p "Texte" at bounding box center [992, 342] width 207 height 18
drag, startPoint x: 1001, startPoint y: 357, endPoint x: 948, endPoint y: 354, distance: 52.9
click at [948, 351] on p "Texte" at bounding box center [992, 342] width 207 height 18
click at [942, 351] on p "Rich Text Editor. Editing area: main" at bounding box center [992, 342] width 207 height 18
click at [986, 311] on strong "BOX GLOW" at bounding box center [993, 305] width 55 height 11
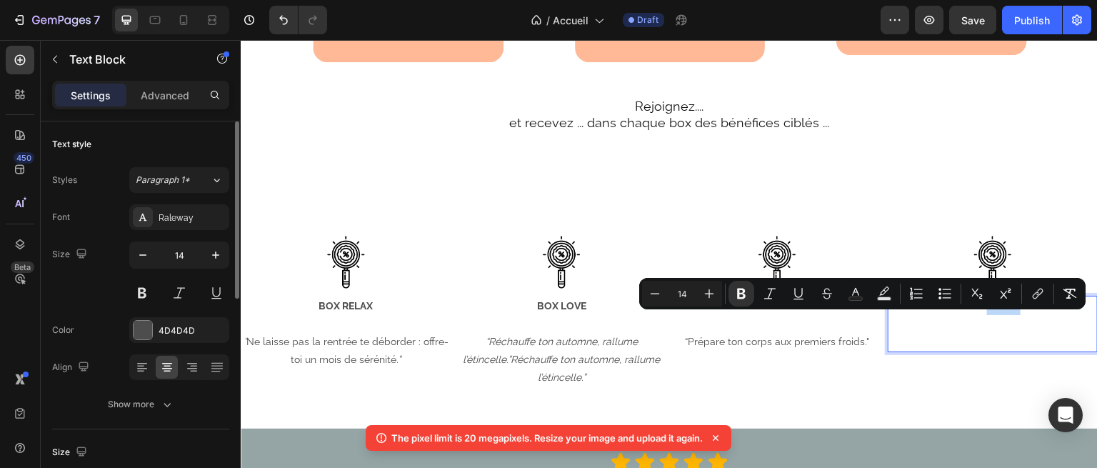
drag, startPoint x: 977, startPoint y: 321, endPoint x: 1010, endPoint y: 322, distance: 32.9
click at [1010, 315] on p "BOX GLOW" at bounding box center [992, 306] width 207 height 18
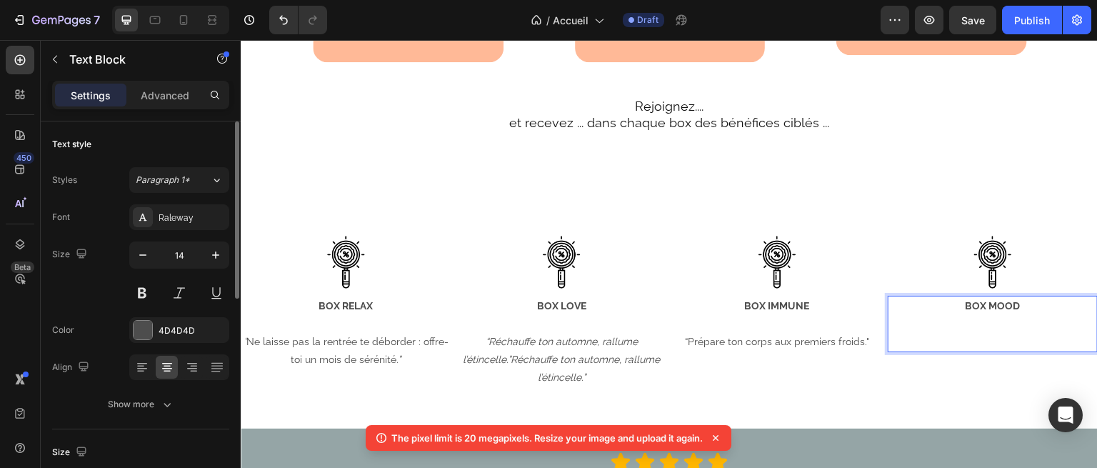
click at [971, 351] on p "Rich Text Editor. Editing area: main" at bounding box center [992, 342] width 207 height 18
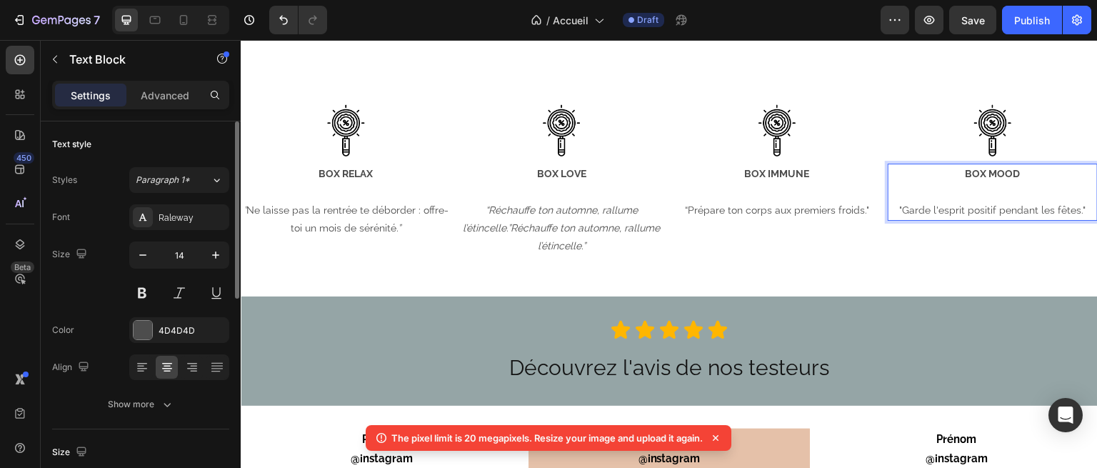
scroll to position [2634, 0]
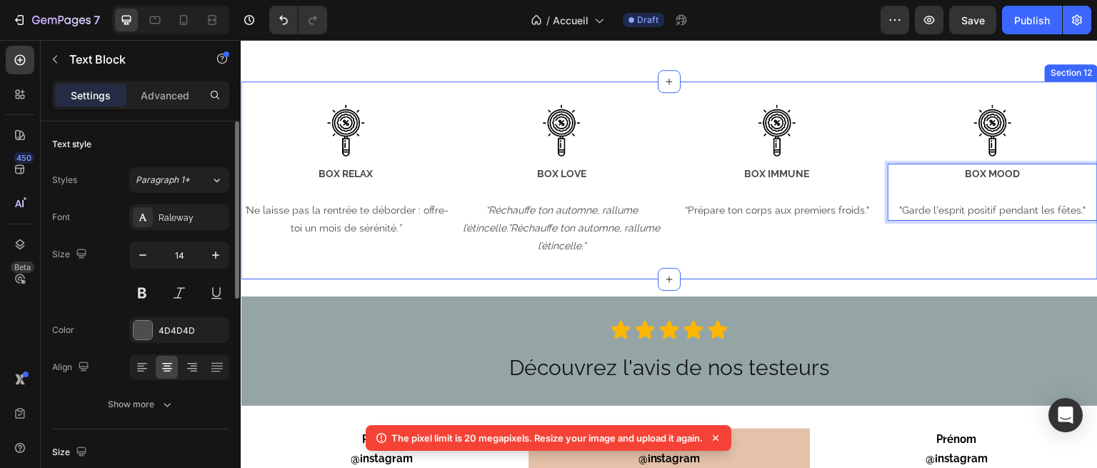
click at [815, 272] on div "Image BOX RELAX ” Ne laisse pas la rentrée te déborder : offre-toi un mois de s…" at bounding box center [669, 180] width 857 height 199
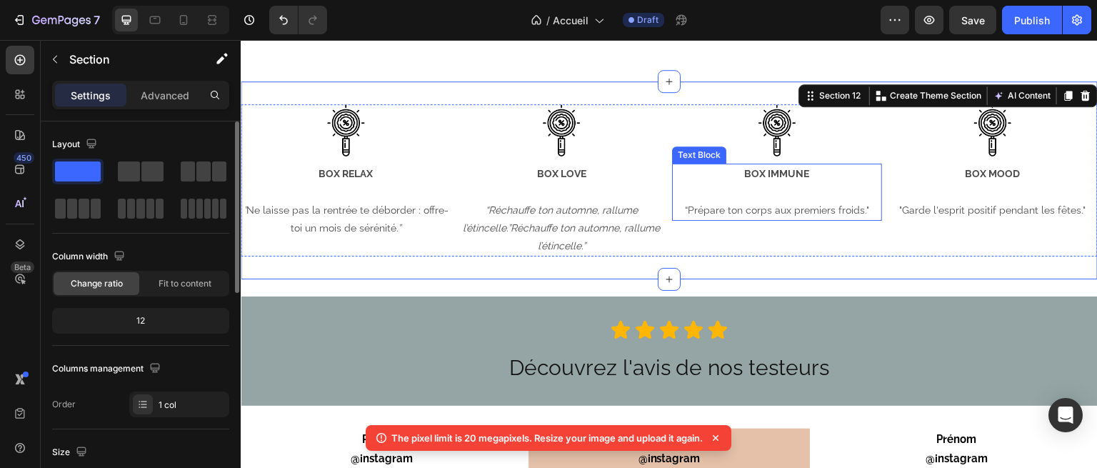
click at [736, 185] on p "Rich Text Editor. Editing area: main" at bounding box center [777, 193] width 207 height 18
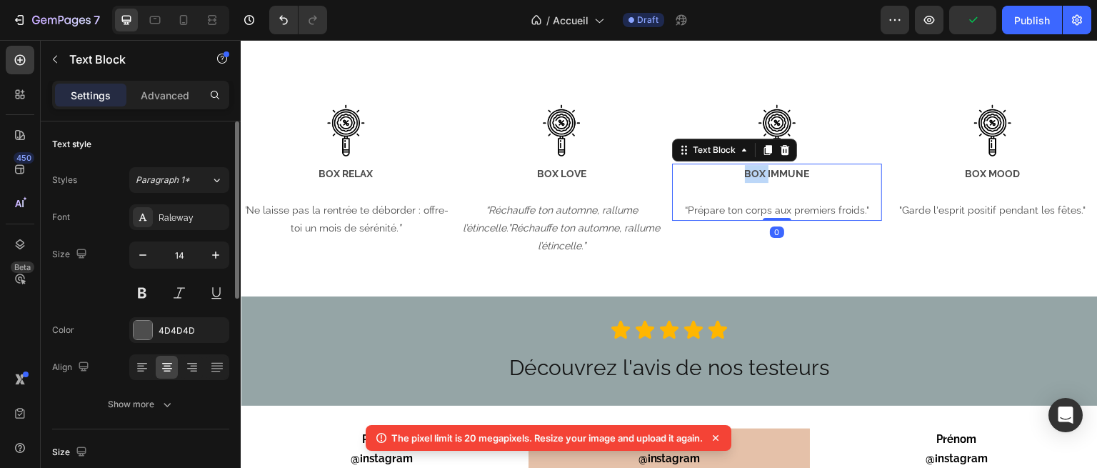
click at [751, 175] on strong "BOX IMMUNE" at bounding box center [777, 173] width 65 height 11
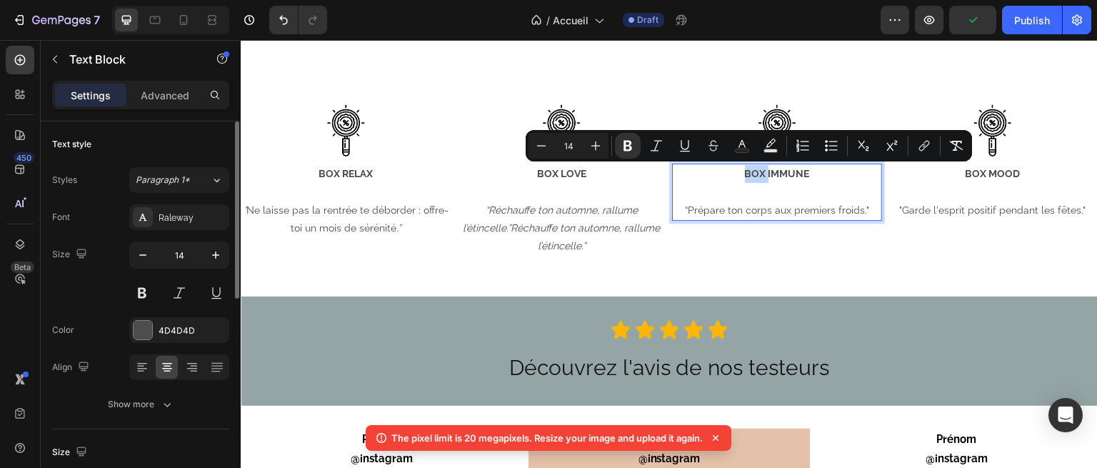
click at [761, 172] on strong "BOX IMMUNE" at bounding box center [777, 173] width 65 height 11
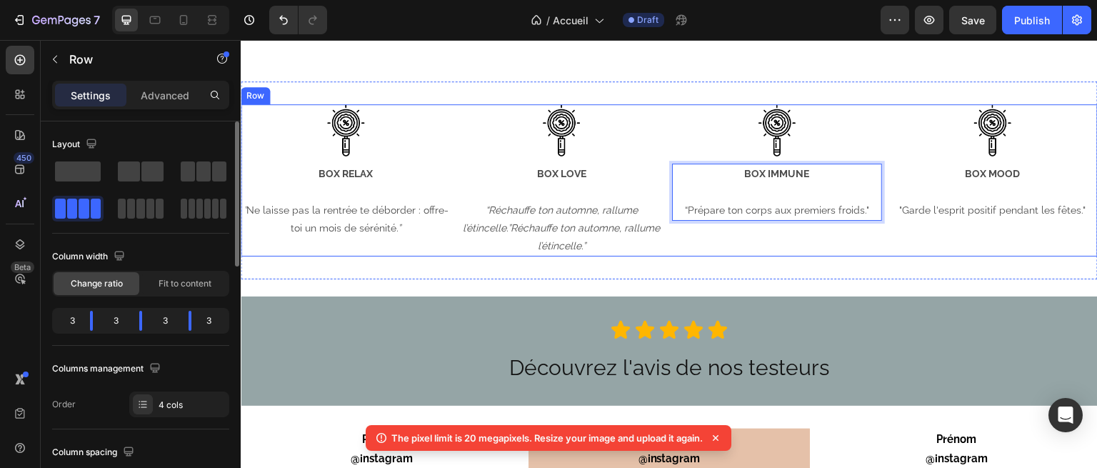
click at [776, 239] on div "Image BOX IMMUNE “Prépare ton corps aux premiers froids." Text Block 0" at bounding box center [777, 180] width 210 height 153
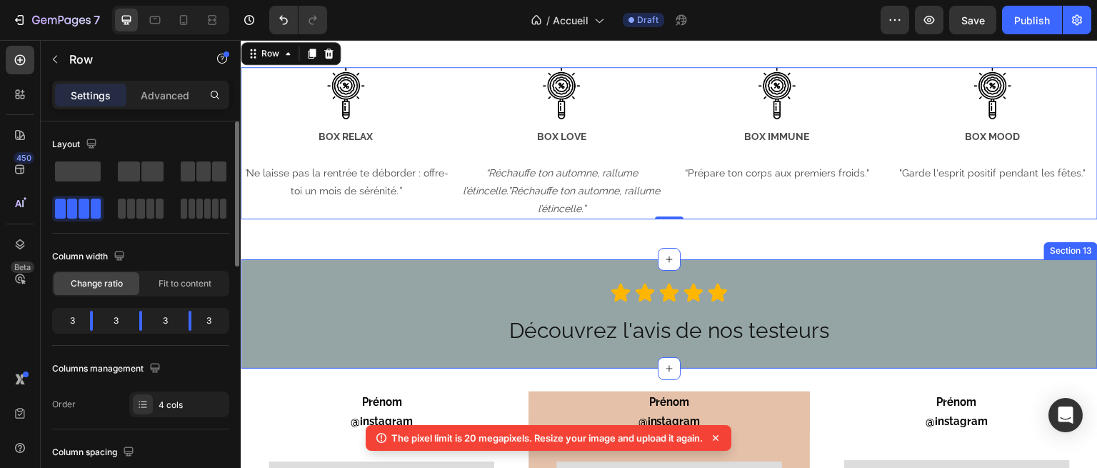
scroll to position [2673, 0]
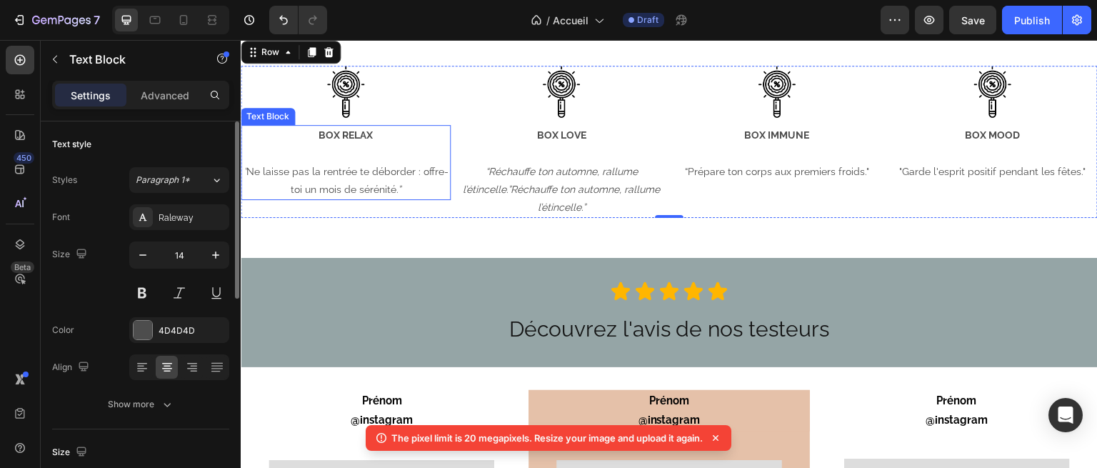
click at [372, 194] on p "” Ne laisse pas la rentrée te déborder : offre-toi un mois de sérénité .”" at bounding box center [345, 181] width 207 height 36
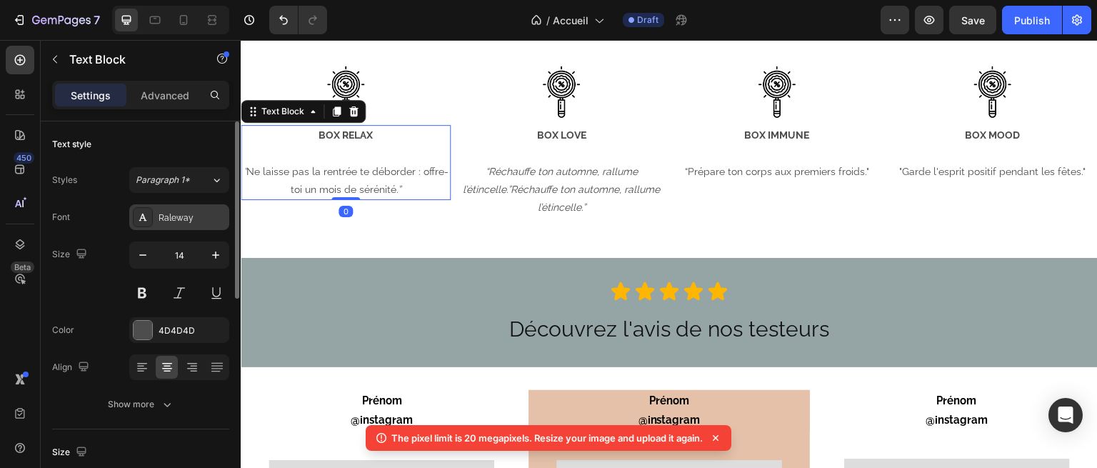
click at [196, 205] on div "Raleway" at bounding box center [179, 217] width 100 height 26
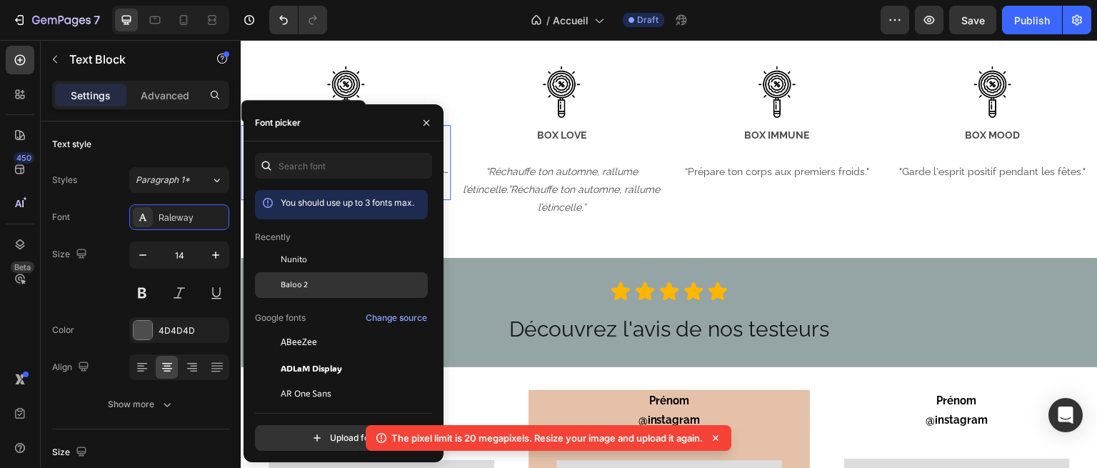
click at [293, 432] on div "Baloo 2" at bounding box center [341, 445] width 173 height 26
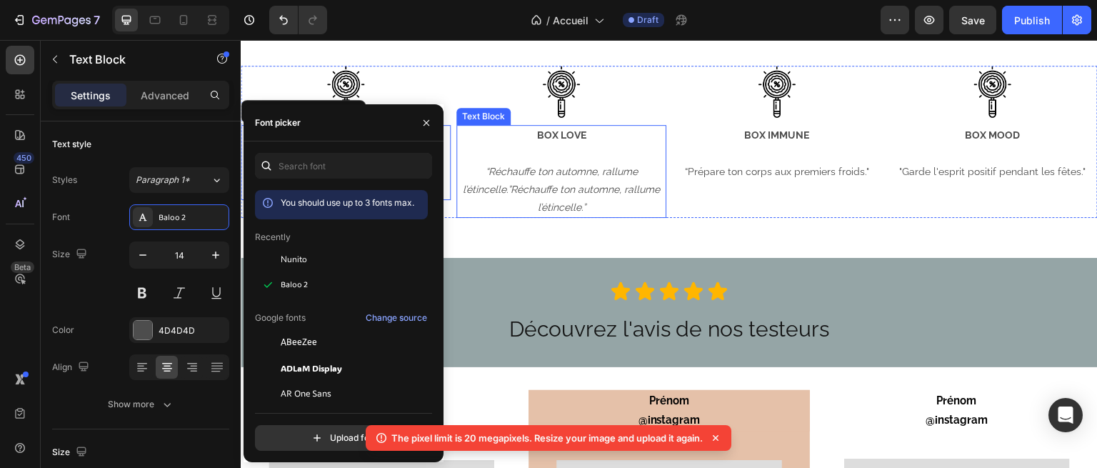
click at [513, 171] on icon "“Réchauffe ton automne, rallume l’étincelle.”Réchauffe ton automne, rallume l’é…" at bounding box center [561, 189] width 197 height 47
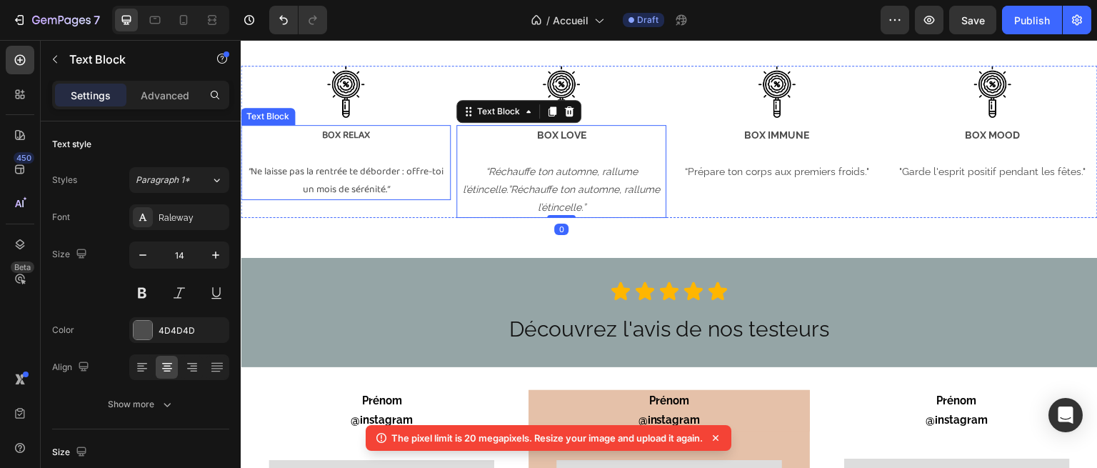
click at [374, 156] on p "Rich Text Editor. Editing area: main" at bounding box center [345, 154] width 207 height 18
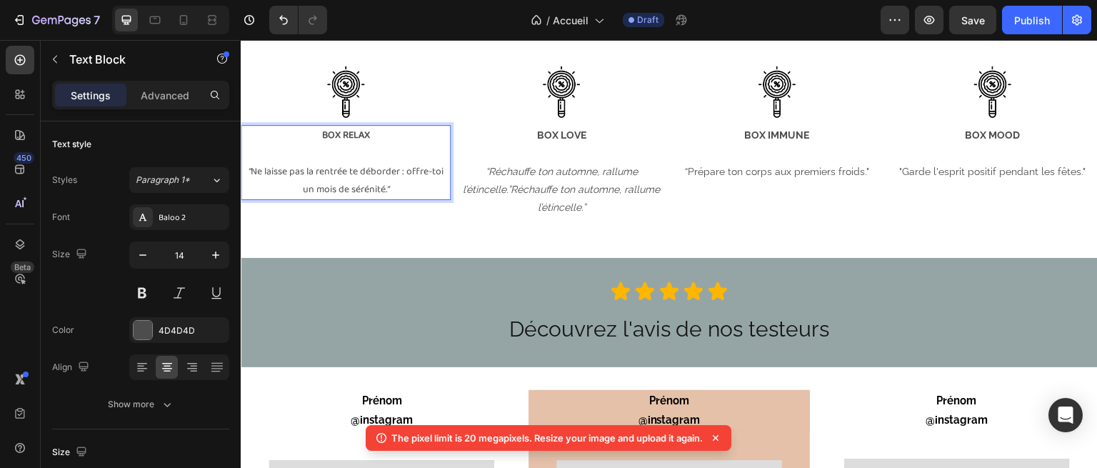
click at [397, 163] on p "” Ne laisse pas la rentrée te déborder : offre-toi un mois de sérénité .”" at bounding box center [345, 181] width 207 height 36
drag, startPoint x: 375, startPoint y: 142, endPoint x: 313, endPoint y: 131, distance: 63.2
click at [313, 131] on p "BOX RELAX" at bounding box center [345, 135] width 207 height 18
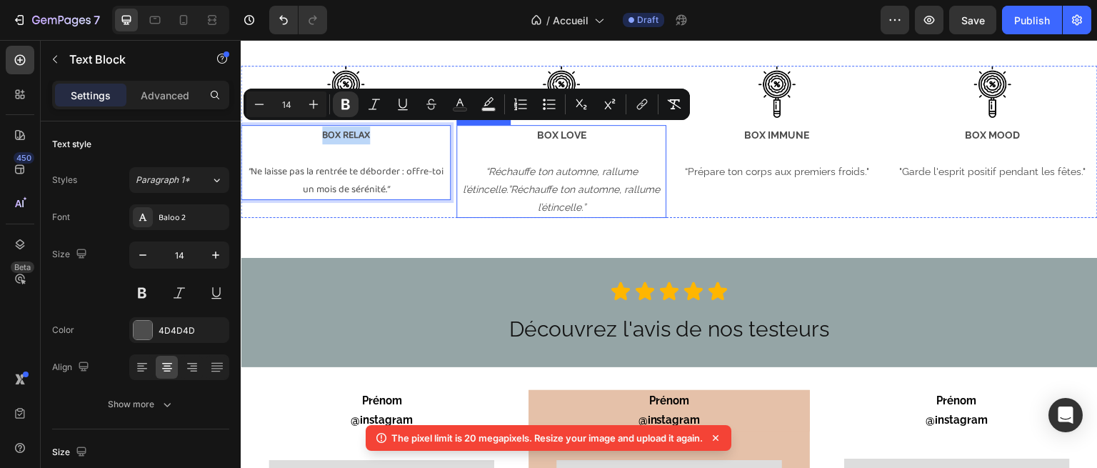
click at [535, 168] on icon "“Réchauffe ton automne, rallume l’étincelle.”Réchauffe ton automne, rallume l’é…" at bounding box center [561, 189] width 197 height 47
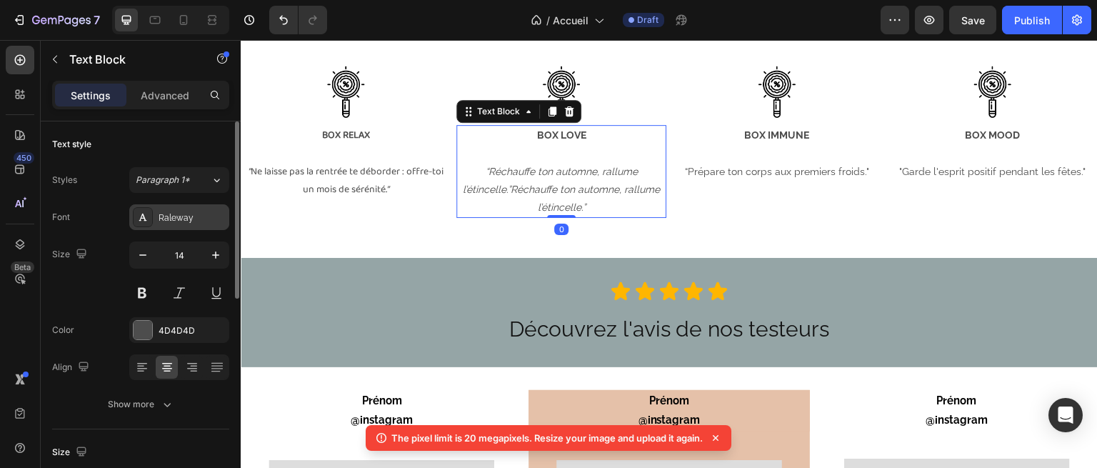
click at [209, 206] on div "Raleway" at bounding box center [179, 217] width 100 height 26
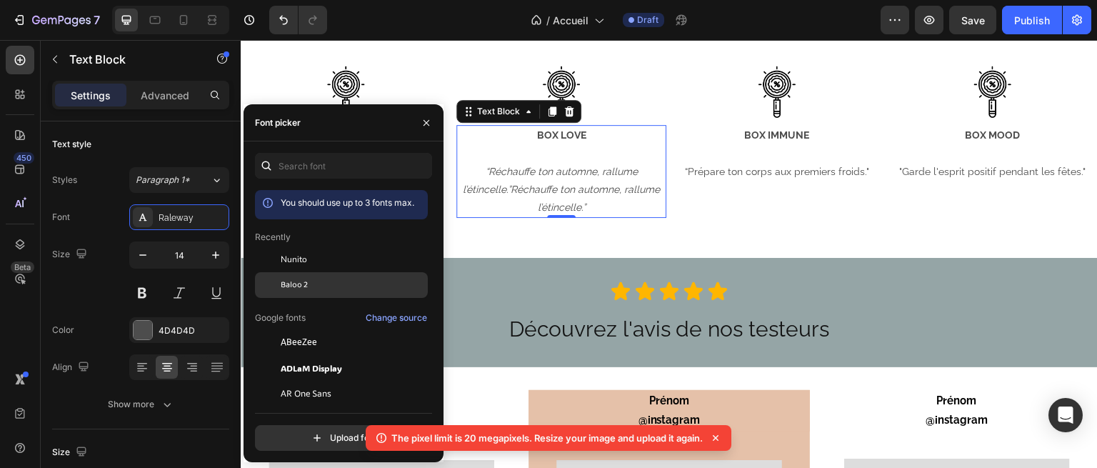
click at [321, 285] on div "Baloo 2" at bounding box center [353, 285] width 144 height 13
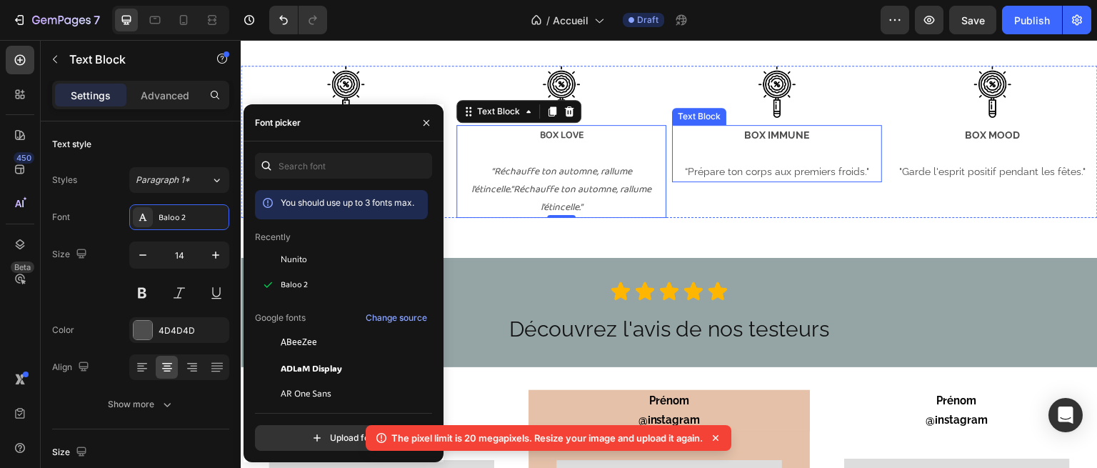
click at [720, 164] on p "“Prépare ton corps aux premiers froids."" at bounding box center [777, 172] width 207 height 18
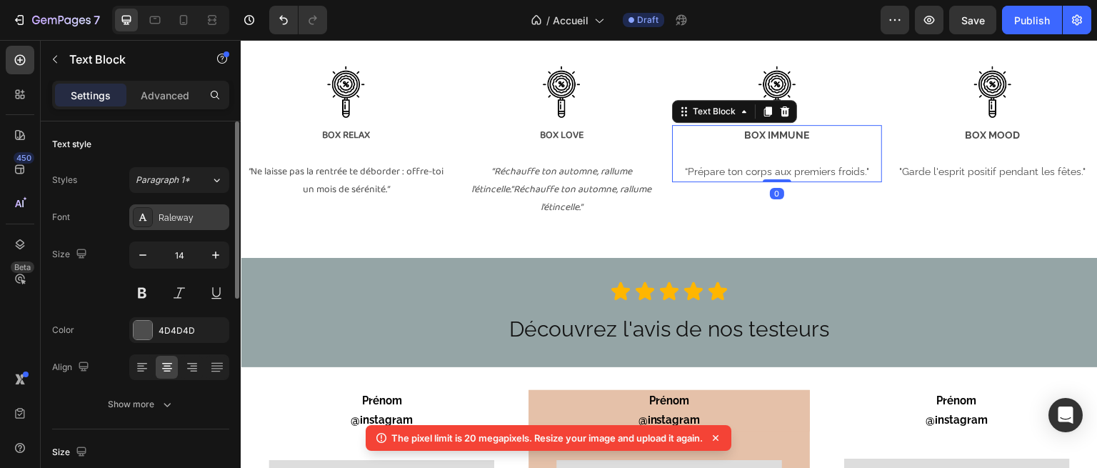
click at [167, 214] on div "Raleway" at bounding box center [192, 217] width 67 height 13
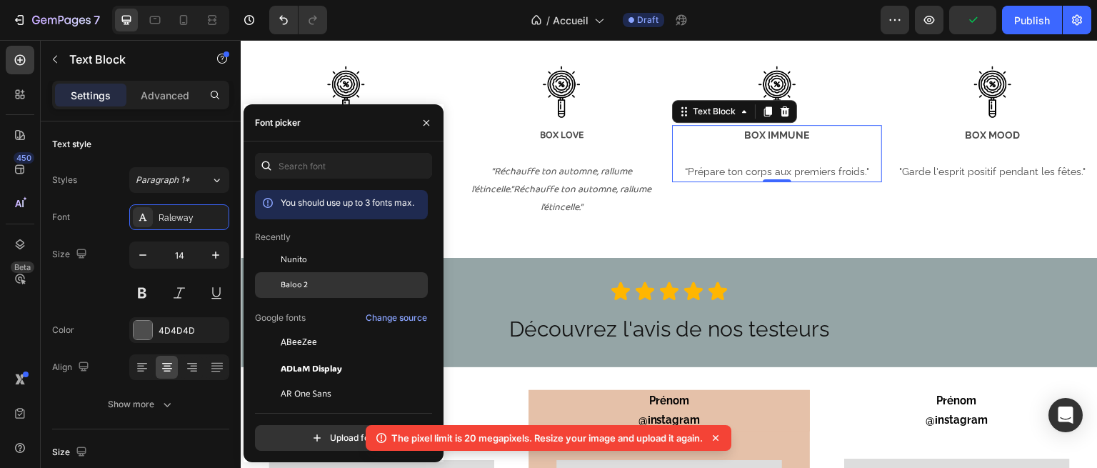
click at [292, 279] on span "Baloo 2" at bounding box center [294, 285] width 27 height 13
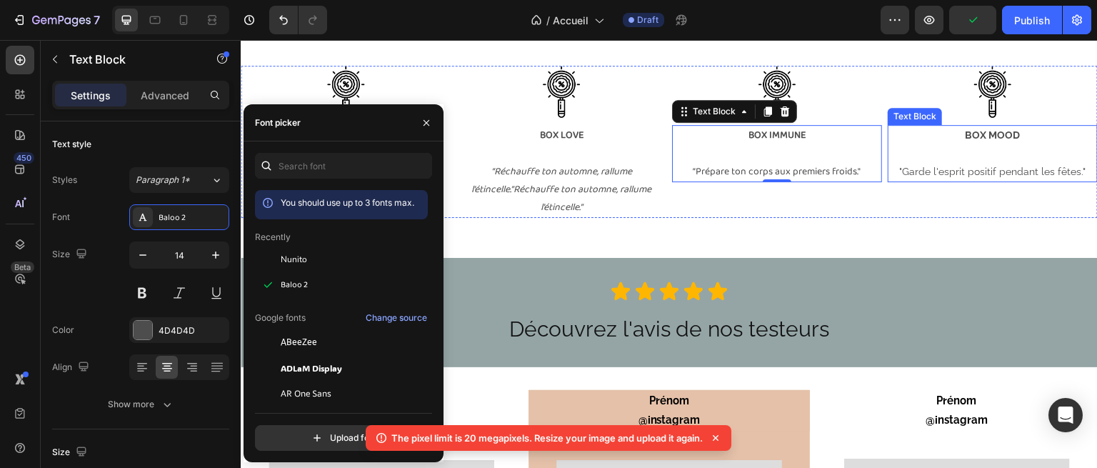
click at [974, 135] on strong "BOX MOOD" at bounding box center [993, 134] width 55 height 11
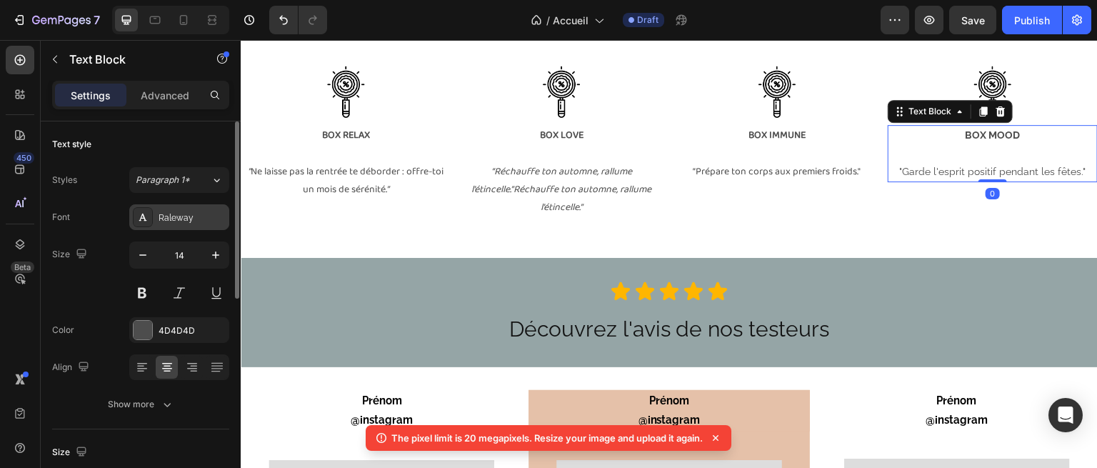
click at [183, 215] on div "Raleway" at bounding box center [192, 217] width 67 height 13
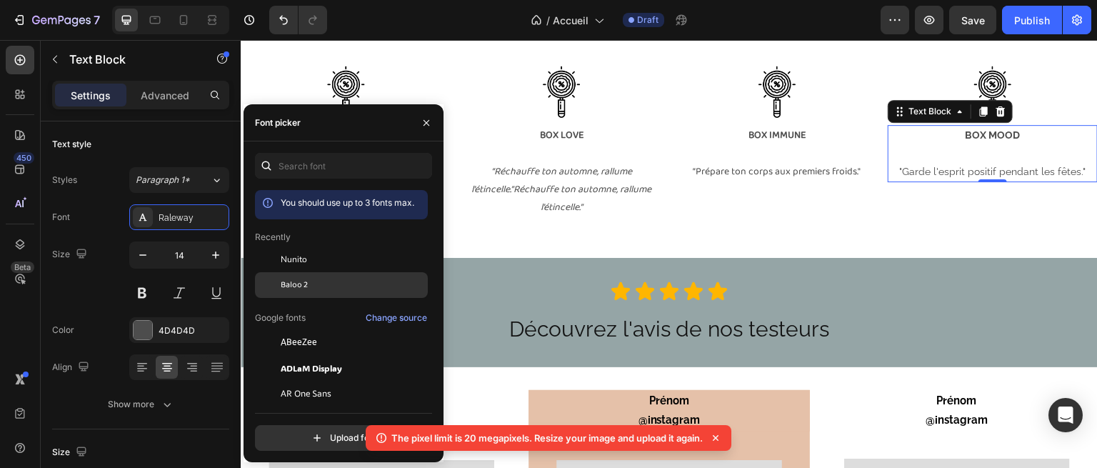
click at [319, 281] on div "Baloo 2" at bounding box center [353, 285] width 144 height 13
click at [683, 298] on icon at bounding box center [693, 291] width 21 height 21
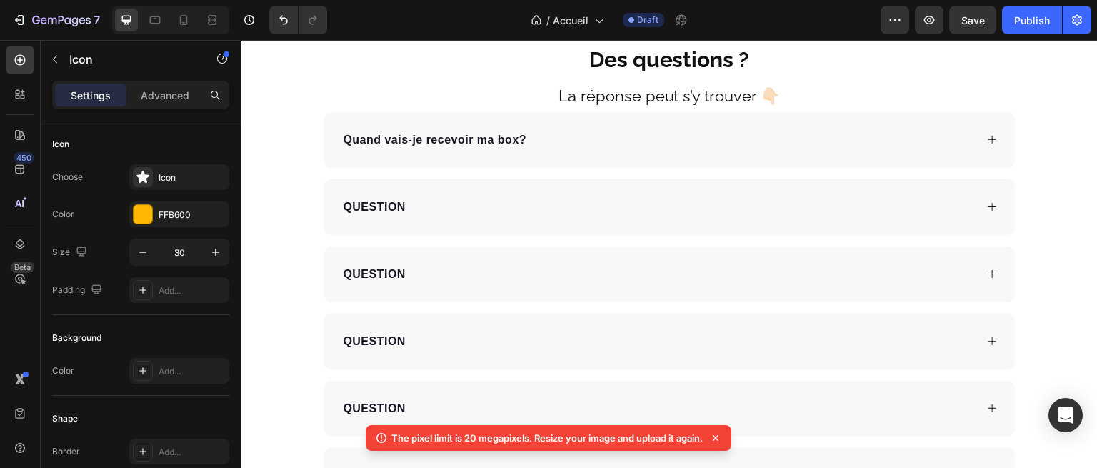
scroll to position [4151, 0]
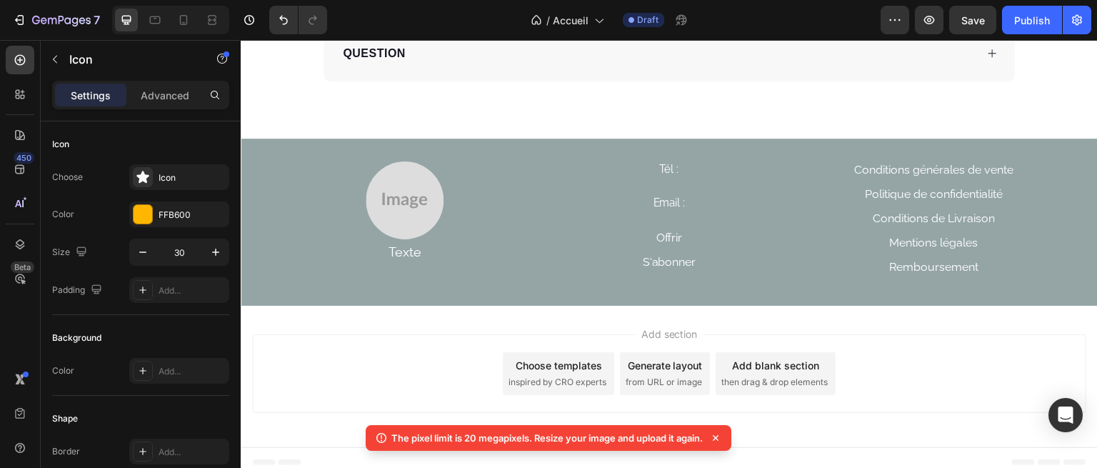
scroll to position [4580, 0]
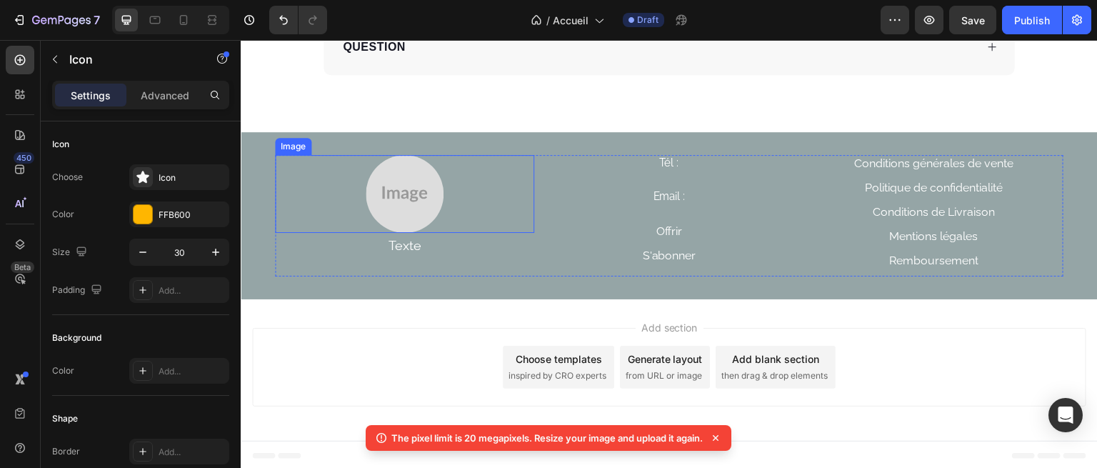
click at [397, 197] on img at bounding box center [405, 194] width 78 height 78
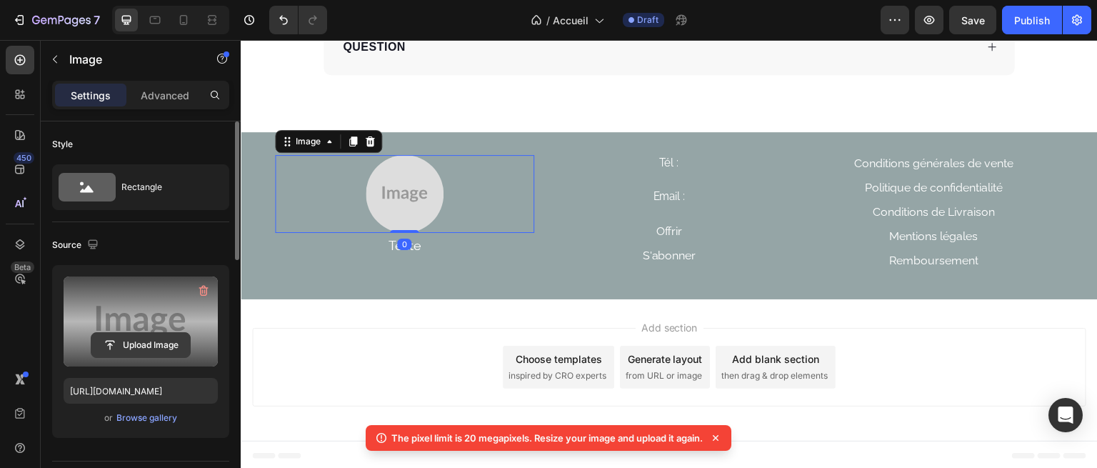
click at [141, 341] on input "file" at bounding box center [140, 345] width 99 height 24
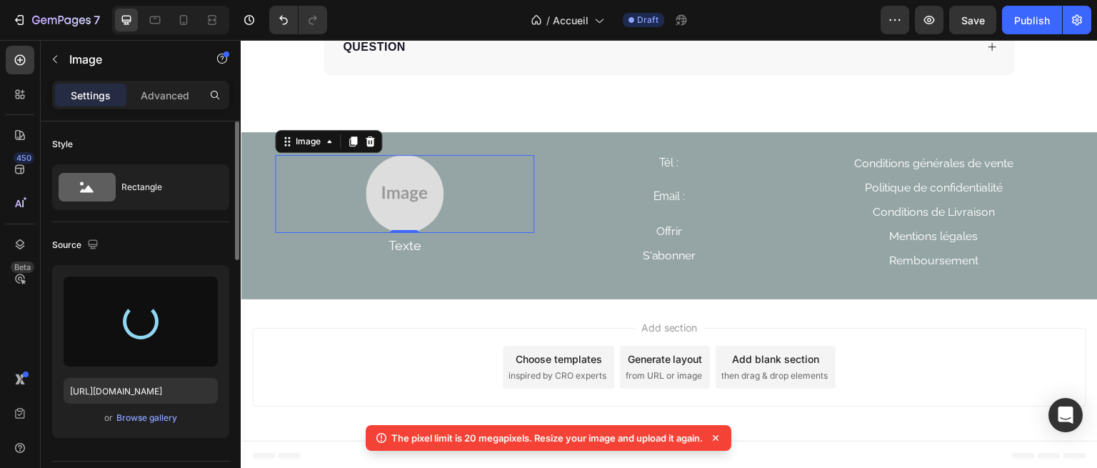
type input "https://cdn.shopify.com/s/files/1/0976/2684/9605/files/gempages_581534625826865…"
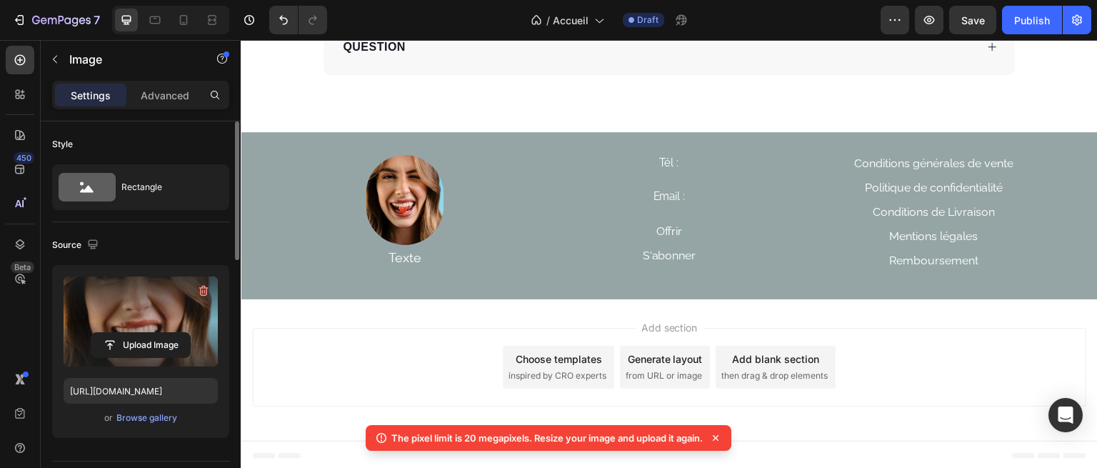
click at [456, 311] on div "Add section Choose templates inspired by CRO experts Generate layout from URL o…" at bounding box center [669, 369] width 857 height 141
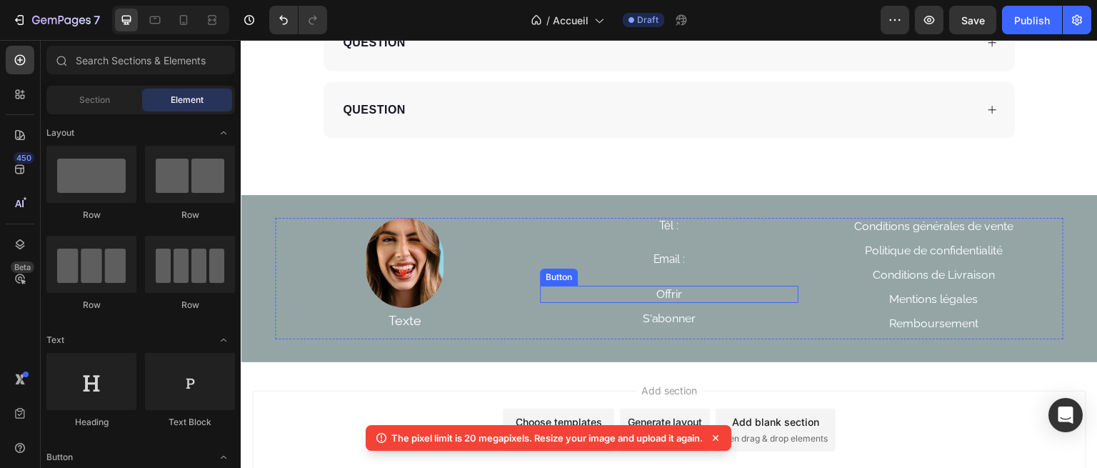
scroll to position [4517, 0]
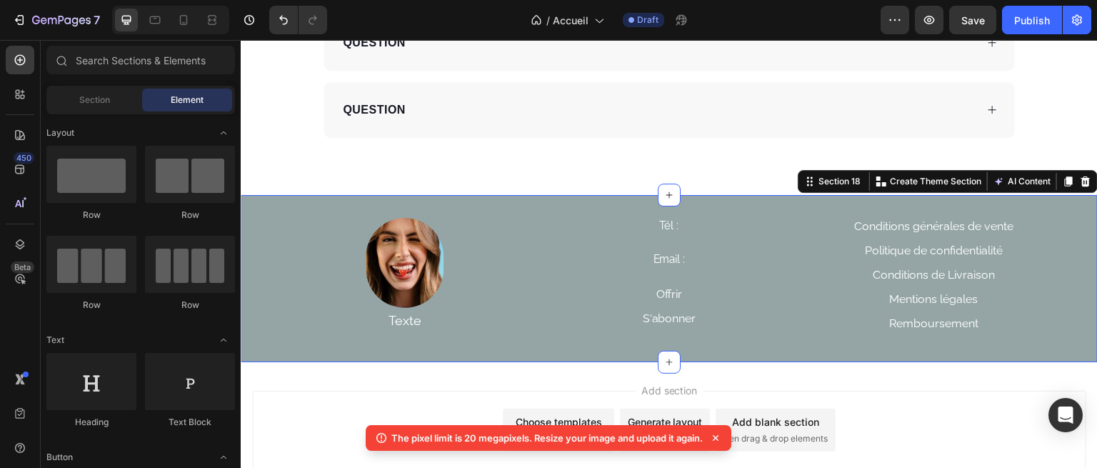
click at [549, 202] on div "Image Texte Text Block Tél : Heading Email : Heading Offrir Button S'abonner Bu…" at bounding box center [669, 278] width 857 height 167
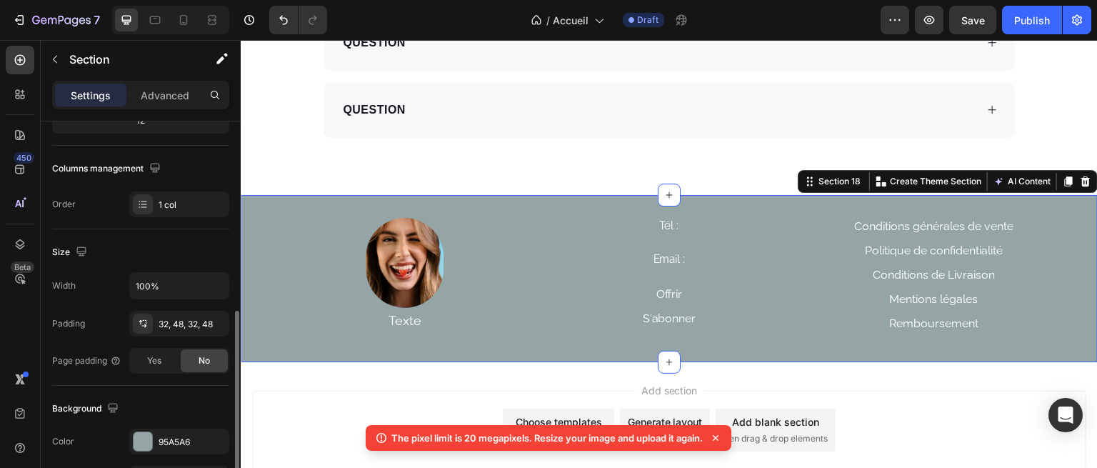
scroll to position [271, 0]
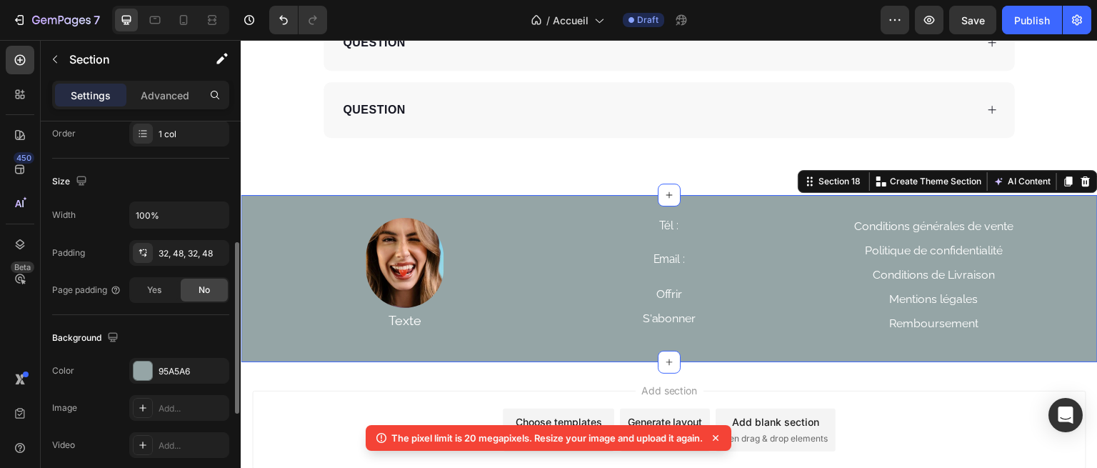
click at [134, 388] on div "The changes might be hidden by the video. Color 95A5A6 Image Add... Video Add..." at bounding box center [140, 408] width 177 height 100
click at [179, 376] on div "95A5A6" at bounding box center [179, 371] width 41 height 13
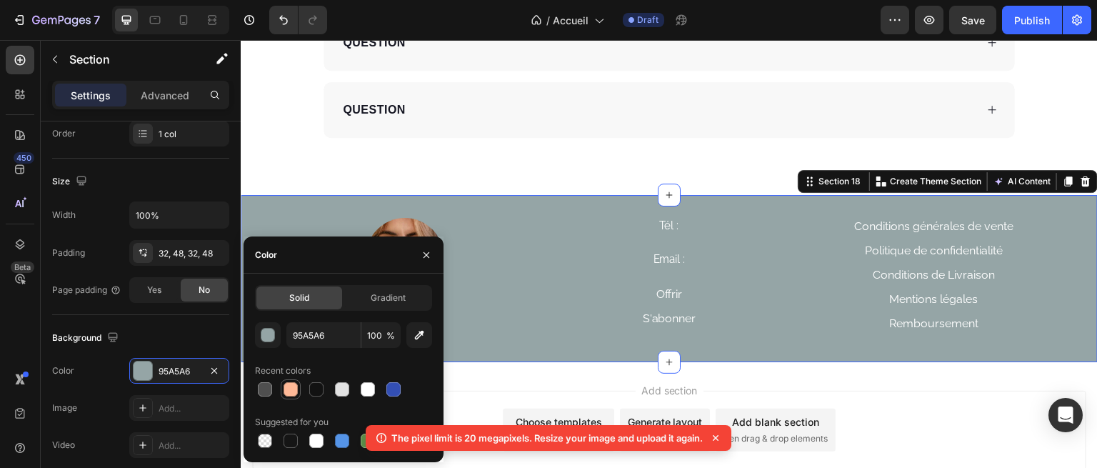
click at [288, 392] on div at bounding box center [291, 389] width 14 height 14
type input "FFB997"
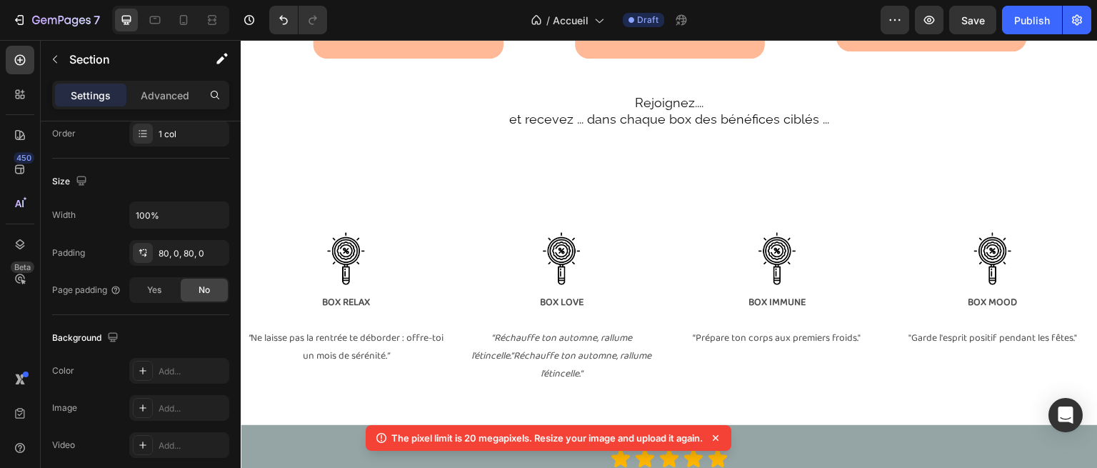
scroll to position [2460, 0]
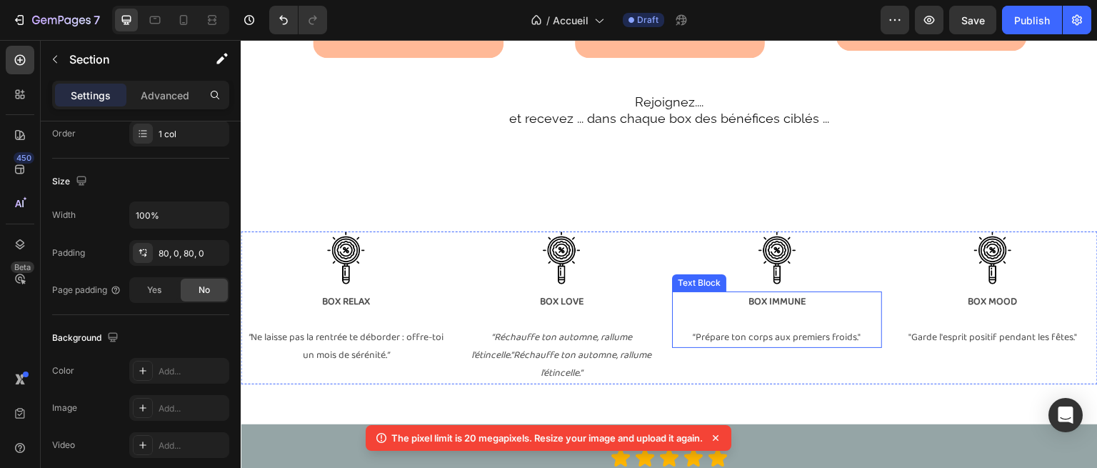
click at [770, 309] on strong "BOX IMMUNE" at bounding box center [776, 302] width 57 height 16
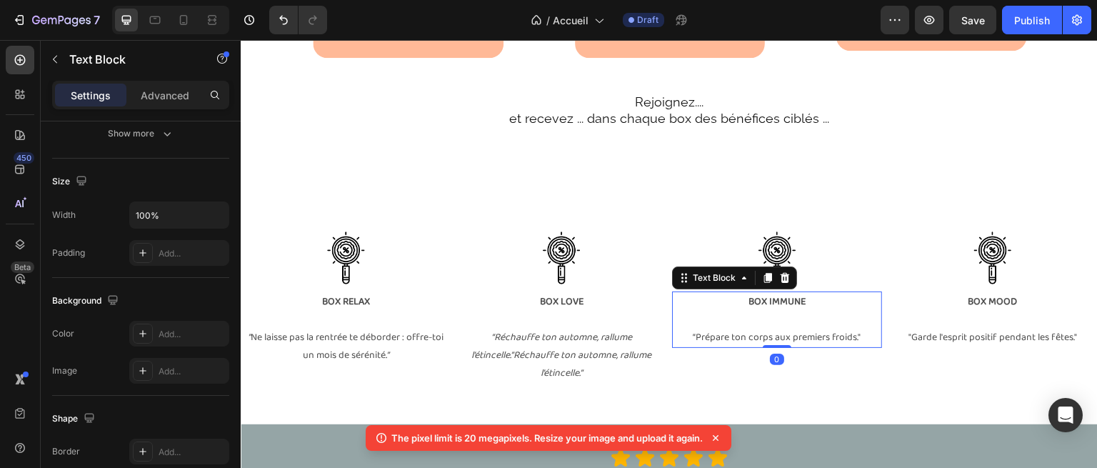
scroll to position [0, 0]
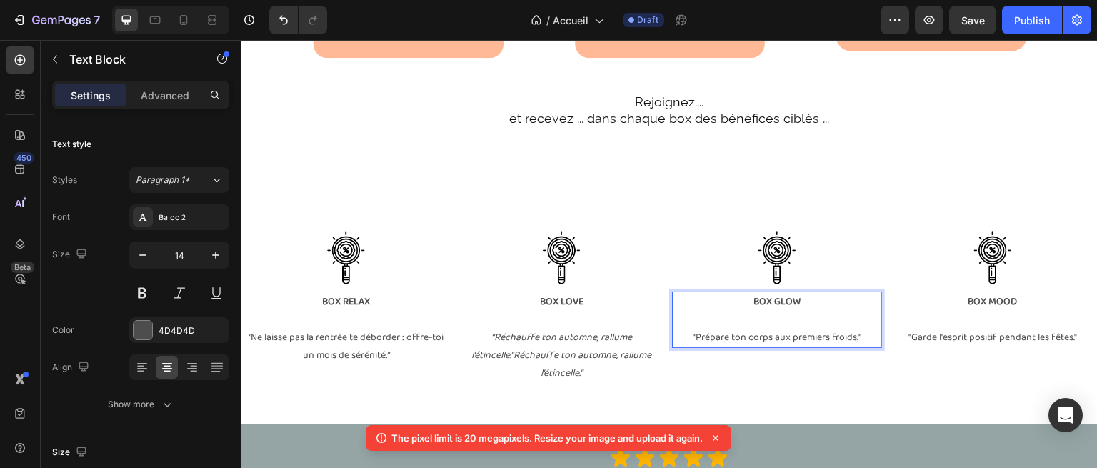
click at [839, 346] on p "“Prépare ton corps aux premiers froids."" at bounding box center [777, 338] width 207 height 18
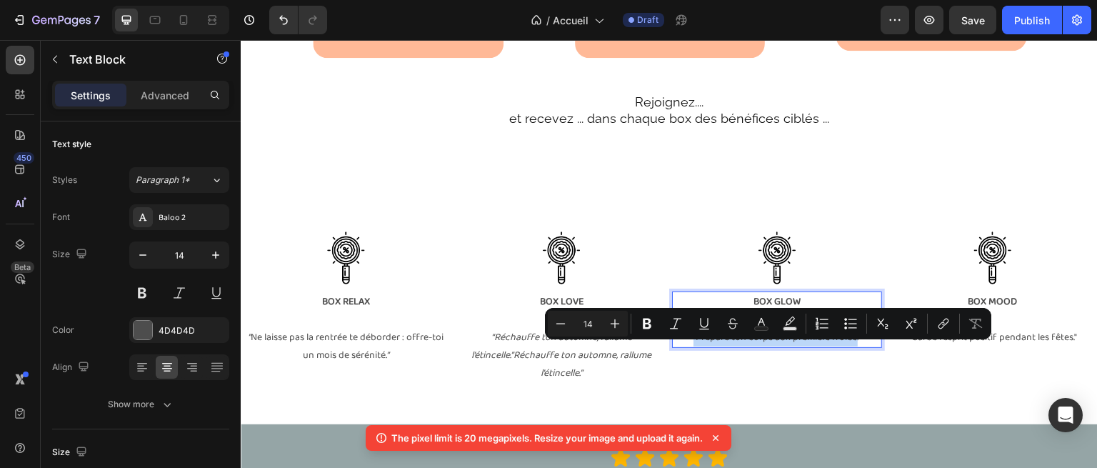
drag, startPoint x: 850, startPoint y: 354, endPoint x: 701, endPoint y: 343, distance: 149.7
click at [701, 343] on div "BOX GLOW “Prépare ton corps aux premiers froids."" at bounding box center [777, 319] width 210 height 57
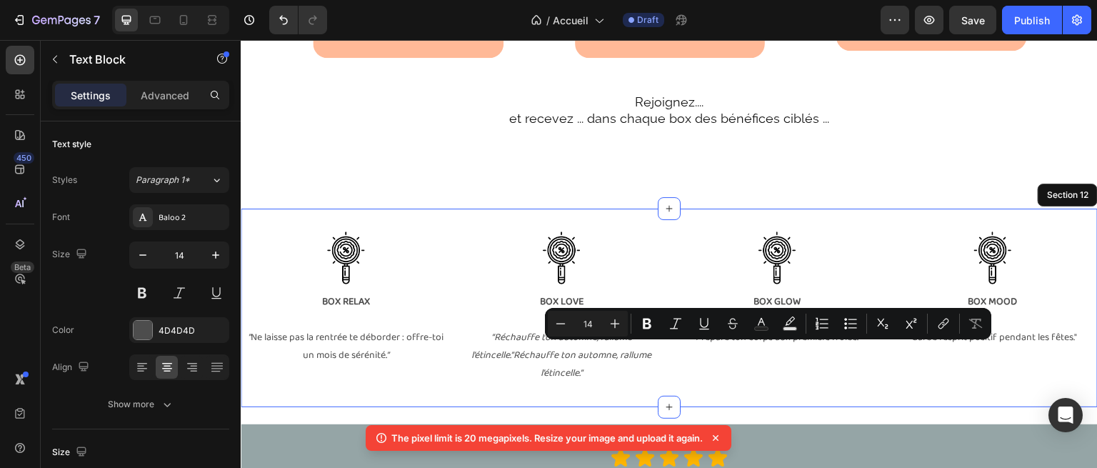
click at [857, 407] on div "Image BOX RELAX ” Ne laisse pas la rentrée te déborder : offre-toi un mois de s…" at bounding box center [669, 308] width 857 height 199
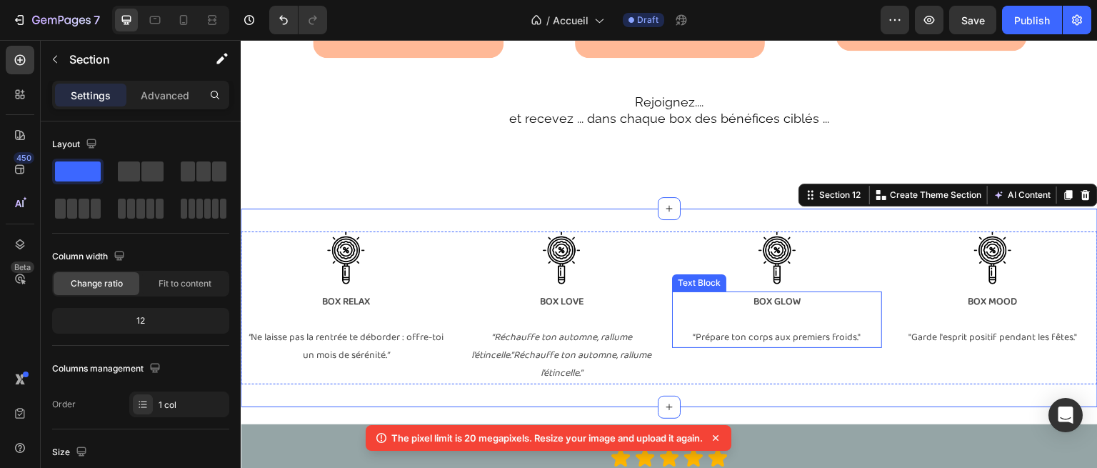
click at [776, 346] on p "“Prépare ton corps aux premiers froids."" at bounding box center [777, 338] width 207 height 18
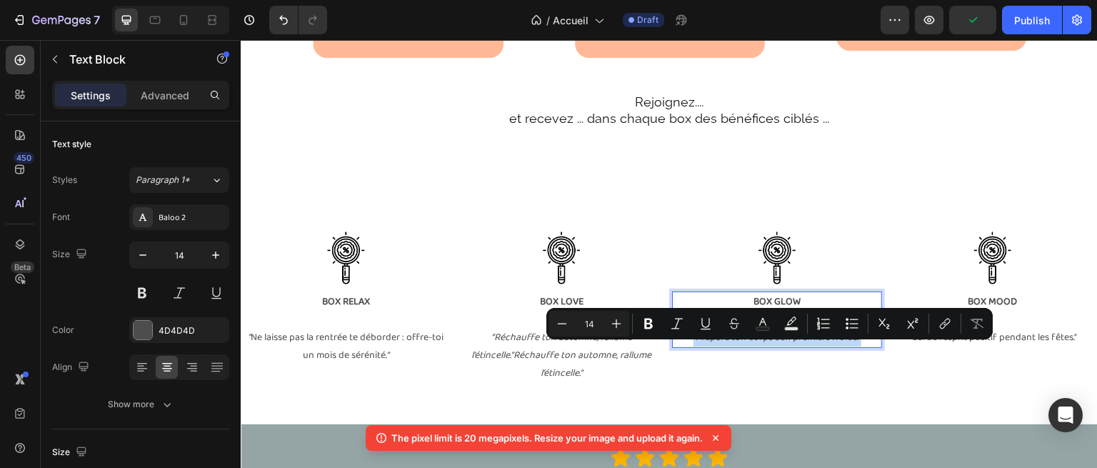
drag, startPoint x: 678, startPoint y: 354, endPoint x: 861, endPoint y: 359, distance: 182.9
click at [861, 346] on p "“Prépare ton corps aux premiers froids."" at bounding box center [777, 338] width 207 height 18
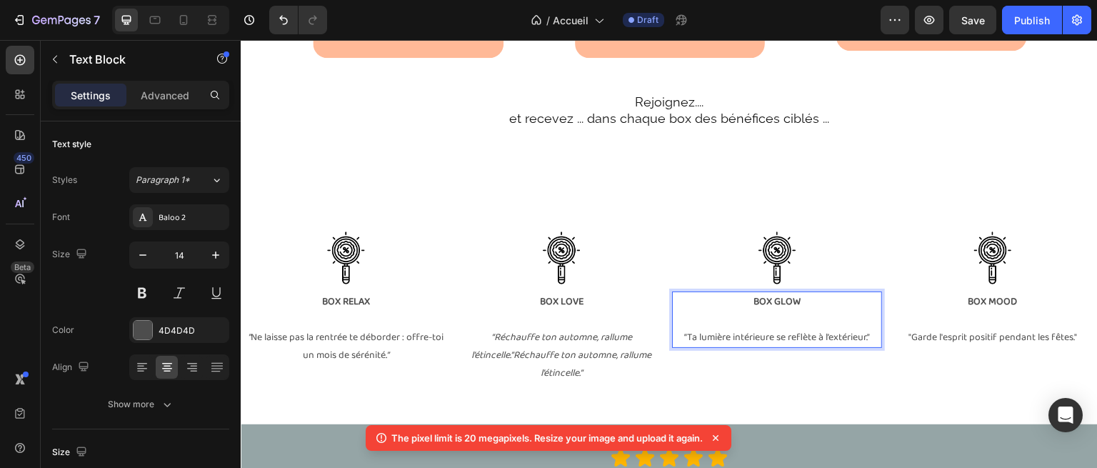
click at [808, 311] on p "BOX GLOW" at bounding box center [777, 302] width 207 height 18
click at [821, 329] on p "Rich Text Editor. Editing area: main" at bounding box center [777, 320] width 207 height 18
click at [809, 311] on p "BOX GLOW" at bounding box center [777, 302] width 207 height 18
click at [730, 309] on strong "BOX GLOW(Beauté cheveux, ongles & peau" at bounding box center [777, 302] width 183 height 16
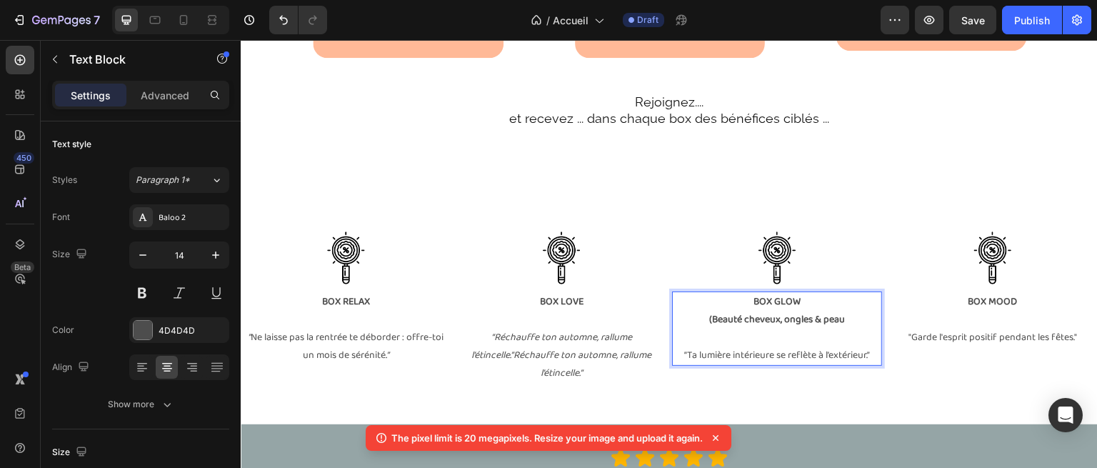
click at [832, 327] on strong "(Beauté cheveux, ongles & peau" at bounding box center [777, 319] width 136 height 16
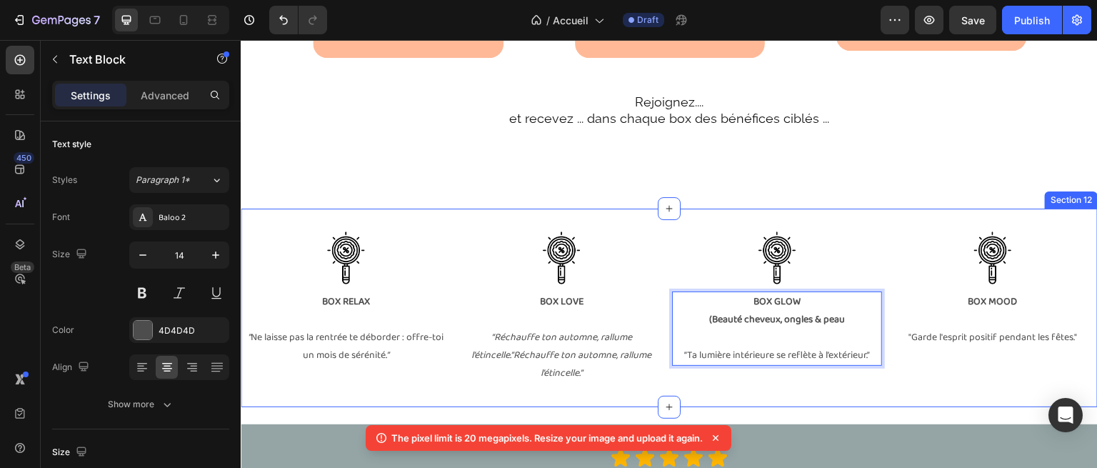
click at [791, 246] on div "Image BOX RELAX ” Ne laisse pas la rentrée te déborder : offre-toi un mois de s…" at bounding box center [669, 308] width 857 height 199
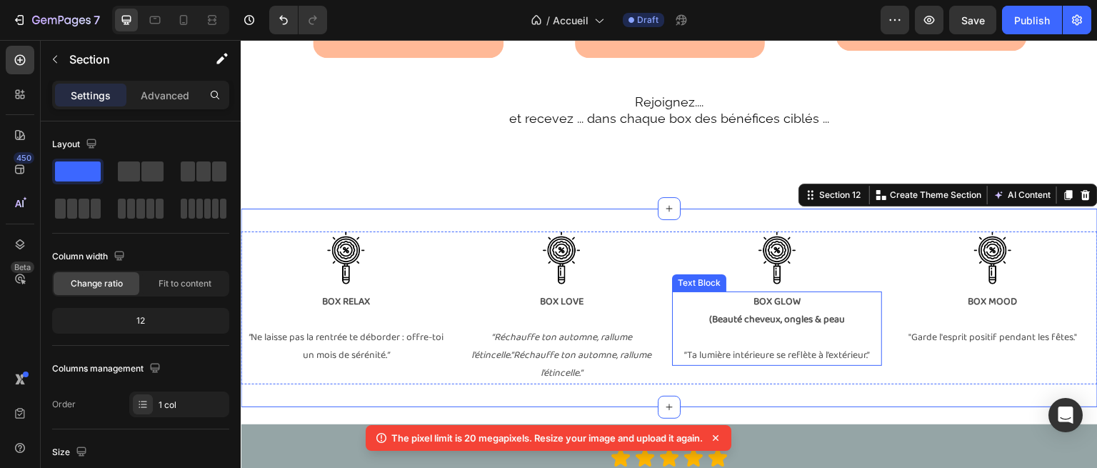
click at [836, 327] on strong "(Beauté cheveux, ongles & peau" at bounding box center [777, 319] width 136 height 16
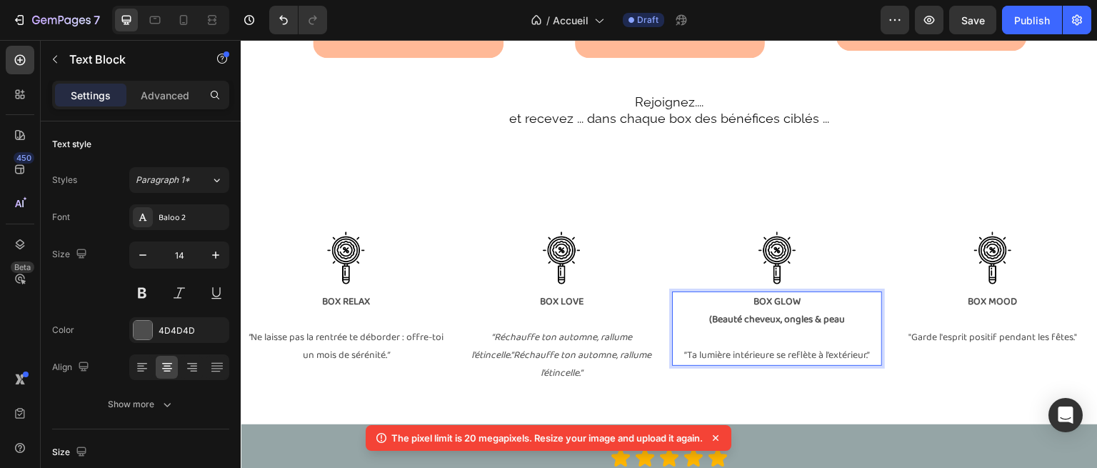
click at [709, 327] on strong "(Beauté cheveux, ongles & peau" at bounding box center [777, 319] width 136 height 16
click at [696, 226] on div "Image BOX RELAX ” Ne laisse pas la rentrée te déborder : offre-toi un mois de s…" at bounding box center [669, 308] width 857 height 199
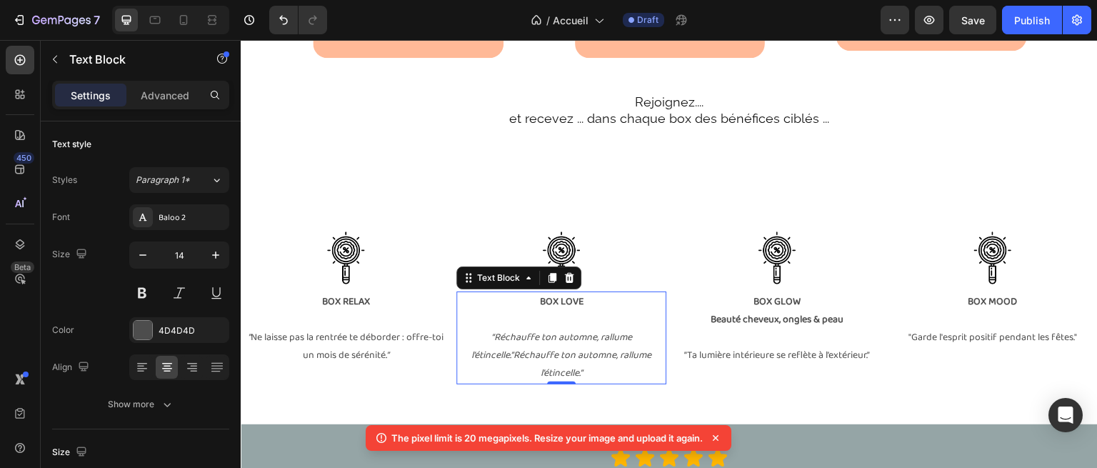
click at [568, 309] on strong "BOX LOVE" at bounding box center [562, 302] width 44 height 16
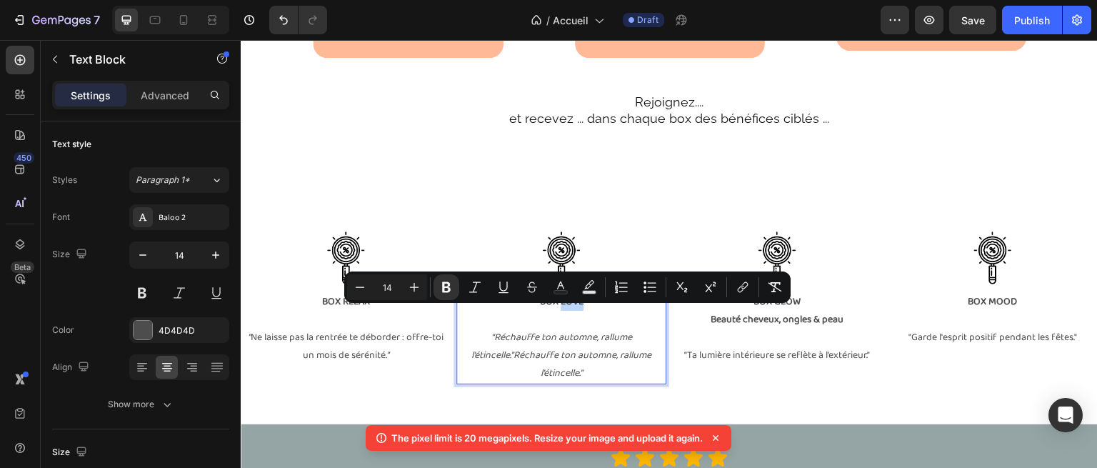
click at [584, 311] on p "BOX LOVE" at bounding box center [561, 302] width 207 height 18
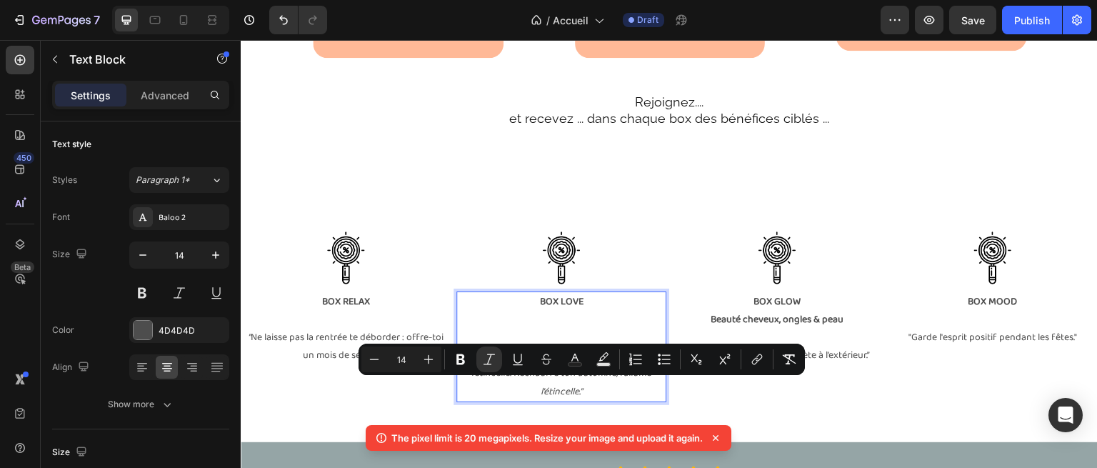
drag, startPoint x: 514, startPoint y: 387, endPoint x: 585, endPoint y: 407, distance: 74.2
click at [585, 401] on p "“Réchauffe ton automne, rallume l’étincelle.”Réchauffe ton automne, rallume l’é…" at bounding box center [561, 373] width 207 height 54
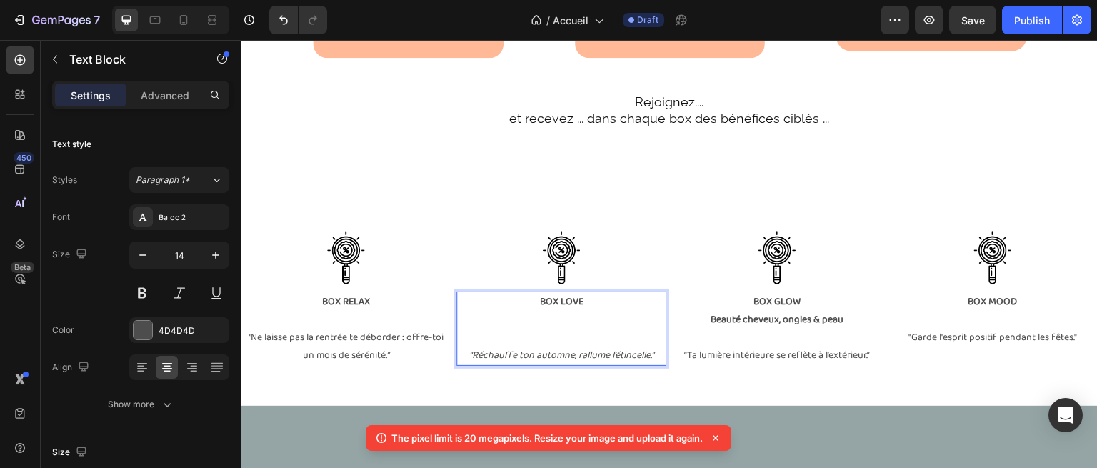
click at [531, 344] on p "Rich Text Editor. Editing area: main" at bounding box center [561, 338] width 207 height 18
click at [519, 346] on p "Libido & complicité" at bounding box center [561, 338] width 207 height 18
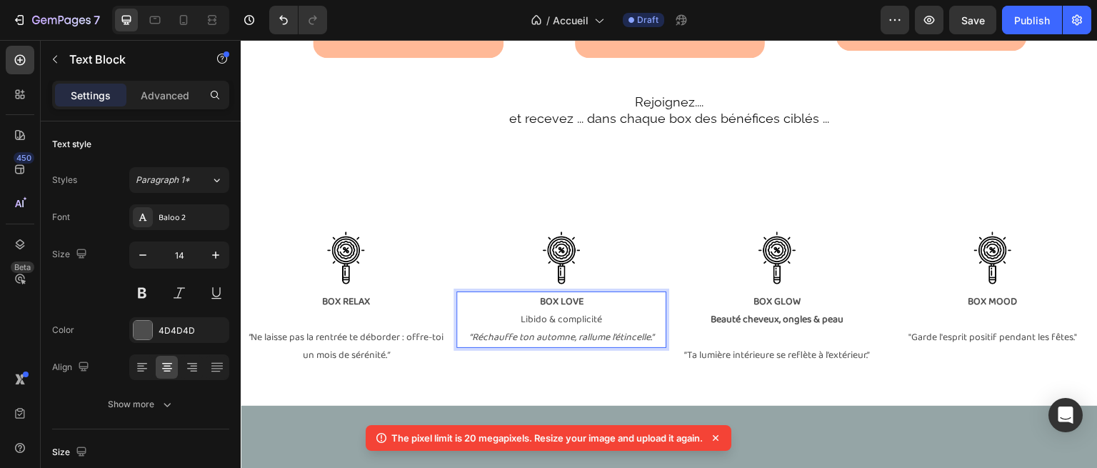
click at [621, 329] on p "Libido & complicité" at bounding box center [561, 320] width 207 height 18
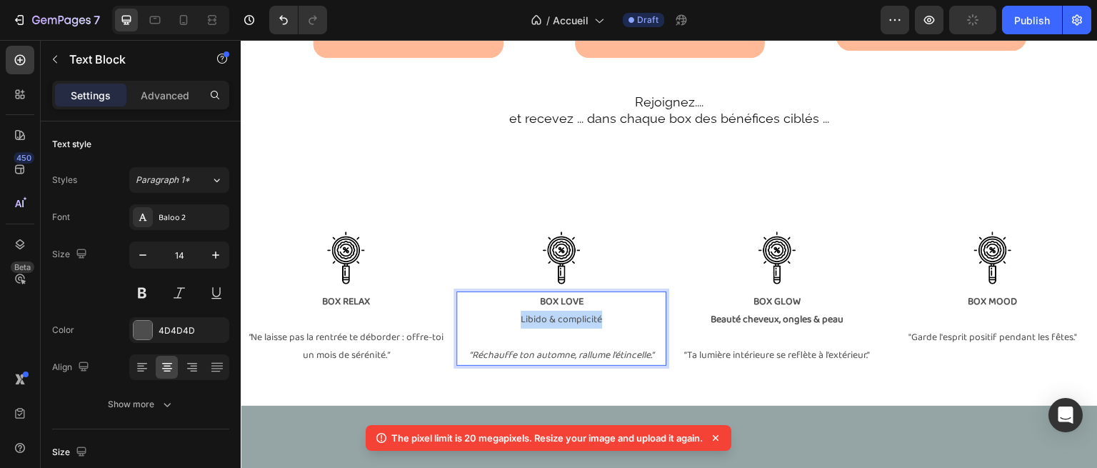
drag, startPoint x: 616, startPoint y: 339, endPoint x: 509, endPoint y: 340, distance: 106.4
click at [509, 329] on p "Libido & complicité" at bounding box center [561, 320] width 207 height 18
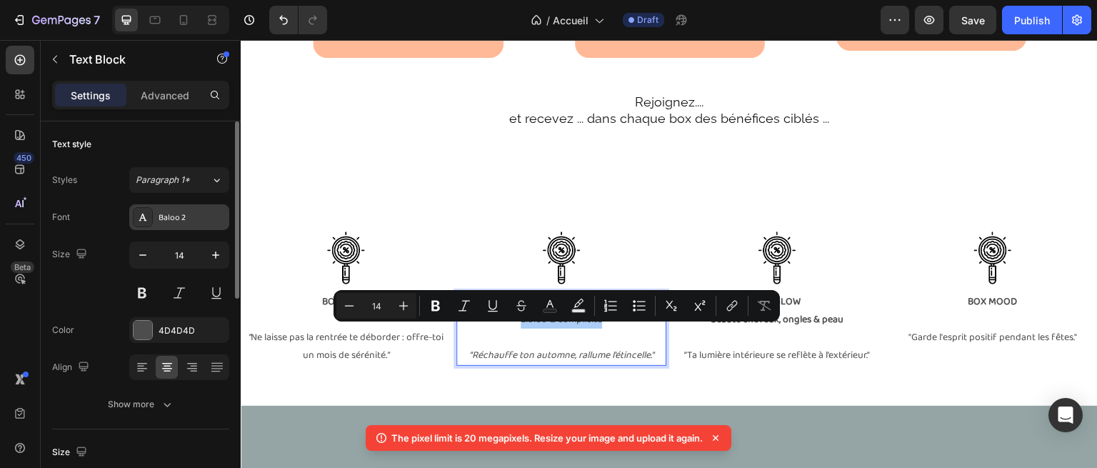
click at [197, 216] on div "Baloo 2" at bounding box center [192, 217] width 67 height 13
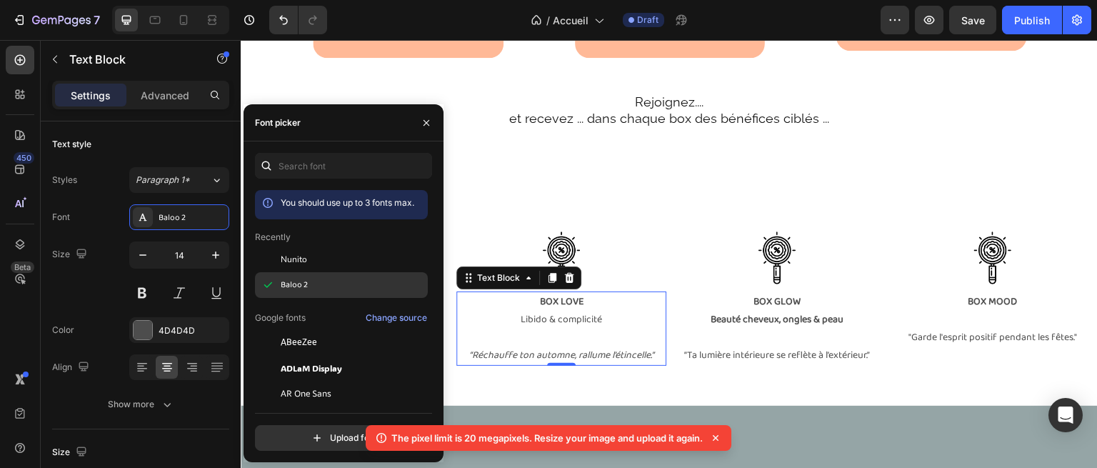
click at [369, 289] on div "Baloo 2" at bounding box center [353, 285] width 144 height 13
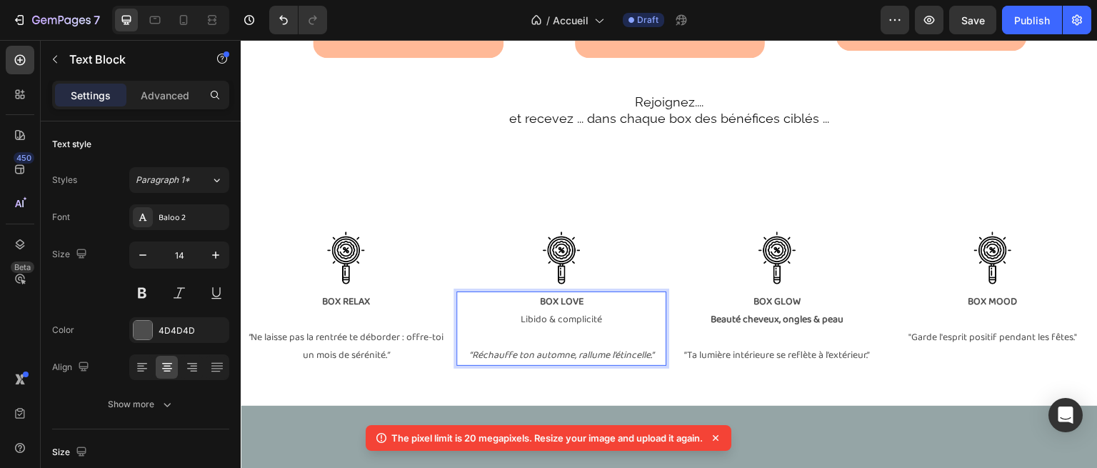
click at [561, 329] on p "Libido & complicité" at bounding box center [561, 320] width 207 height 18
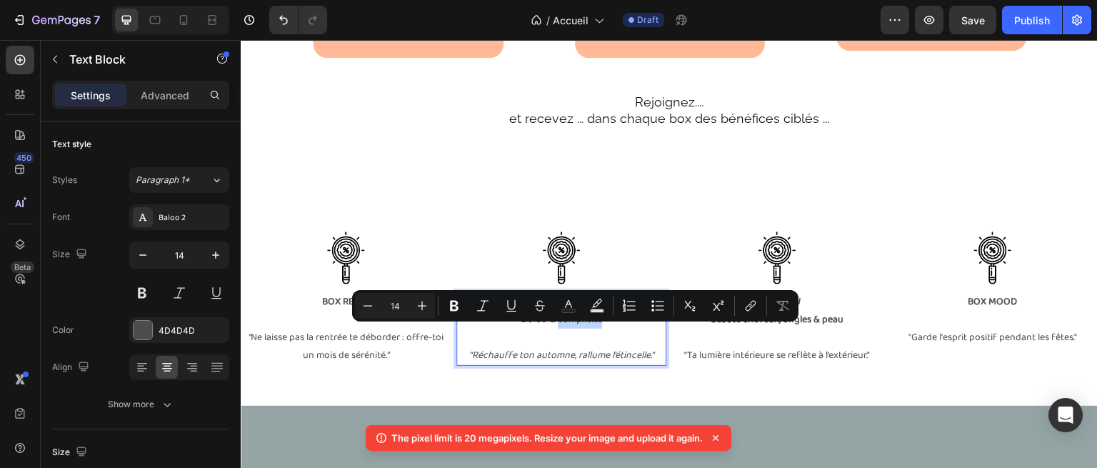
click at [603, 329] on p "Libido & complicité" at bounding box center [561, 320] width 207 height 18
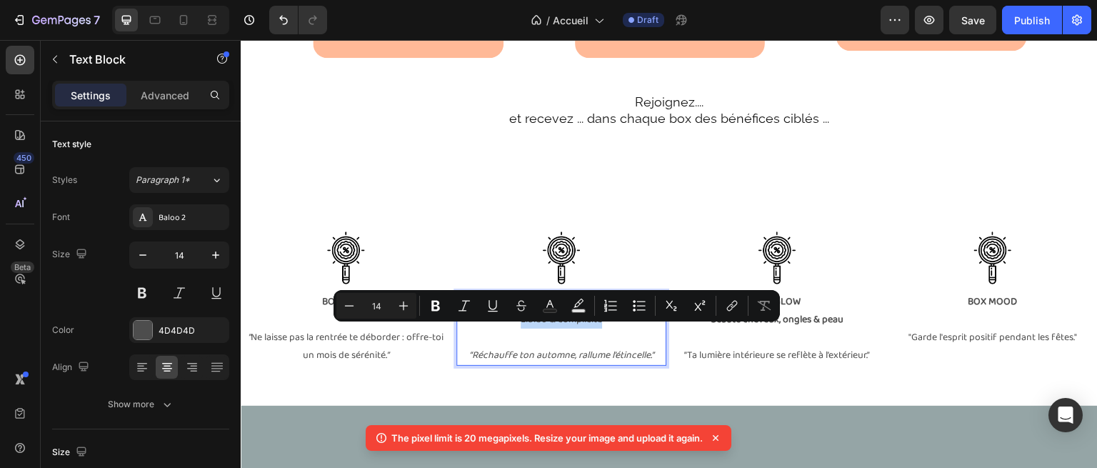
drag, startPoint x: 610, startPoint y: 337, endPoint x: 516, endPoint y: 339, distance: 93.6
click at [516, 329] on p "Libido & complicité" at bounding box center [561, 320] width 207 height 18
click at [151, 288] on button at bounding box center [142, 293] width 26 height 26
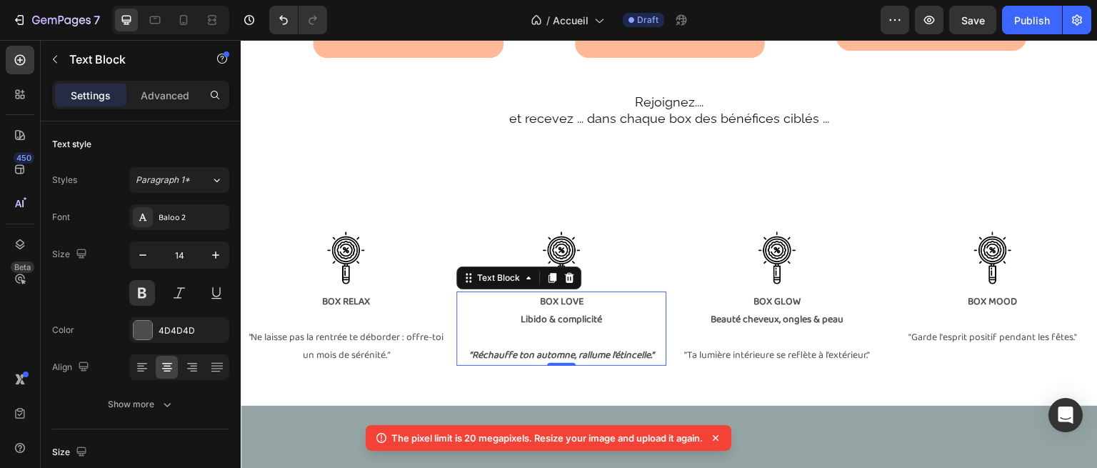
click at [601, 363] on icon "“Réchauffe ton automne, rallume l’étincelle.”" at bounding box center [561, 355] width 185 height 16
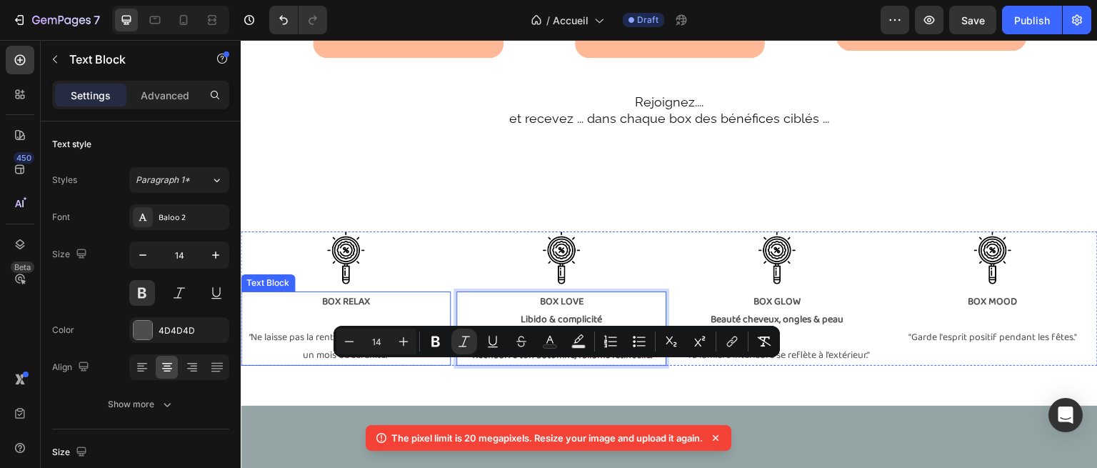
drag, startPoint x: 651, startPoint y: 372, endPoint x: 446, endPoint y: 361, distance: 204.6
click at [446, 361] on div "Image BOX RELAX ” Ne laisse pas la rentrée te déborder : offre-toi un mois de s…" at bounding box center [669, 298] width 857 height 134
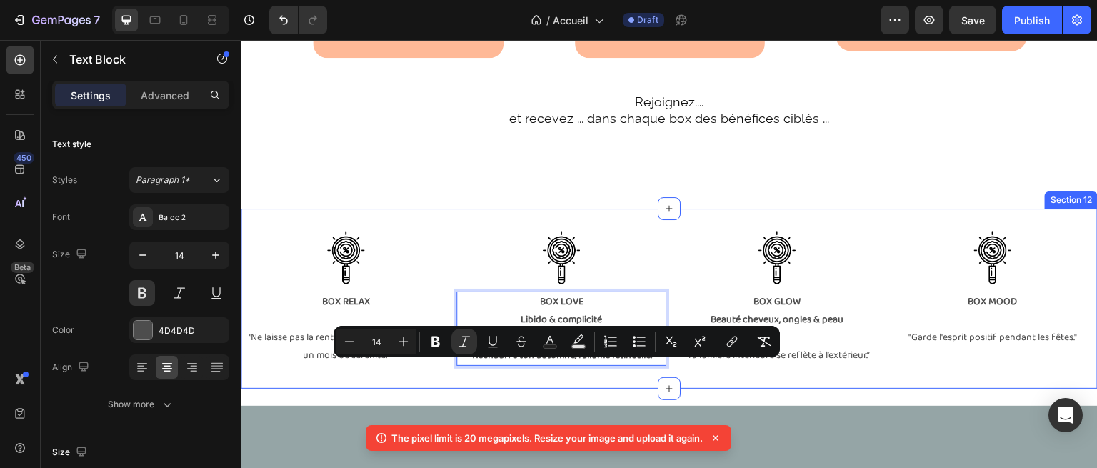
click at [542, 386] on div "Image BOX RELAX ” Ne laisse pas la rentrée te déborder : offre-toi un mois de s…" at bounding box center [669, 299] width 857 height 180
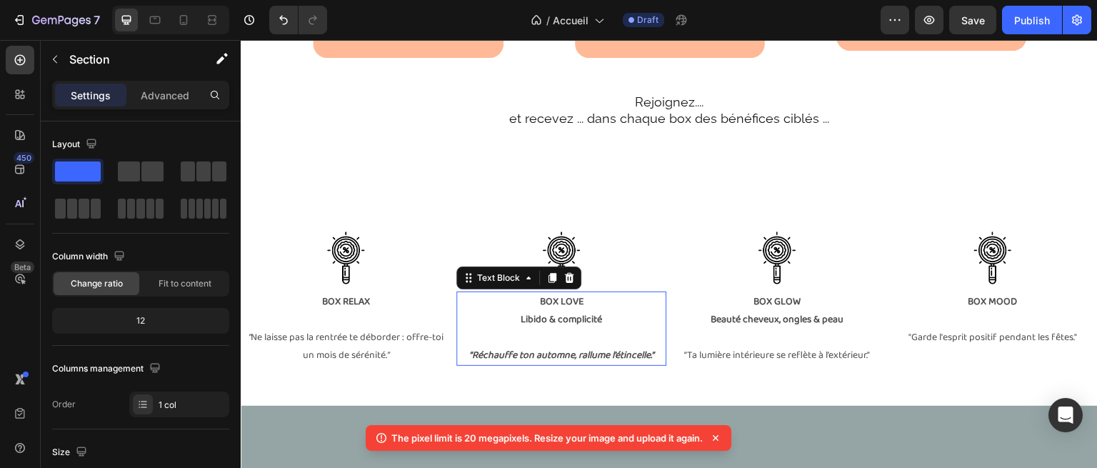
click at [469, 363] on icon "“Réchauffe ton automne, rallume l’étincelle.”" at bounding box center [561, 355] width 185 height 16
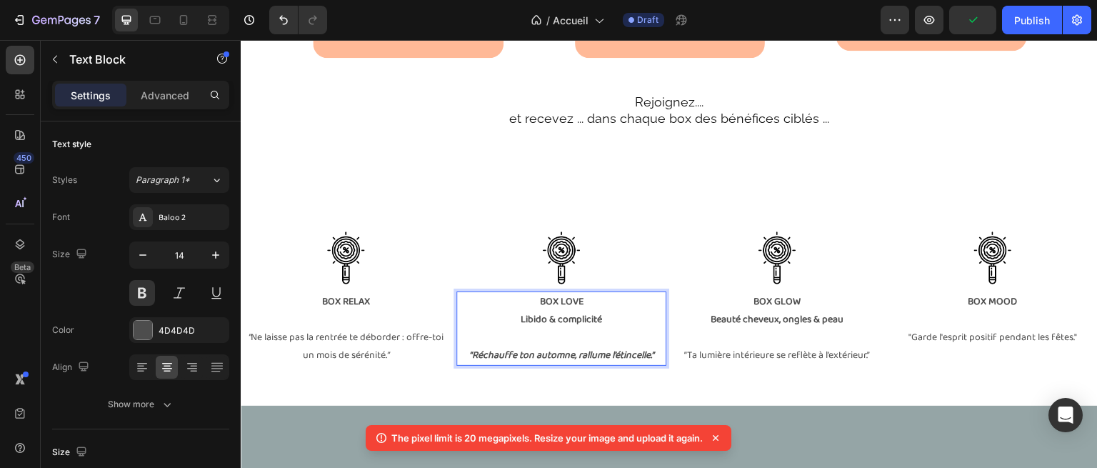
click at [469, 363] on icon "“Réchauffe ton automne, rallume l’étincelle.”" at bounding box center [561, 355] width 185 height 16
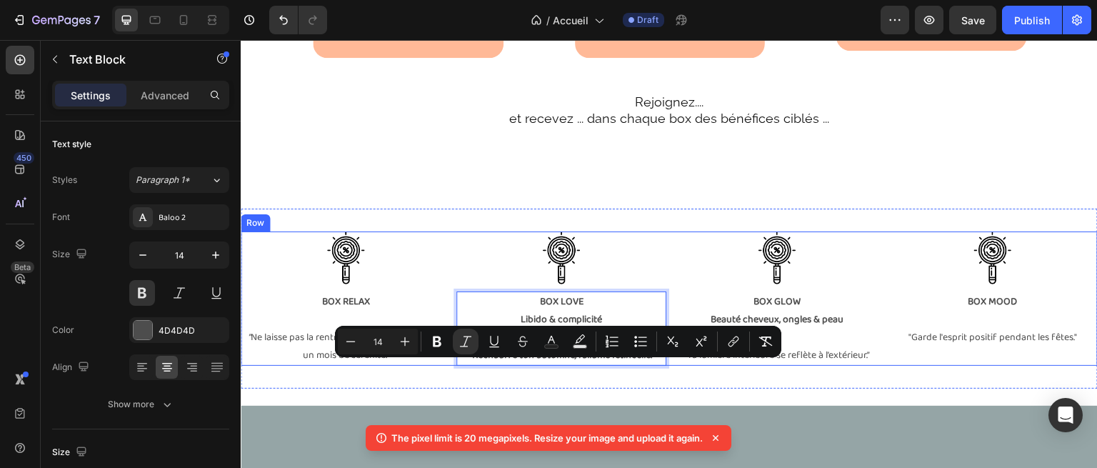
drag, startPoint x: 466, startPoint y: 370, endPoint x: 661, endPoint y: 371, distance: 195.0
click at [661, 366] on div "Image BOX RELAX ” Ne laisse pas la rentrée te déborder : offre-toi un mois de s…" at bounding box center [669, 298] width 857 height 134
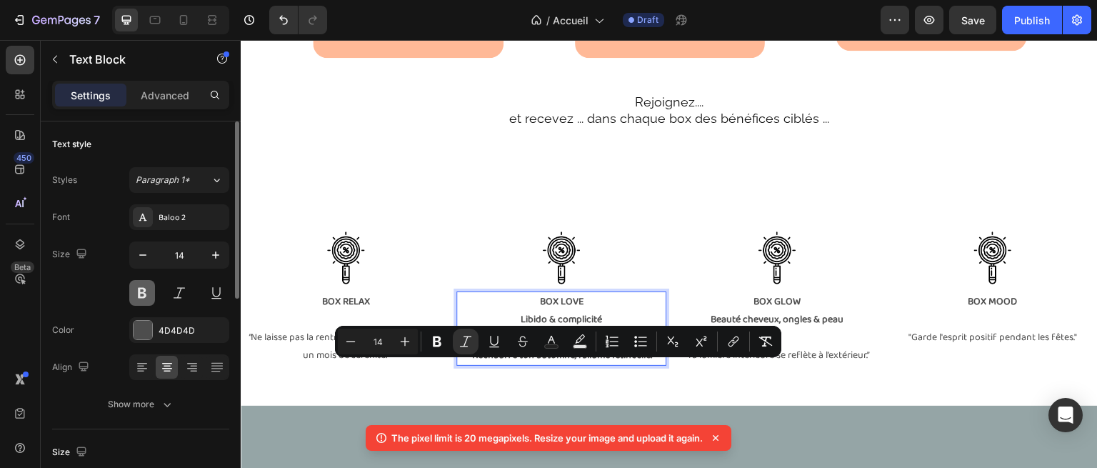
click at [146, 292] on button at bounding box center [142, 293] width 26 height 26
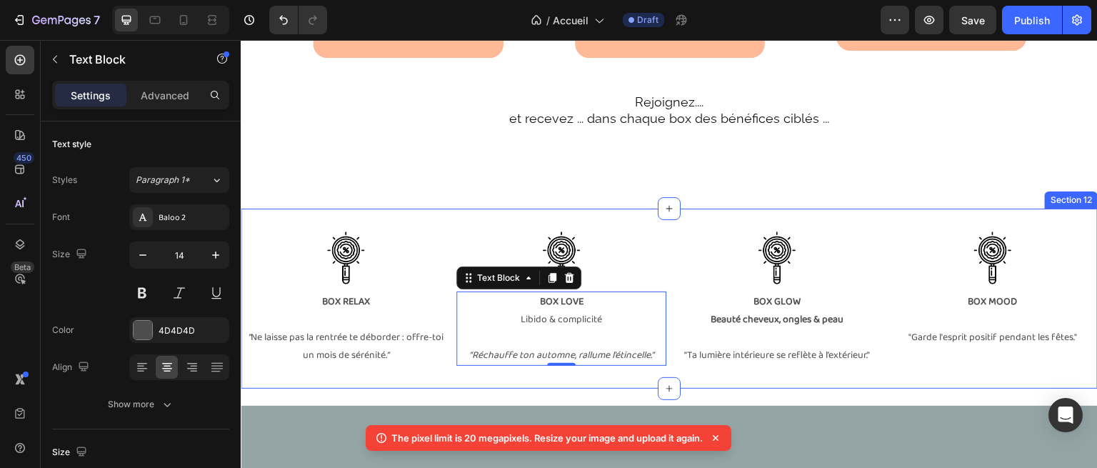
click at [461, 240] on div "Image BOX RELAX ” Ne laisse pas la rentrée te déborder : offre-toi un mois de s…" at bounding box center [669, 299] width 857 height 180
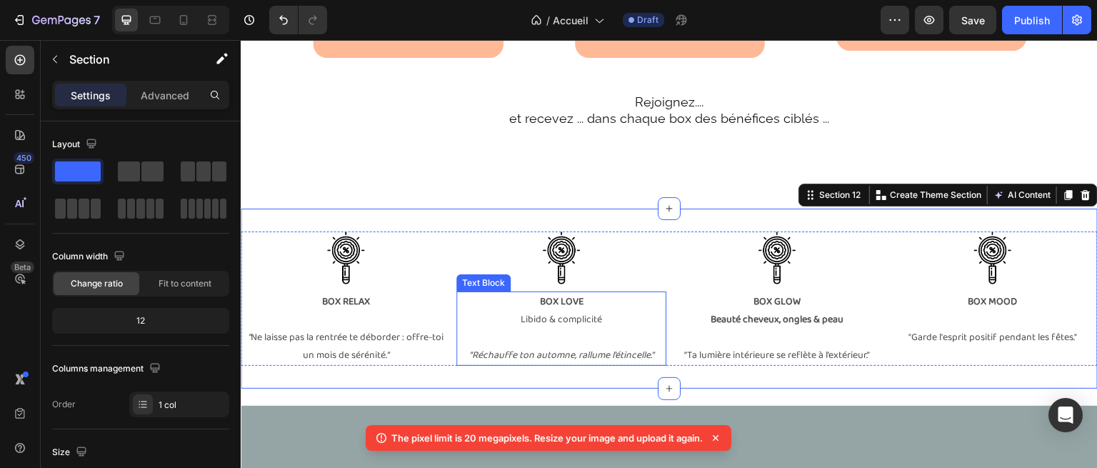
click at [573, 329] on p "Libido & complicité" at bounding box center [561, 320] width 207 height 18
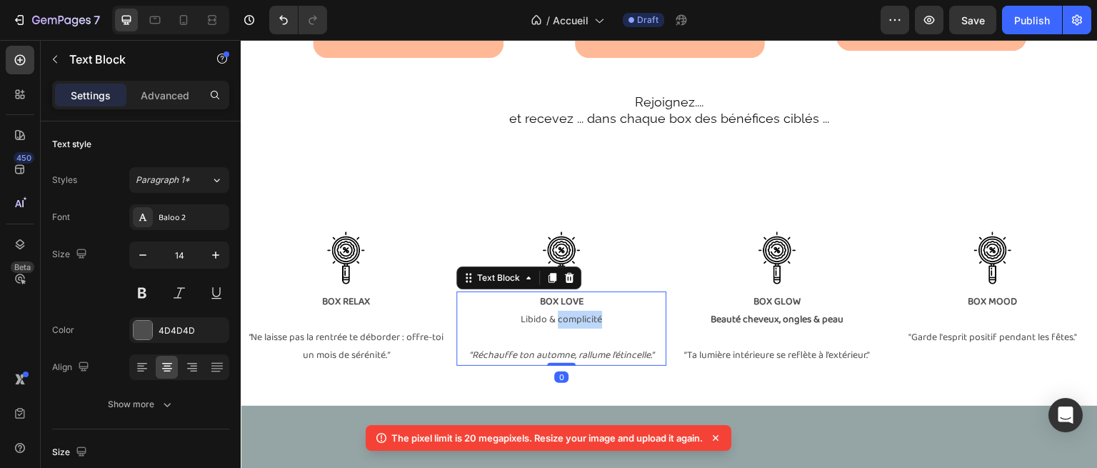
click at [582, 329] on p "Libido & complicité" at bounding box center [561, 320] width 207 height 18
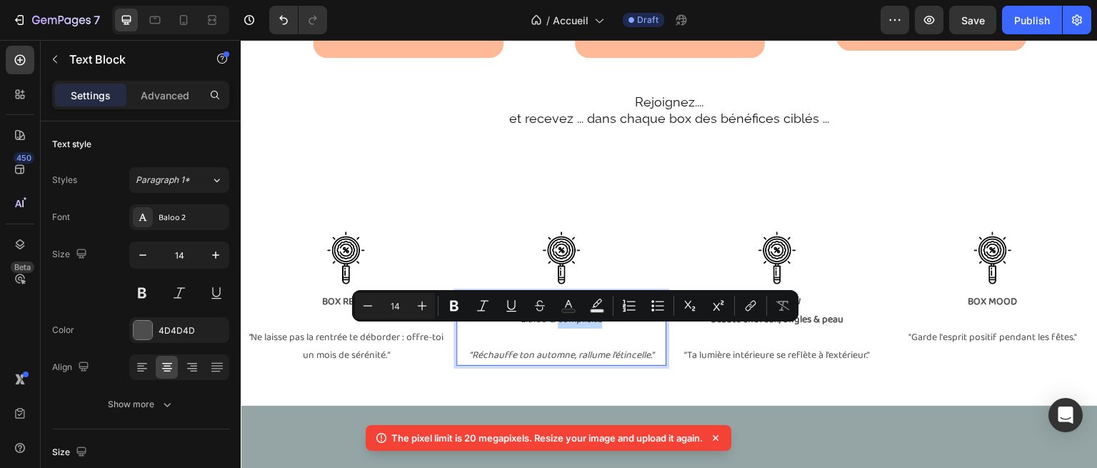
click at [594, 329] on p "Libido & complicité" at bounding box center [561, 320] width 207 height 18
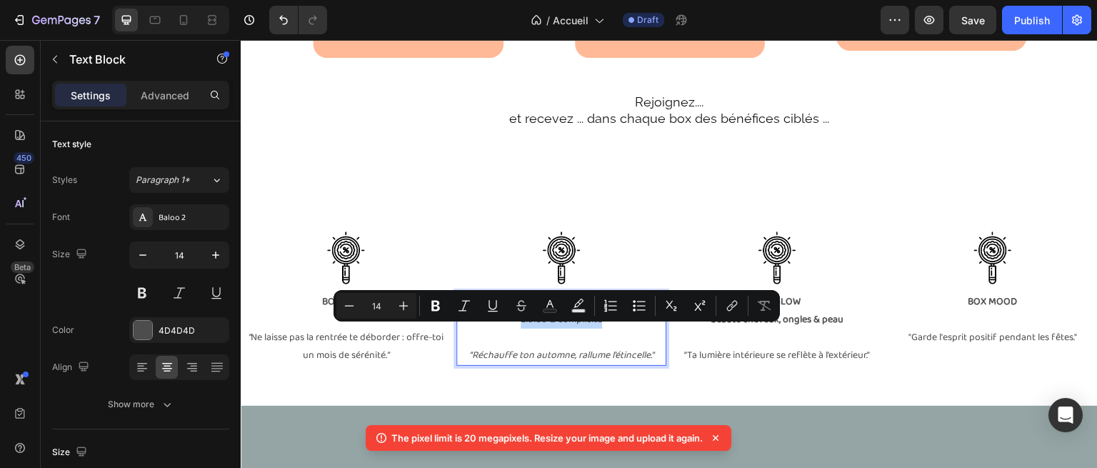
drag, startPoint x: 599, startPoint y: 333, endPoint x: 519, endPoint y: 334, distance: 80.0
click at [519, 329] on p "Libido & complicité" at bounding box center [561, 320] width 207 height 18
click at [442, 311] on icon "Editor contextual toolbar" at bounding box center [436, 306] width 14 height 14
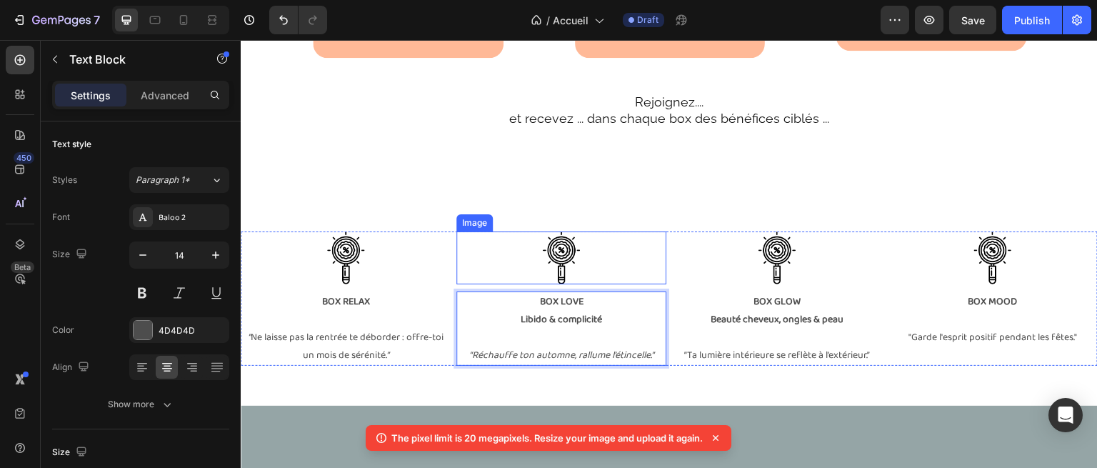
click at [461, 229] on div "Image" at bounding box center [474, 222] width 31 height 13
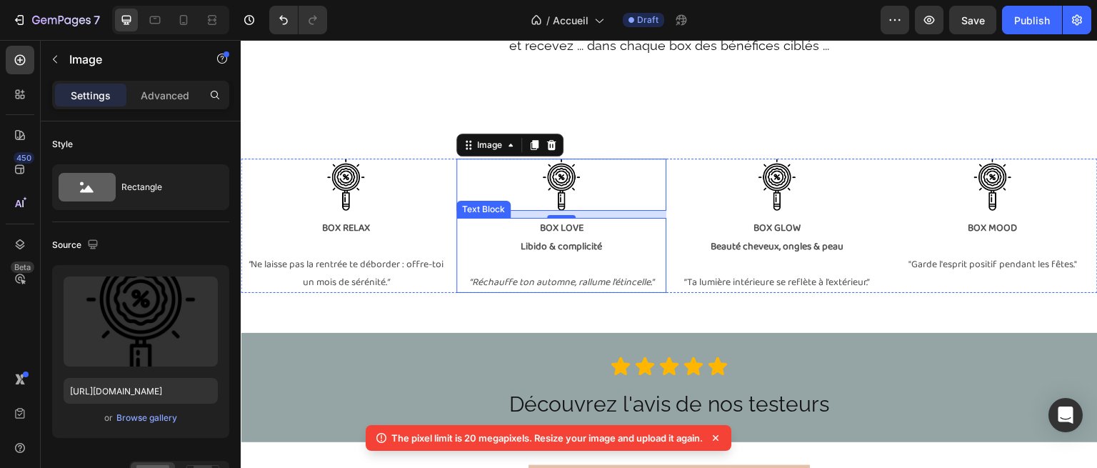
scroll to position [2583, 0]
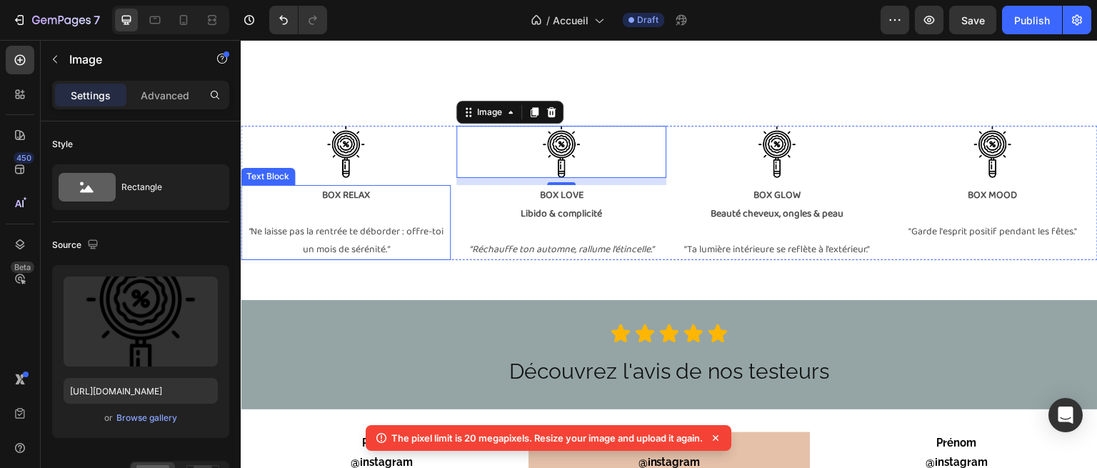
click at [314, 201] on p "BOX RELAX" at bounding box center [345, 195] width 207 height 18
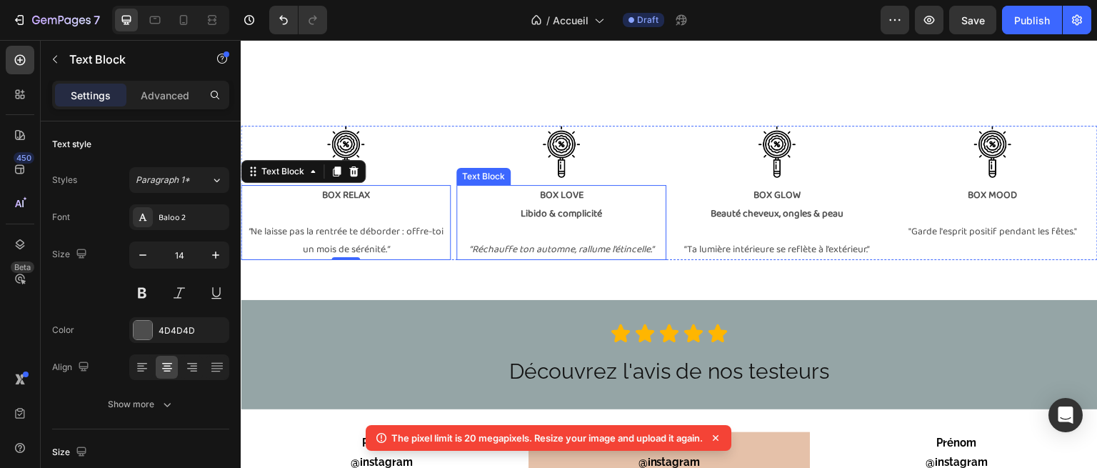
click at [581, 209] on strong "Libido & complicité" at bounding box center [561, 214] width 81 height 16
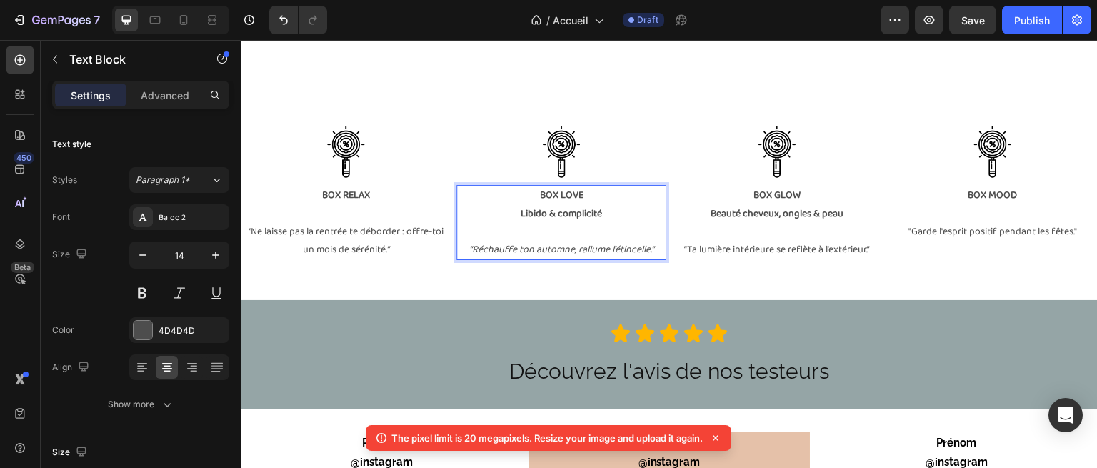
click at [601, 210] on p "Libido & complicité" at bounding box center [561, 214] width 207 height 18
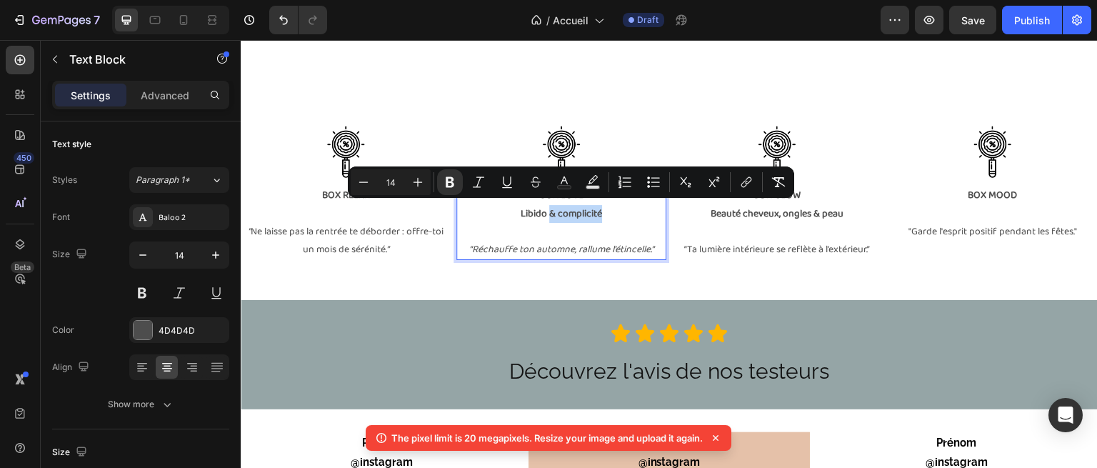
drag, startPoint x: 605, startPoint y: 210, endPoint x: 546, endPoint y: 212, distance: 59.3
click at [546, 212] on p "Libido & complicité" at bounding box center [561, 214] width 207 height 18
click at [676, 241] on p "“Ta lumière intérieure se reflète à l’extérieur.”" at bounding box center [777, 250] width 207 height 18
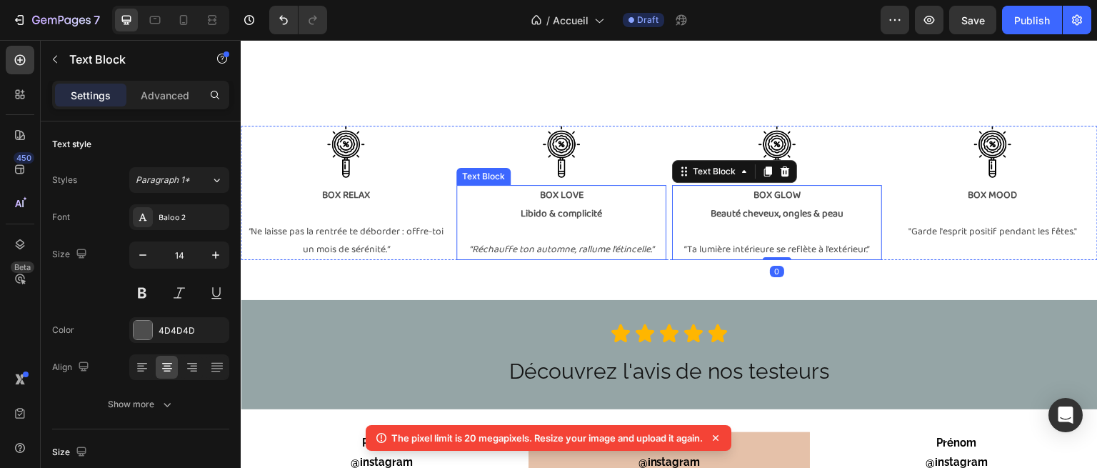
click at [607, 211] on p "Libido & complicité" at bounding box center [561, 214] width 207 height 18
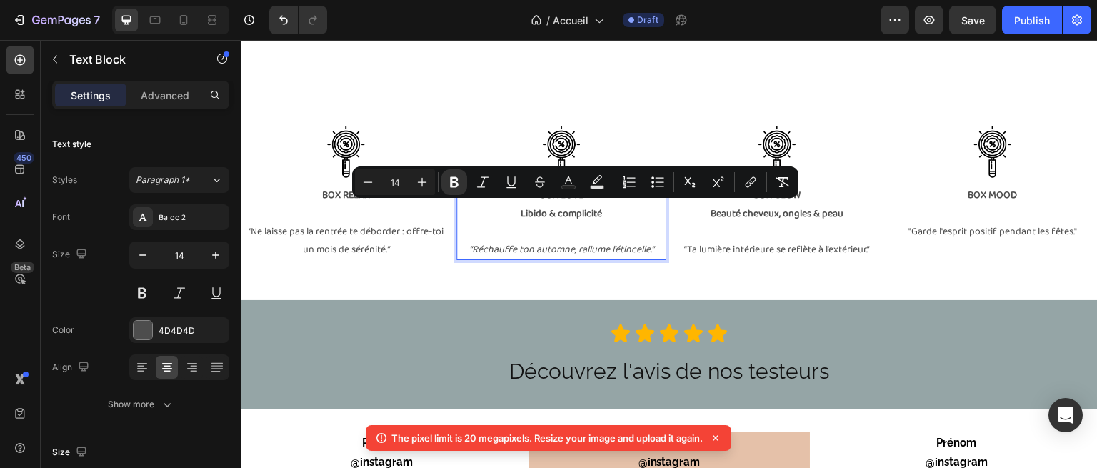
click at [596, 211] on strong "Libido & complicité" at bounding box center [561, 214] width 81 height 16
drag, startPoint x: 603, startPoint y: 209, endPoint x: 542, endPoint y: 216, distance: 61.1
click at [542, 216] on p "Libido & complicité" at bounding box center [561, 214] width 207 height 18
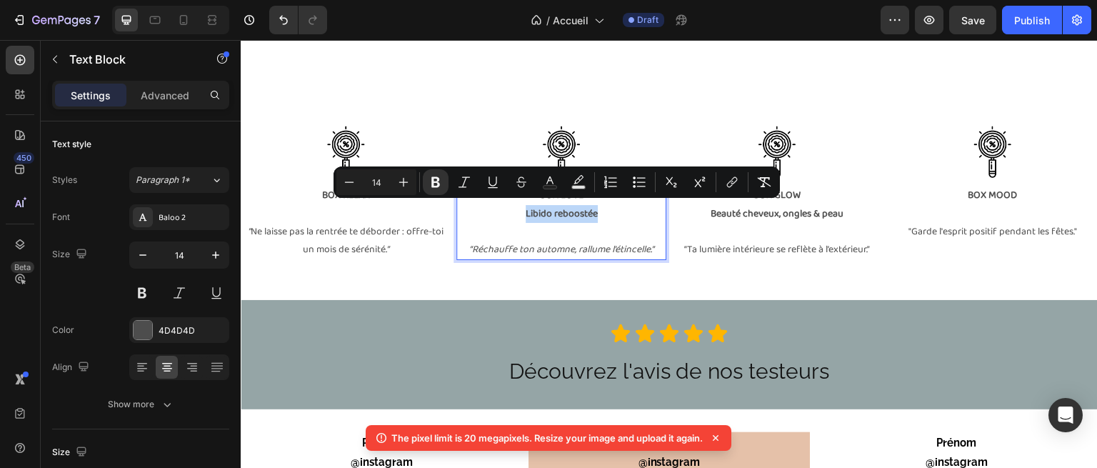
drag, startPoint x: 601, startPoint y: 214, endPoint x: 514, endPoint y: 206, distance: 87.4
click at [514, 206] on p "Libido reboostée" at bounding box center [561, 214] width 207 height 18
click at [594, 210] on p "Libido reboostée" at bounding box center [561, 214] width 207 height 18
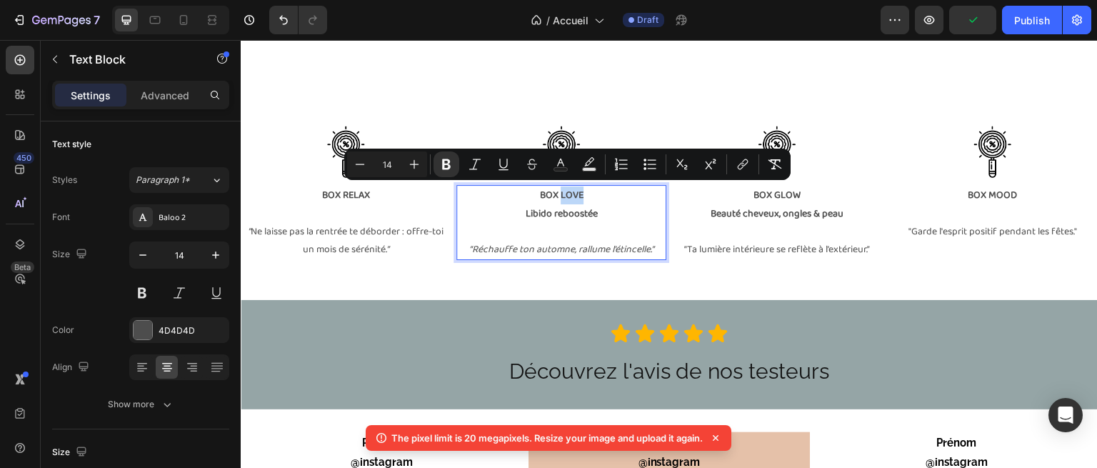
drag, startPoint x: 587, startPoint y: 196, endPoint x: 556, endPoint y: 191, distance: 31.9
click at [556, 191] on p "BOX LOVE" at bounding box center [561, 195] width 207 height 18
click at [604, 213] on p "Libido reboostée" at bounding box center [561, 214] width 207 height 18
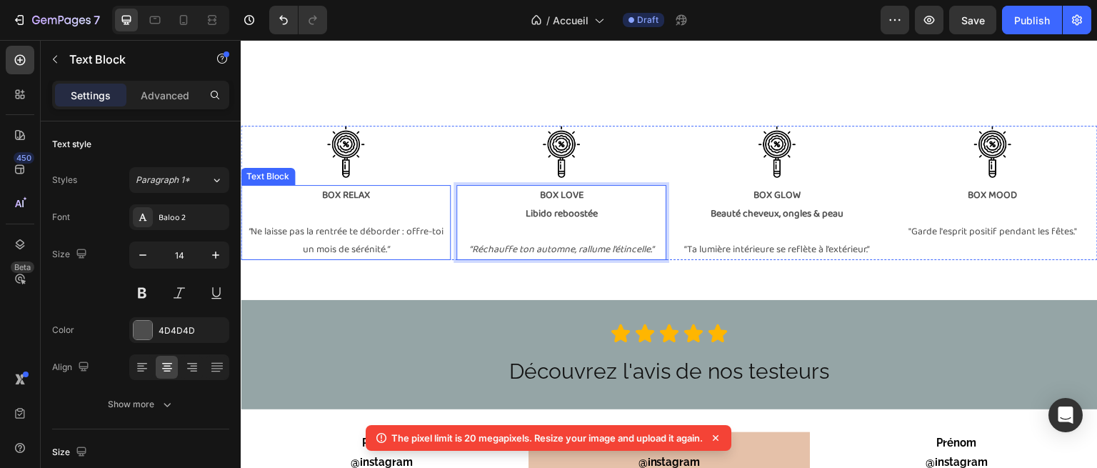
click at [409, 225] on p "” Ne laisse pas la rentrée te déborder : offre-toi un mois de sérénité .”" at bounding box center [345, 241] width 207 height 36
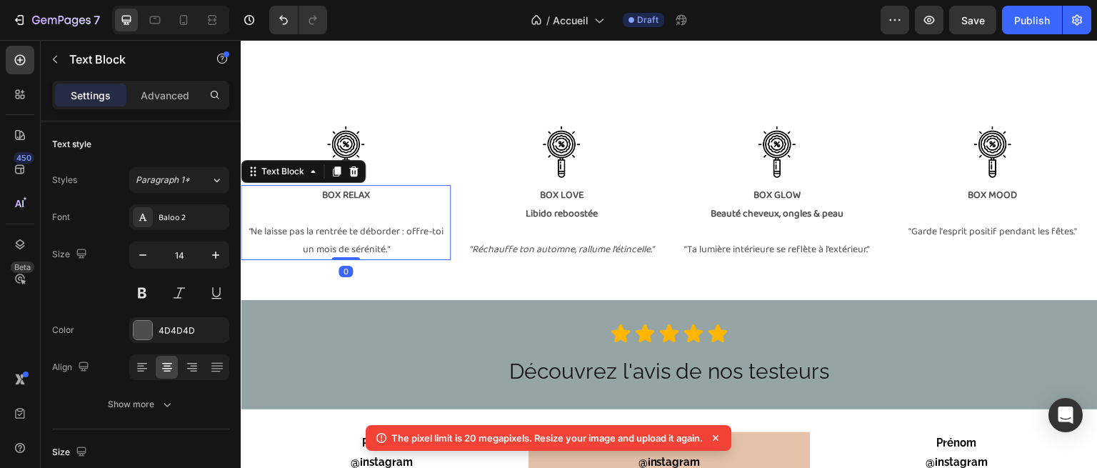
click at [366, 200] on strong "BOX RELAX" at bounding box center [346, 195] width 48 height 16
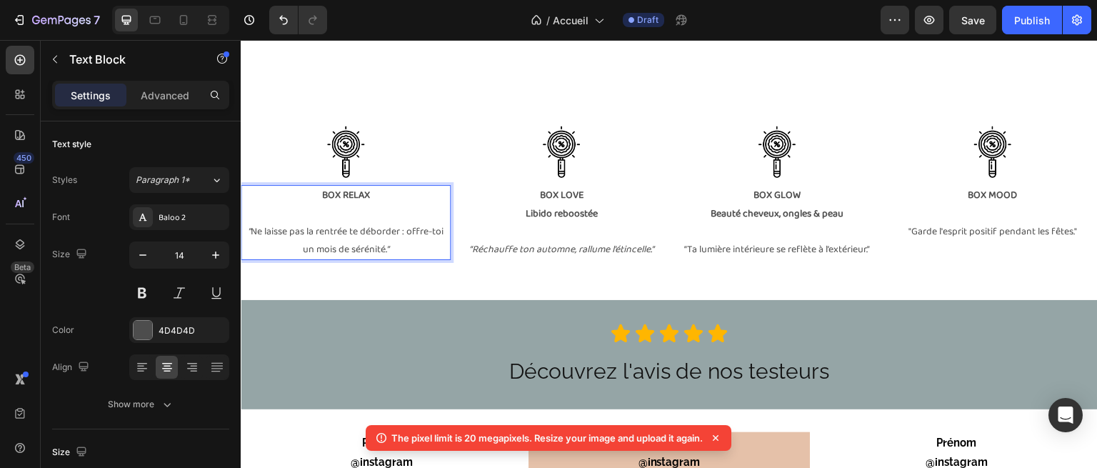
click at [361, 209] on p "Rich Text Editor. Editing area: main" at bounding box center [345, 214] width 207 height 18
click at [565, 210] on strong "Libido reboostée" at bounding box center [562, 214] width 72 height 16
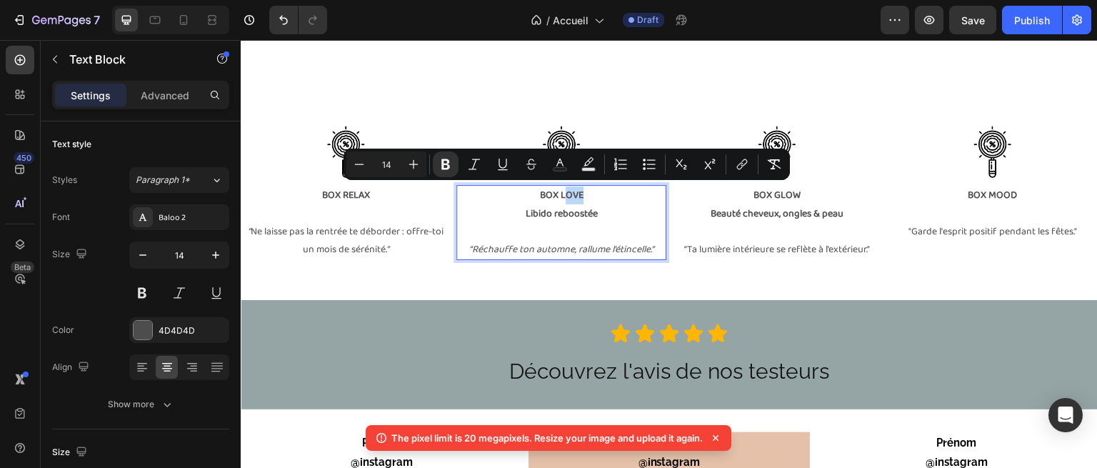
drag, startPoint x: 559, startPoint y: 186, endPoint x: 577, endPoint y: 191, distance: 19.1
click at [577, 191] on strong "BOX LOVE" at bounding box center [562, 195] width 44 height 16
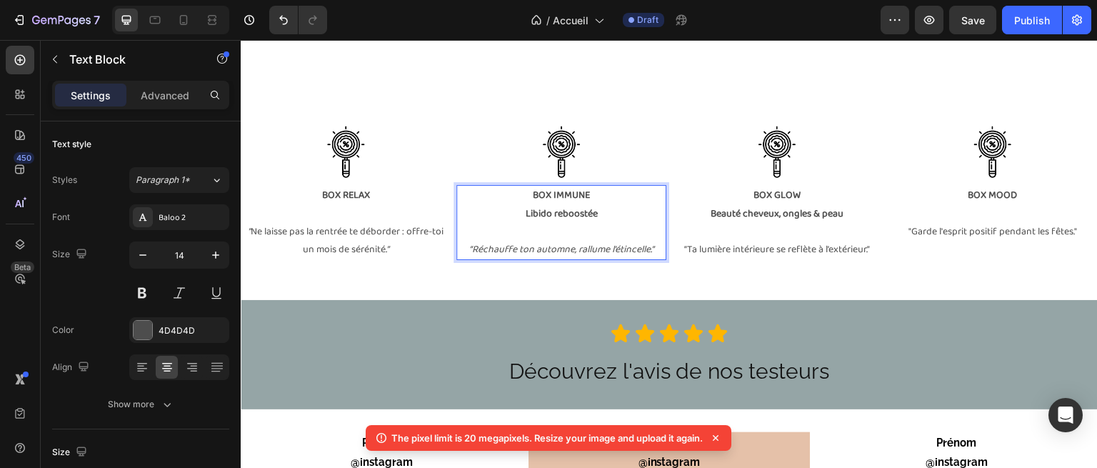
click at [586, 212] on strong "Libido reboostée" at bounding box center [562, 214] width 72 height 16
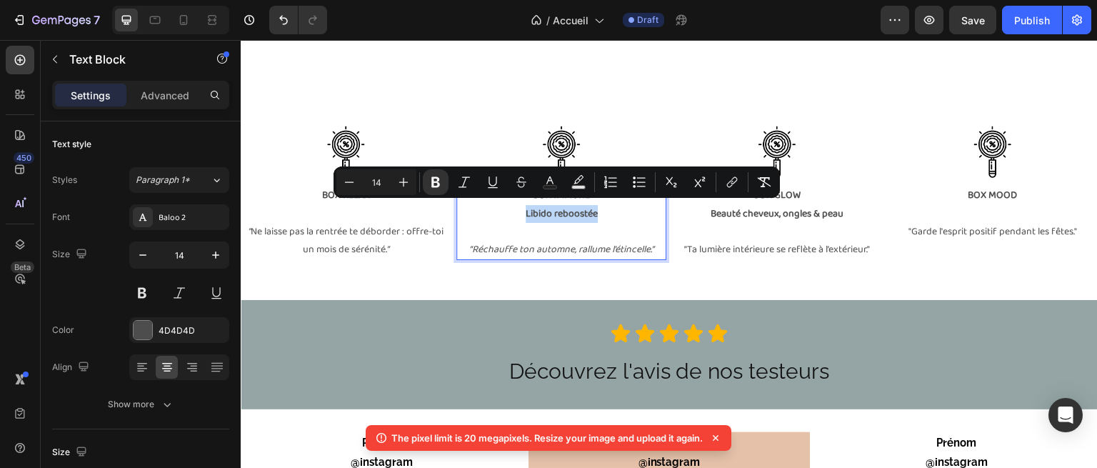
drag, startPoint x: 604, startPoint y: 209, endPoint x: 518, endPoint y: 207, distance: 86.4
click at [518, 207] on p "Libido reboostée" at bounding box center [561, 214] width 207 height 18
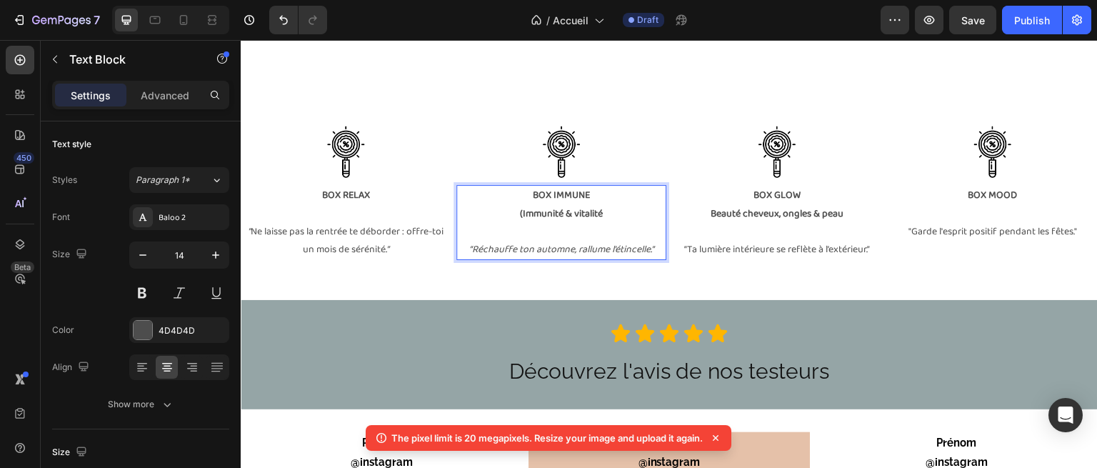
click at [520, 214] on strong "(Immunité & vitalité" at bounding box center [561, 214] width 83 height 16
click at [646, 245] on icon "“Réchauffe ton automne, rallume l’étincelle.”" at bounding box center [561, 249] width 185 height 16
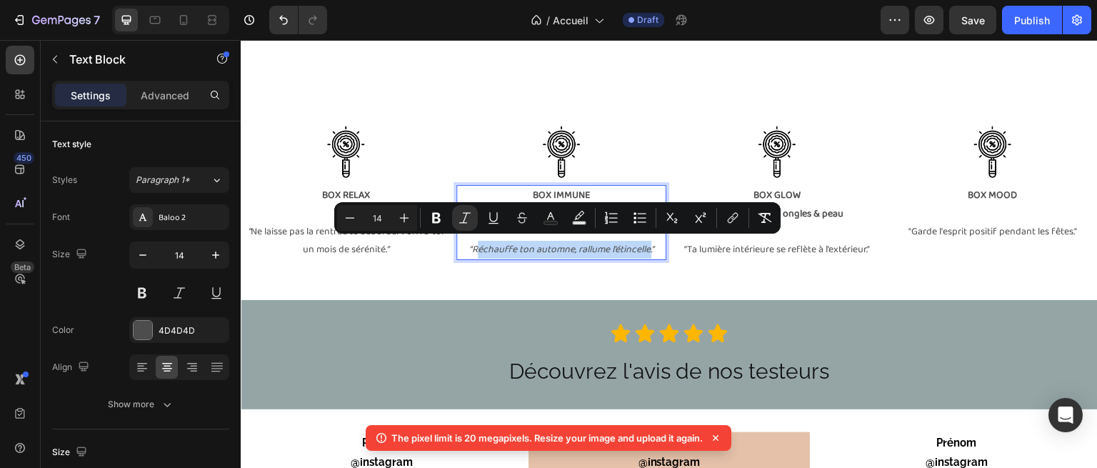
drag, startPoint x: 647, startPoint y: 243, endPoint x: 470, endPoint y: 246, distance: 177.2
click at [470, 246] on icon "“Réchauffe ton automne, rallume l’étincelle.”" at bounding box center [561, 249] width 185 height 16
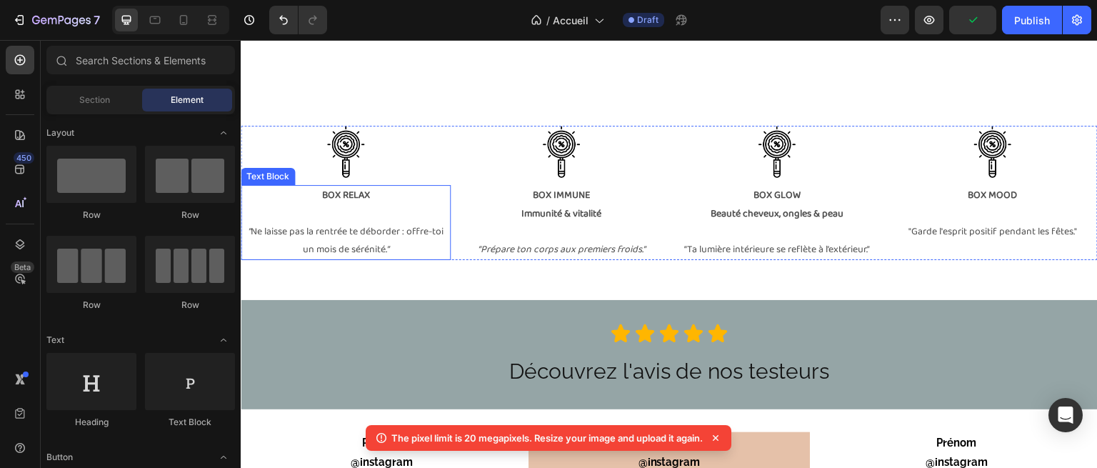
click at [347, 211] on p "Rich Text Editor. Editing area: main" at bounding box center [345, 214] width 207 height 18
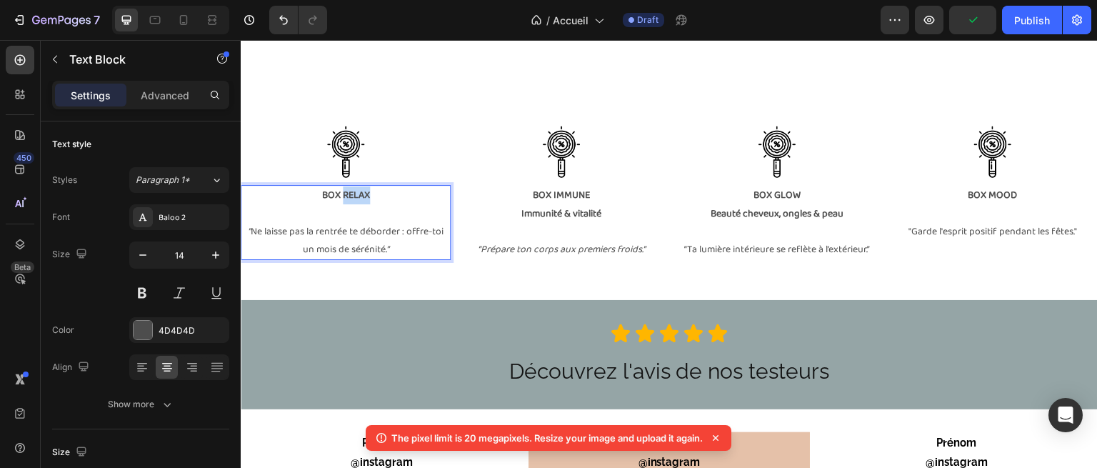
click at [340, 196] on strong "BOX RELAX" at bounding box center [346, 195] width 48 height 16
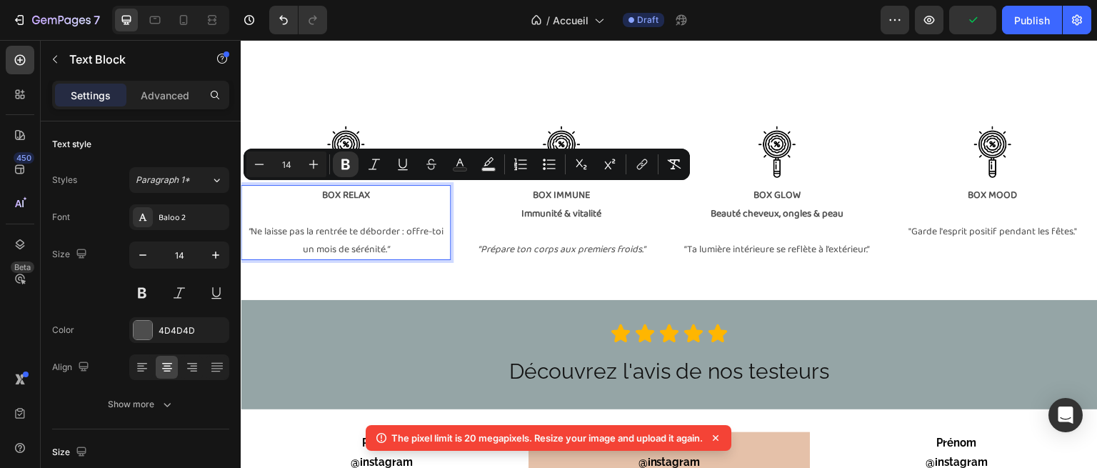
click at [351, 209] on p "Rich Text Editor. Editing area: main" at bounding box center [345, 214] width 207 height 18
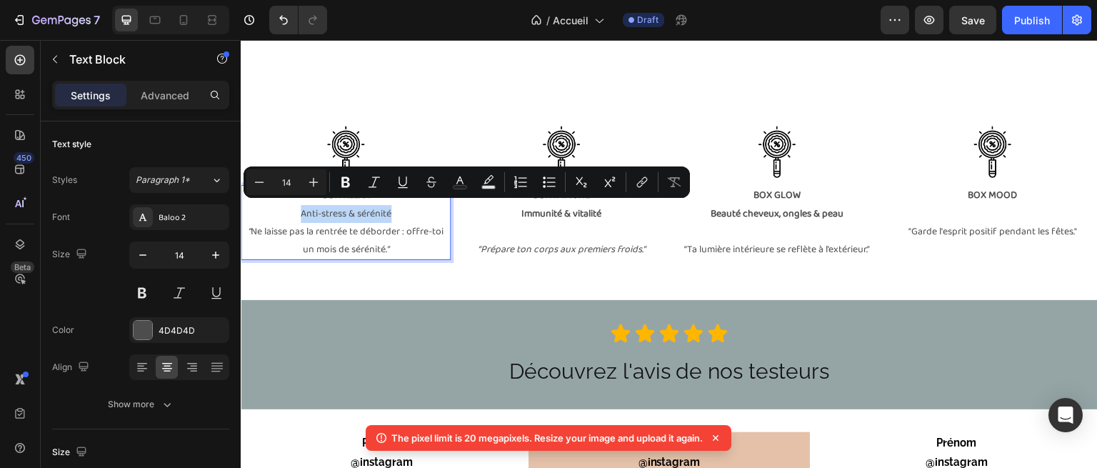
drag, startPoint x: 401, startPoint y: 206, endPoint x: 299, endPoint y: 209, distance: 102.9
click at [299, 209] on p "Anti-stress & sérénité" at bounding box center [345, 214] width 207 height 18
click at [343, 183] on icon "Editor contextual toolbar" at bounding box center [345, 182] width 9 height 11
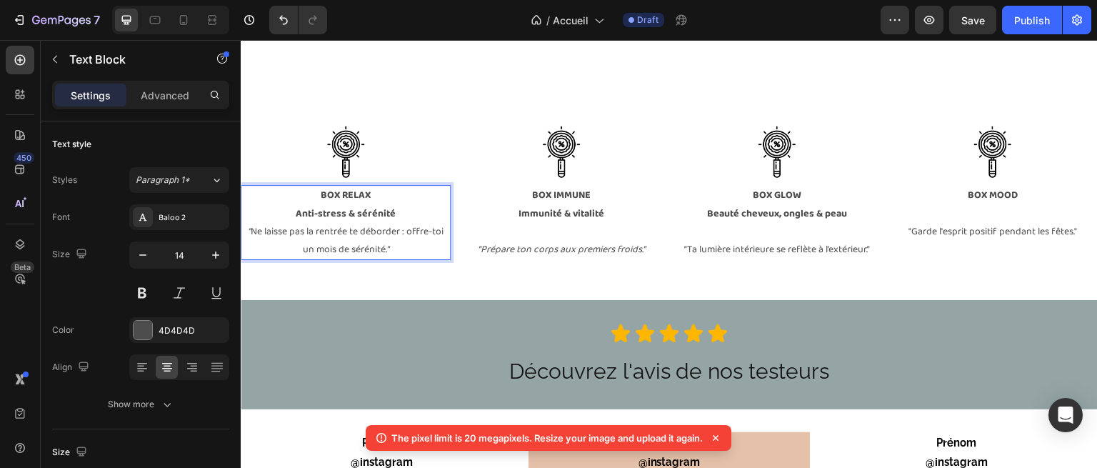
click at [404, 215] on p "Anti-stress & sérénité" at bounding box center [345, 214] width 207 height 18
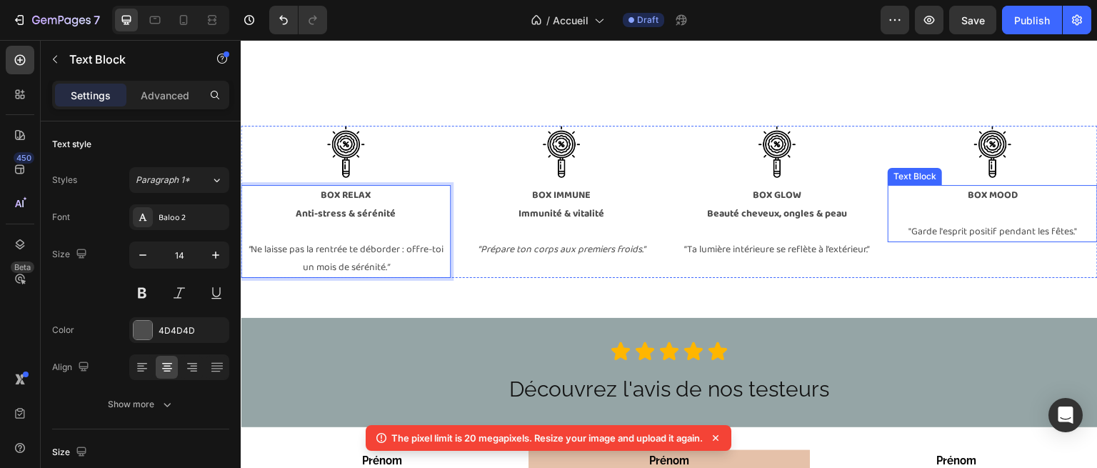
click at [970, 206] on p at bounding box center [992, 214] width 207 height 18
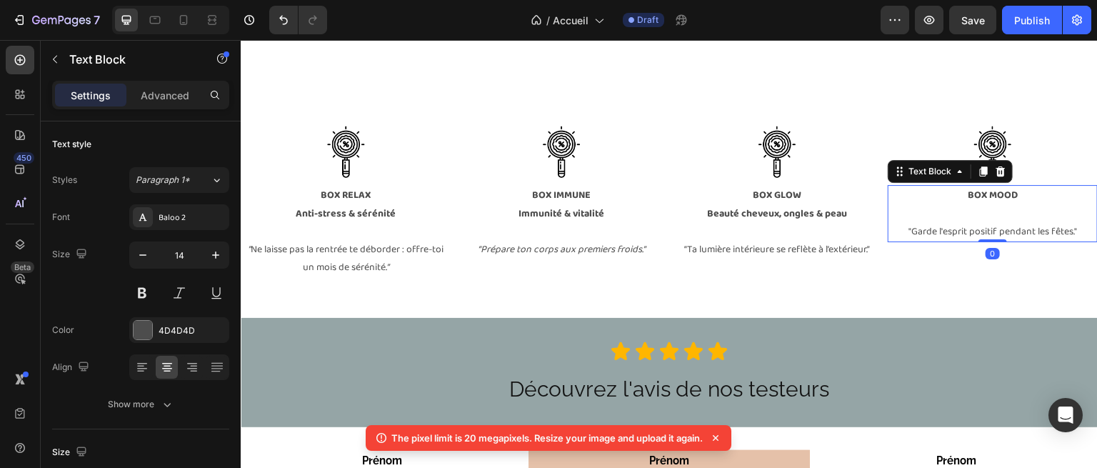
click at [998, 194] on strong "BOX MOOD" at bounding box center [993, 195] width 50 height 16
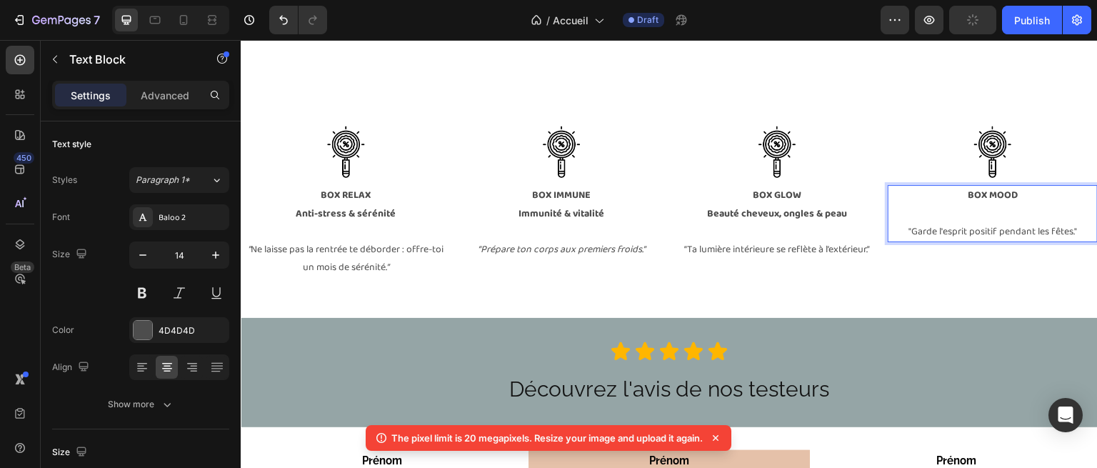
click at [1005, 194] on strong "BOX MOOD" at bounding box center [993, 195] width 50 height 16
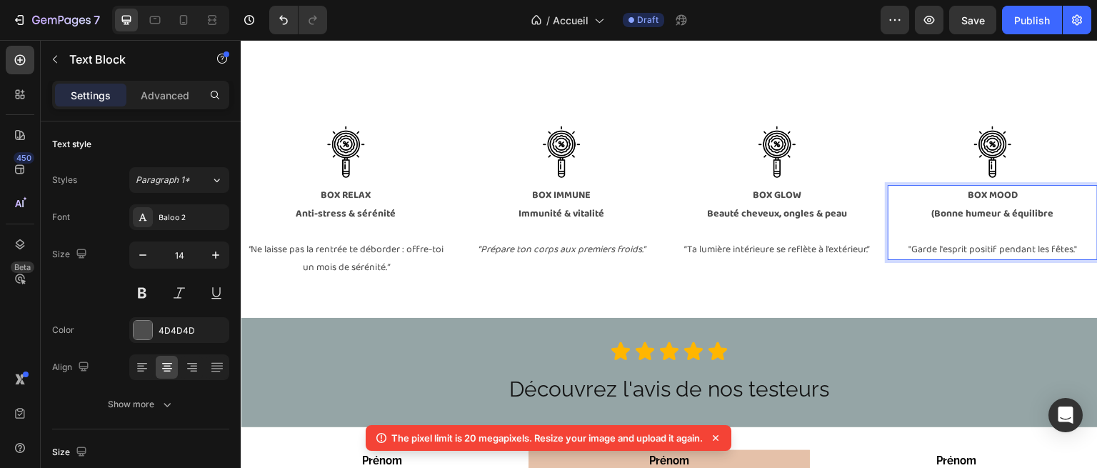
click at [932, 211] on strong "(Bonne humeur & équilibre" at bounding box center [993, 214] width 122 height 16
click at [928, 234] on p "Rich Text Editor. Editing area: main" at bounding box center [992, 232] width 207 height 18
click at [888, 144] on div at bounding box center [993, 152] width 210 height 53
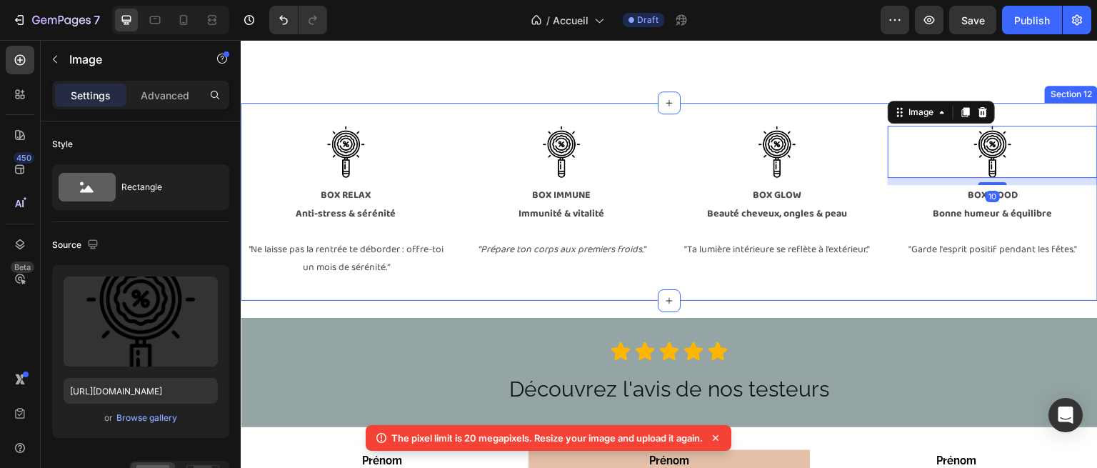
click at [953, 271] on div "Image 10 BOX MOOD Bonne humeur & équilibre "Garde l'esprit positif pendant les …" at bounding box center [993, 202] width 210 height 153
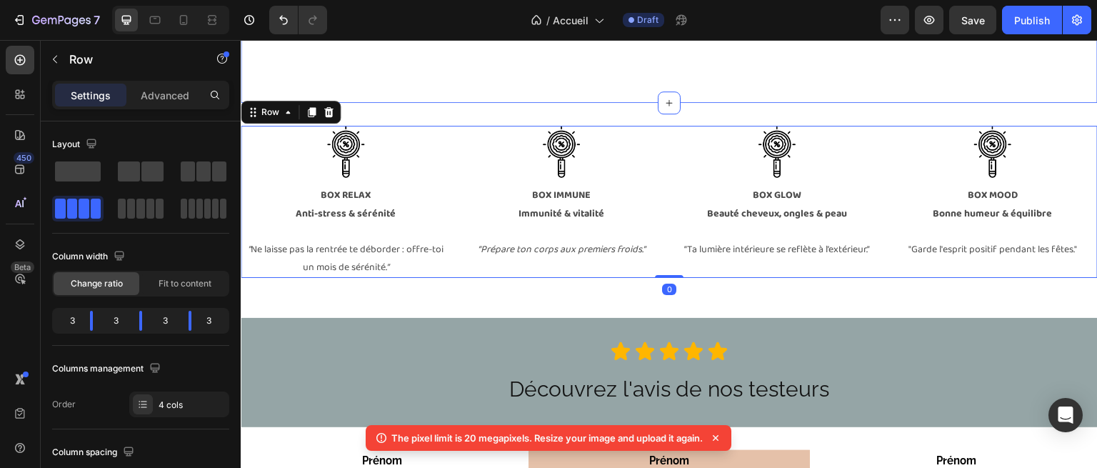
click at [876, 71] on div "Je rejoins ... Button" at bounding box center [669, 62] width 857 height 34
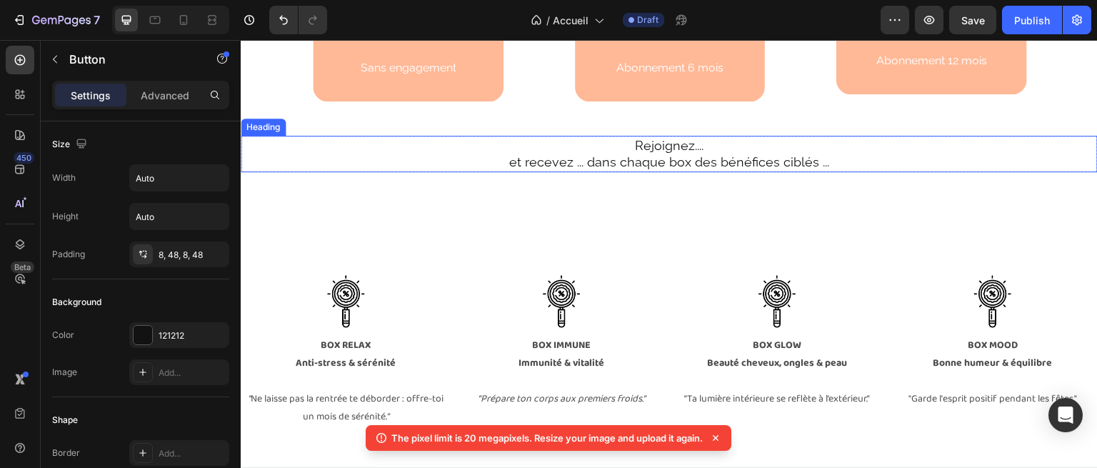
scroll to position [2454, 0]
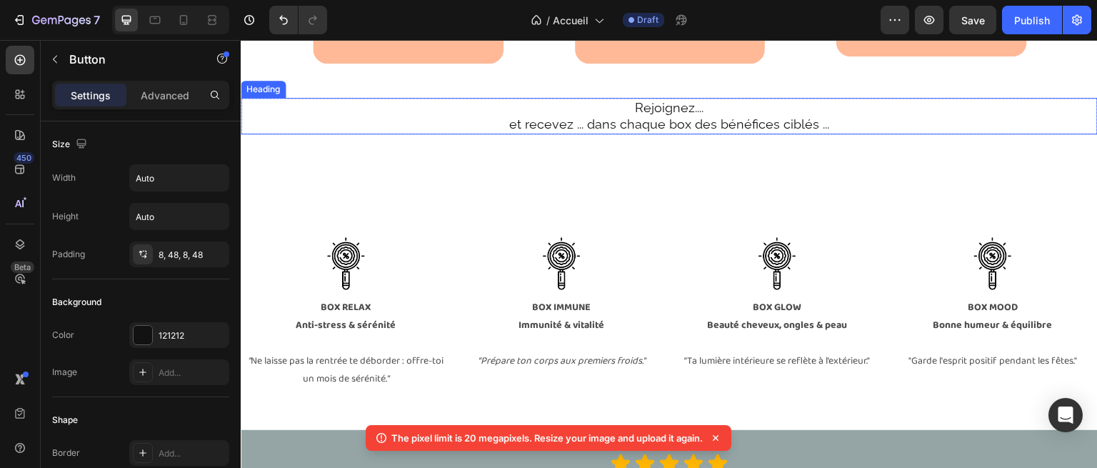
click at [796, 134] on h2 "Rejoignez.... et recevez ... dans chaque box des bénéfices ciblés ..." at bounding box center [669, 116] width 788 height 36
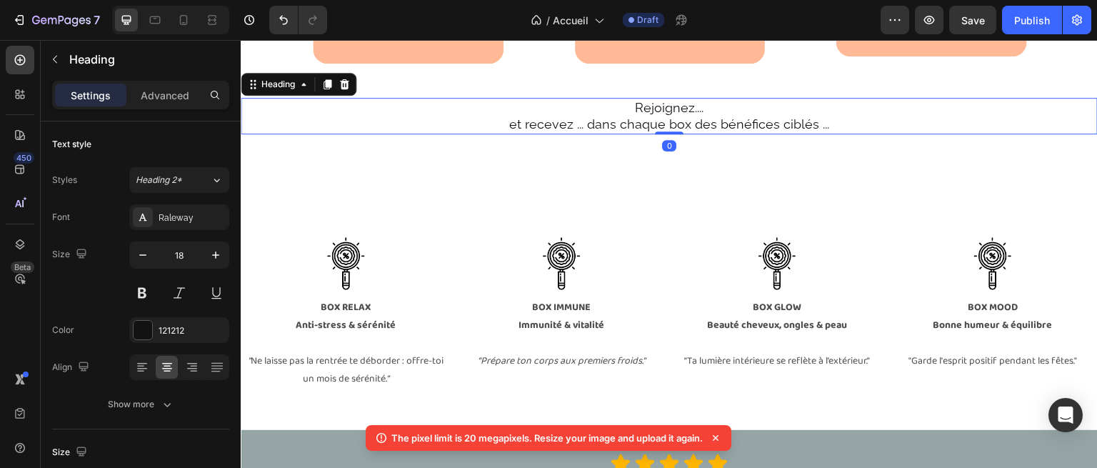
click at [815, 134] on h2 "Rejoignez.... et recevez ... dans chaque box des bénéfices ciblés ..." at bounding box center [669, 116] width 788 height 36
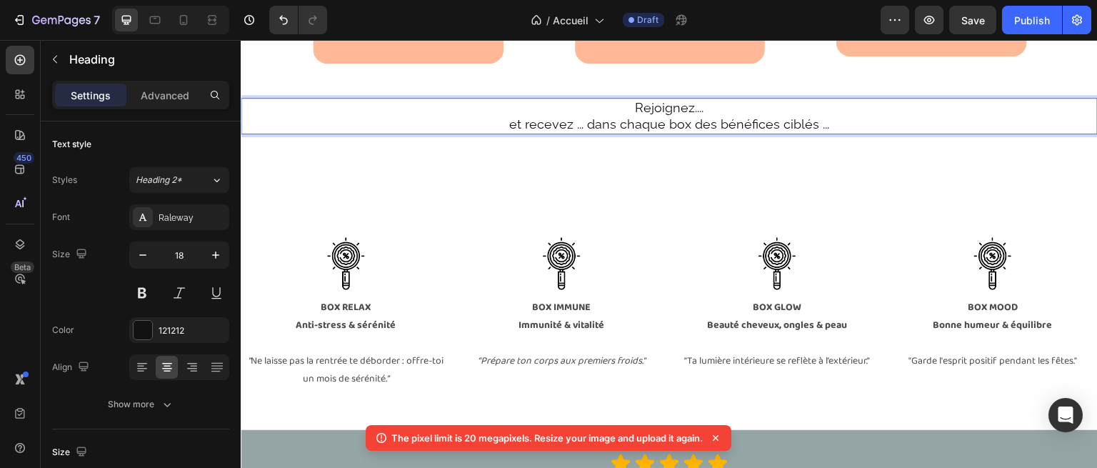
click at [809, 133] on p "Rejoignez.... et recevez ... dans chaque box des bénéfices ciblés ..." at bounding box center [669, 116] width 786 height 34
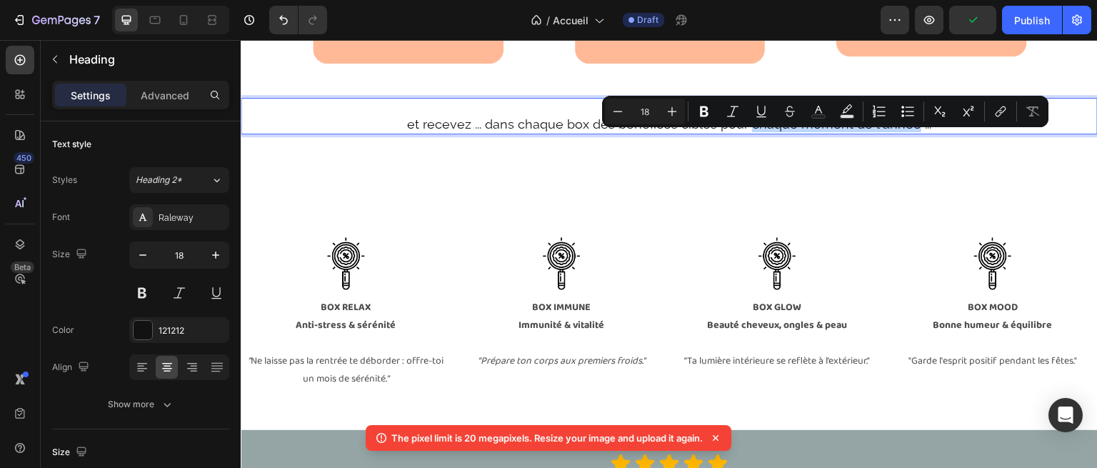
drag, startPoint x: 908, startPoint y: 141, endPoint x: 745, endPoint y: 136, distance: 162.9
click at [745, 133] on p "Rejoignez.... et recevez ... dans chaque box des bénéfices ciblés pour chaque m…" at bounding box center [669, 116] width 786 height 34
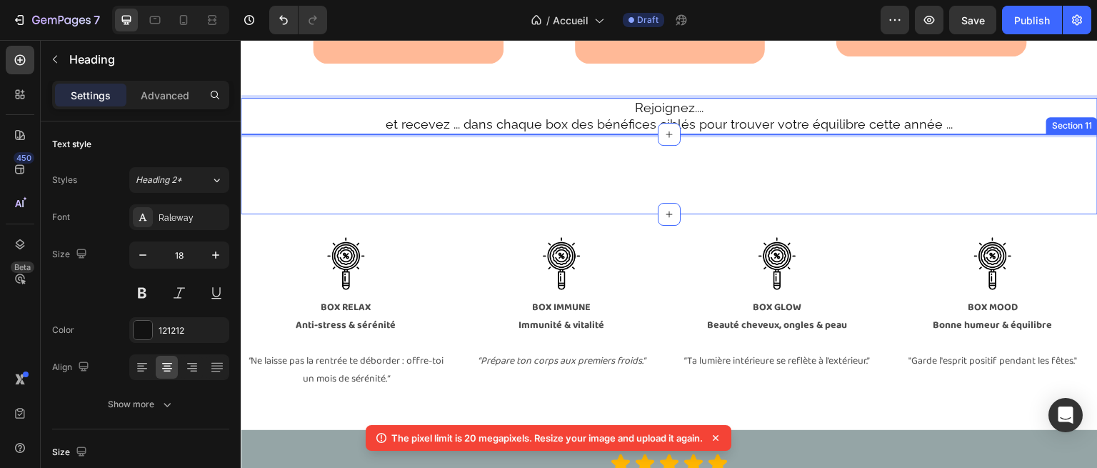
click at [773, 211] on div "Je rejoins ... Button Section 11" at bounding box center [669, 174] width 857 height 80
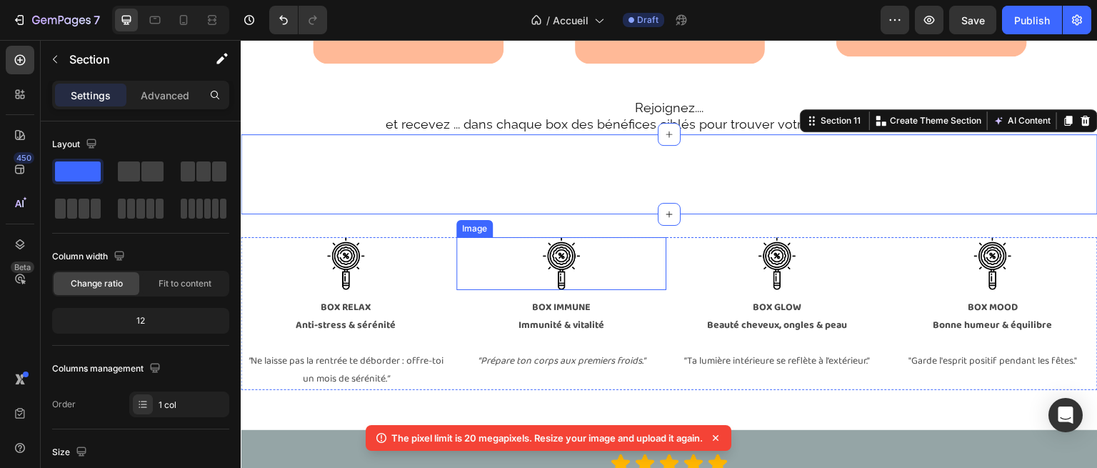
click at [490, 263] on div at bounding box center [561, 263] width 210 height 53
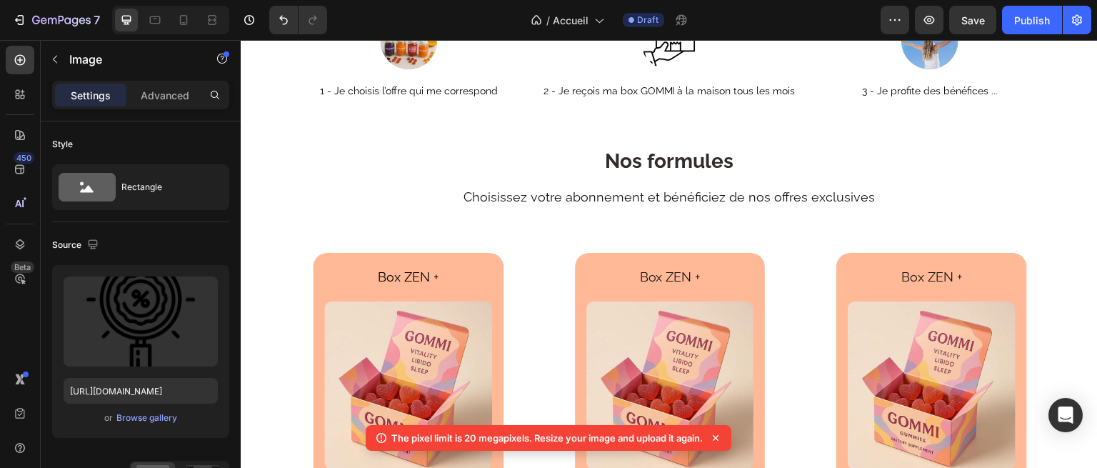
scroll to position [1862, 0]
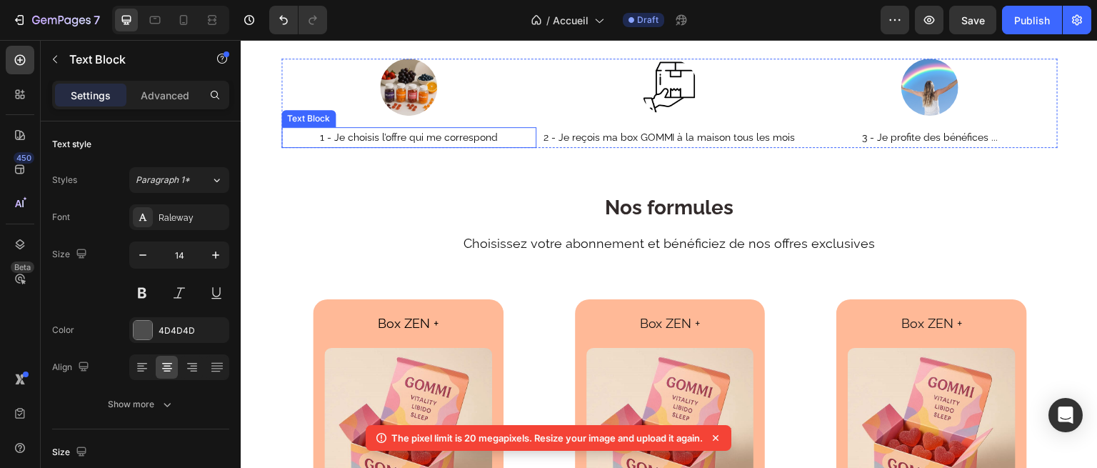
click at [448, 138] on span "1 - Je choisis l’offre qui me correspond" at bounding box center [409, 136] width 178 height 11
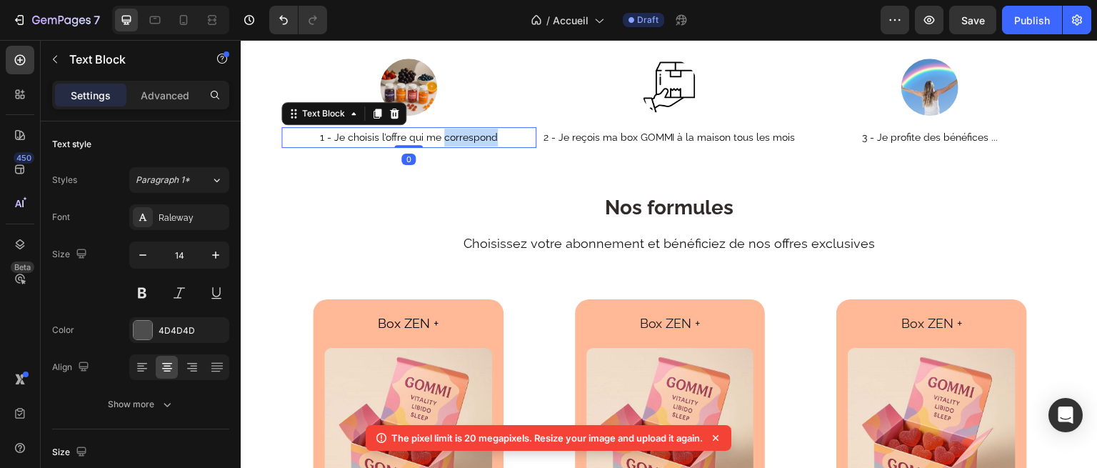
click at [448, 138] on span "1 - Je choisis l’offre qui me correspond" at bounding box center [409, 136] width 178 height 11
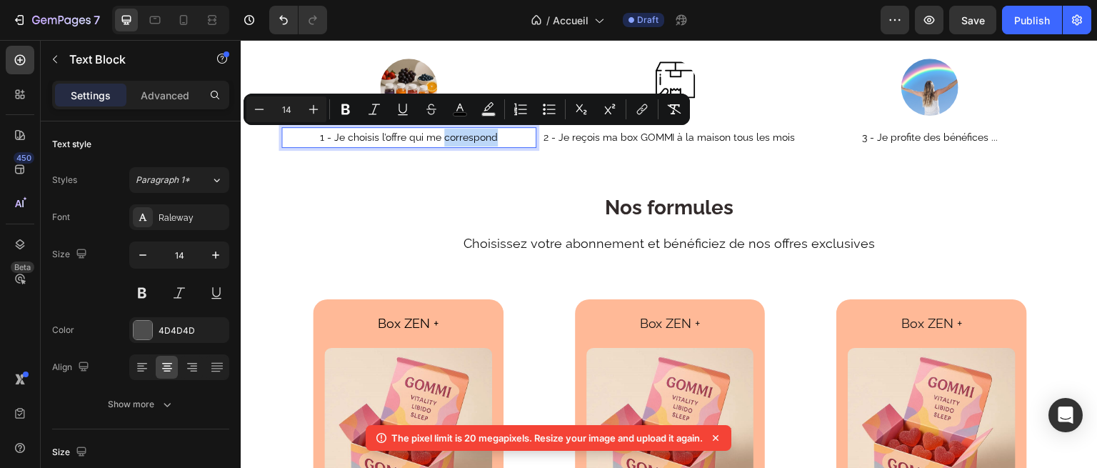
click at [460, 134] on span "1 - Je choisis l’offre qui me correspond" at bounding box center [409, 136] width 178 height 11
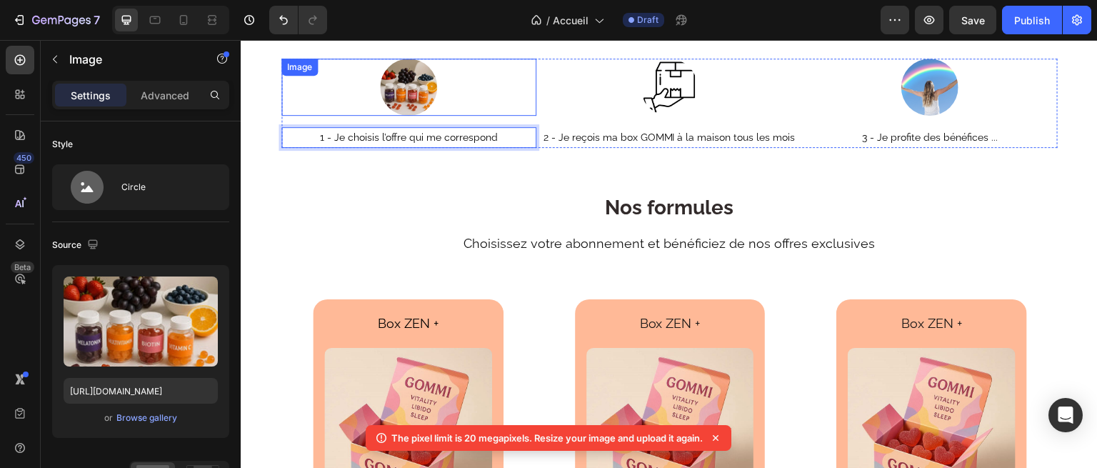
click at [403, 84] on img at bounding box center [408, 87] width 57 height 57
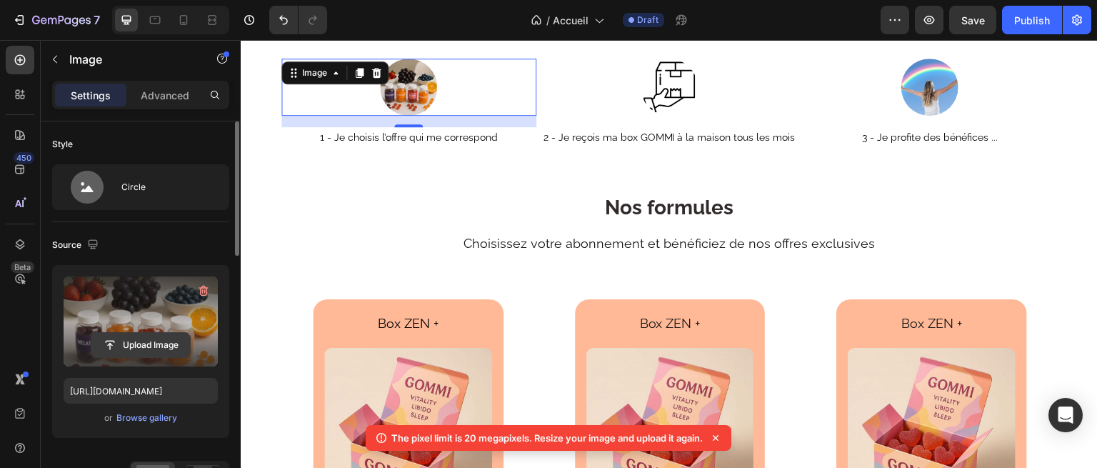
drag, startPoint x: 163, startPoint y: 349, endPoint x: 153, endPoint y: 349, distance: 10.0
click at [153, 349] on input "file" at bounding box center [140, 345] width 99 height 24
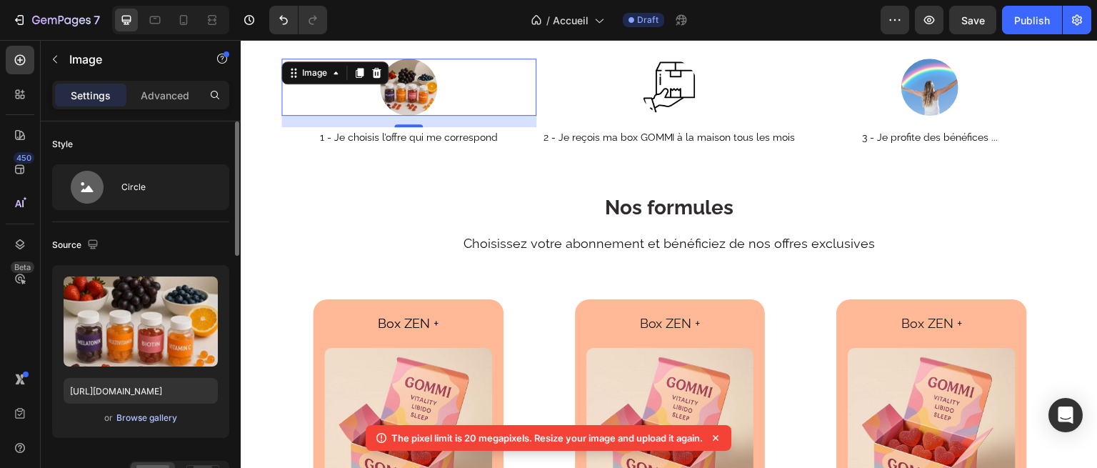
click at [143, 417] on div "Browse gallery" at bounding box center [146, 417] width 61 height 13
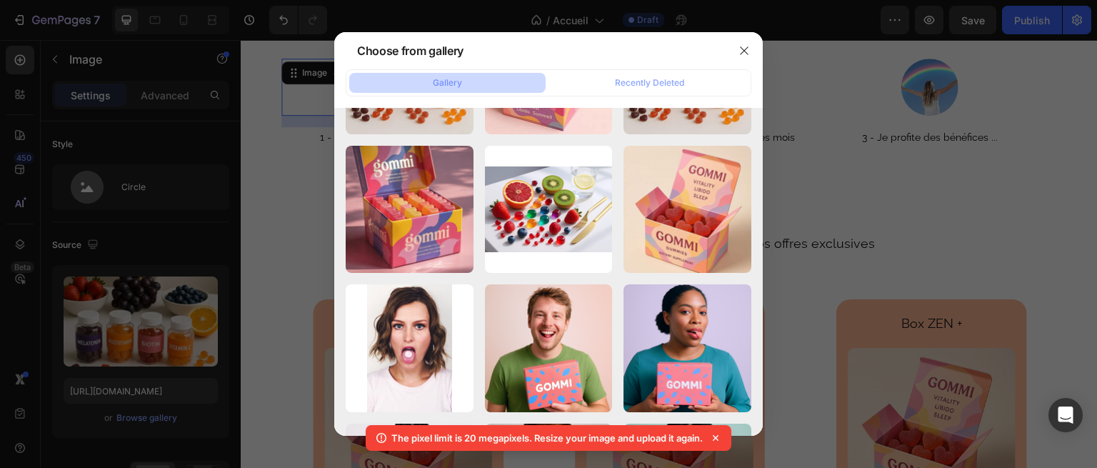
scroll to position [1769, 0]
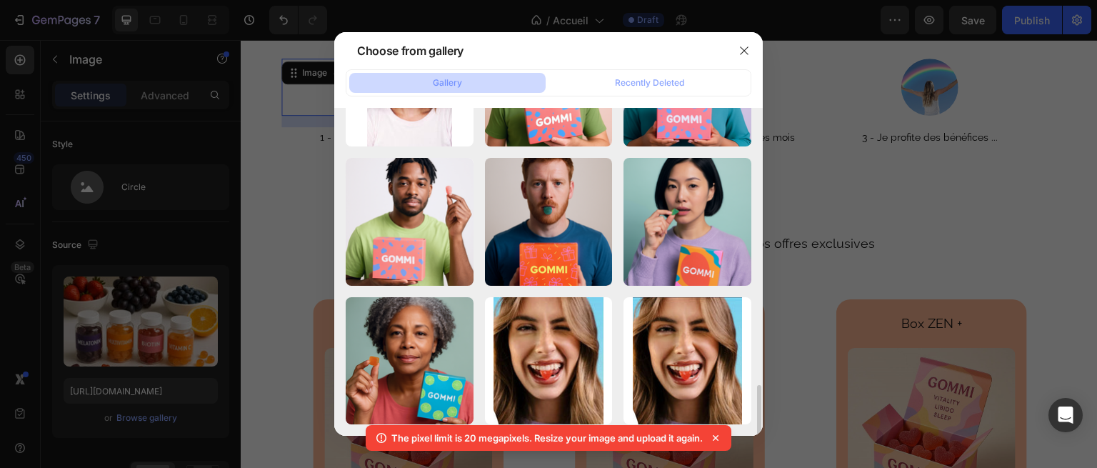
click at [126, 348] on div at bounding box center [548, 234] width 1097 height 468
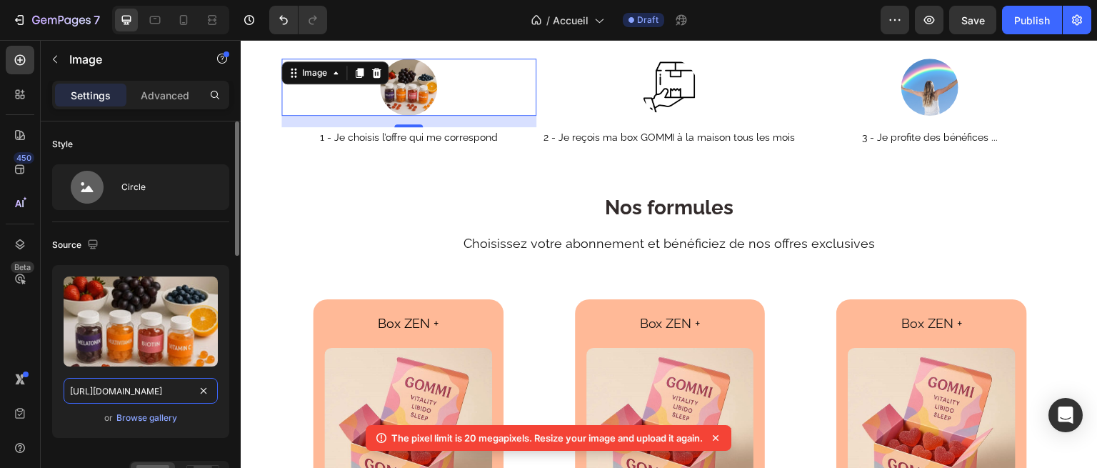
click at [149, 390] on input "[URL][DOMAIN_NAME]" at bounding box center [141, 391] width 154 height 26
click at [164, 416] on div "Browse gallery" at bounding box center [146, 417] width 61 height 13
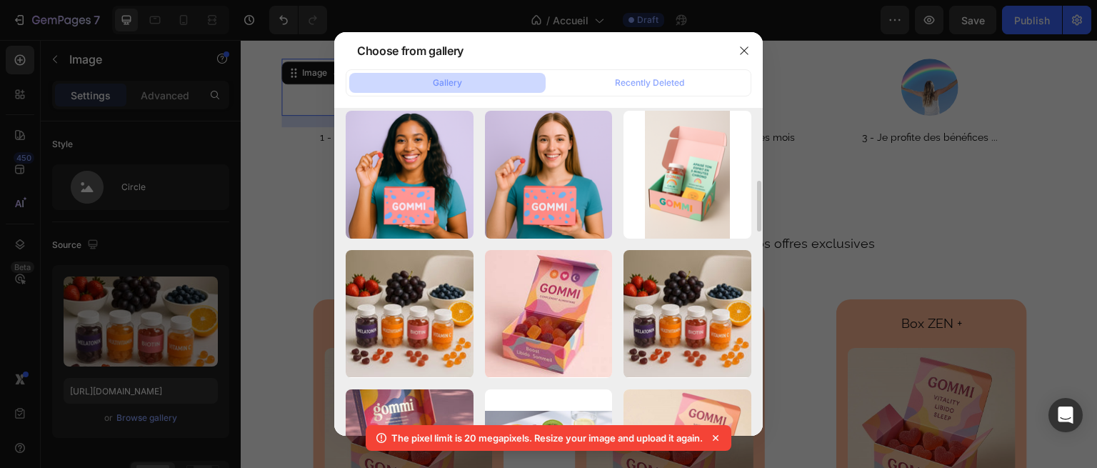
scroll to position [1281, 0]
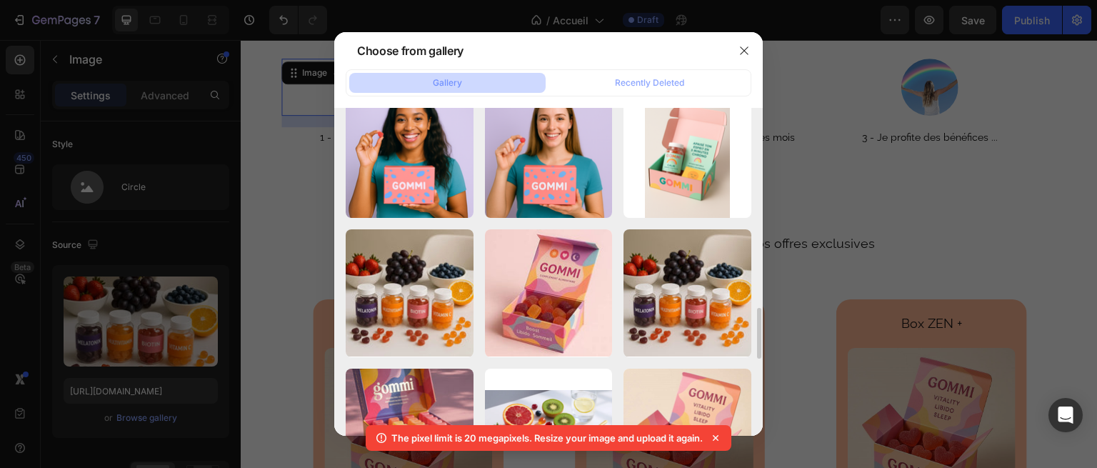
click at [166, 305] on div at bounding box center [548, 234] width 1097 height 468
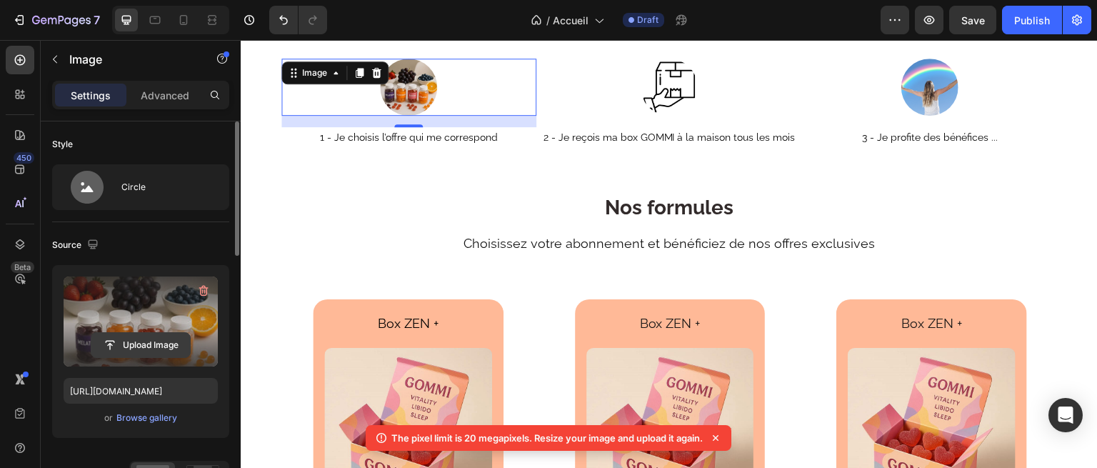
click at [140, 344] on input "file" at bounding box center [140, 345] width 99 height 24
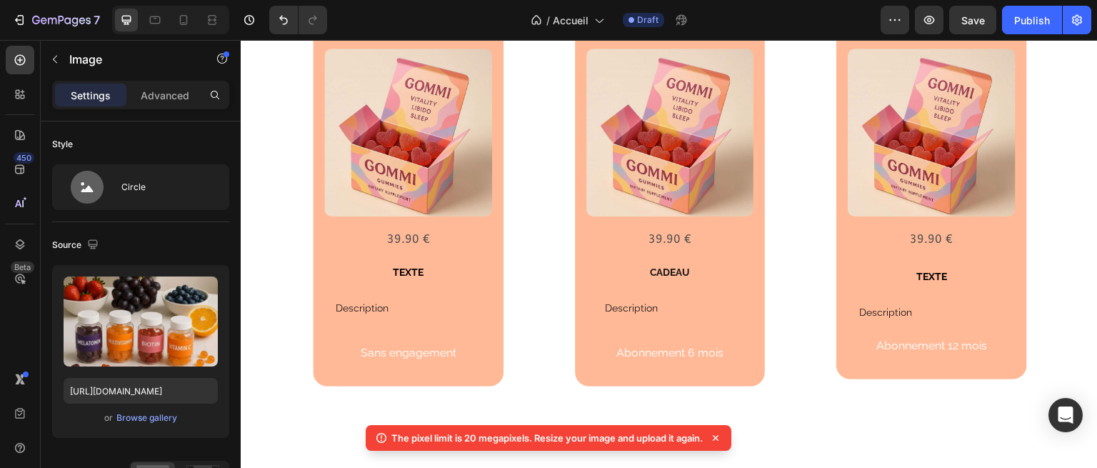
scroll to position [1760, 0]
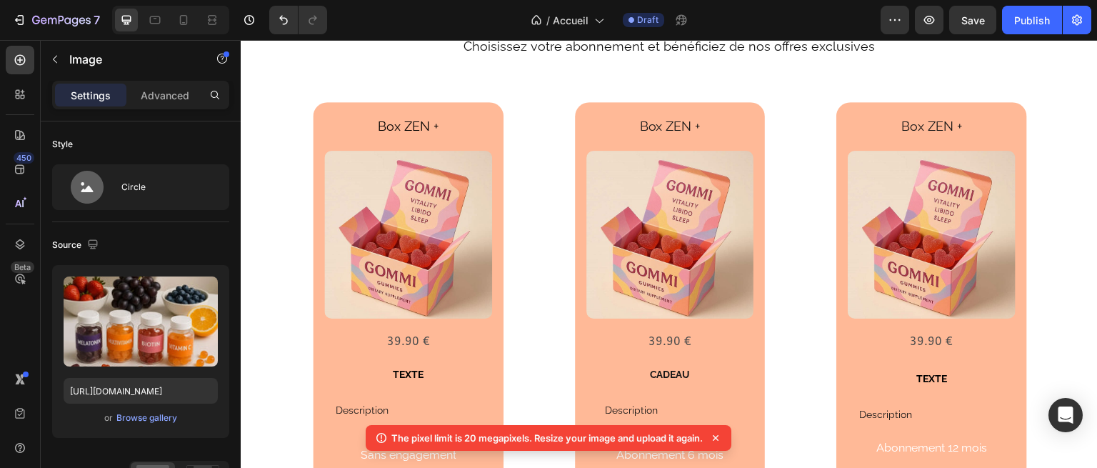
click at [163, 417] on div "Browse gallery" at bounding box center [146, 417] width 61 height 13
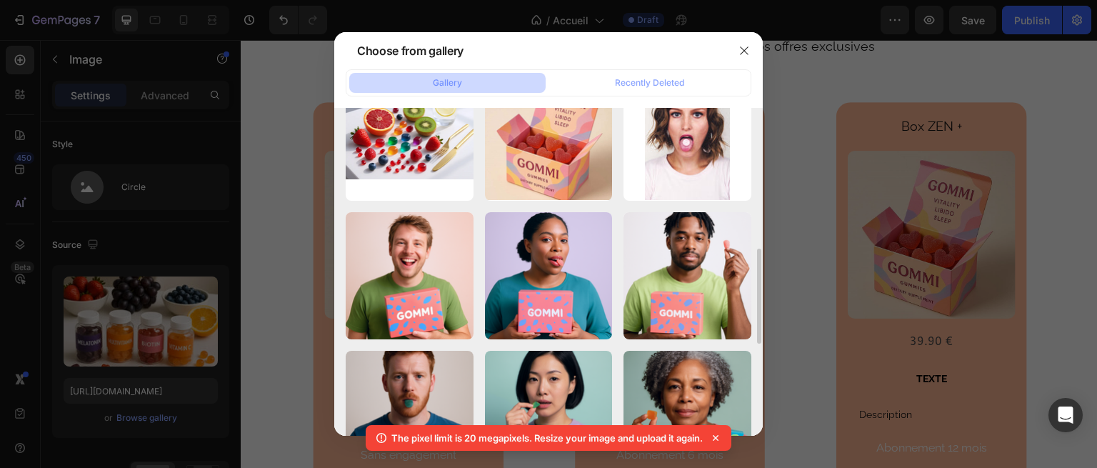
scroll to position [604, 0]
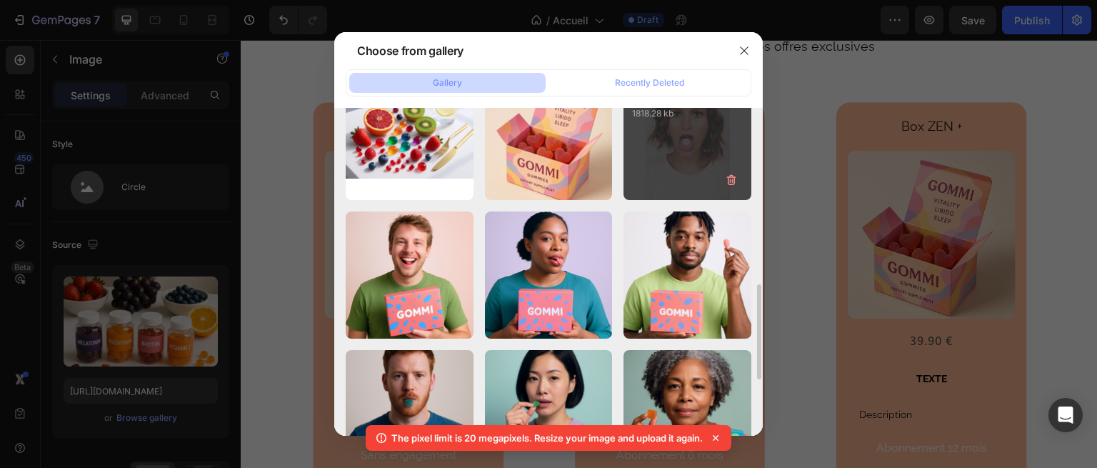
click at [694, 168] on div "pexels-bennielbester-...77.jpg 1818.28 kb" at bounding box center [688, 136] width 128 height 128
type input "https://cdn.shopify.com/s/files/1/0976/2684/9605/files/gempages_581534625826865…"
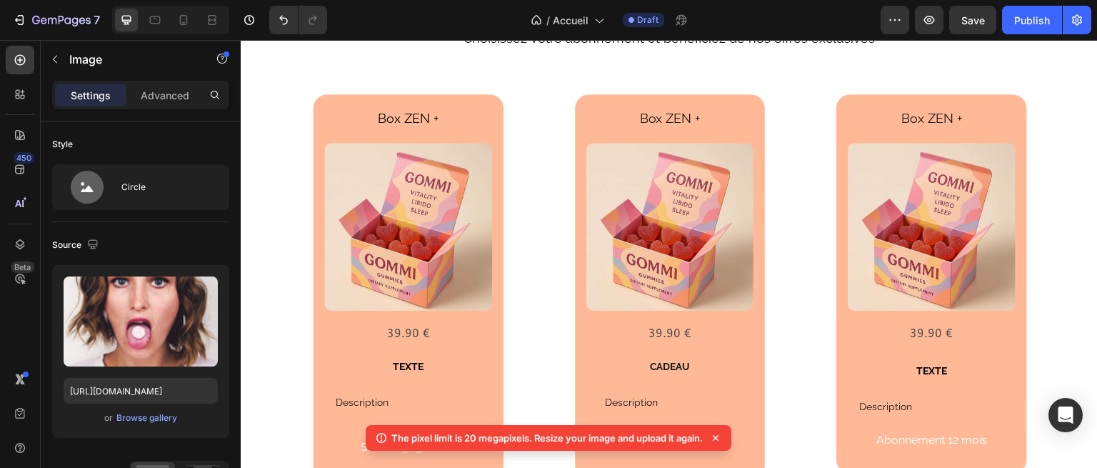
scroll to position [1768, 0]
click at [403, 59] on div "Nos formules Heading Choisissez votre abonnement et bénéficiez de nos offres ex…" at bounding box center [669, 17] width 857 height 83
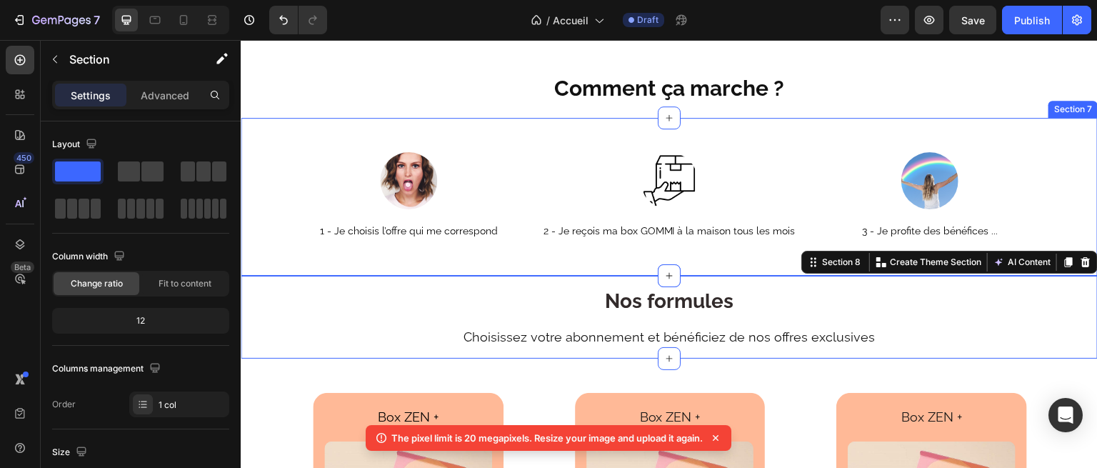
scroll to position [1801, 0]
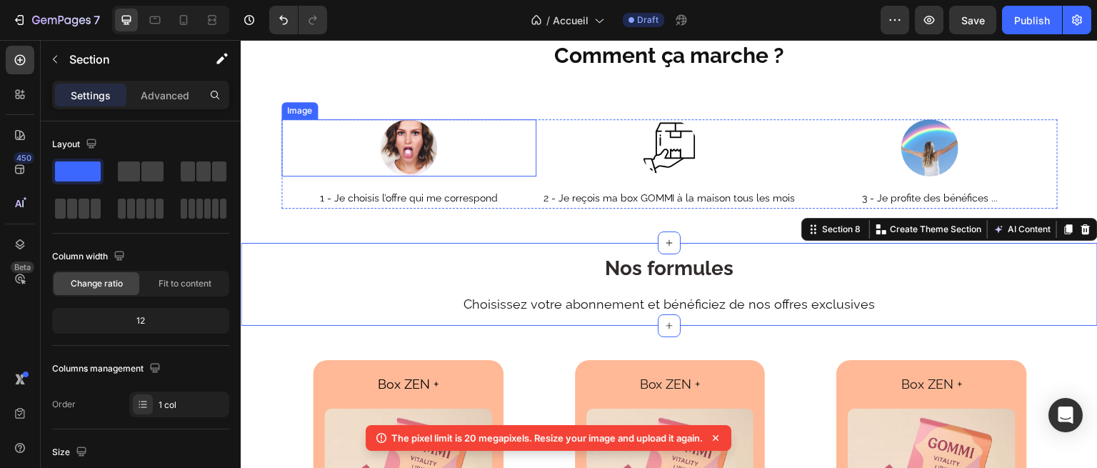
click at [411, 152] on img at bounding box center [408, 147] width 57 height 57
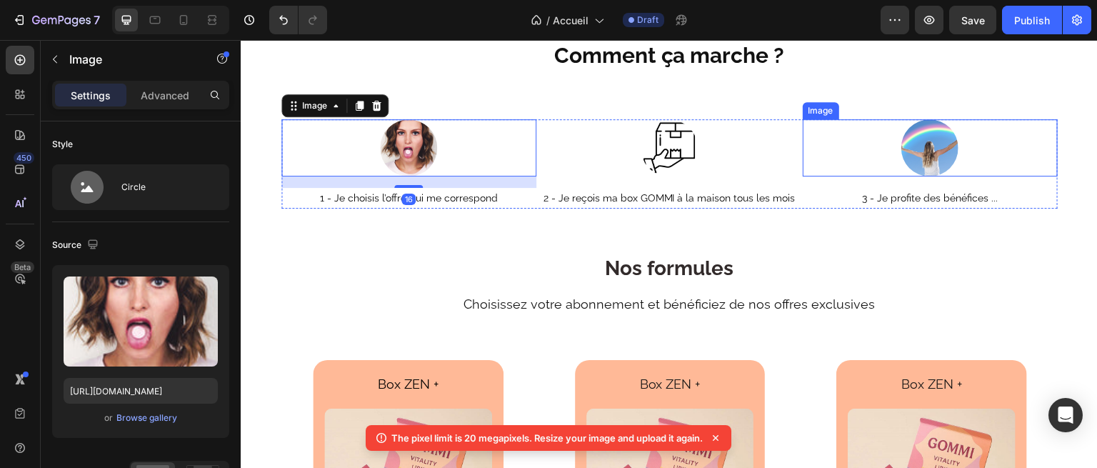
click at [936, 155] on img at bounding box center [929, 147] width 57 height 57
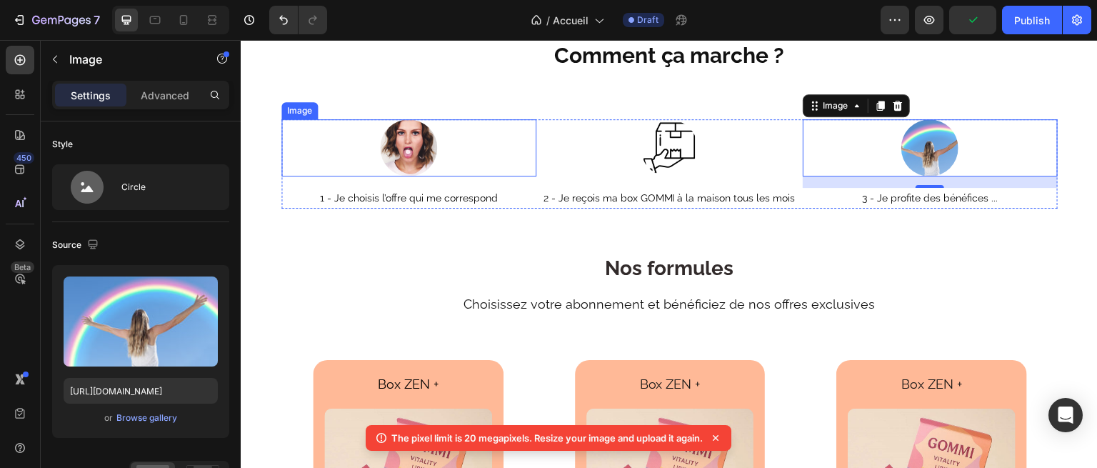
click at [406, 143] on img at bounding box center [408, 147] width 57 height 57
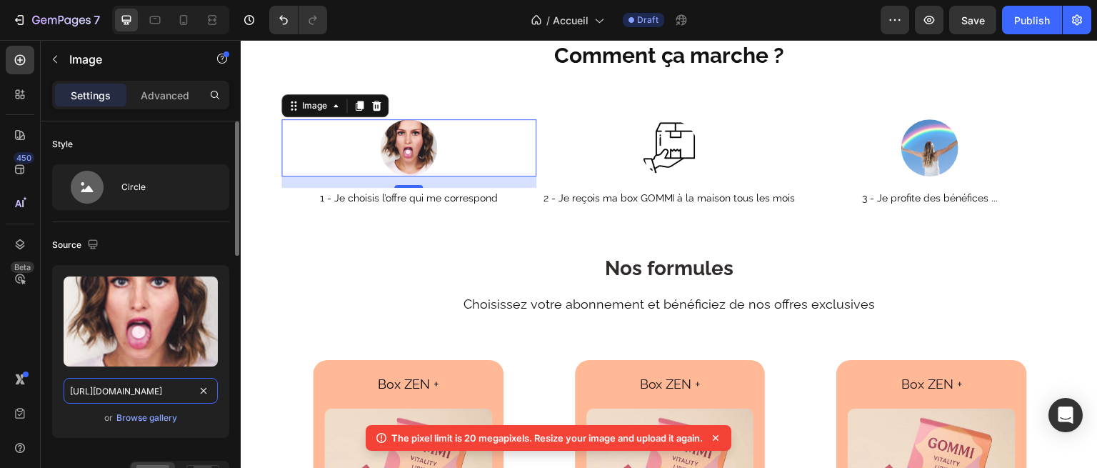
click at [144, 389] on input "https://cdn.shopify.com/s/files/1/0976/2684/9605/files/gempages_581534625826865…" at bounding box center [141, 391] width 154 height 26
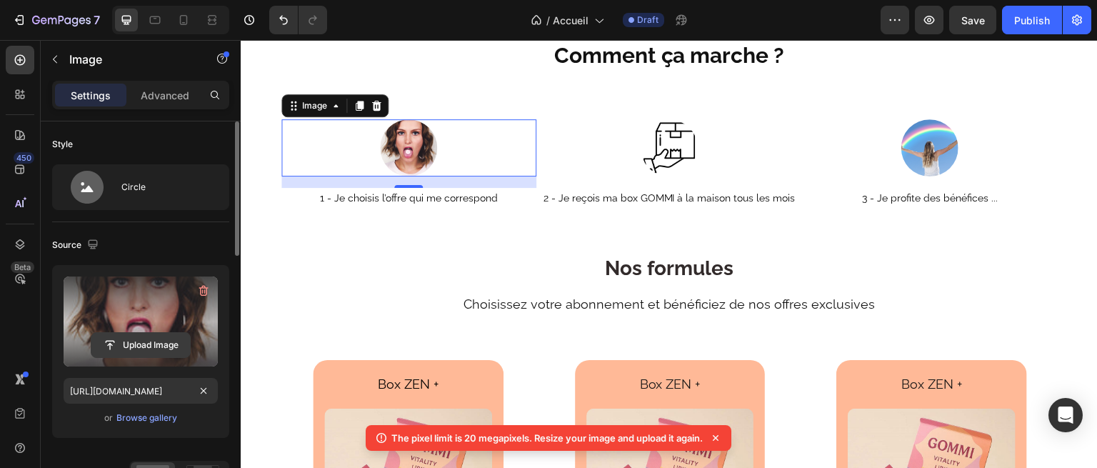
click at [156, 343] on input "file" at bounding box center [140, 345] width 99 height 24
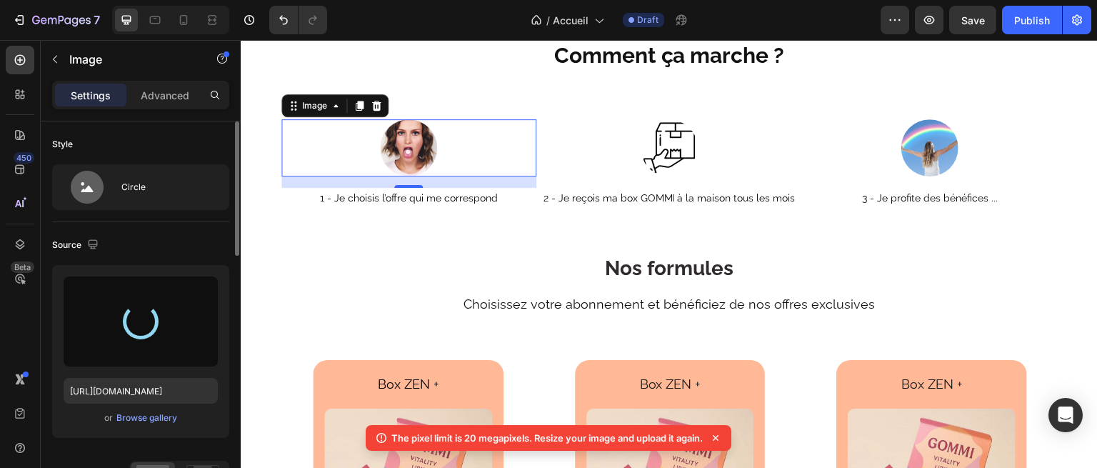
type input "[URL][DOMAIN_NAME]"
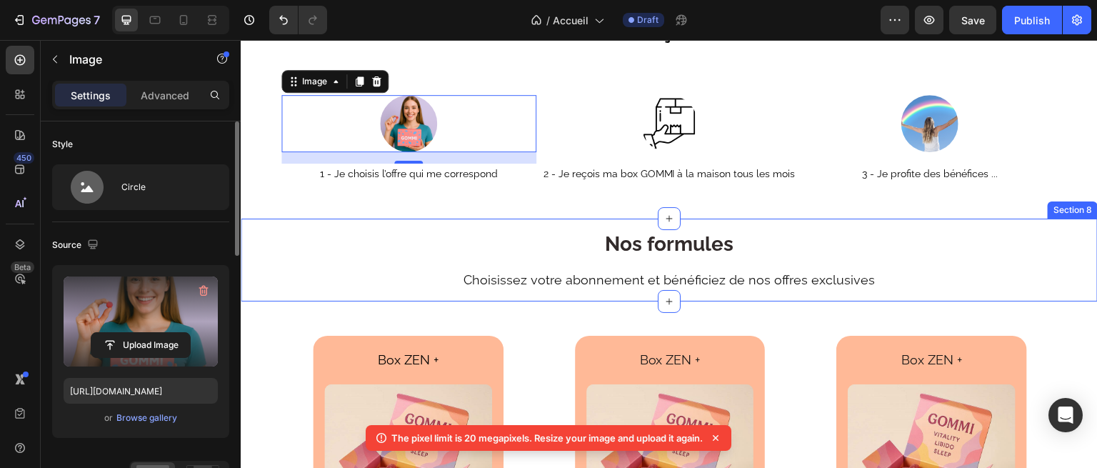
scroll to position [1799, 0]
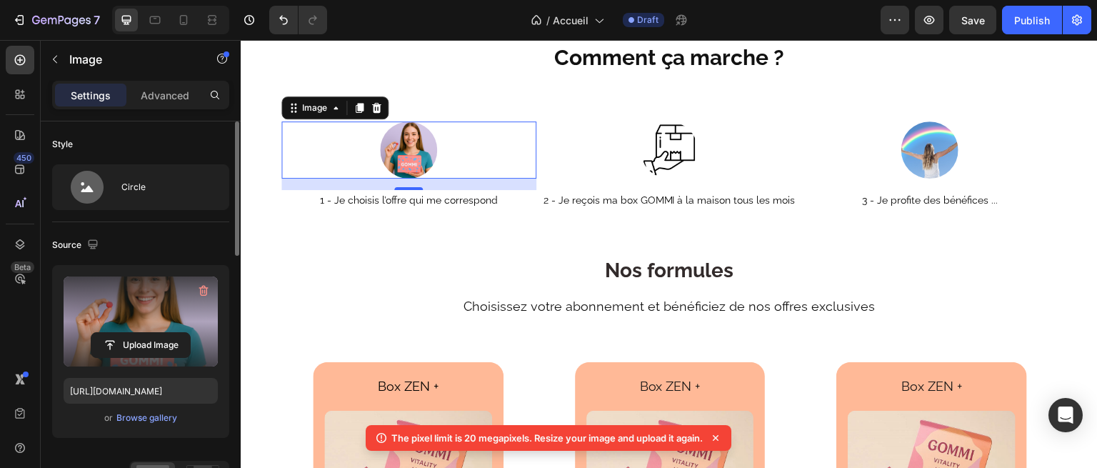
click at [401, 153] on img at bounding box center [408, 149] width 57 height 57
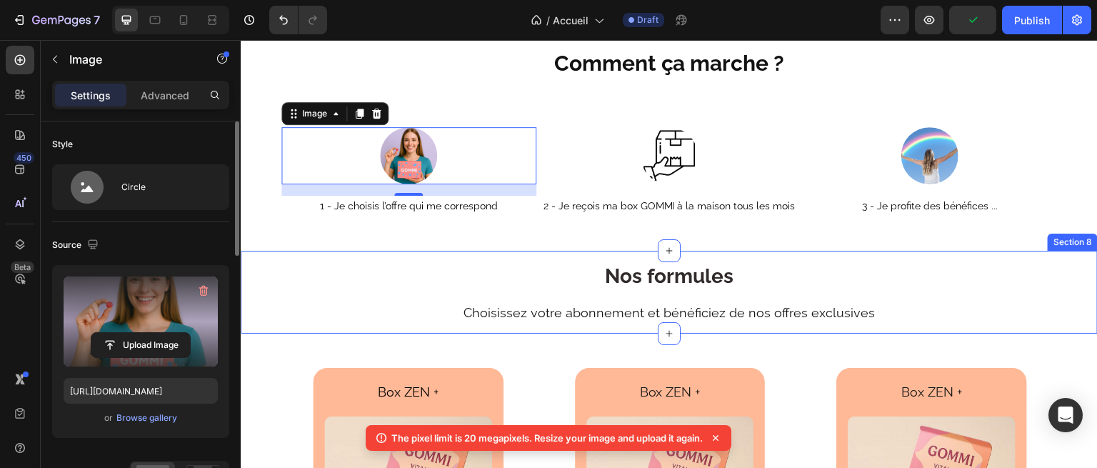
scroll to position [1743, 0]
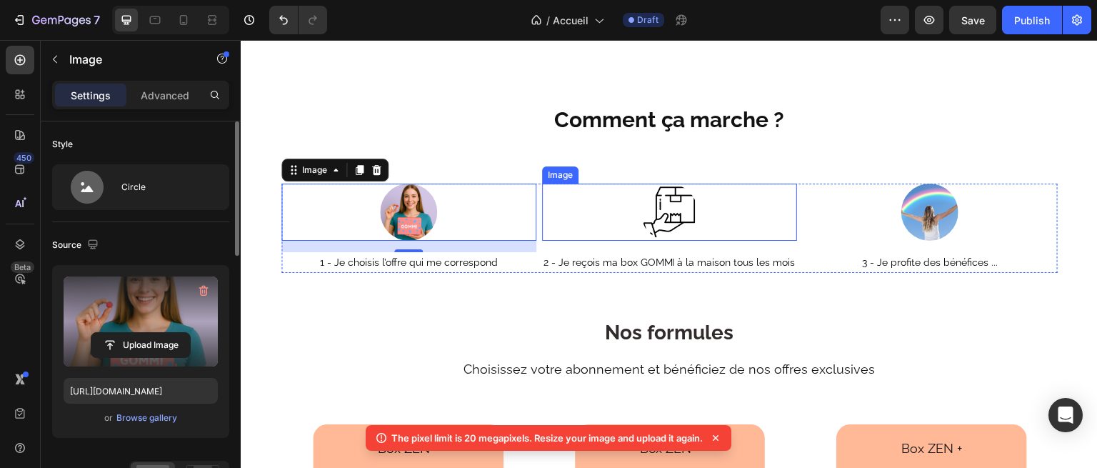
click at [651, 211] on img at bounding box center [669, 212] width 57 height 57
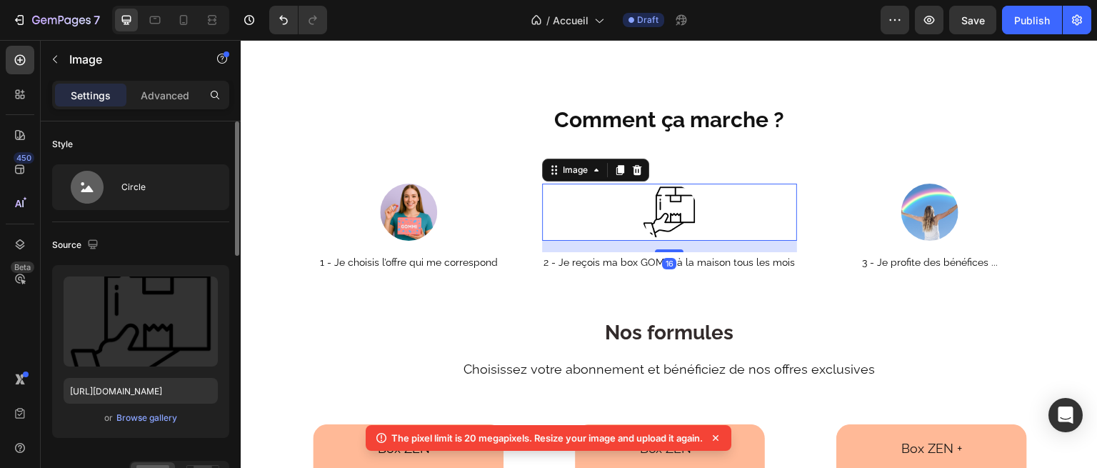
click at [664, 204] on img at bounding box center [669, 212] width 57 height 57
click at [685, 189] on img at bounding box center [669, 212] width 57 height 57
click at [828, 203] on div at bounding box center [930, 212] width 255 height 57
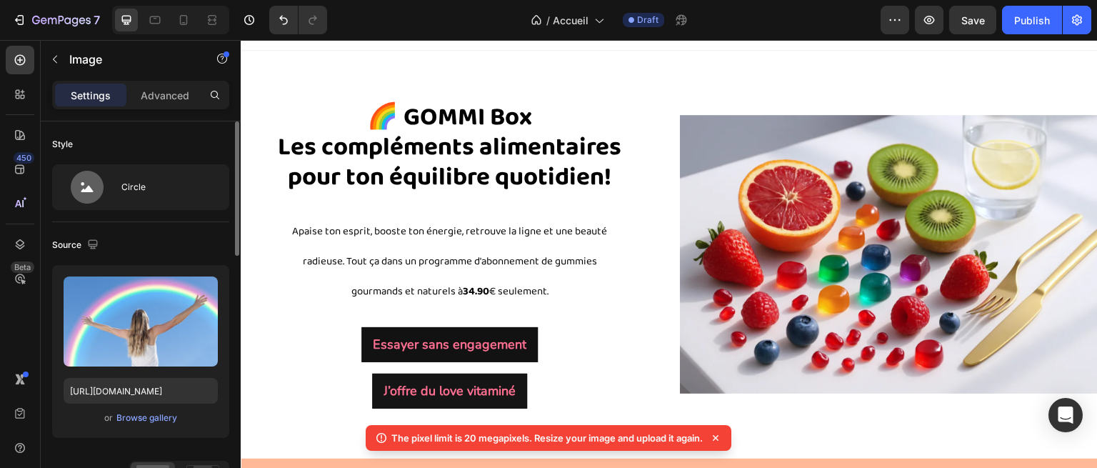
scroll to position [0, 0]
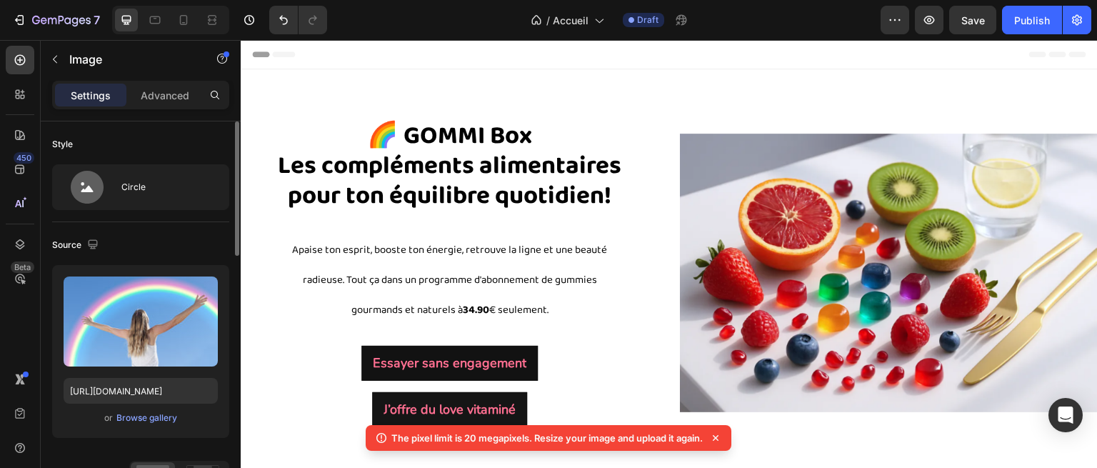
click at [848, 275] on img at bounding box center [889, 273] width 418 height 279
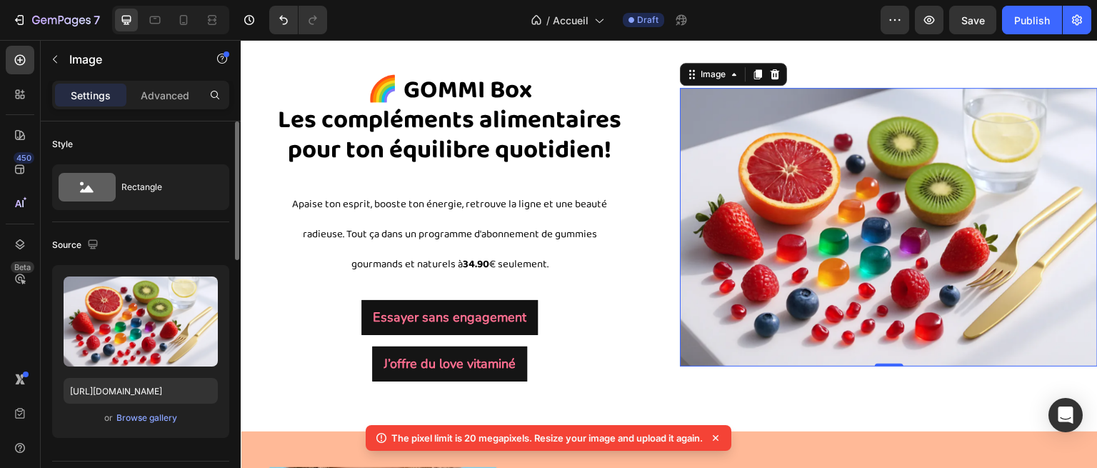
scroll to position [169, 0]
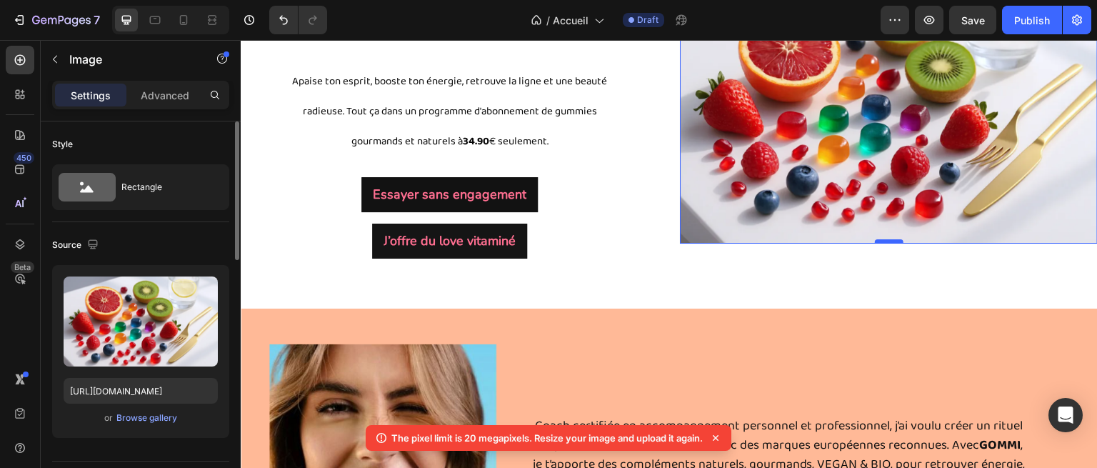
click at [888, 244] on div at bounding box center [889, 241] width 29 height 4
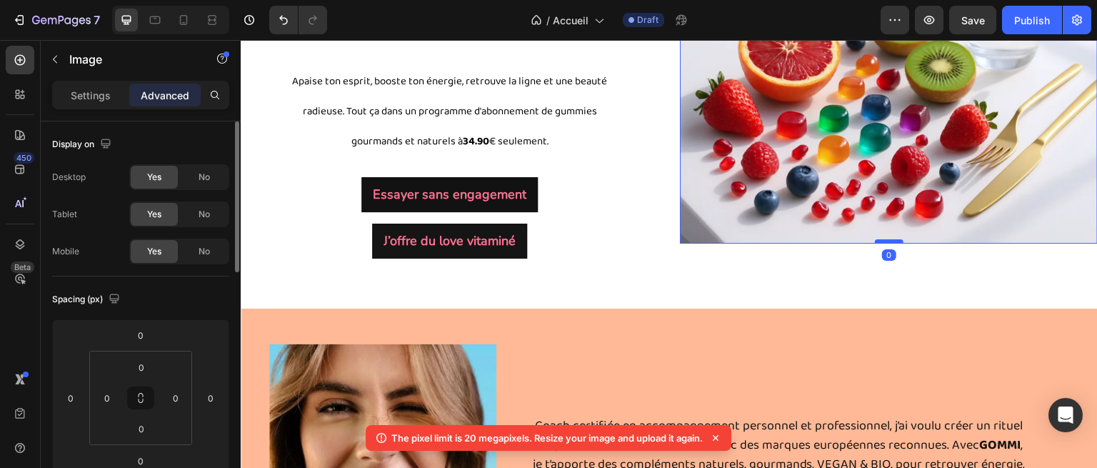
click at [883, 244] on div at bounding box center [889, 241] width 29 height 4
click at [794, 173] on img at bounding box center [889, 104] width 418 height 279
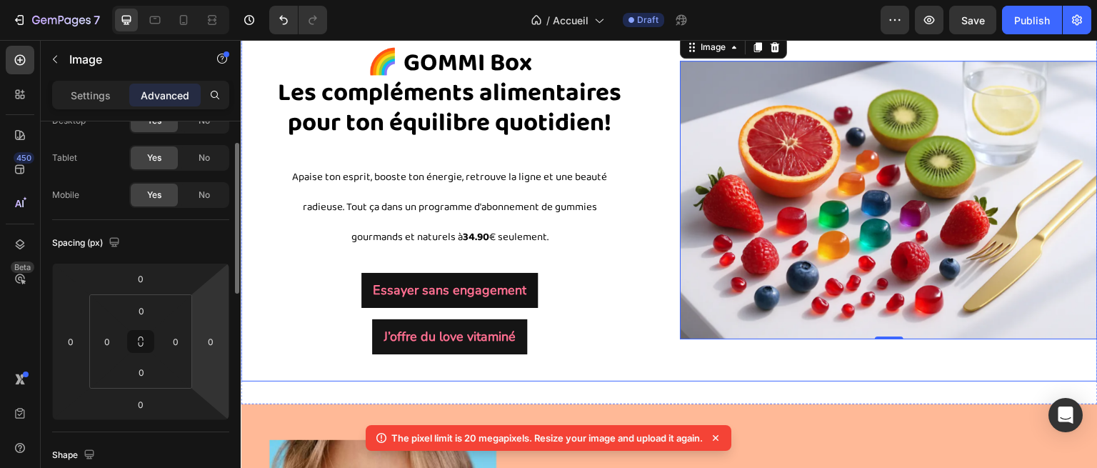
scroll to position [0, 0]
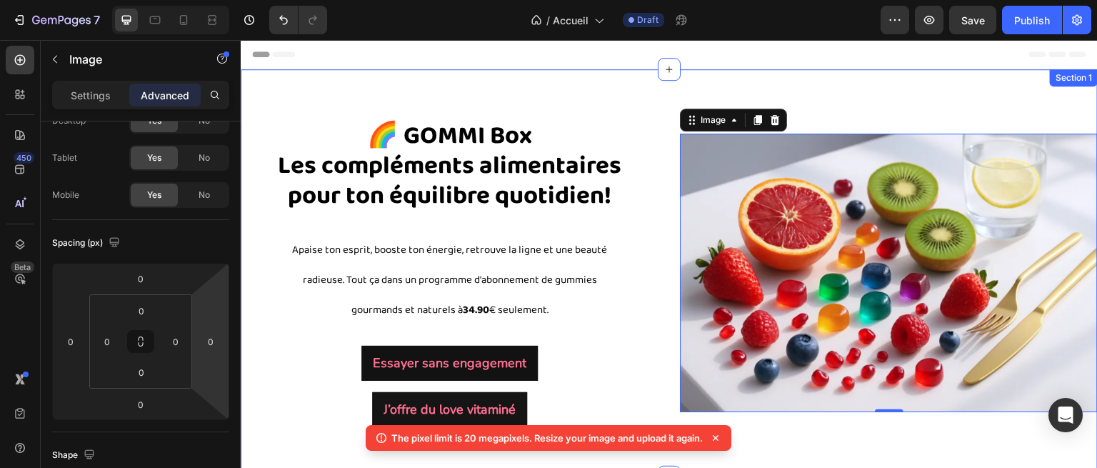
click at [796, 88] on div "🌈 GOMMI Box Les compléments alimentaires pour ton équilibre quotidien! Heading …" at bounding box center [669, 273] width 857 height 408
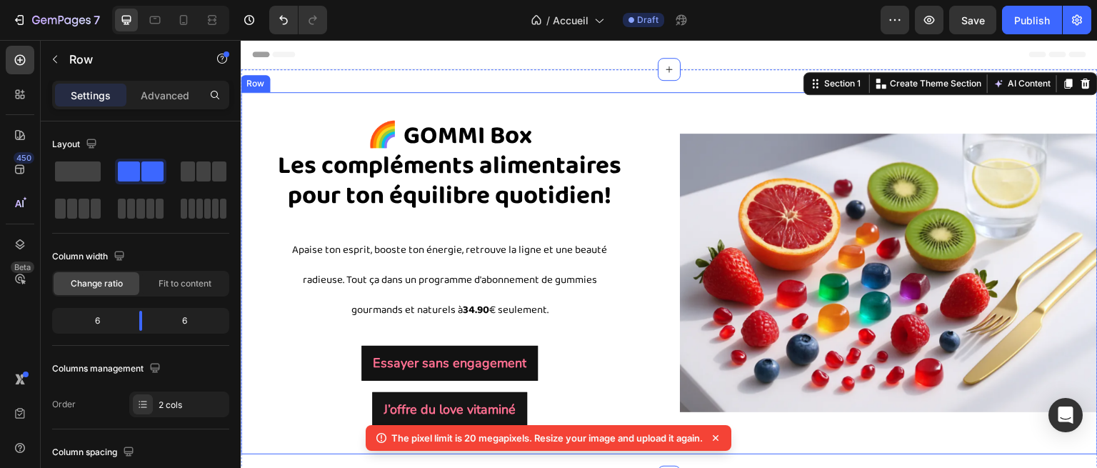
click at [813, 104] on div "Image" at bounding box center [889, 273] width 418 height 342
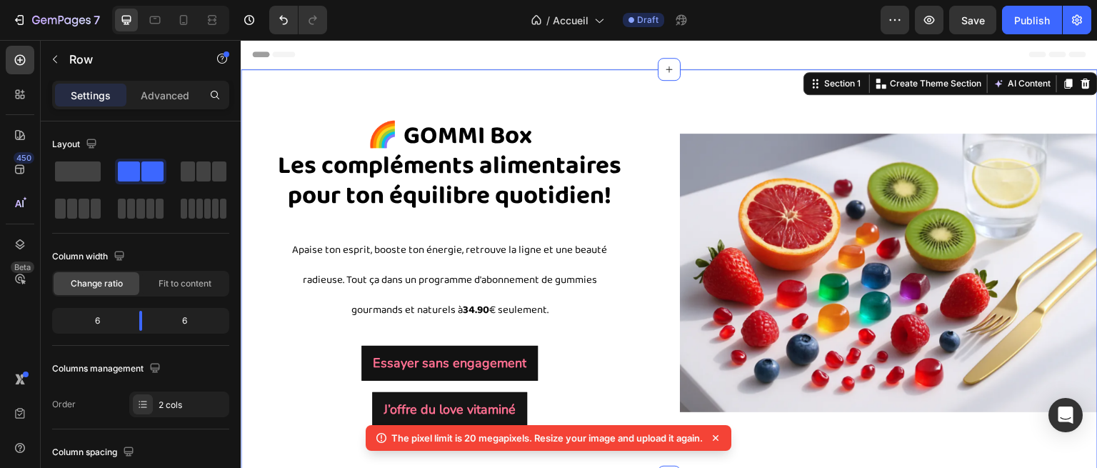
click at [1057, 85] on div "Section 1 You can create reusable sections Create Theme Section AI Content Writ…" at bounding box center [950, 83] width 294 height 23
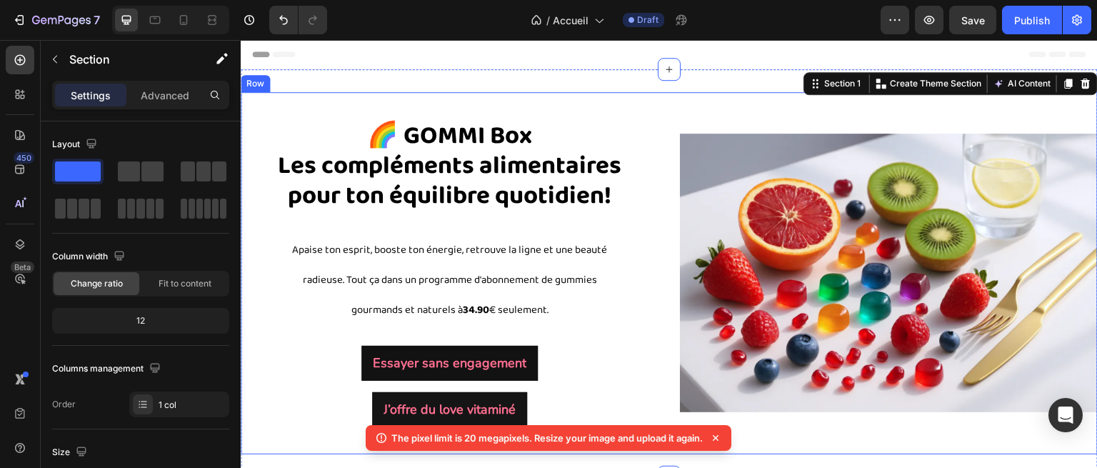
click at [882, 130] on div "Image" at bounding box center [889, 273] width 418 height 342
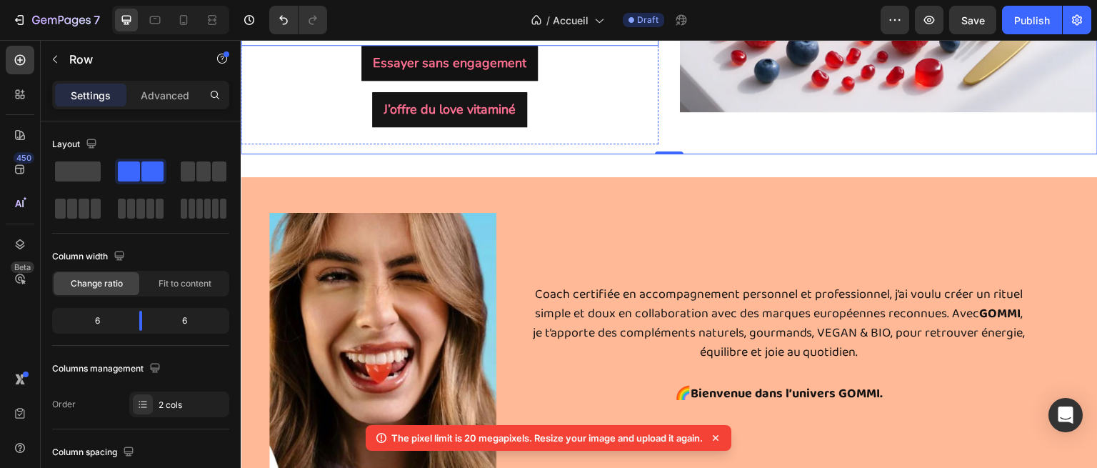
click at [633, 257] on div "Coach certifiée en accompagnement personnel et professionnel, j’ai voulu créer …" at bounding box center [814, 344] width 568 height 263
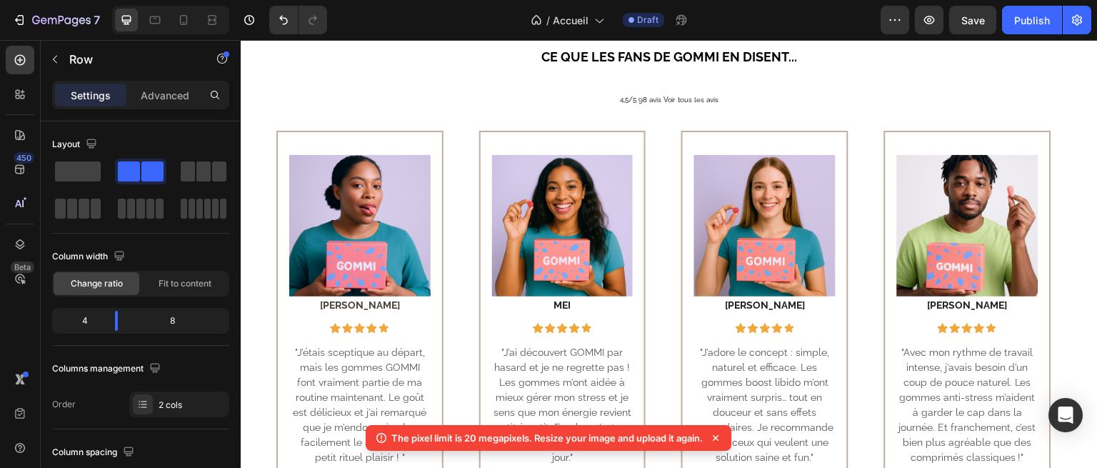
scroll to position [824, 0]
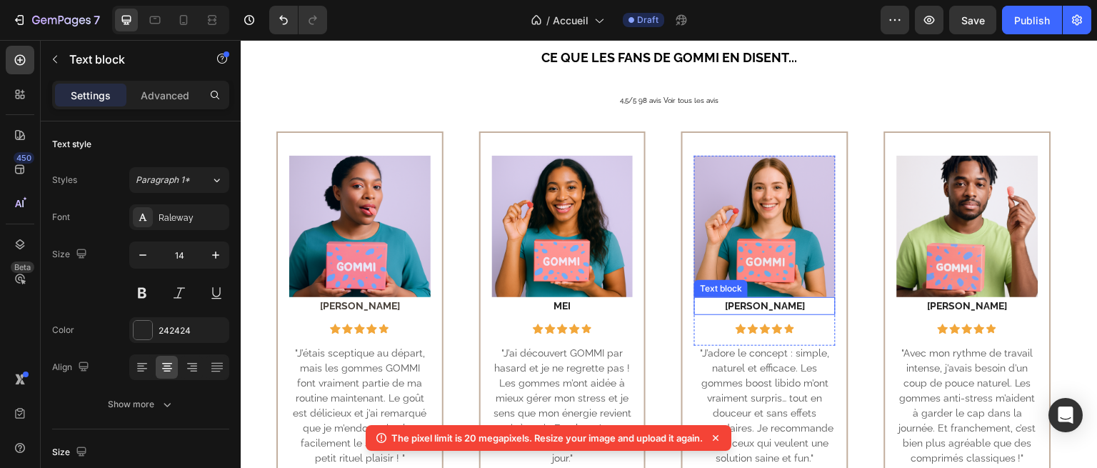
click at [780, 311] on p "[PERSON_NAME]" at bounding box center [765, 306] width 139 height 15
drag, startPoint x: 779, startPoint y: 307, endPoint x: 745, endPoint y: 306, distance: 34.3
click at [745, 306] on p "[PERSON_NAME]" at bounding box center [765, 306] width 139 height 15
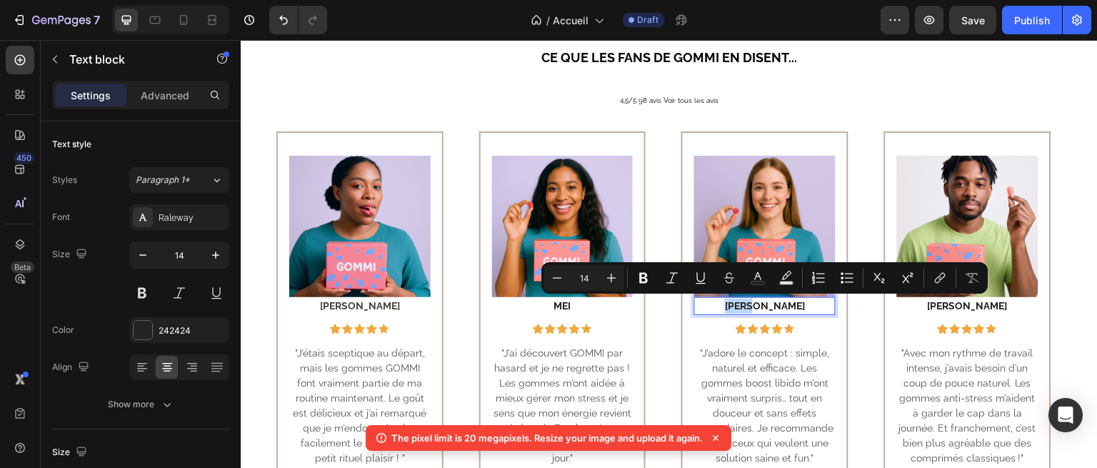
drag, startPoint x: 747, startPoint y: 301, endPoint x: 785, endPoint y: 302, distance: 37.9
click at [785, 302] on p "[PERSON_NAME]" at bounding box center [765, 306] width 139 height 15
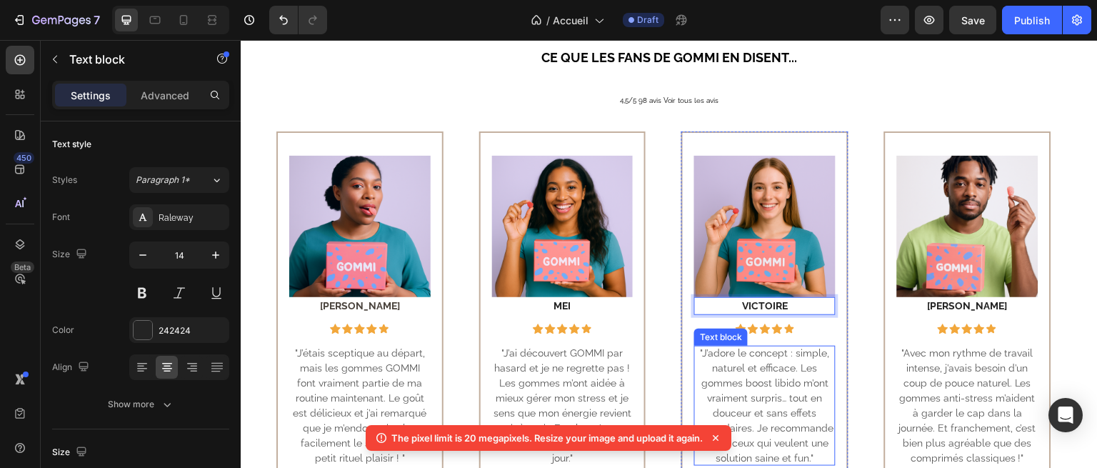
click at [804, 362] on p ""J’adore le concept : simple, naturel et efficace. Les gommes boost libido m’on…" at bounding box center [764, 406] width 141 height 120
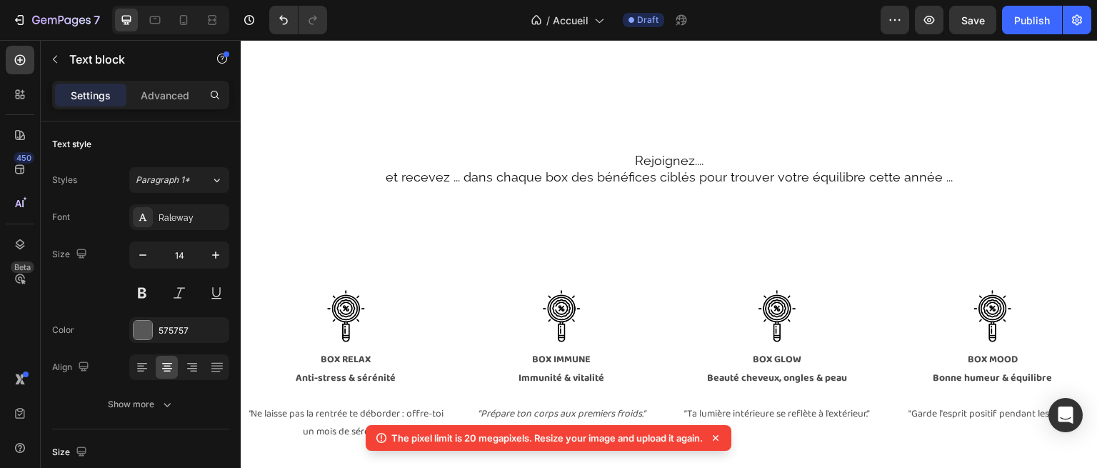
scroll to position [2584, 0]
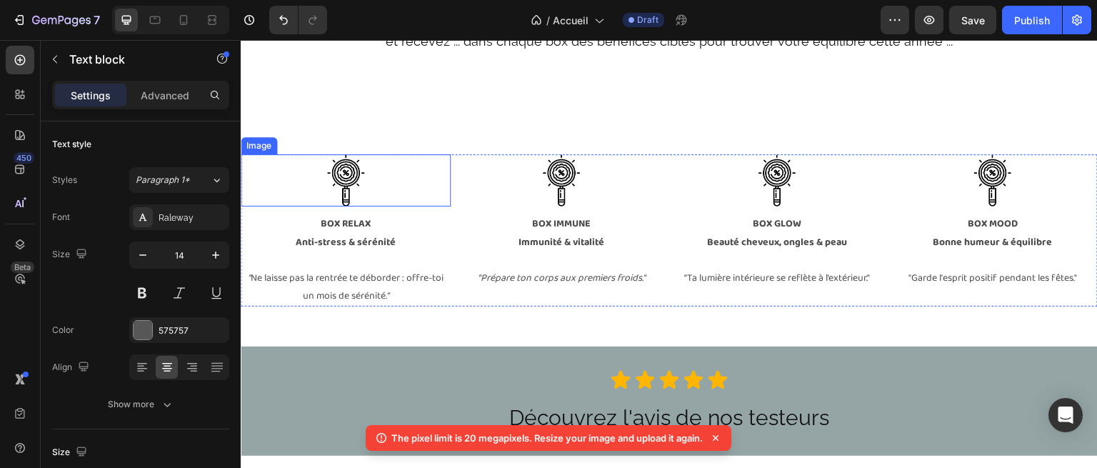
click at [348, 166] on img at bounding box center [345, 180] width 53 height 53
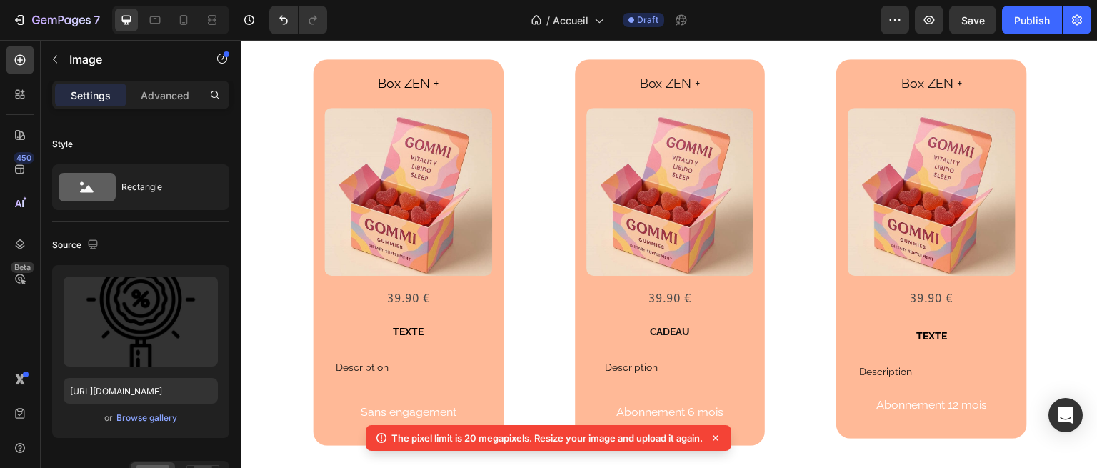
scroll to position [2066, 0]
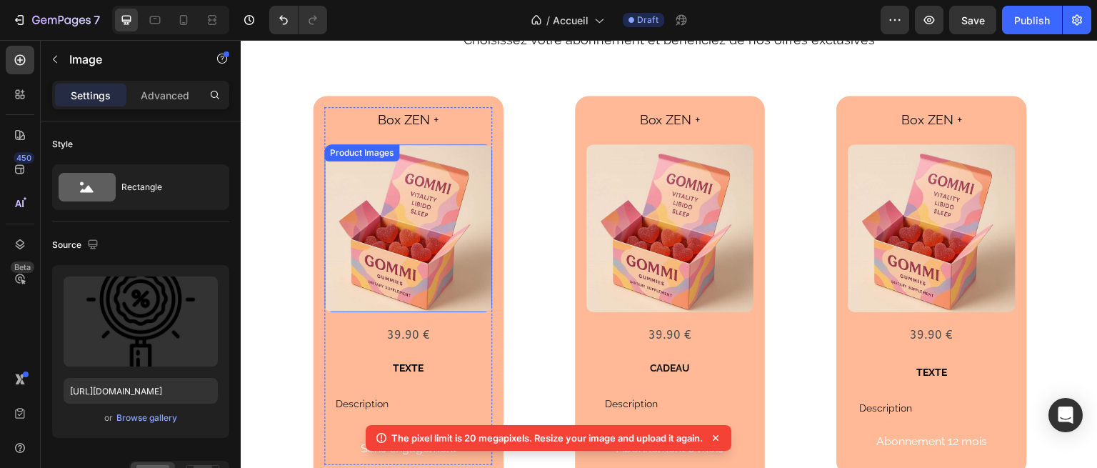
click at [400, 176] on img at bounding box center [408, 228] width 168 height 168
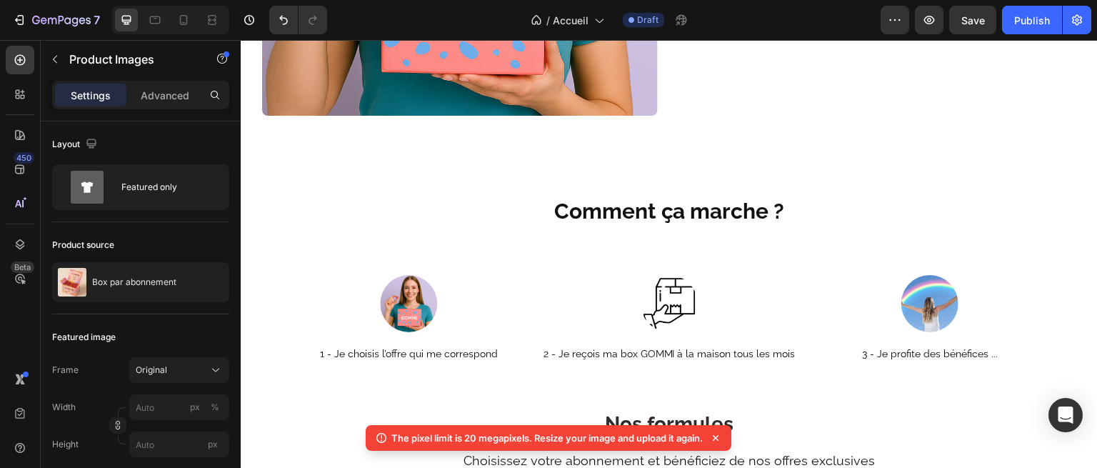
scroll to position [1653, 0]
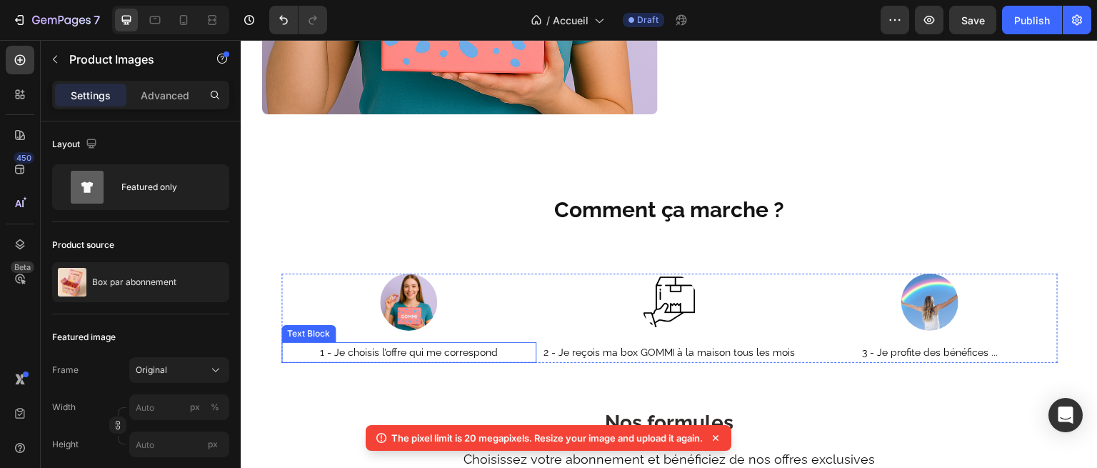
click at [422, 347] on span "1 - Je choisis l’offre qui me correspond" at bounding box center [409, 351] width 178 height 11
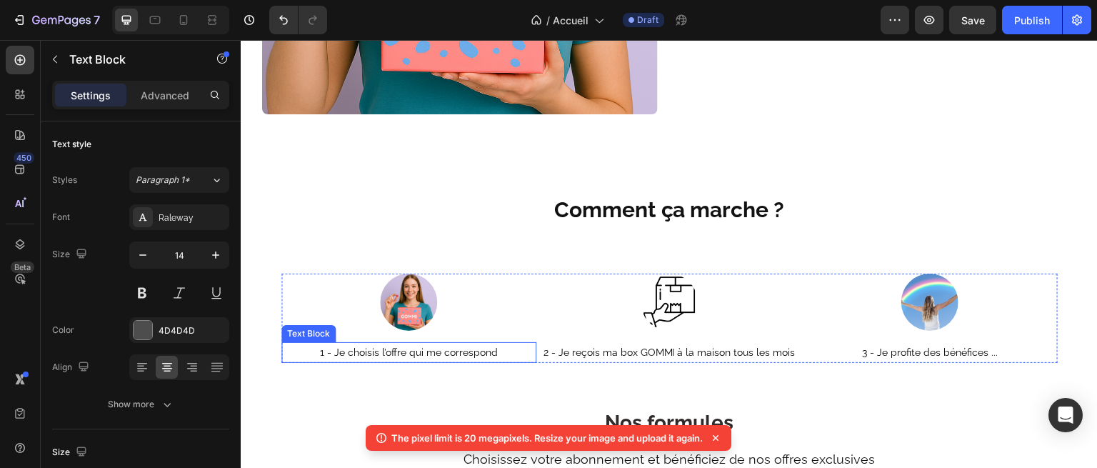
click at [422, 347] on span "1 - Je choisis l’offre qui me correspond" at bounding box center [409, 351] width 178 height 11
click at [406, 346] on span "1 - Je choisis l’offre qui me correspond" at bounding box center [409, 351] width 178 height 11
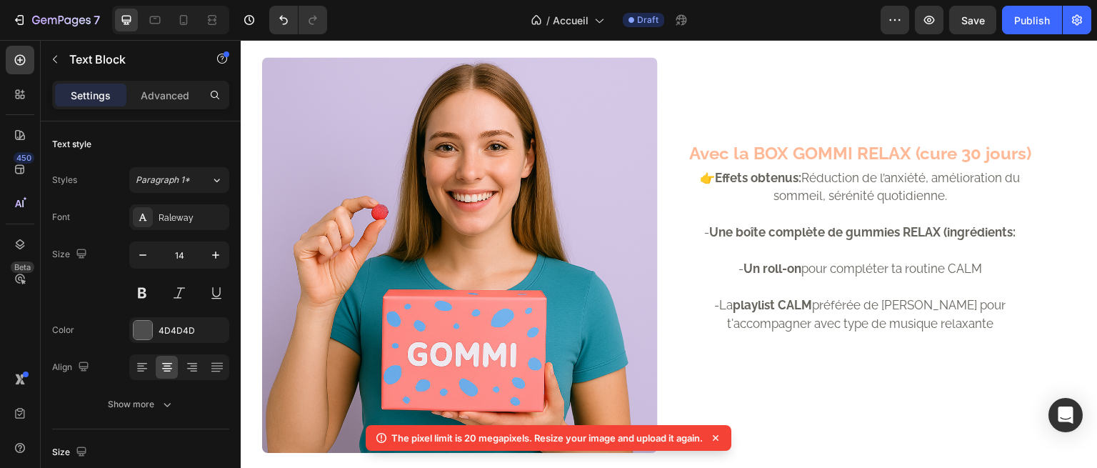
scroll to position [1314, 0]
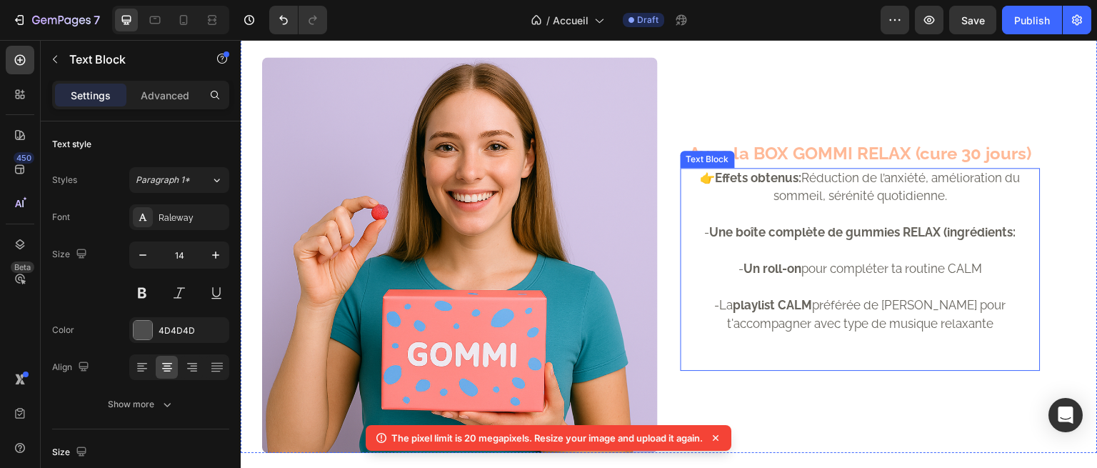
click at [785, 226] on strong "Une boîte complète de gummies RELAX (ingrédients:" at bounding box center [863, 232] width 306 height 14
click at [764, 186] on p "👉 Effets obtenus: Réduction de l’anxiété, amélioration du sommeil, sérénité quo…" at bounding box center [860, 187] width 357 height 36
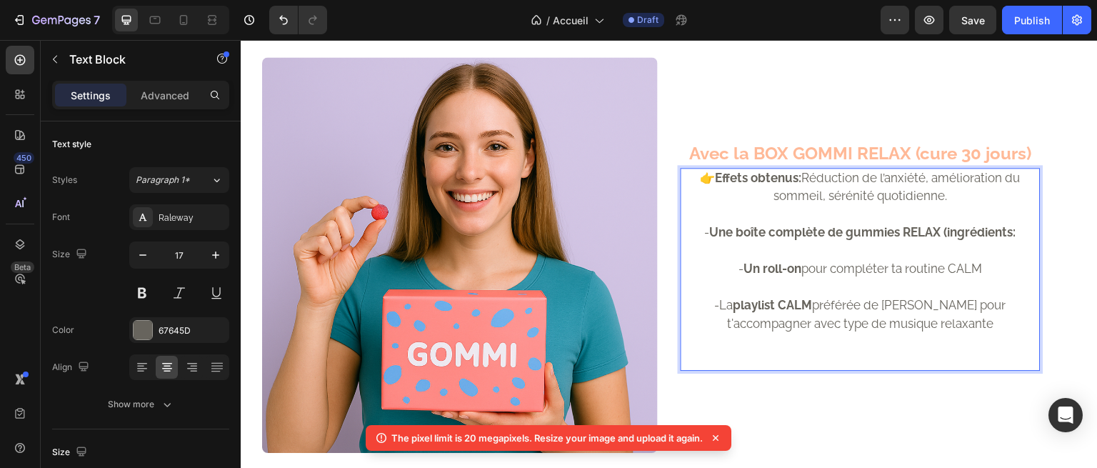
click at [811, 187] on p "👉 Effets obtenus: Réduction de l’anxiété, amélioration du sommeil, sérénité quo…" at bounding box center [860, 187] width 357 height 36
click at [796, 176] on strong "Effets obtenus:" at bounding box center [759, 178] width 86 height 14
click at [800, 176] on p "👉 Effets obtenus: Réduction de l’anxiété, amélioration du sommeil, sérénité quo…" at bounding box center [860, 187] width 357 height 36
drag, startPoint x: 928, startPoint y: 171, endPoint x: 808, endPoint y: 174, distance: 120.8
click at [808, 174] on strong "Effets obtenus: Anti-stress, Sérenité," at bounding box center [805, 178] width 208 height 14
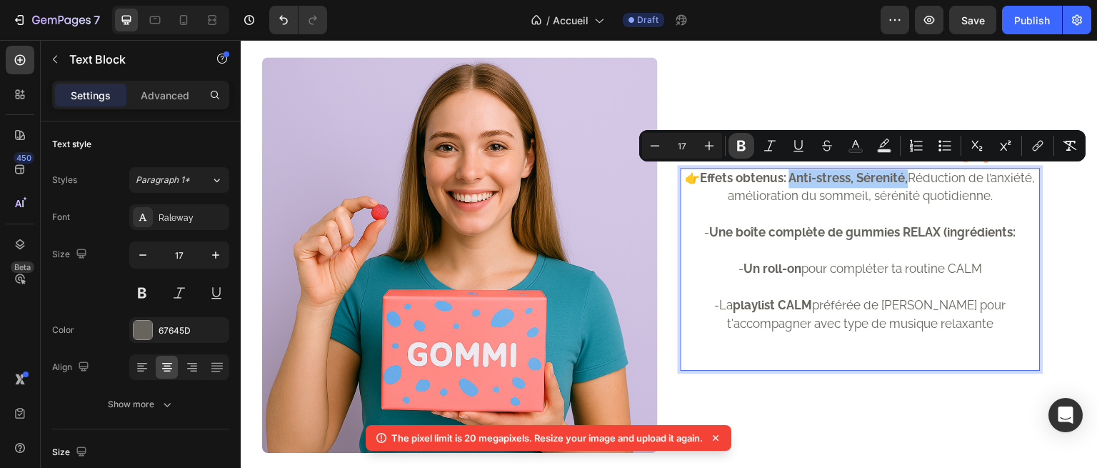
click at [733, 153] on button "Bold" at bounding box center [741, 146] width 26 height 26
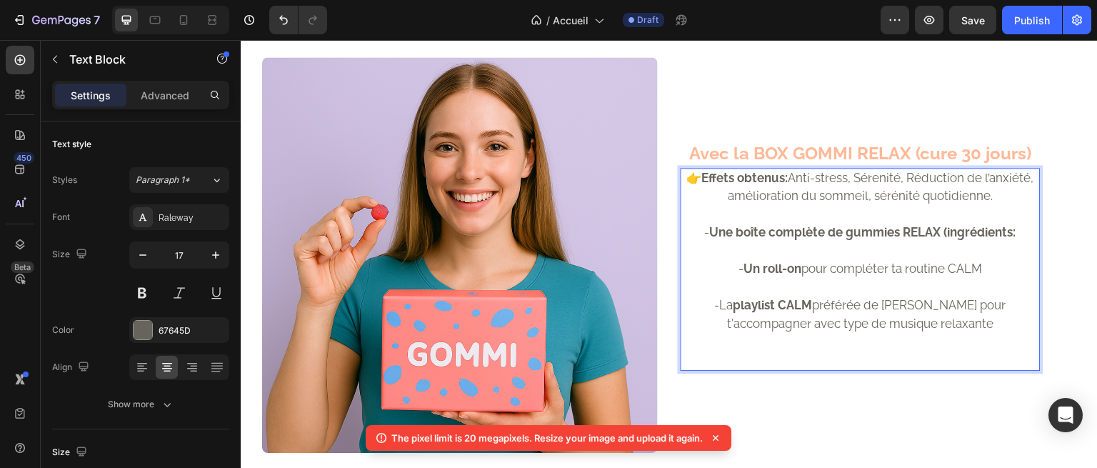
click at [883, 184] on p "👉 Effets obtenus: Anti-stress, Sérenité, Réduction de l’anxiété, amélioration d…" at bounding box center [860, 187] width 357 height 36
click at [935, 200] on p "👉 Effets obtenus: Anti-stress, Sérenité, Réduction de l’anxiété, amélioration d…" at bounding box center [860, 187] width 357 height 36
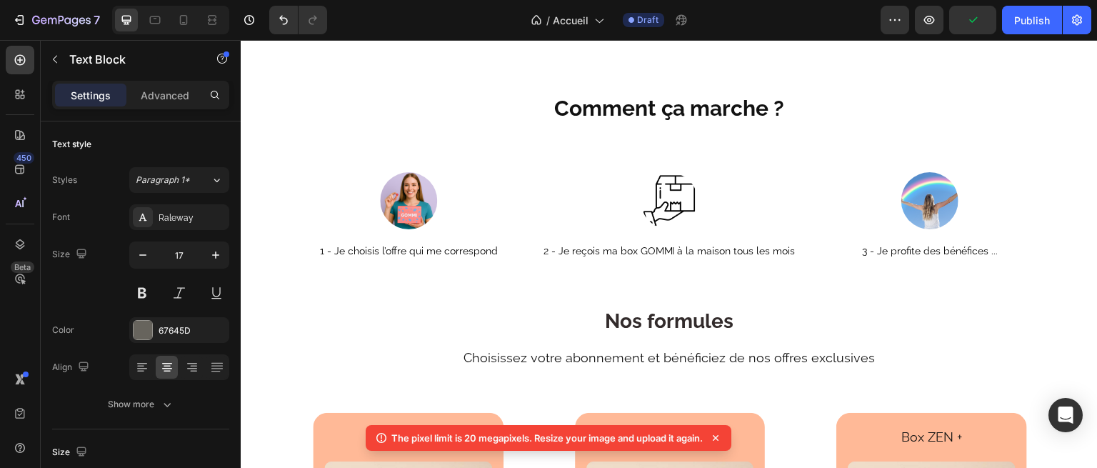
scroll to position [1756, 0]
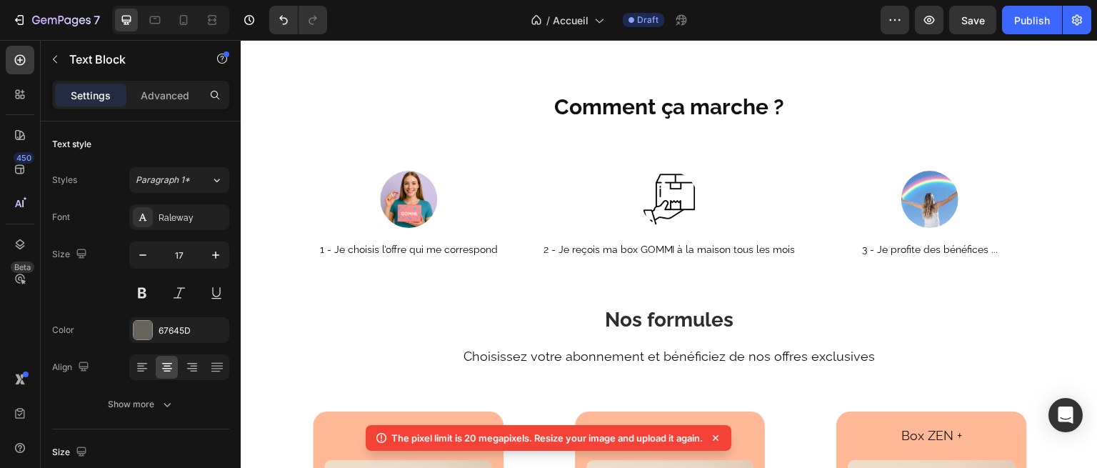
click at [717, 436] on icon at bounding box center [716, 438] width 6 height 6
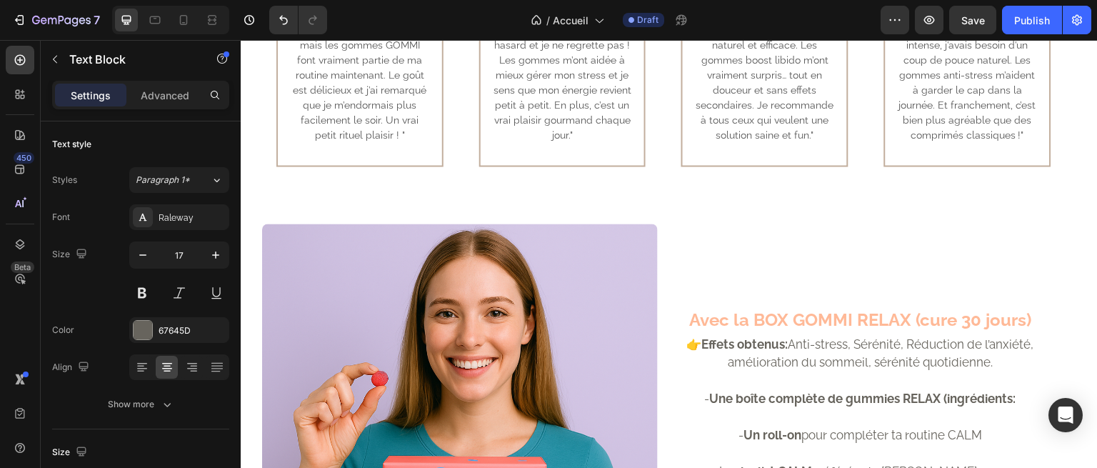
scroll to position [1147, 0]
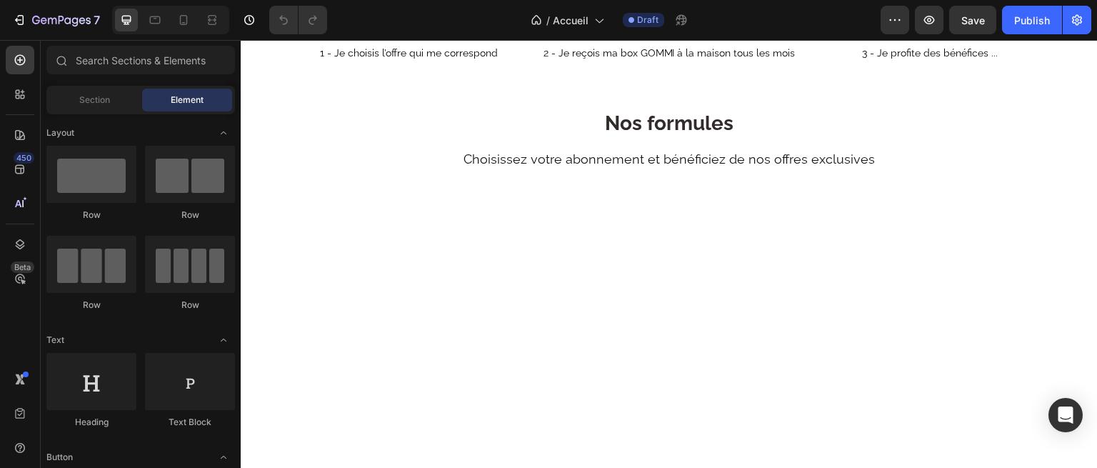
scroll to position [1333, 0]
